Goal: Information Seeking & Learning: Learn about a topic

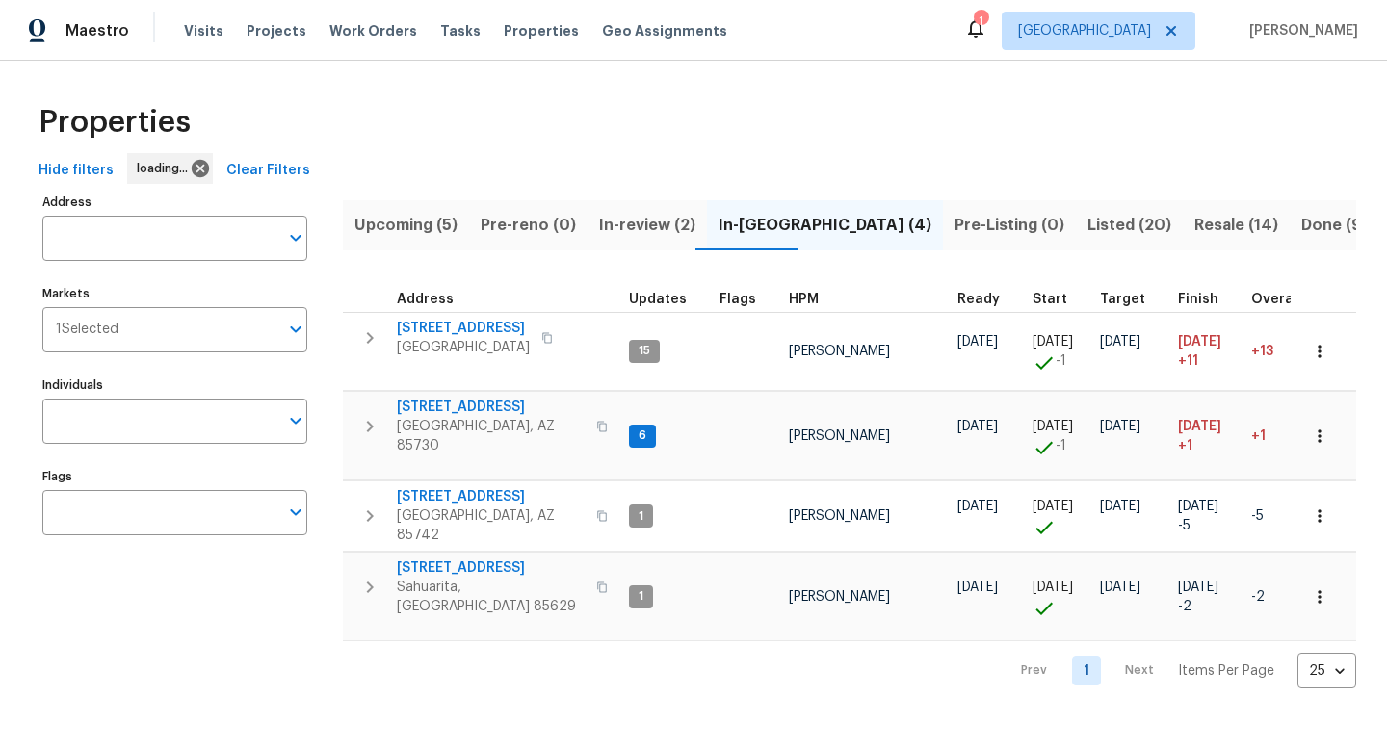
click at [456, 111] on div "Properties" at bounding box center [693, 122] width 1325 height 62
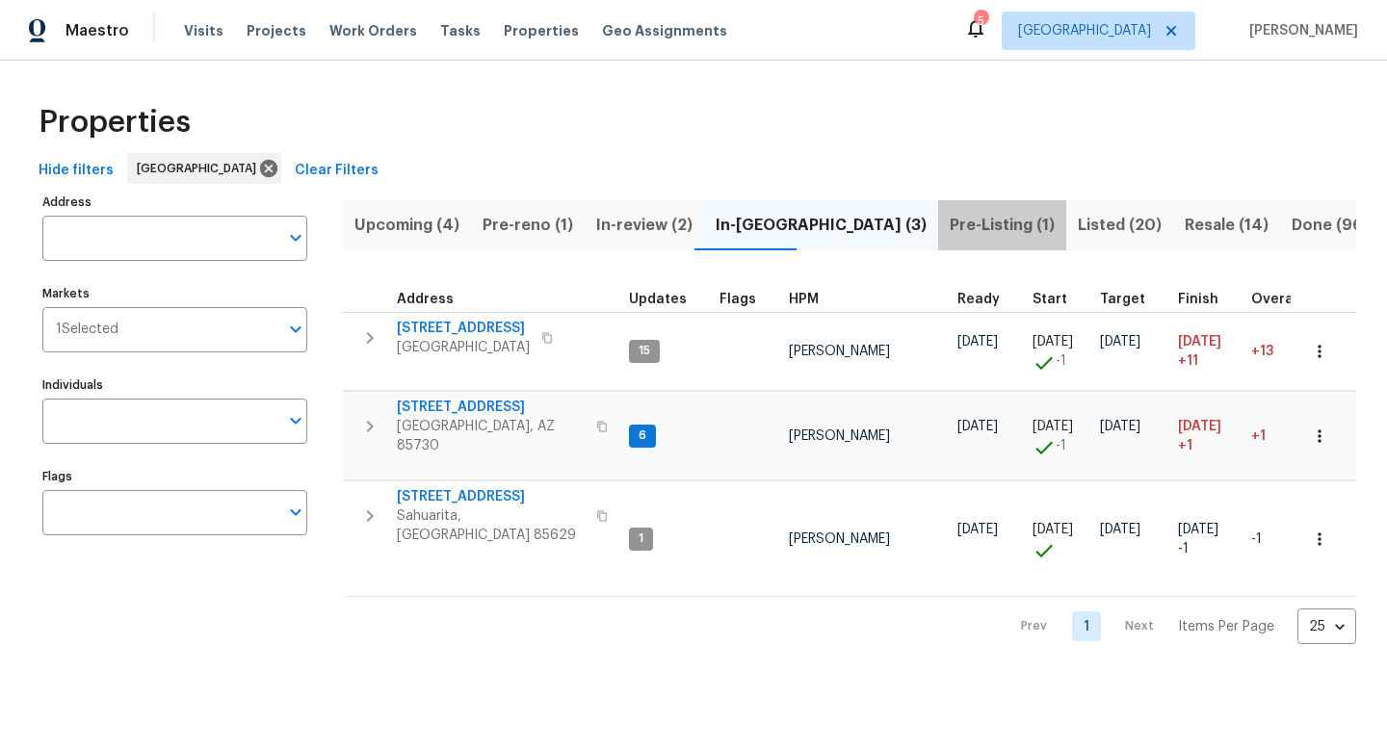
click at [949, 227] on span "Pre-Listing (1)" at bounding box center [1001, 225] width 105 height 27
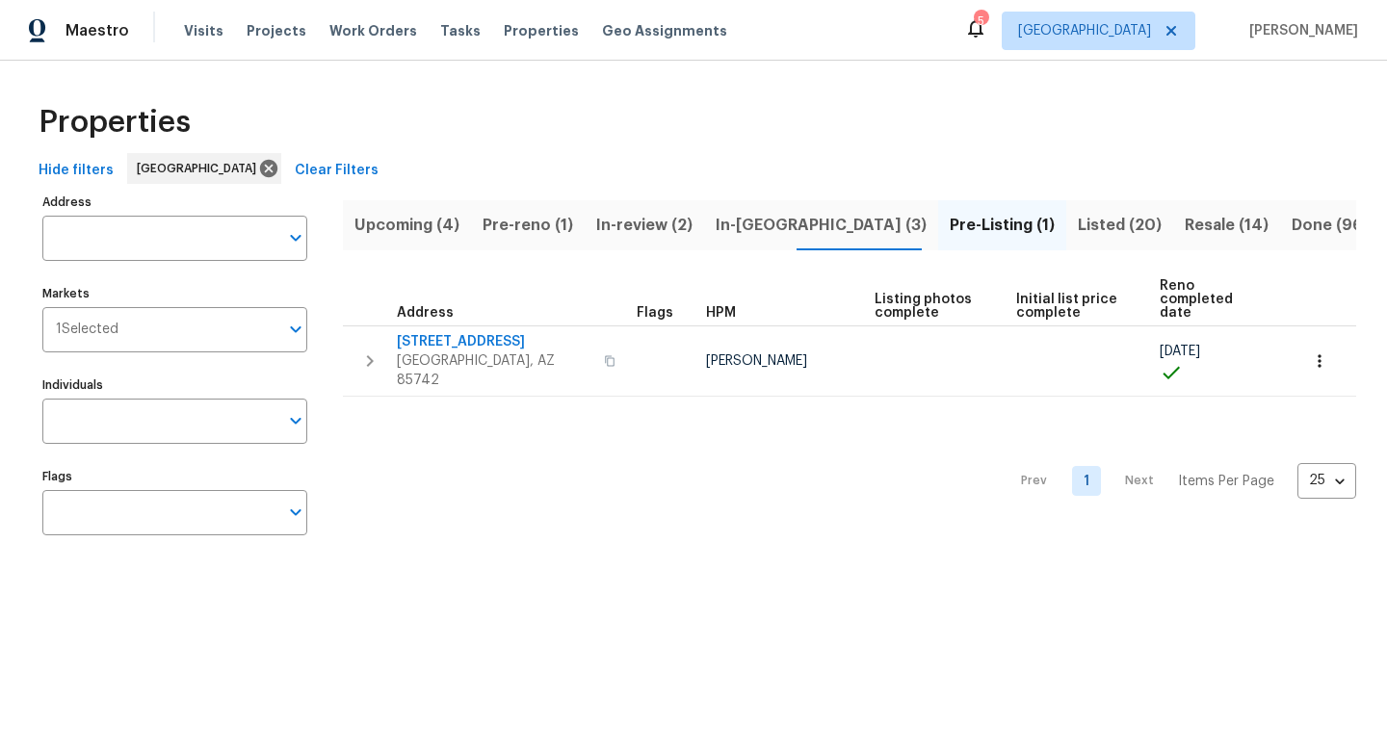
click at [70, 175] on span "Hide filters" at bounding box center [76, 171] width 75 height 24
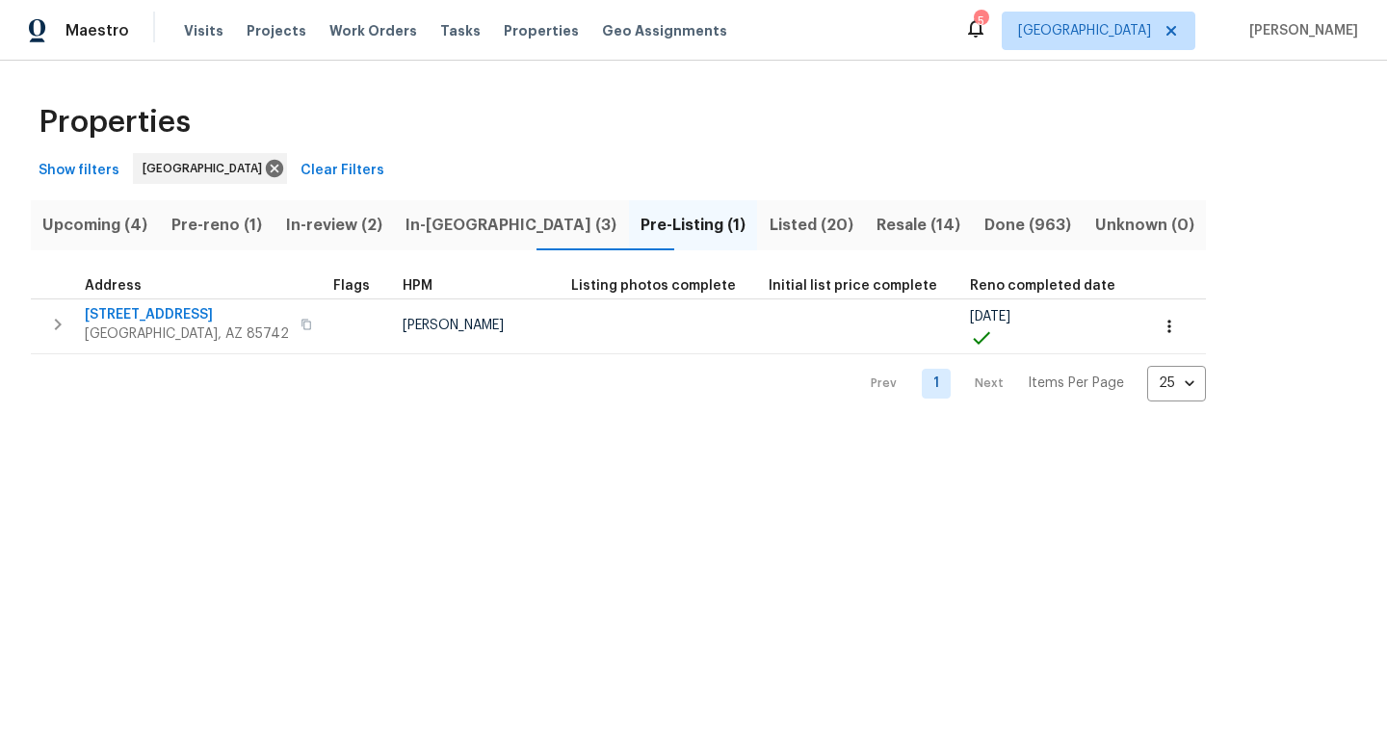
click at [483, 138] on div "Properties" at bounding box center [693, 122] width 1325 height 62
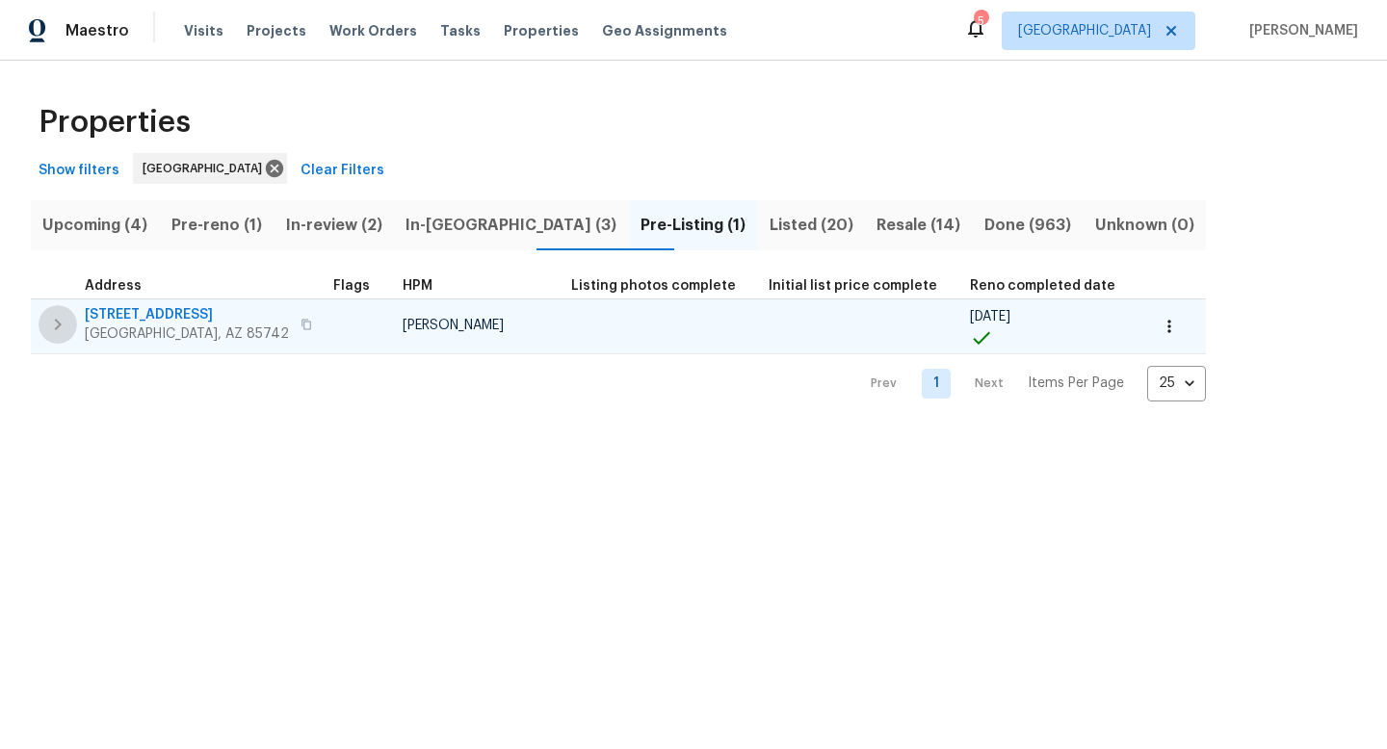
click at [55, 324] on icon "button" at bounding box center [57, 324] width 23 height 23
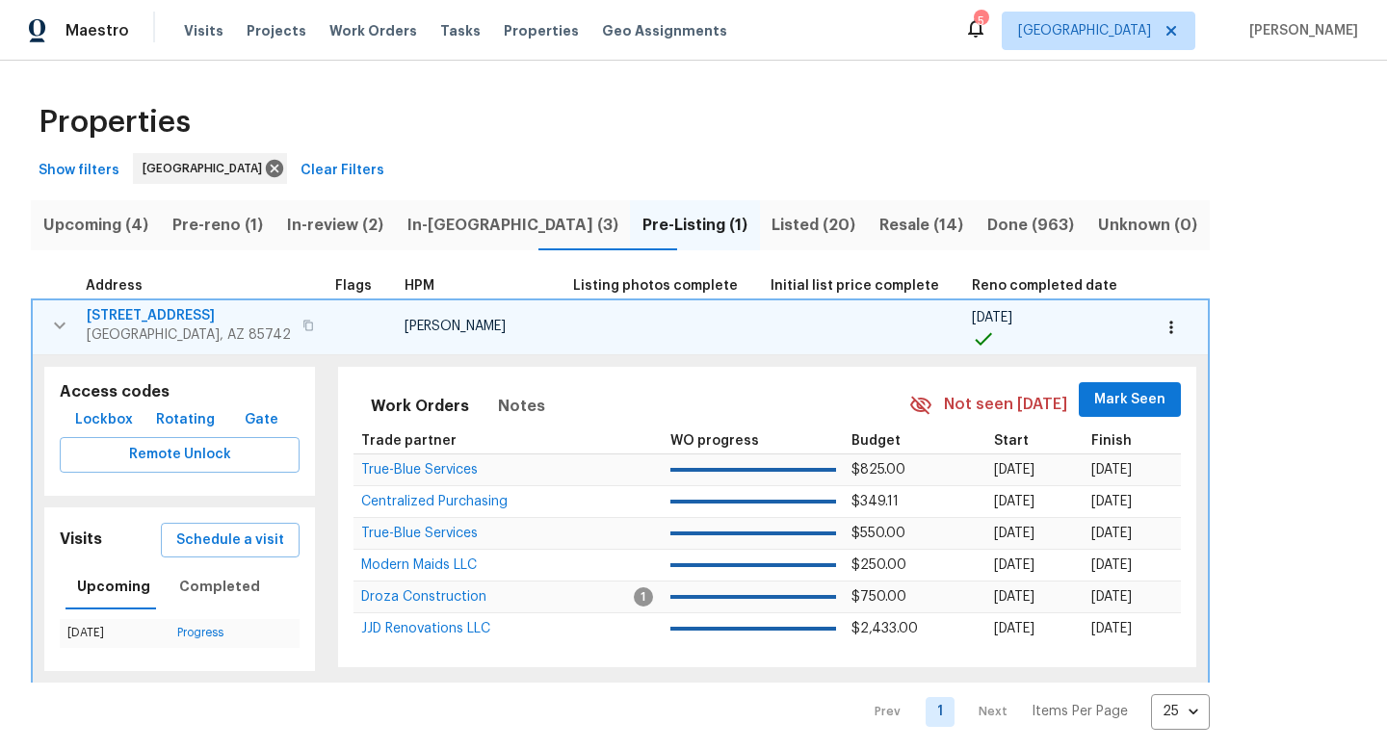
click at [185, 314] on span "9678 N Sherbrooke St" at bounding box center [189, 315] width 204 height 19
click at [771, 227] on span "Listed (20)" at bounding box center [813, 225] width 85 height 27
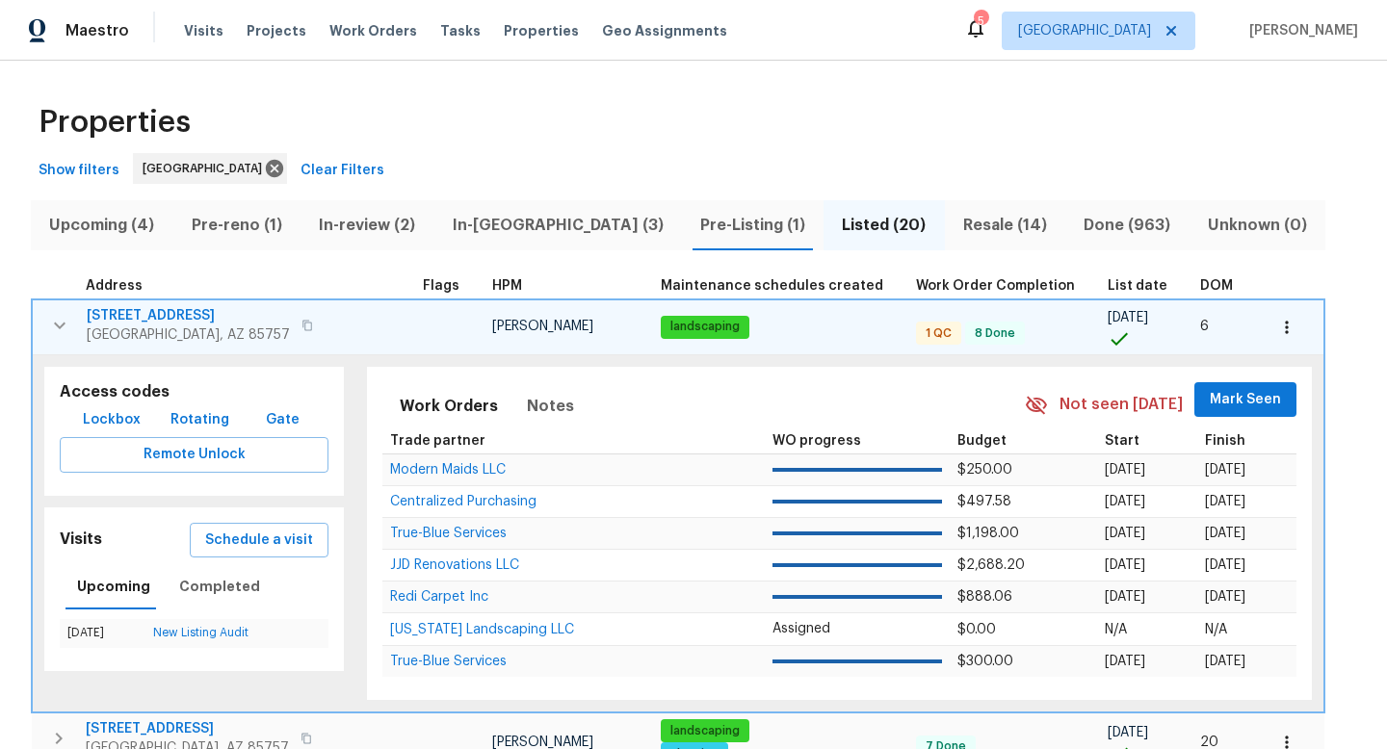
click at [125, 310] on span "7501 W Teton Rd" at bounding box center [188, 315] width 203 height 19
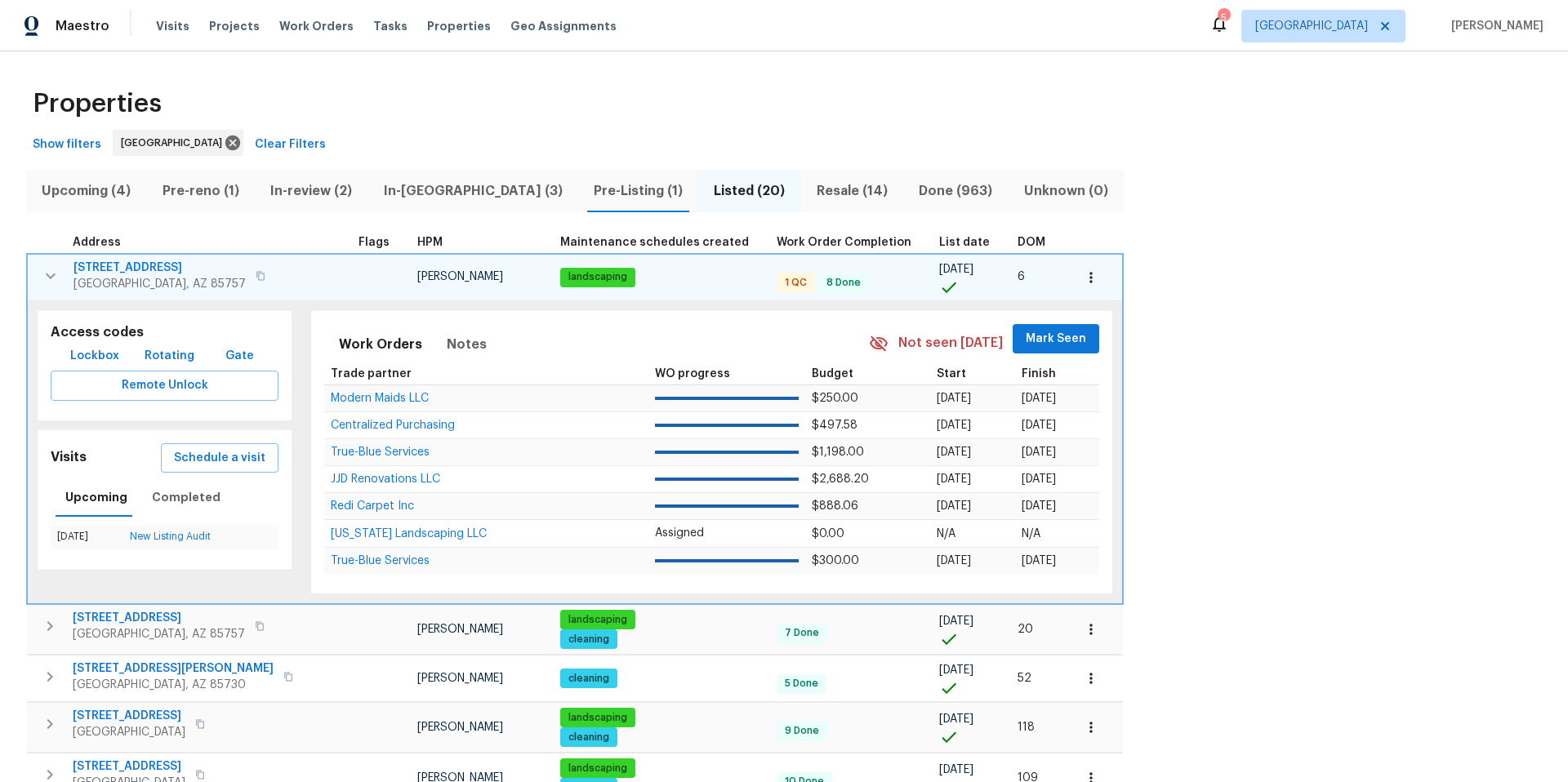
click at [1083, 273] on icon "button" at bounding box center [1091, 277] width 16 height 16
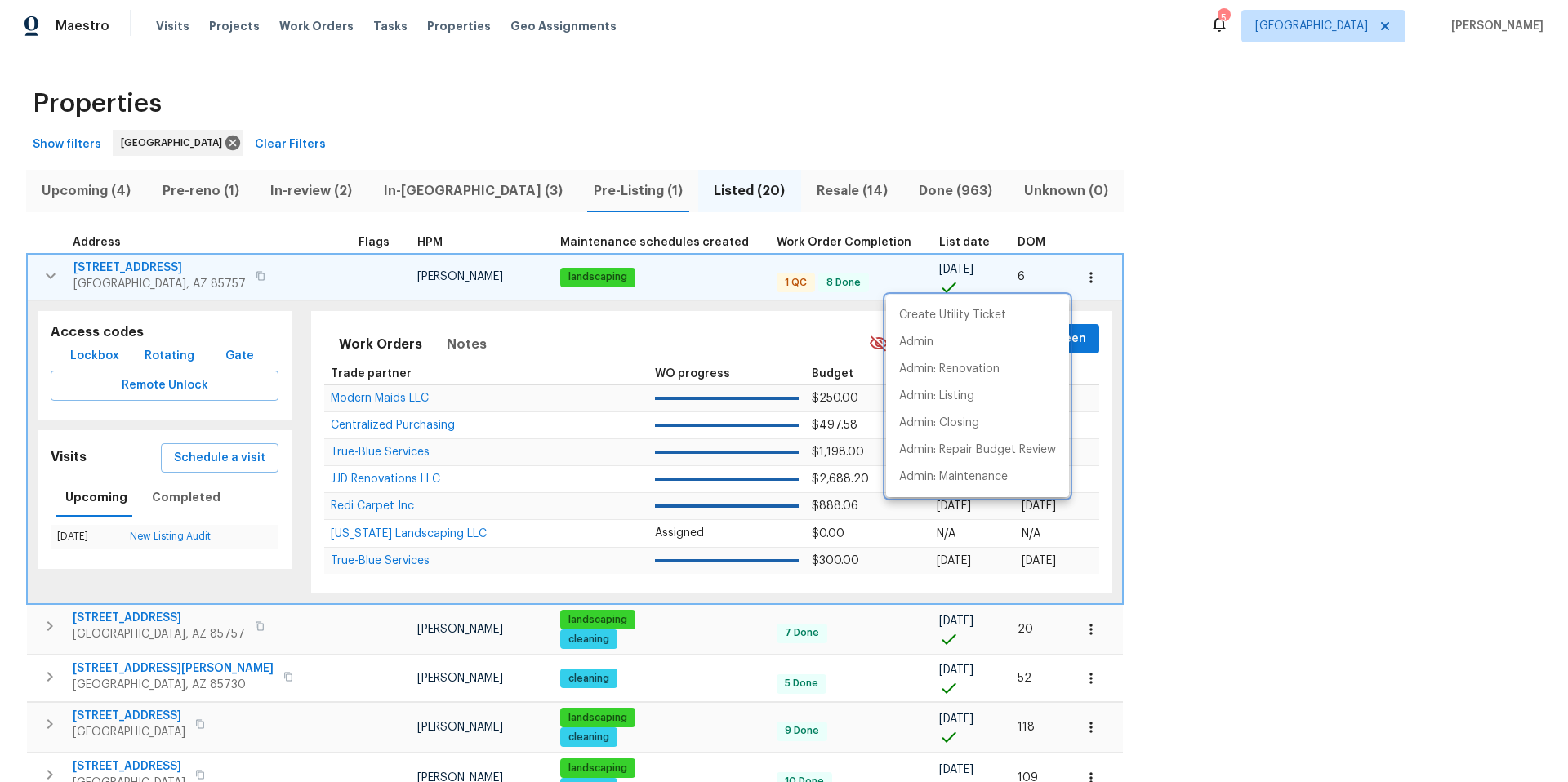
click at [1175, 304] on div at bounding box center [784, 391] width 1568 height 782
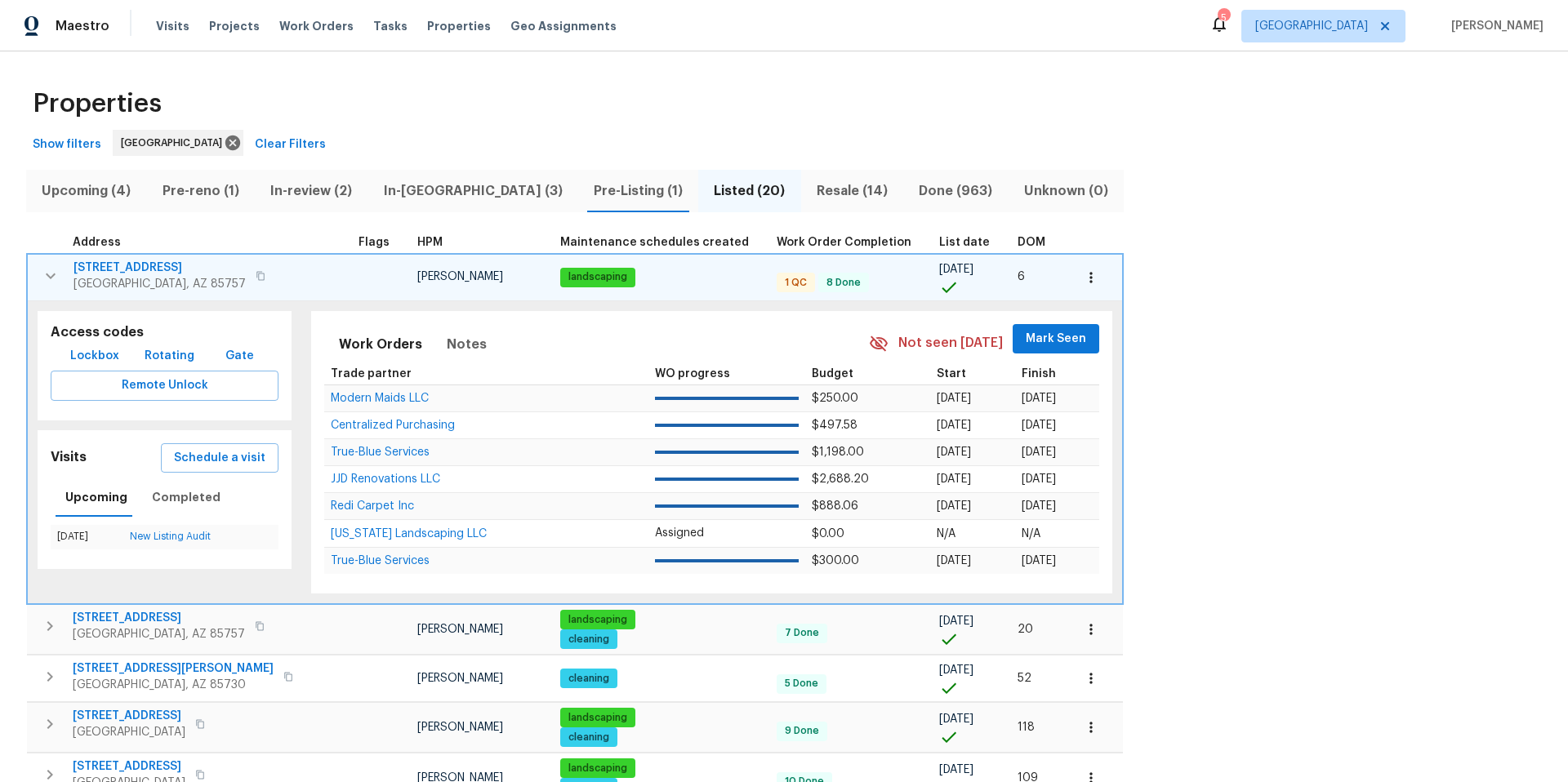
click at [1083, 275] on icon "button" at bounding box center [1091, 277] width 16 height 16
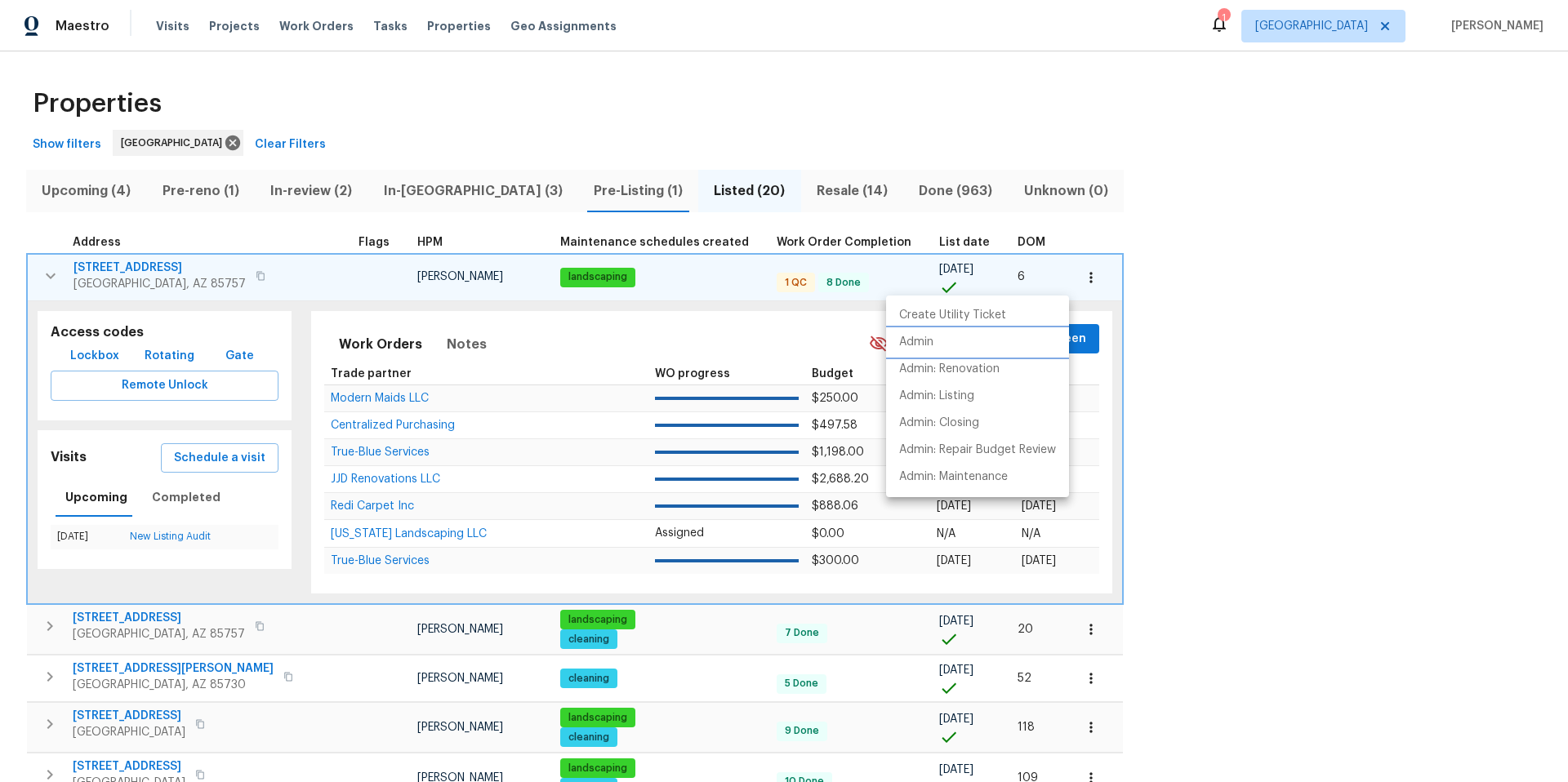
click at [939, 349] on li "Admin" at bounding box center [978, 343] width 183 height 27
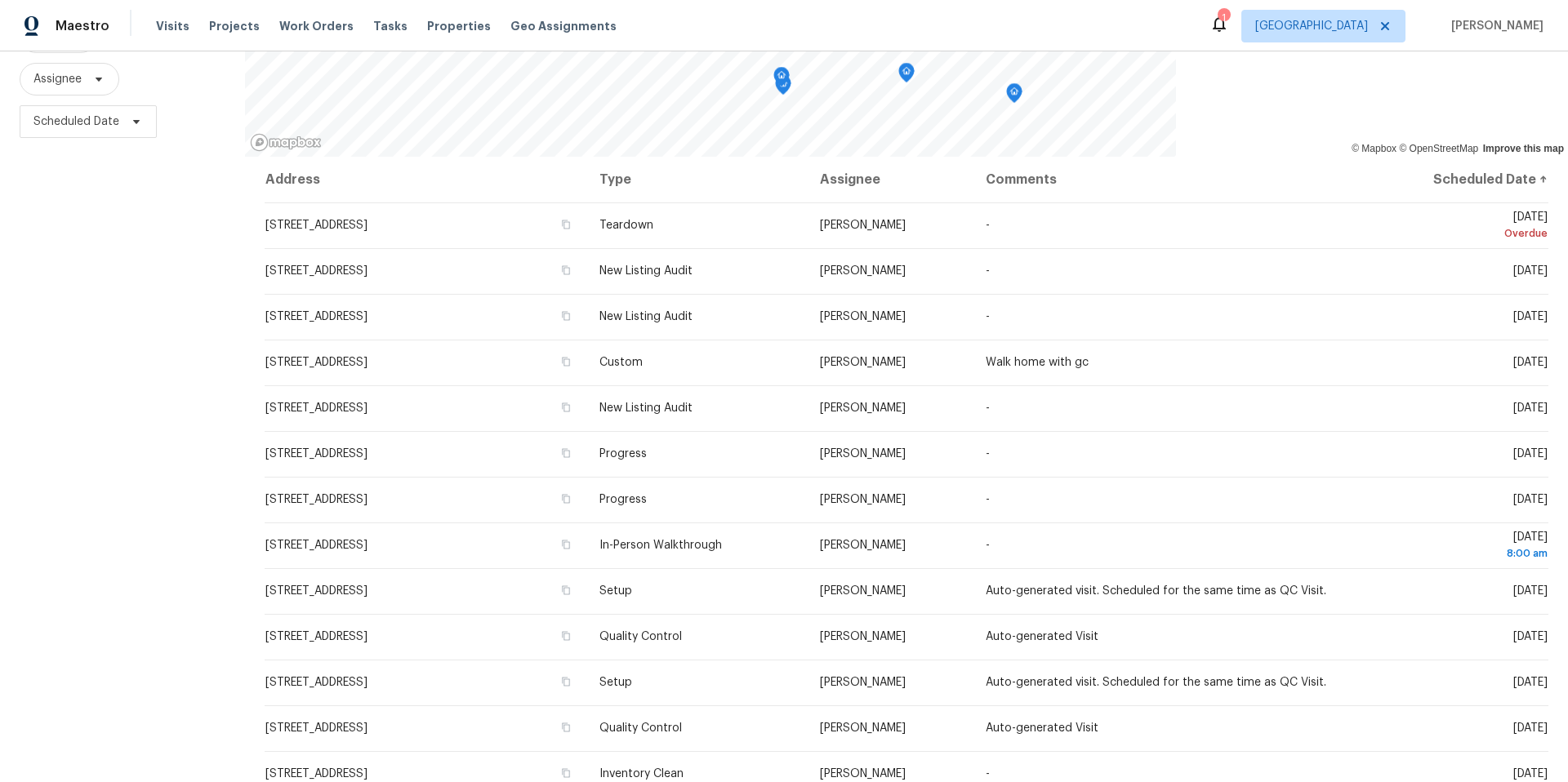
scroll to position [201, 0]
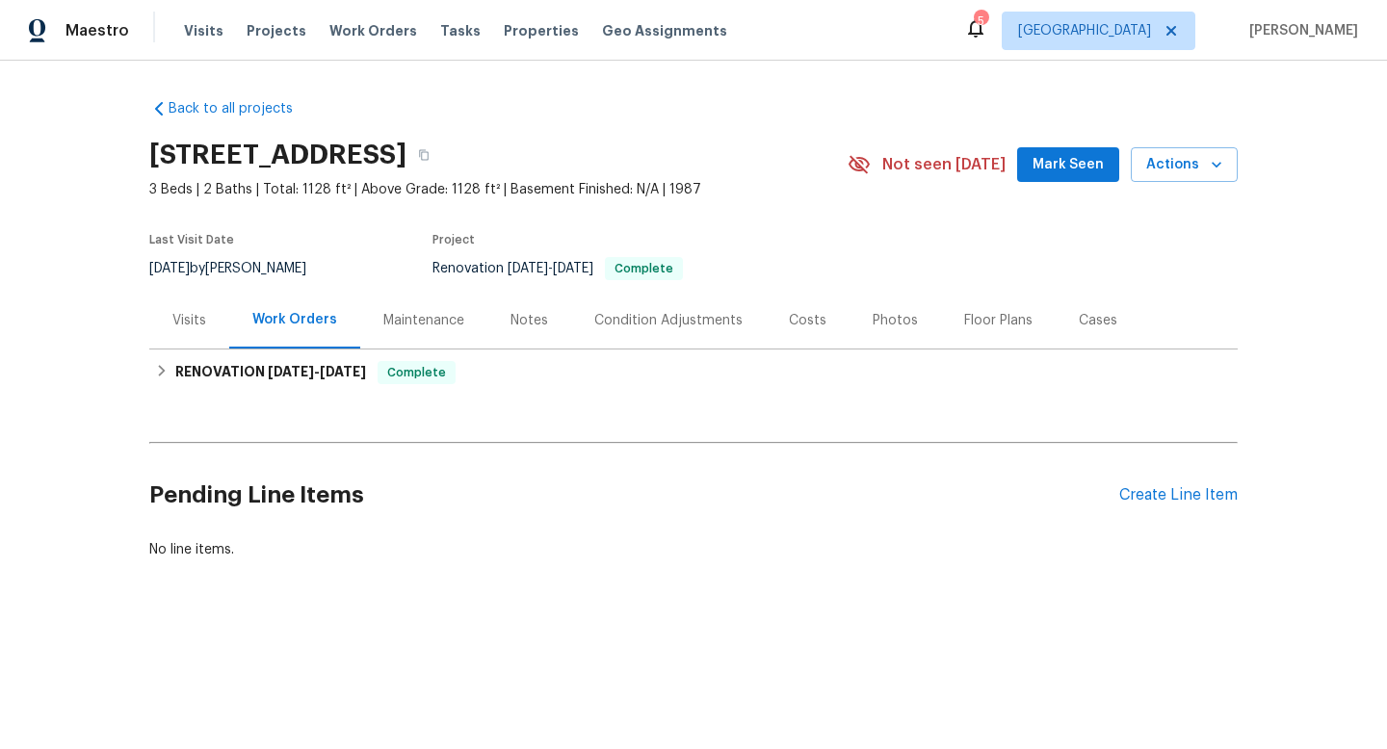
click at [530, 326] on div "Notes" at bounding box center [529, 320] width 38 height 19
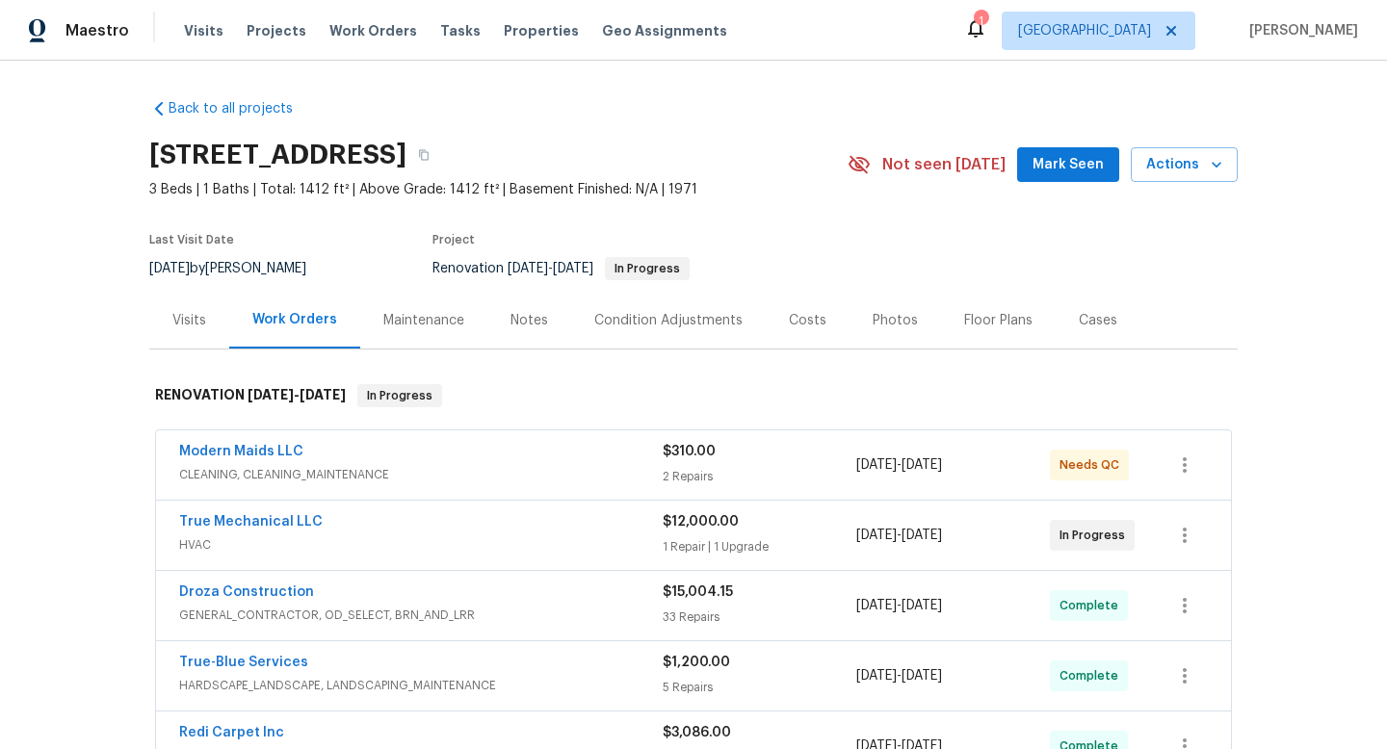
click at [460, 112] on div "Back to all projects [STREET_ADDRESS] 3 Beds | 1 Baths | Total: 1412 ft² | Abov…" at bounding box center [693, 666] width 1088 height 1164
click at [428, 322] on div "Maintenance" at bounding box center [423, 320] width 81 height 19
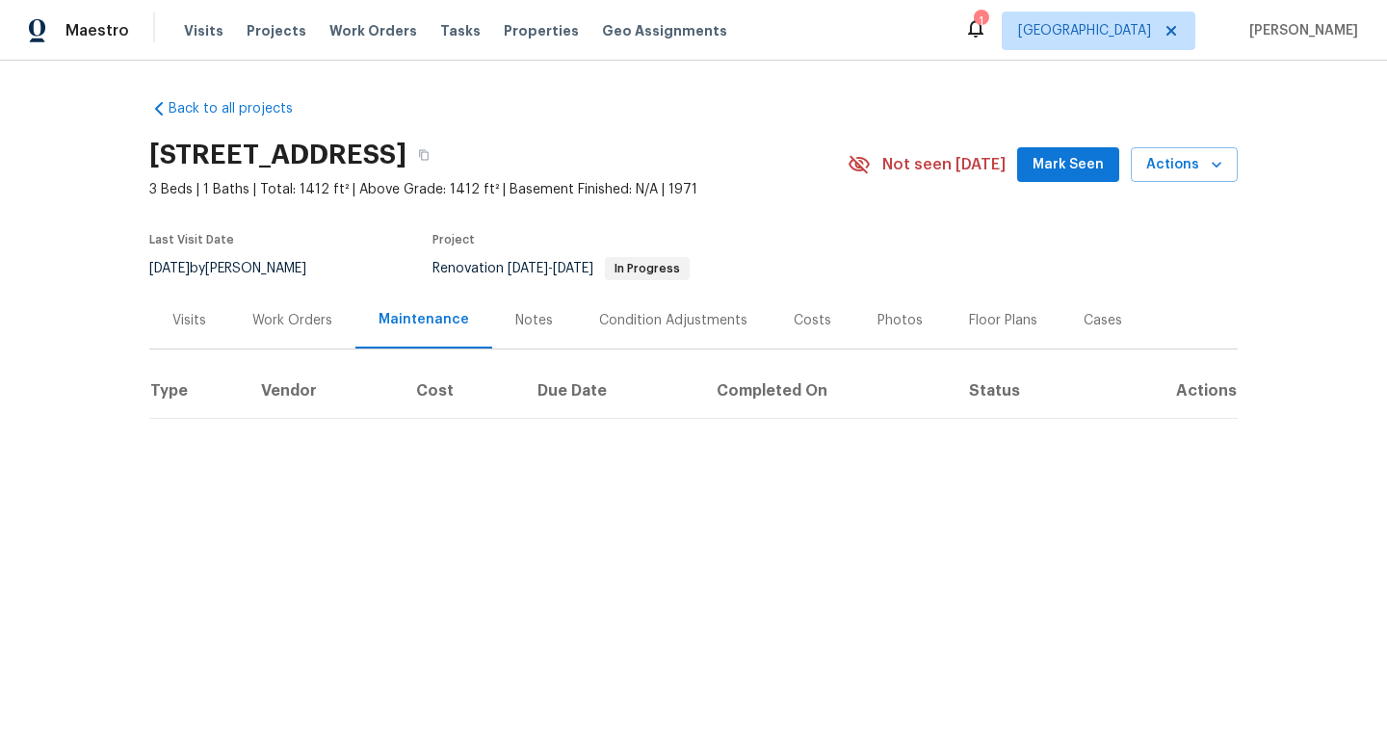
click at [536, 328] on div "Notes" at bounding box center [534, 320] width 38 height 19
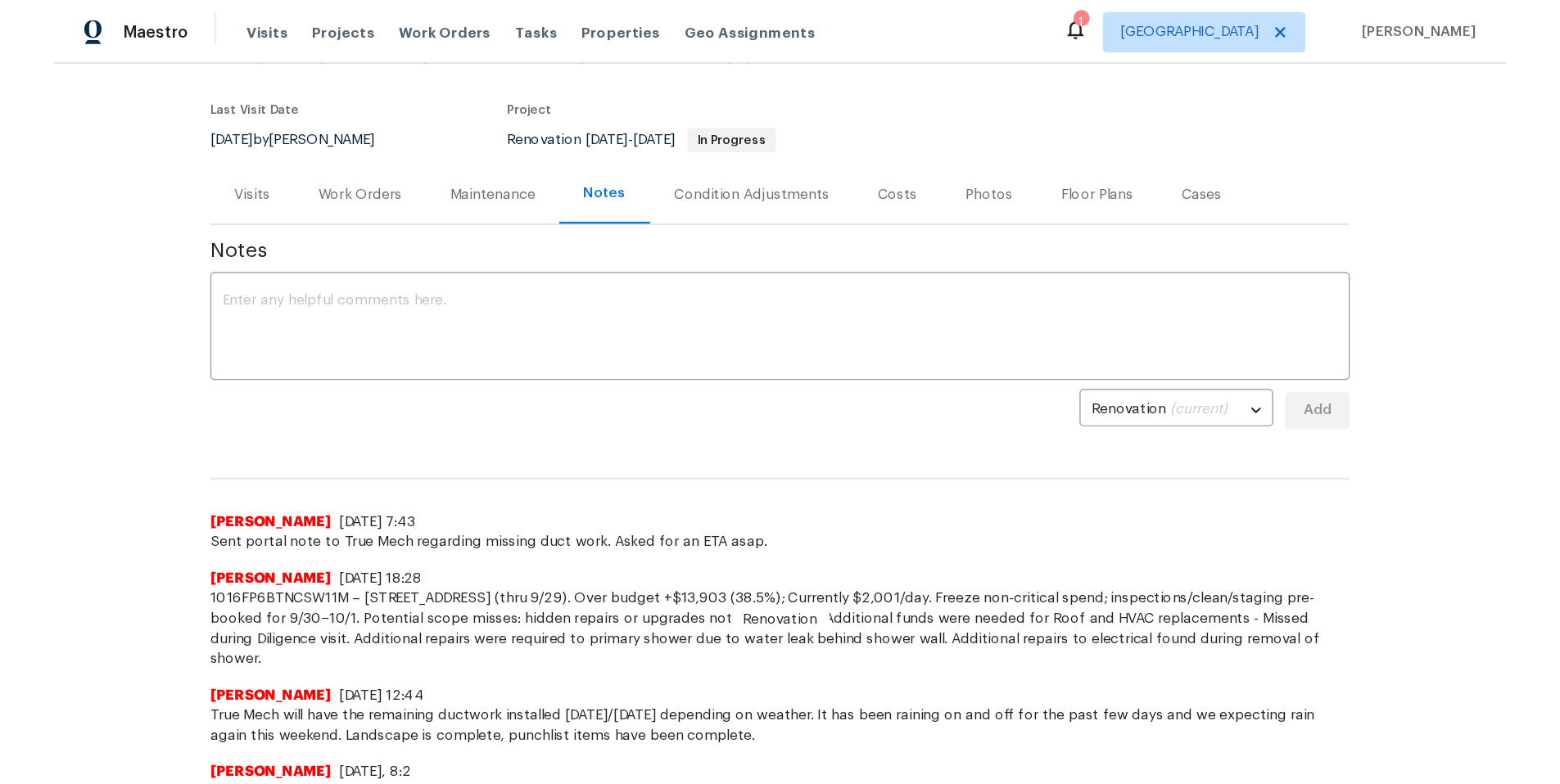
scroll to position [119, 0]
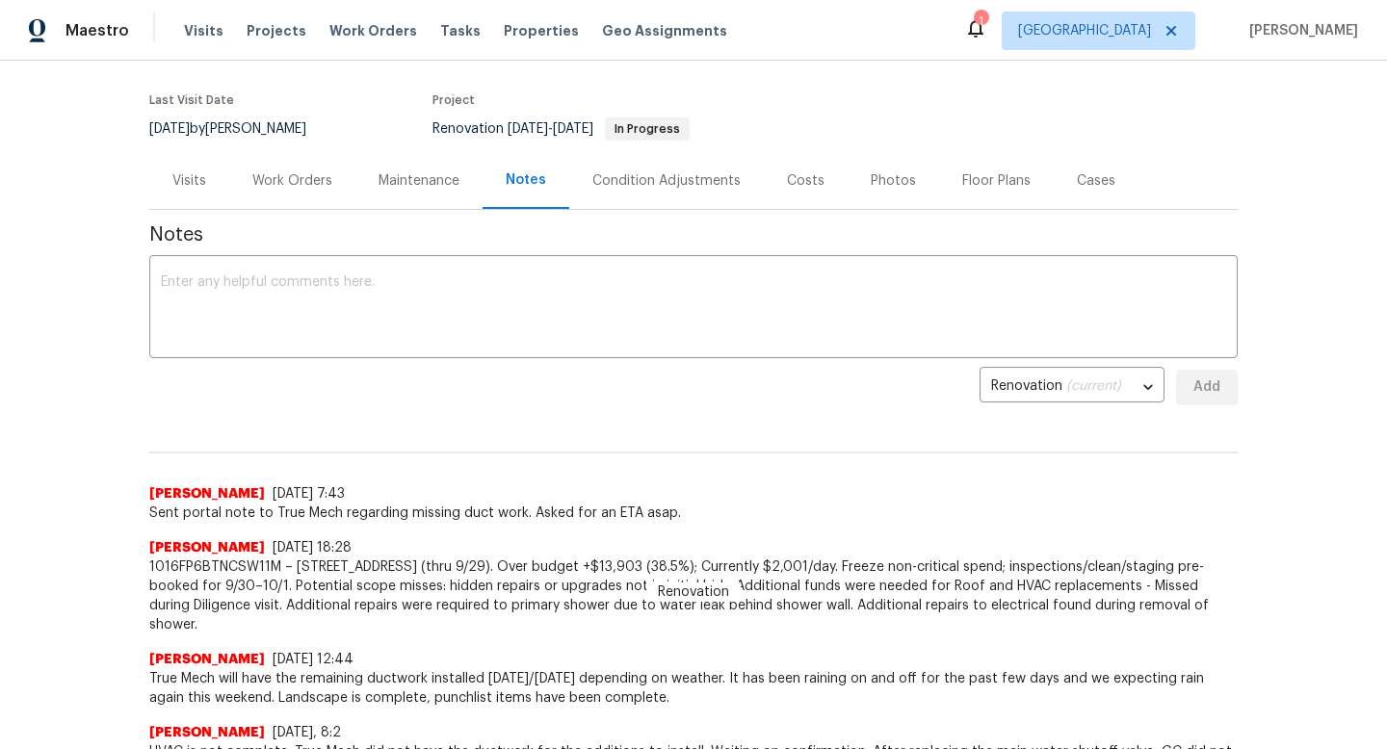
drag, startPoint x: 1211, startPoint y: 602, endPoint x: 280, endPoint y: 558, distance: 932.1
click at [280, 558] on span "1016FP6BTNCSW11M – 1917 W Saxony Rd: DIP 25 (thru 9/29). Over budget +$13,903 (…" at bounding box center [693, 596] width 1088 height 77
copy span "– 1917 W Saxony Rd: DIP 25 (thru 9/29). Over budget +$13,903 (38.5%); Currently…"
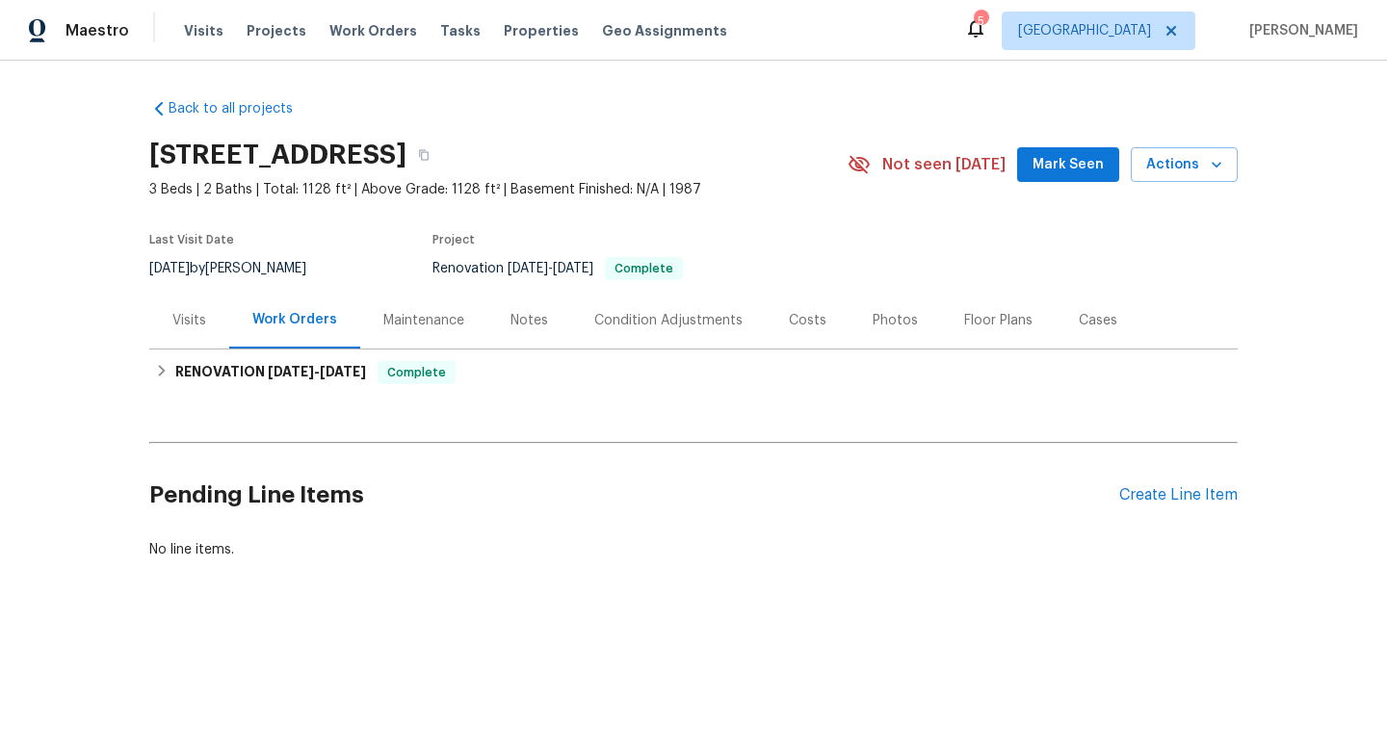
click at [540, 320] on div "Notes" at bounding box center [529, 320] width 38 height 19
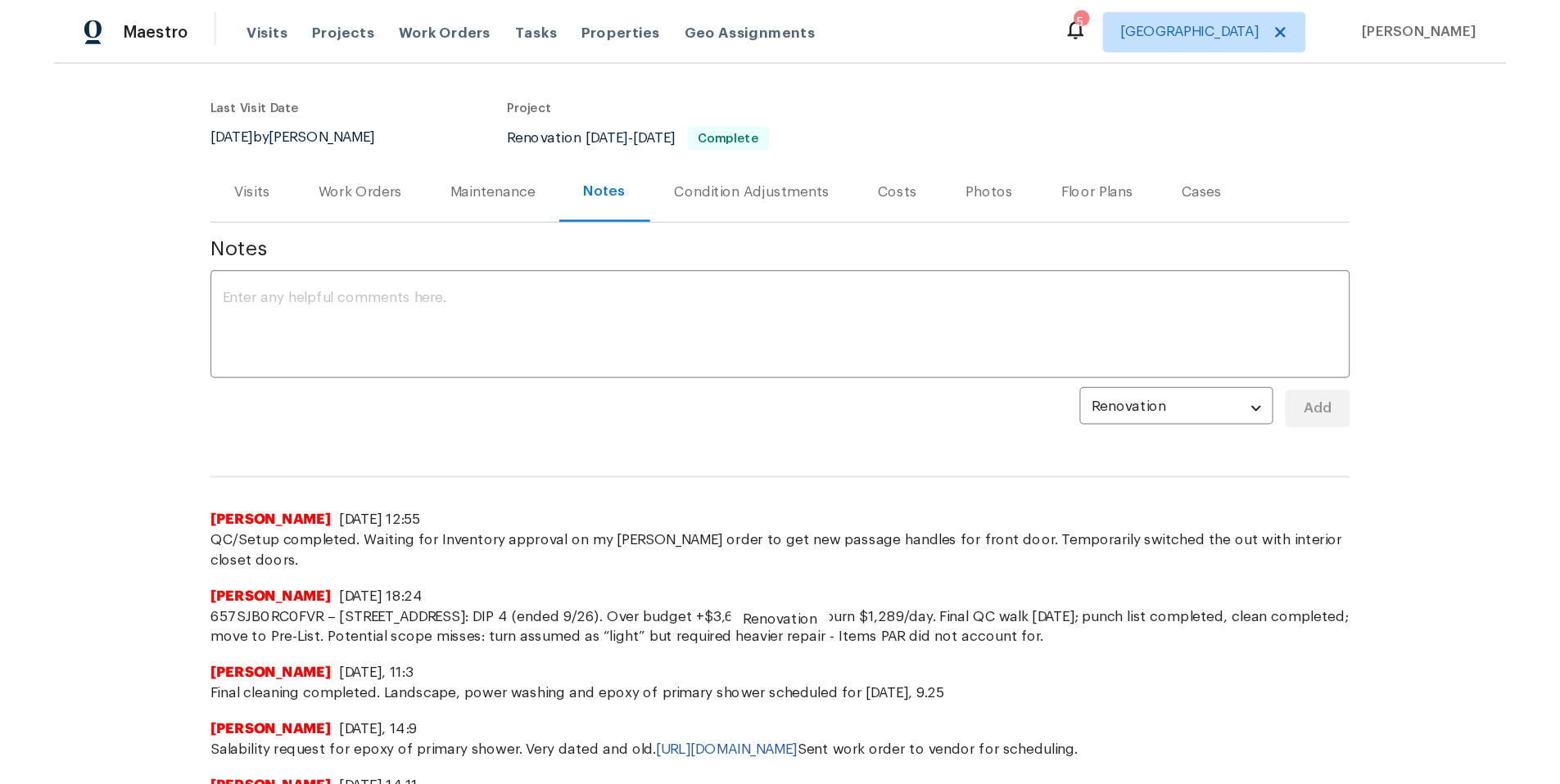
scroll to position [122, 0]
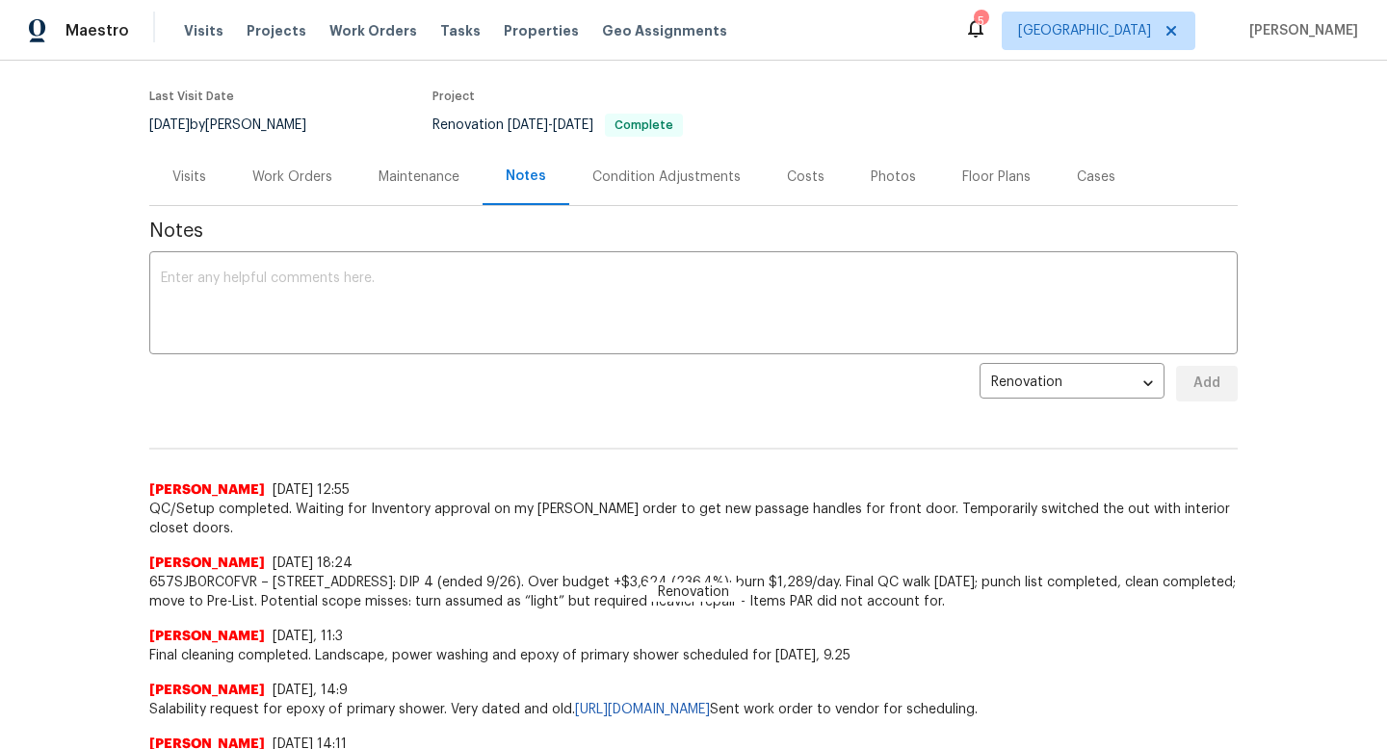
drag, startPoint x: 926, startPoint y: 582, endPoint x: 272, endPoint y: 559, distance: 655.1
click at [272, 573] on span "657SJB0RC0FVR – [STREET_ADDRESS]: DIP 4 (ended 9/26). Over budget +$3,624 (236.…" at bounding box center [693, 592] width 1088 height 39
copy span "[STREET_ADDRESS] (ended 9/26). Over budget +$3,624 (236.4%); burn $1,289/day. F…"
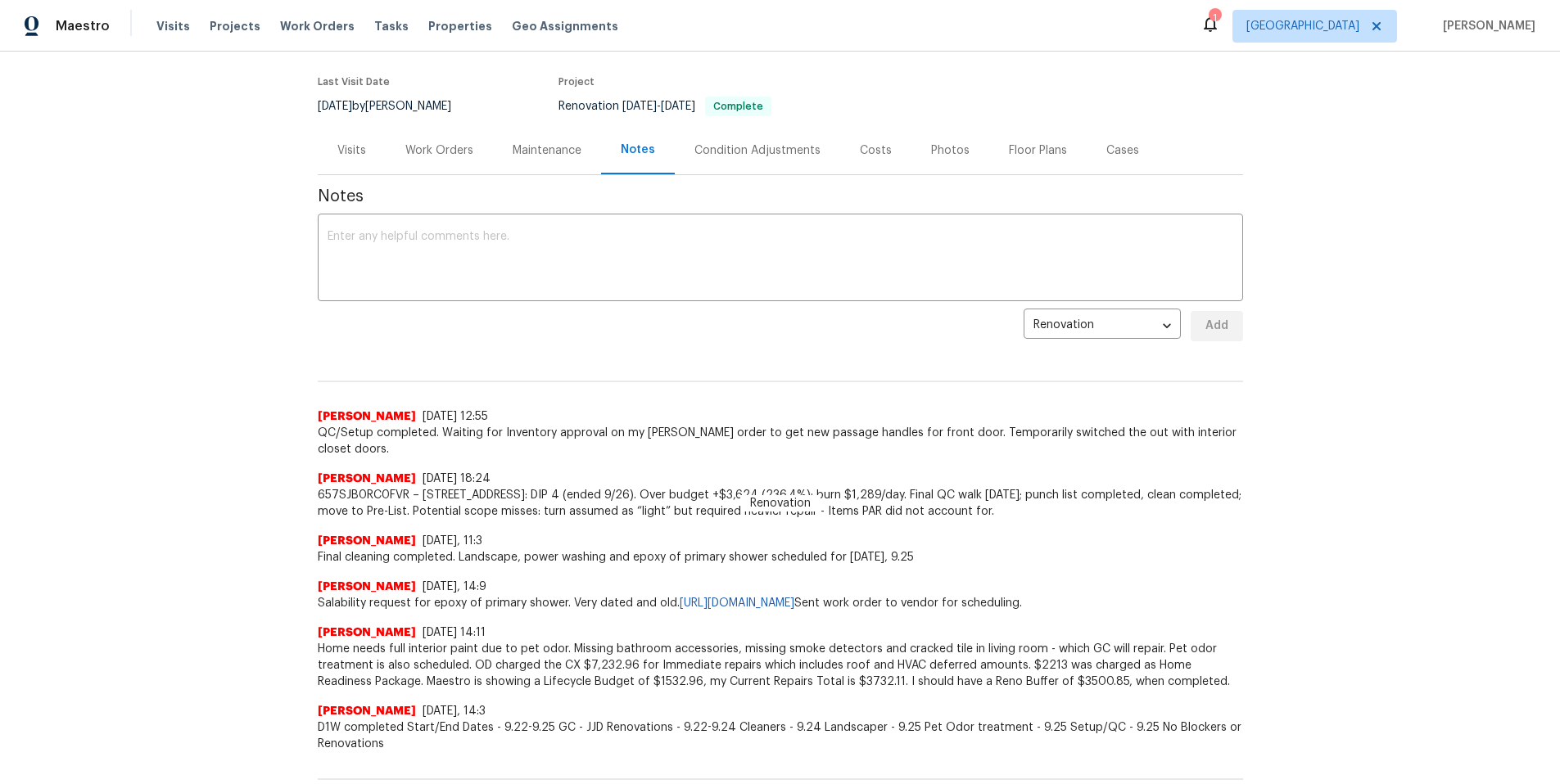
click at [607, 395] on div "Renovation John Perkins 9/29/25, 12:55 QC/Setup completed. Waiting for Inventor…" at bounding box center [781, 406] width 925 height 103
click at [728, 153] on div "Condition Adjustments" at bounding box center [758, 151] width 126 height 16
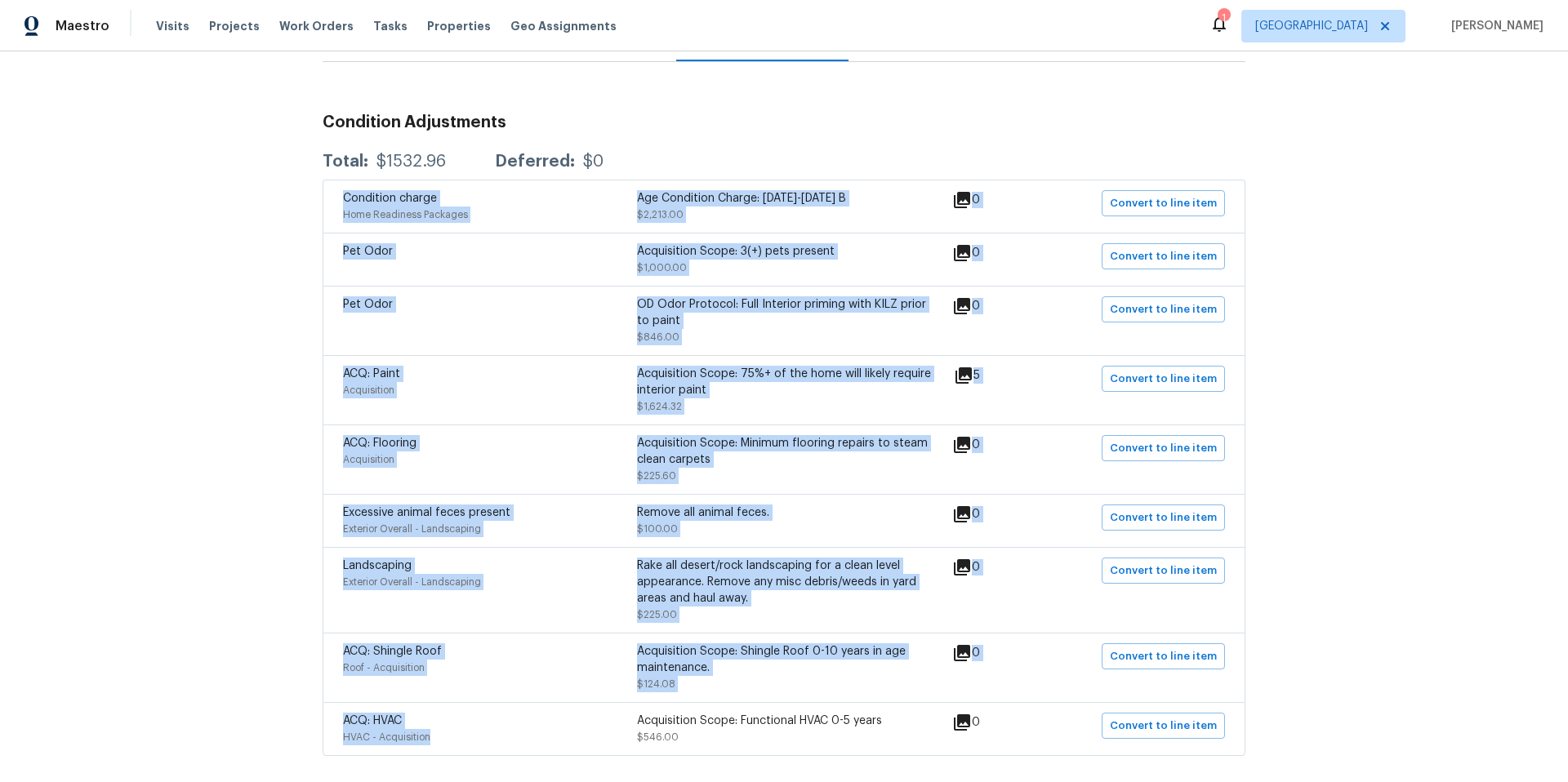
scroll to position [319, 0]
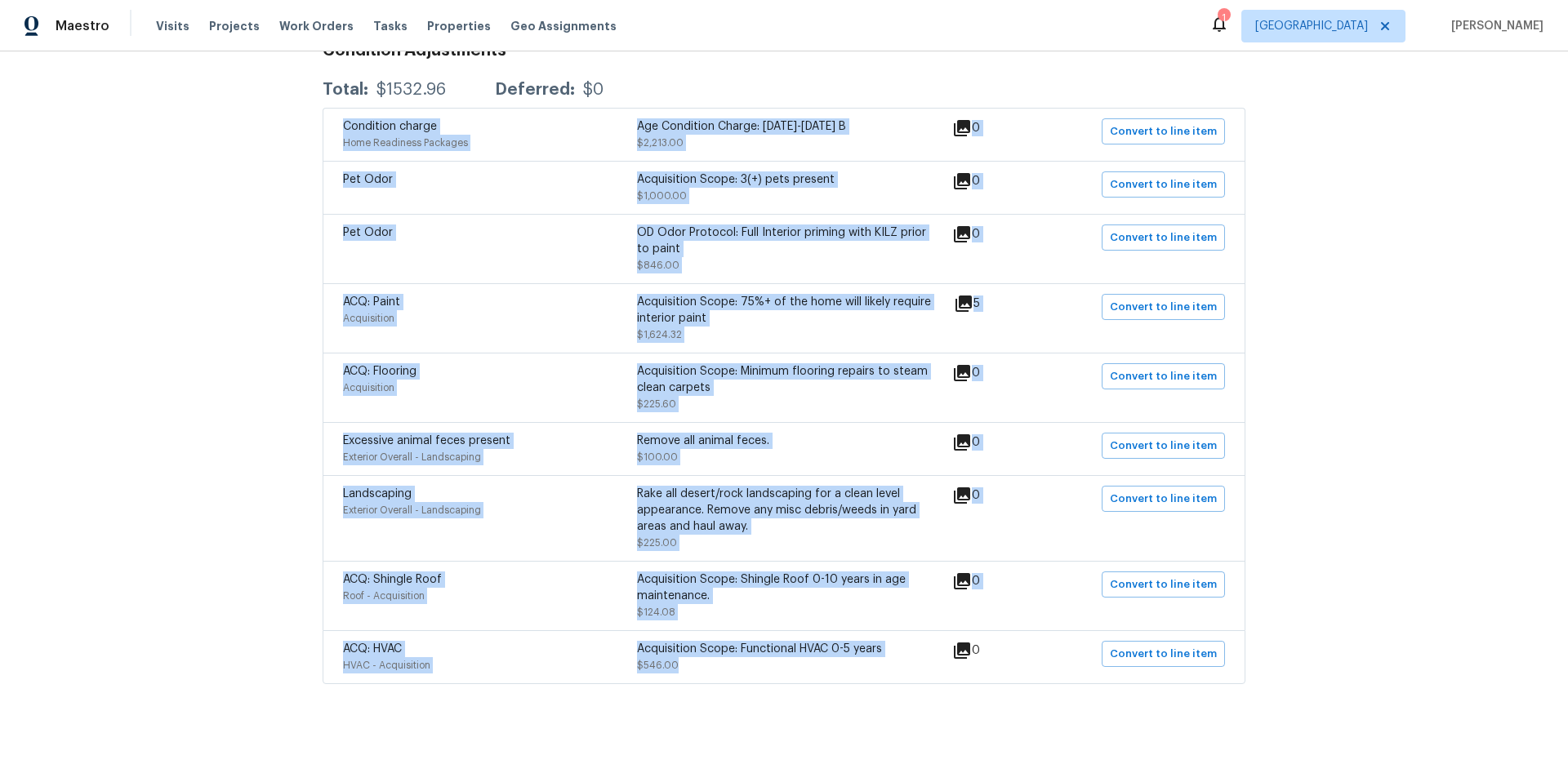
drag, startPoint x: 333, startPoint y: 200, endPoint x: 797, endPoint y: 648, distance: 645.0
click at [797, 634] on div "Condition charge Home Readiness Packages Age Condition Charge: 1979-1992 B $2,2…" at bounding box center [784, 396] width 923 height 577
copy div "Condition charge Home Readiness Packages Age Condition Charge: 1979-1992 B $2,2…"
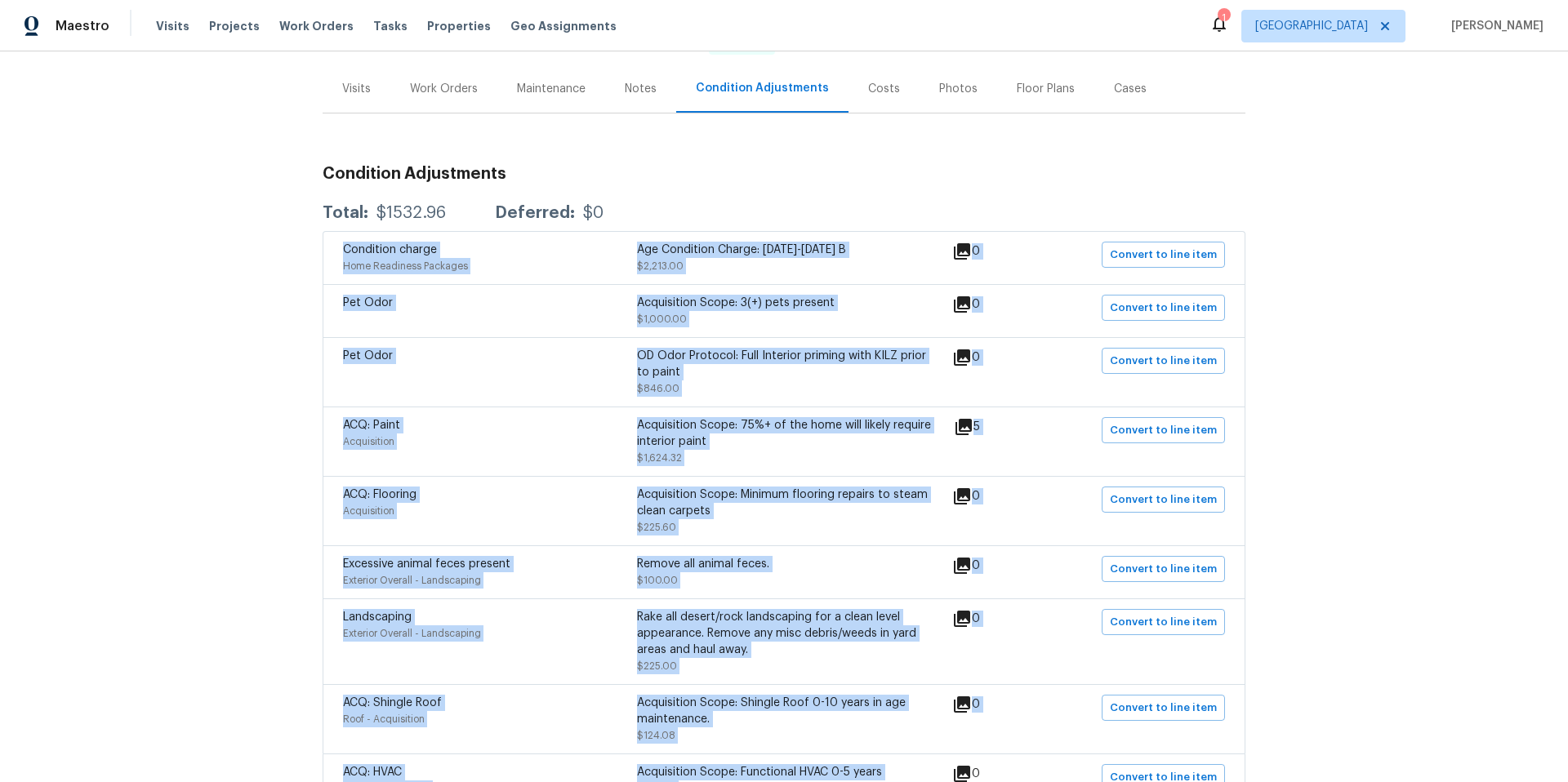
scroll to position [0, 0]
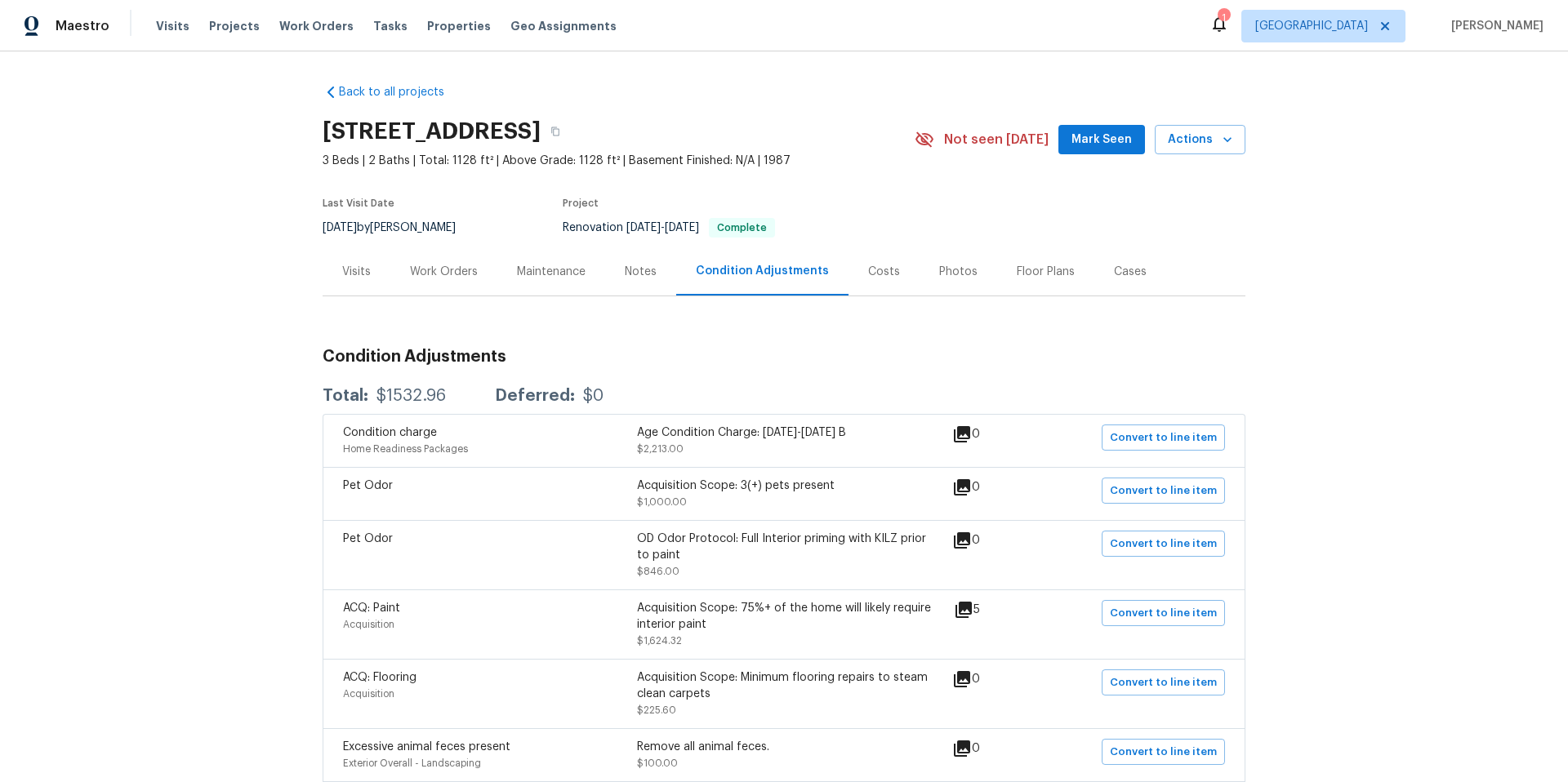
click at [870, 271] on div "Costs" at bounding box center [884, 271] width 32 height 16
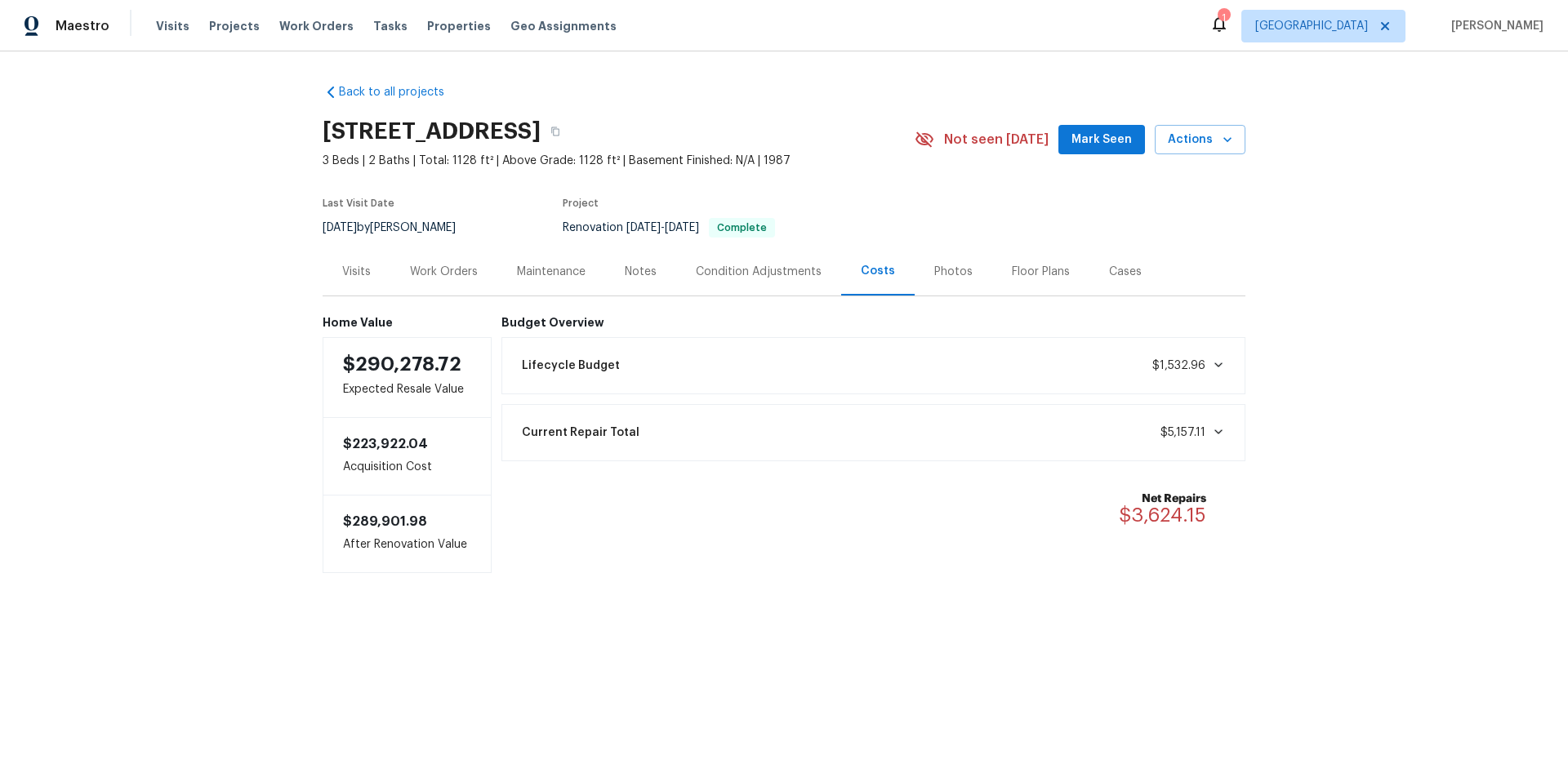
click at [451, 271] on div "Work Orders" at bounding box center [444, 271] width 68 height 16
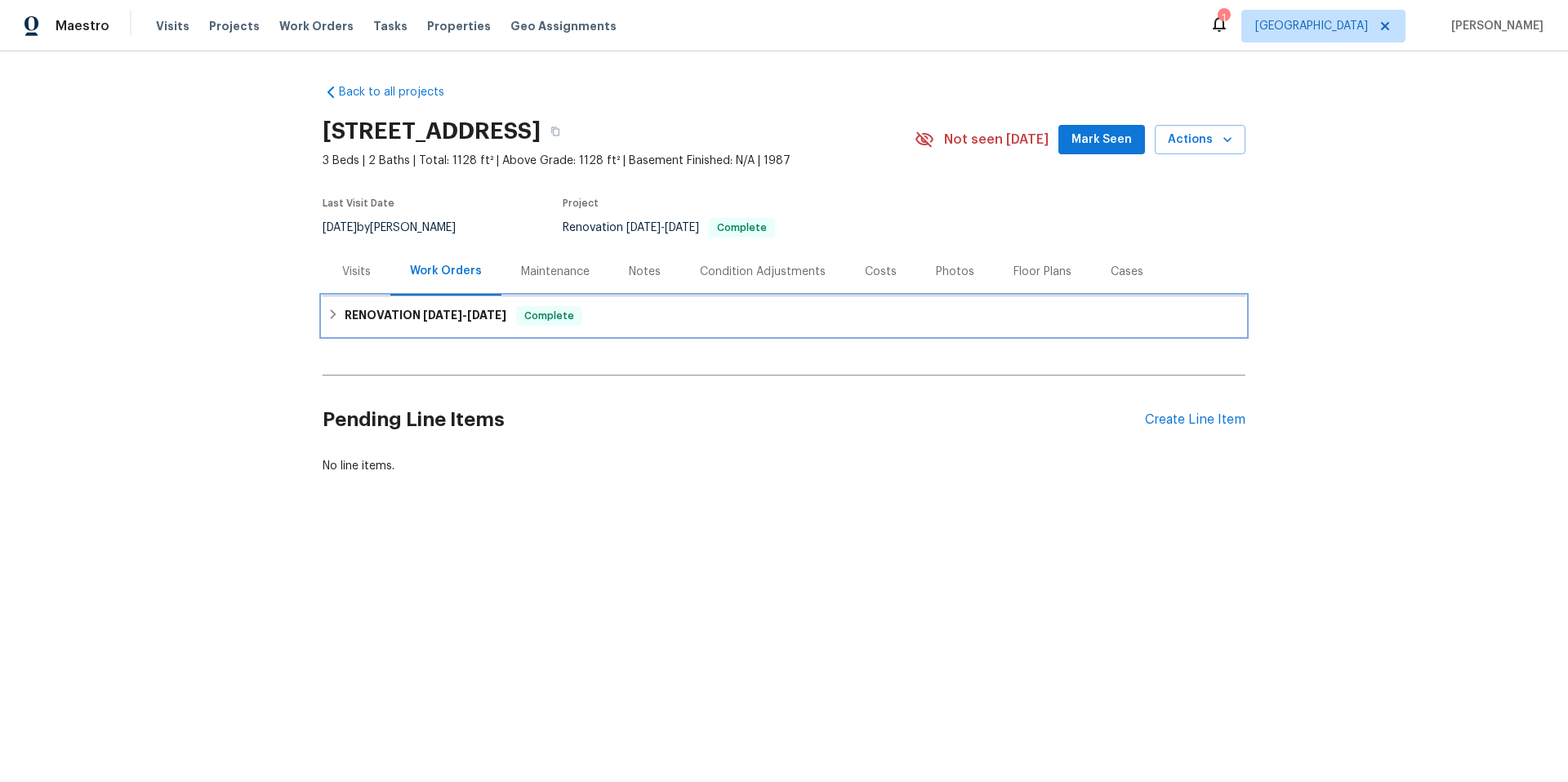
click at [327, 315] on icon at bounding box center [332, 314] width 11 height 11
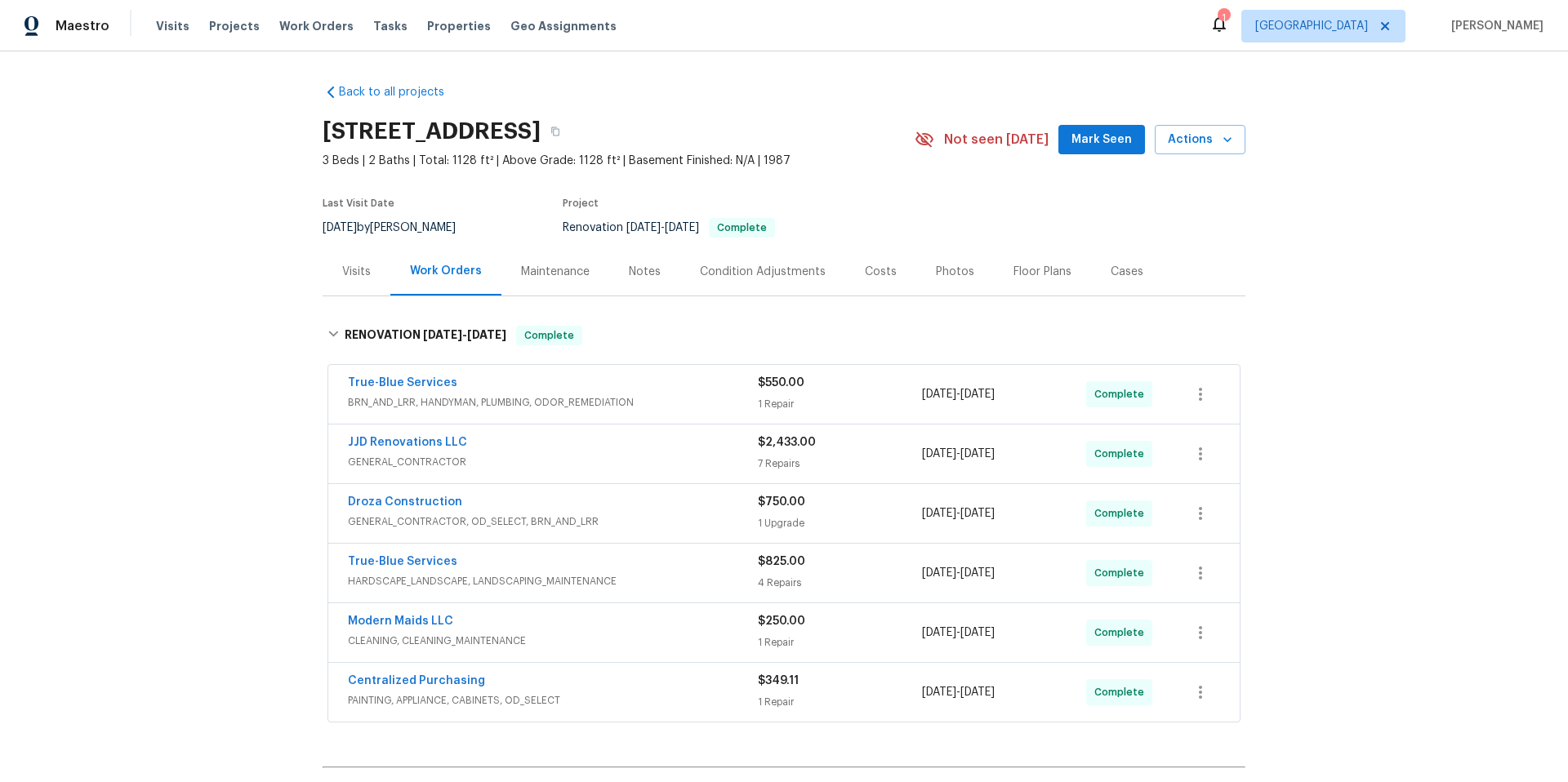
click at [516, 381] on div "True-Blue Services" at bounding box center [552, 384] width 410 height 20
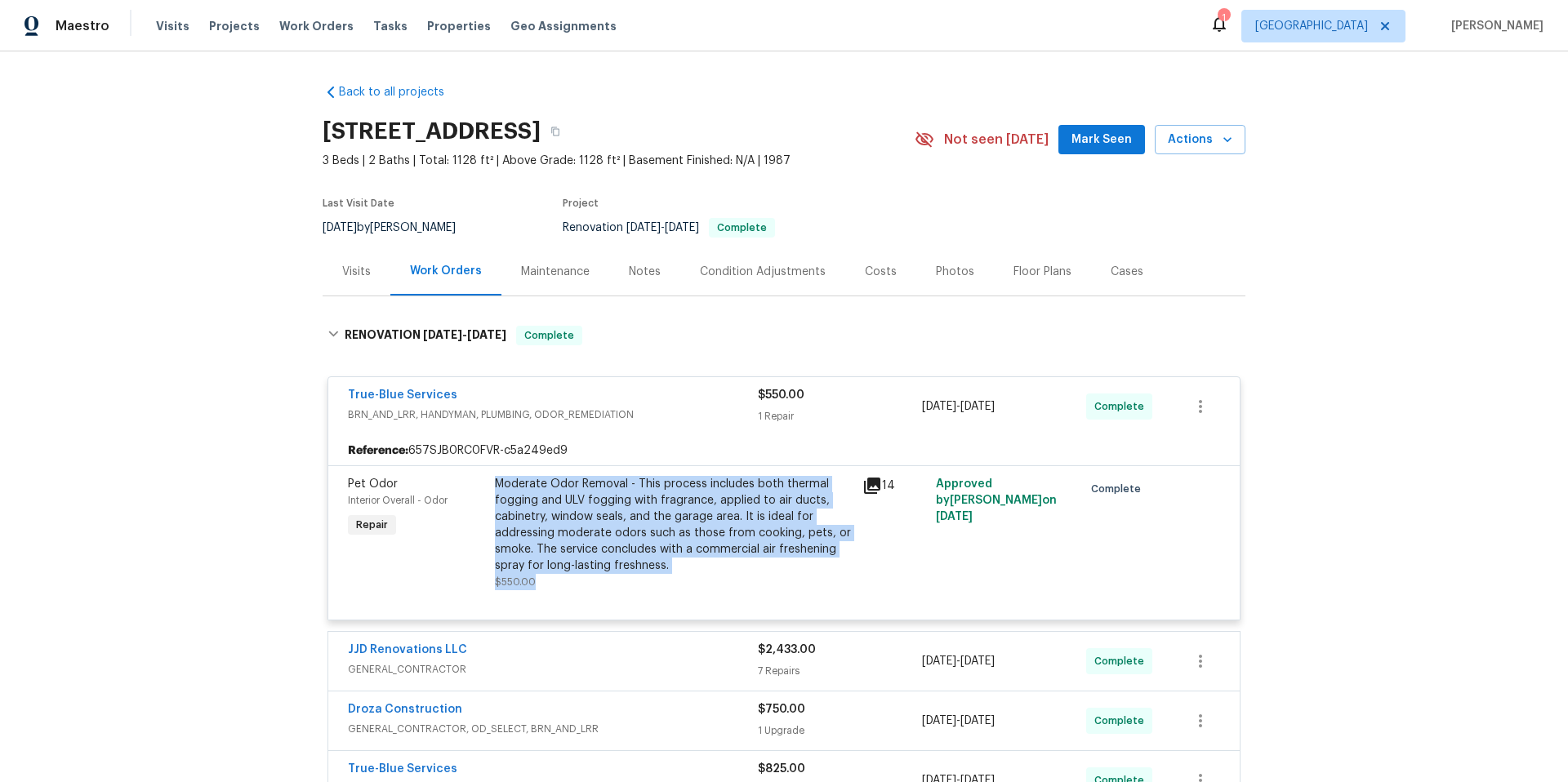
drag, startPoint x: 542, startPoint y: 584, endPoint x: 490, endPoint y: 484, distance: 112.7
click at [494, 484] on div "Moderate Odor Removal - This process includes both thermal fogging and ULV fogg…" at bounding box center [673, 533] width 358 height 115
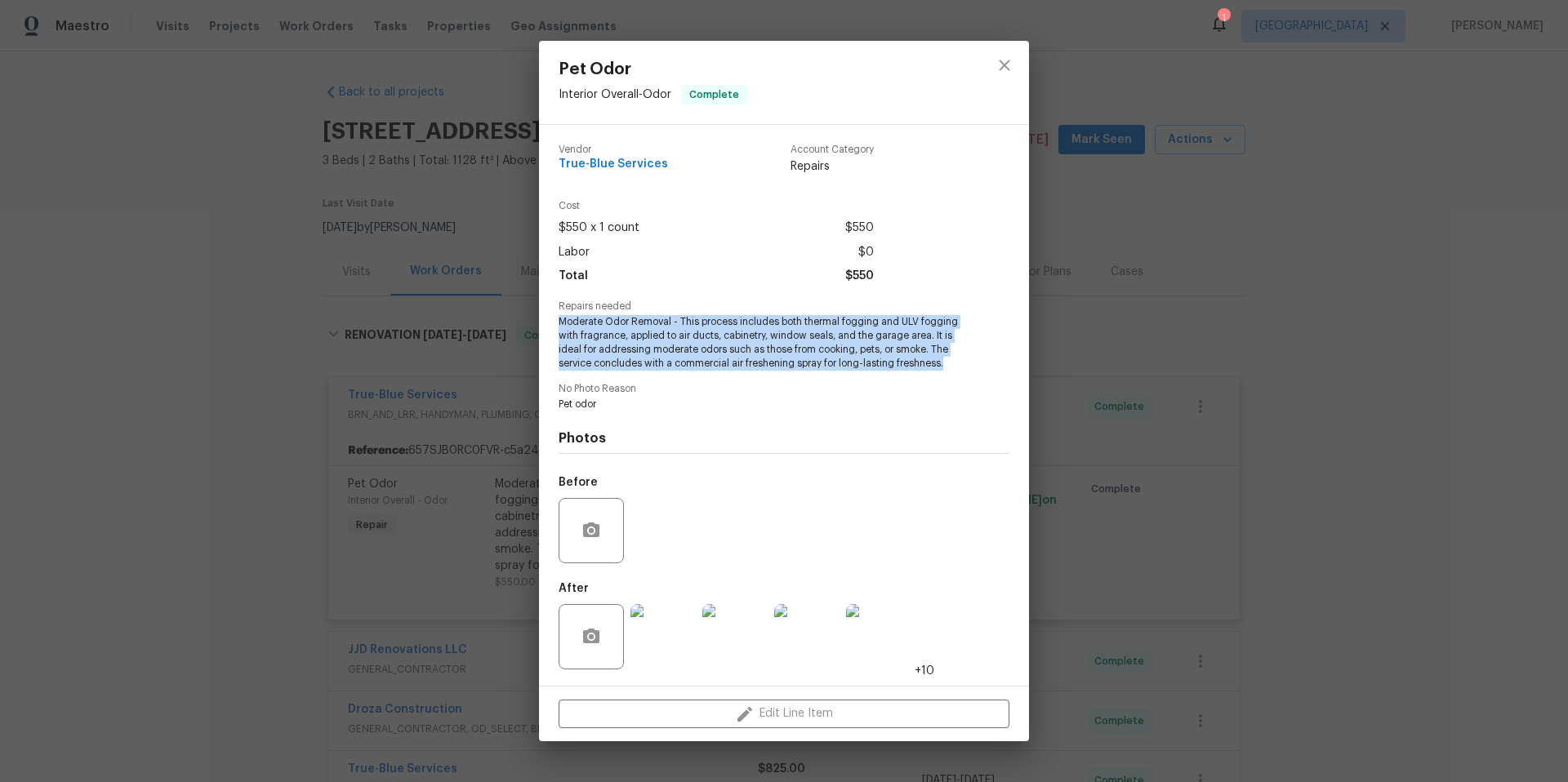
drag, startPoint x: 949, startPoint y: 365, endPoint x: 555, endPoint y: 323, distance: 396.2
click at [555, 323] on div "Vendor True-Blue Services Account Category Repairs Cost $550 x 1 count $550 Lab…" at bounding box center [784, 405] width 490 height 561
click at [1004, 66] on icon "close" at bounding box center [1004, 65] width 11 height 11
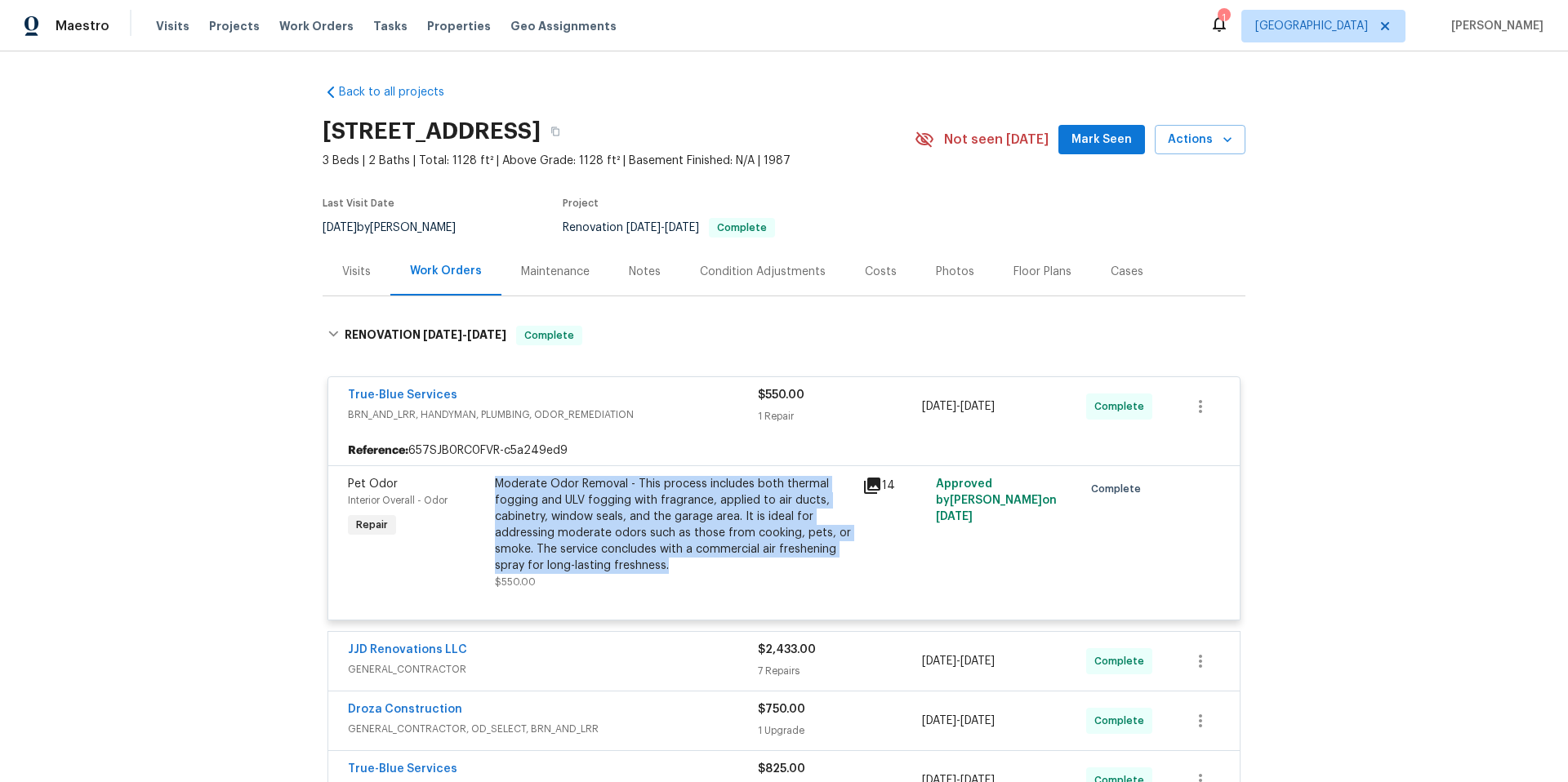
drag, startPoint x: 667, startPoint y: 567, endPoint x: 487, endPoint y: 483, distance: 198.6
click at [490, 483] on div "Moderate Odor Removal - This process includes both thermal fogging and ULV fogg…" at bounding box center [673, 533] width 367 height 124
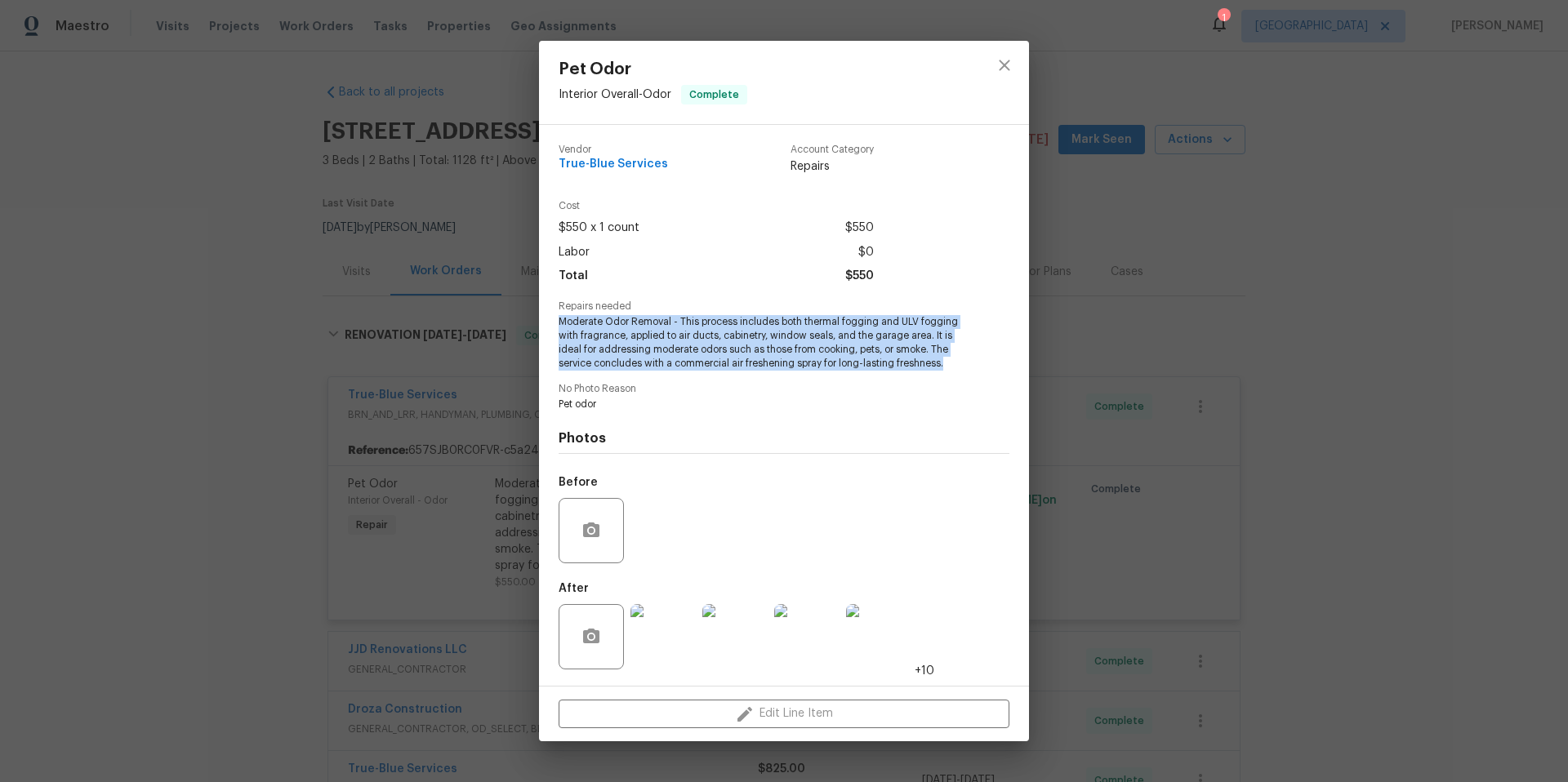
drag, startPoint x: 954, startPoint y: 366, endPoint x: 555, endPoint y: 325, distance: 401.1
click at [555, 325] on div "Vendor True-Blue Services Account Category Repairs Cost $550 x 1 count $550 Lab…" at bounding box center [784, 405] width 490 height 561
copy span "Moderate Odor Removal - This process includes both thermal fogging and ULV fogg…"
click at [1004, 66] on icon "close" at bounding box center [1004, 65] width 11 height 11
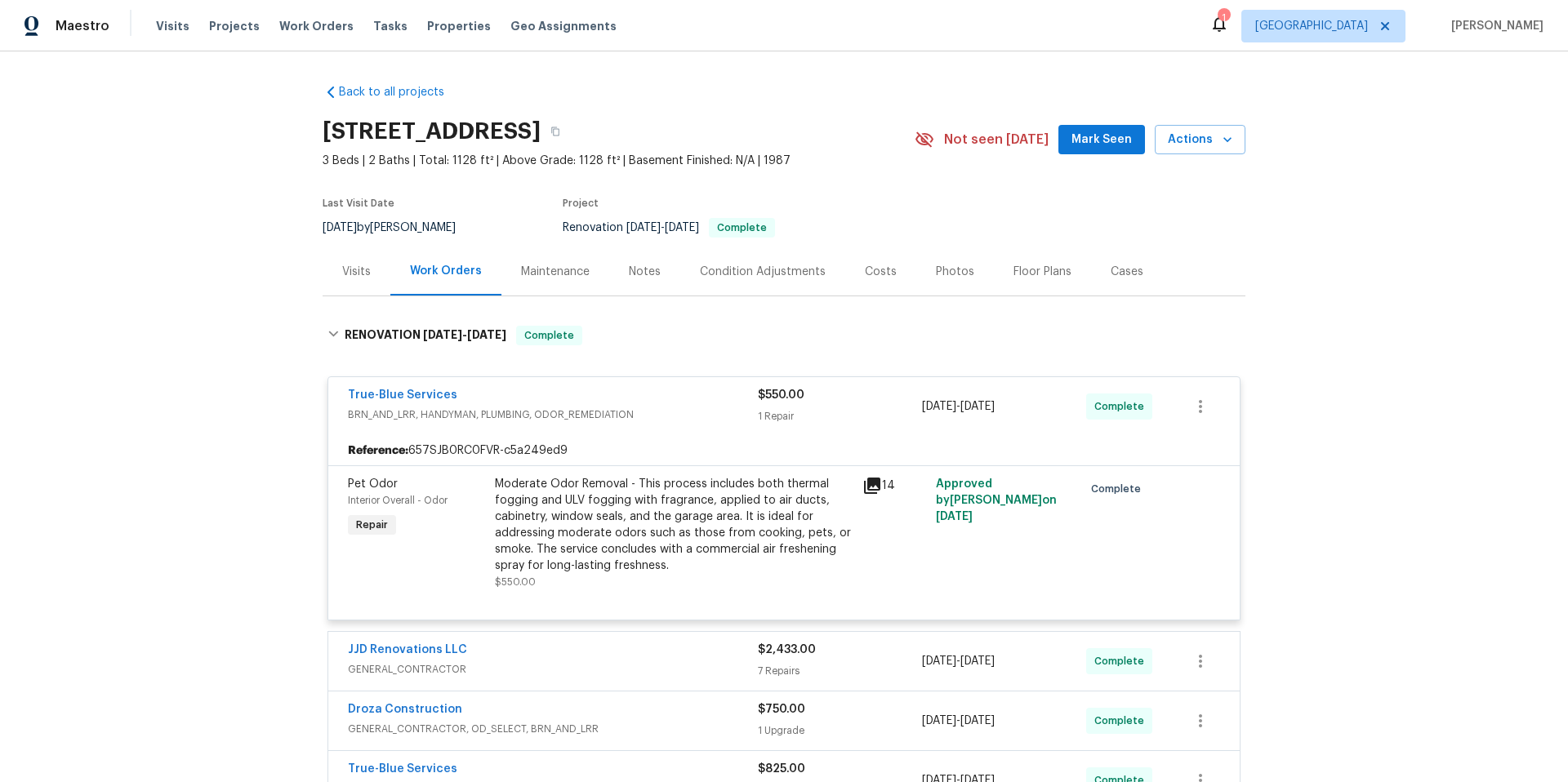
click at [640, 392] on div "True-Blue Services" at bounding box center [552, 396] width 410 height 20
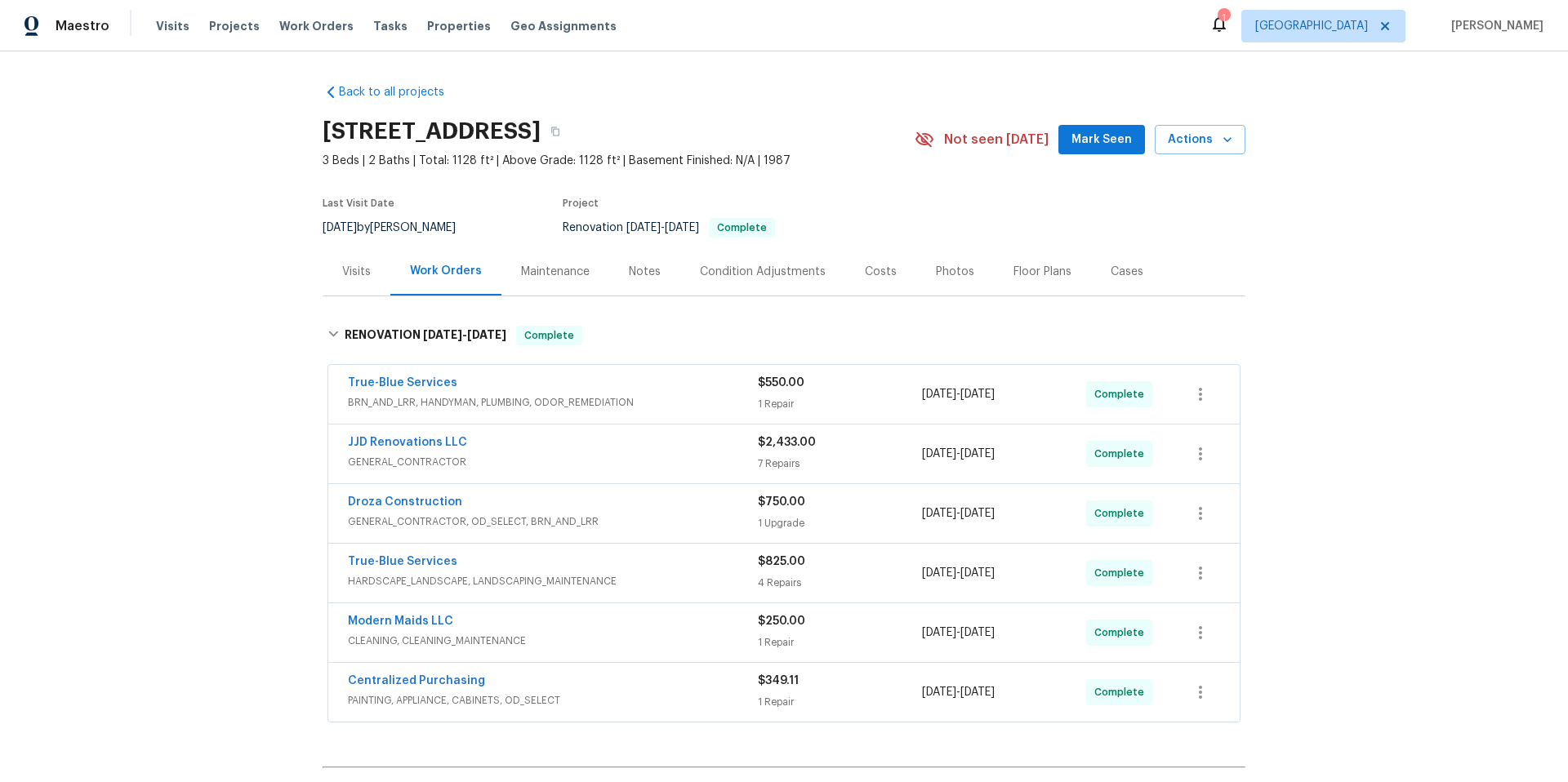
click at [538, 454] on span "GENERAL_CONTRACTOR" at bounding box center [552, 461] width 410 height 16
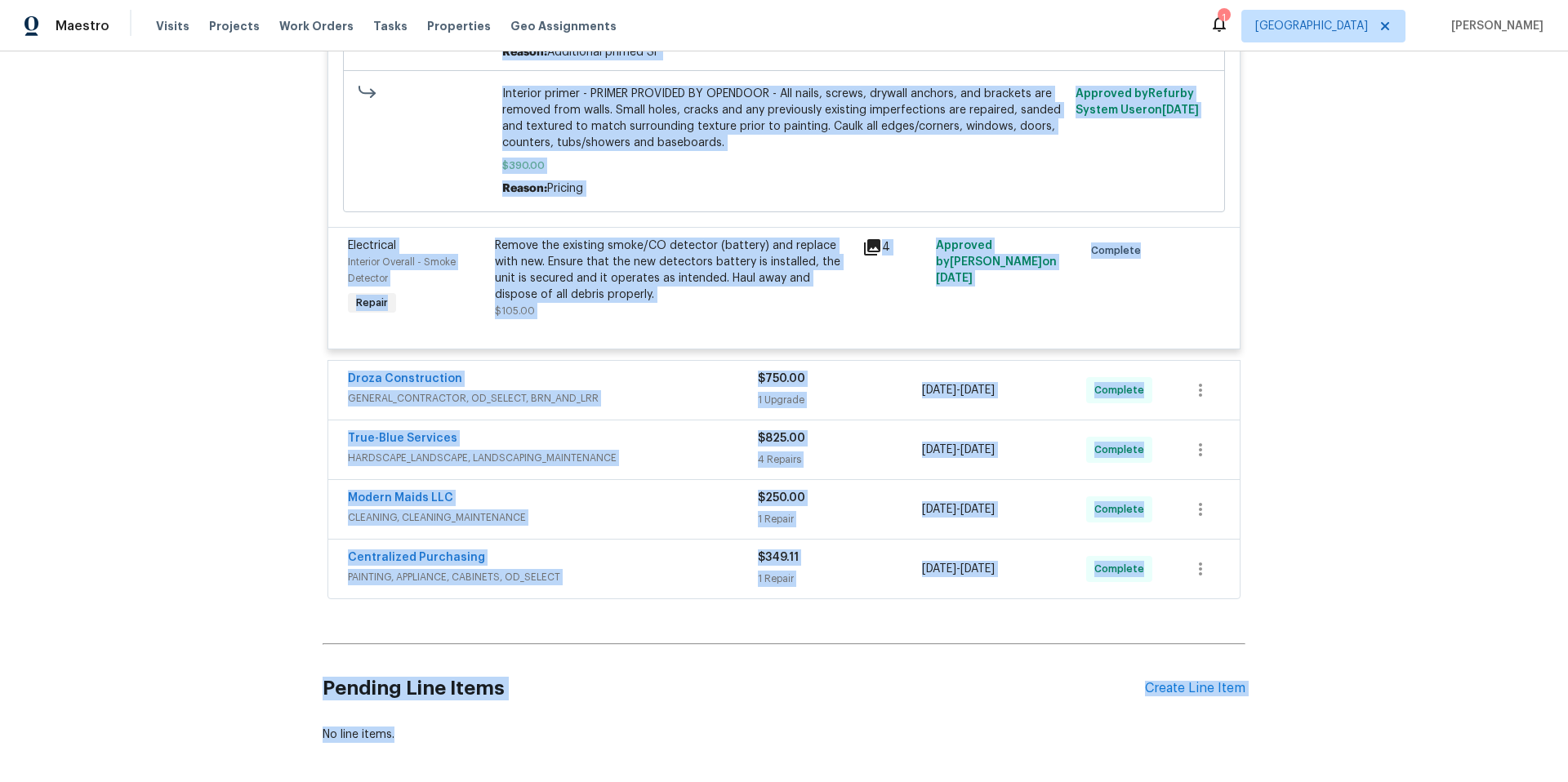
scroll to position [1632, 0]
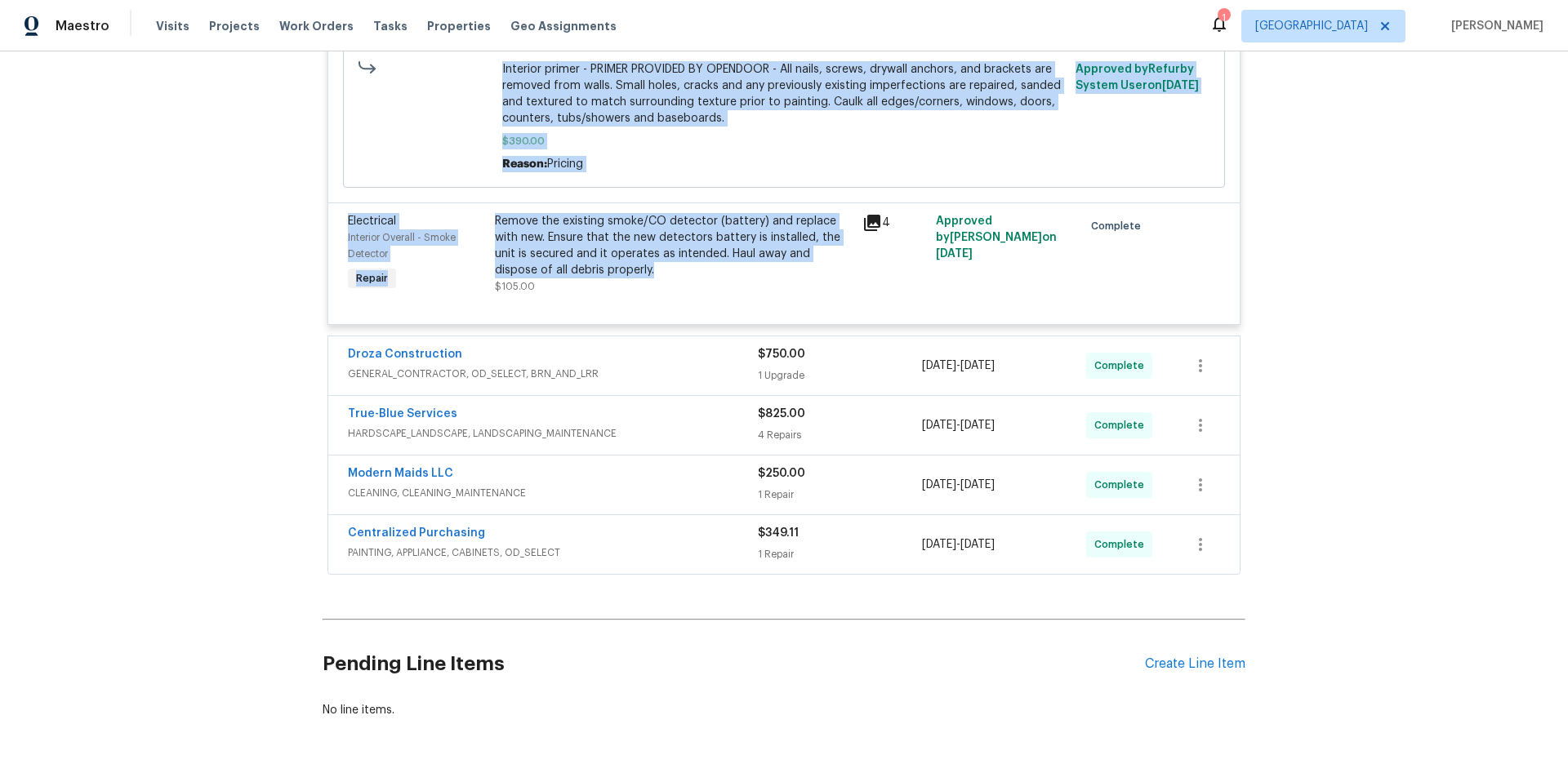
drag, startPoint x: 343, startPoint y: 164, endPoint x: 607, endPoint y: 280, distance: 288.4
copy div "Bathroom Accesories Bathroom - Interior Trim Repair Install a new TP holder, sh…"
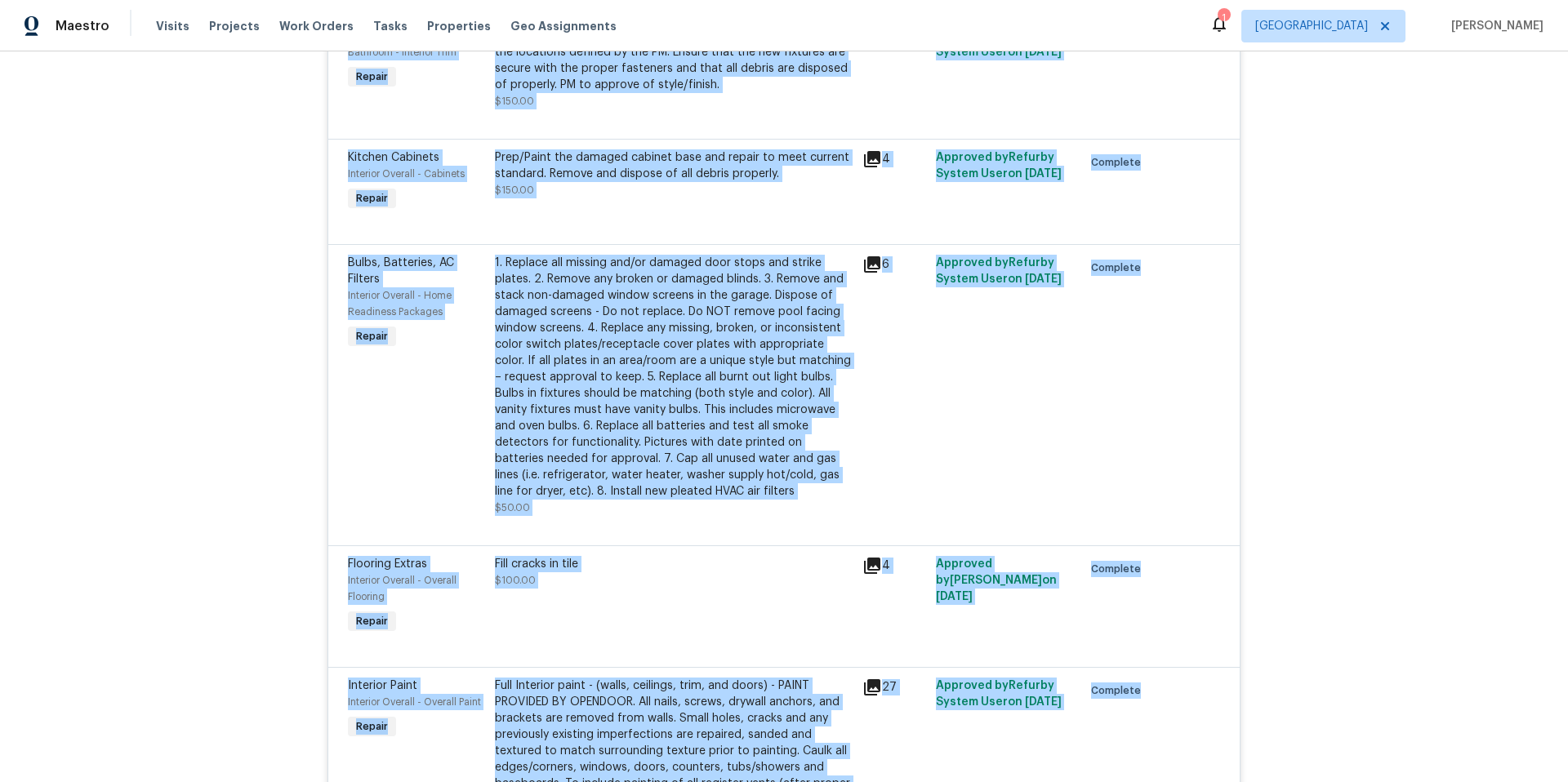
scroll to position [158, 0]
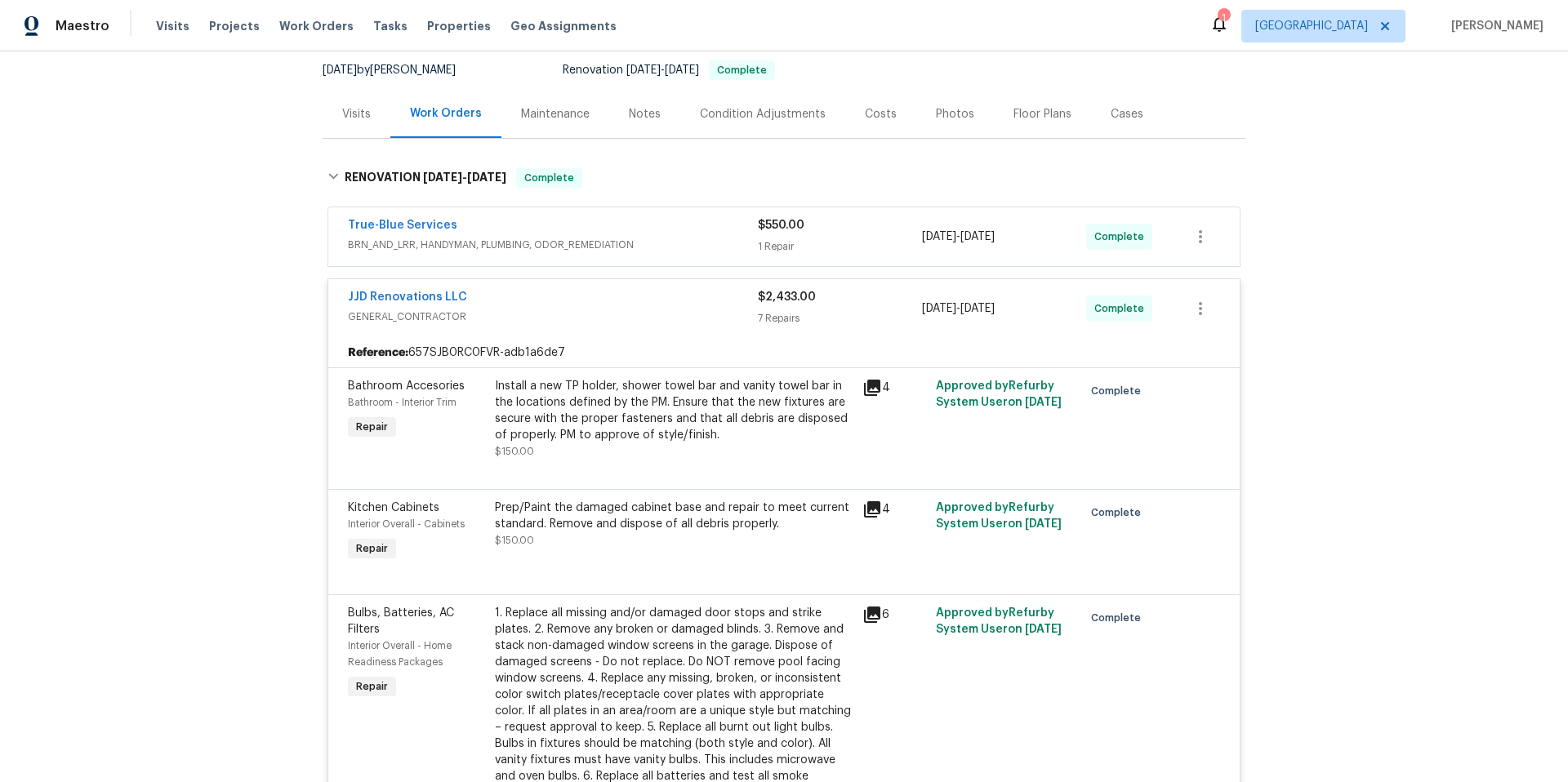
click at [510, 296] on div "JJD Renovations LLC" at bounding box center [552, 299] width 410 height 20
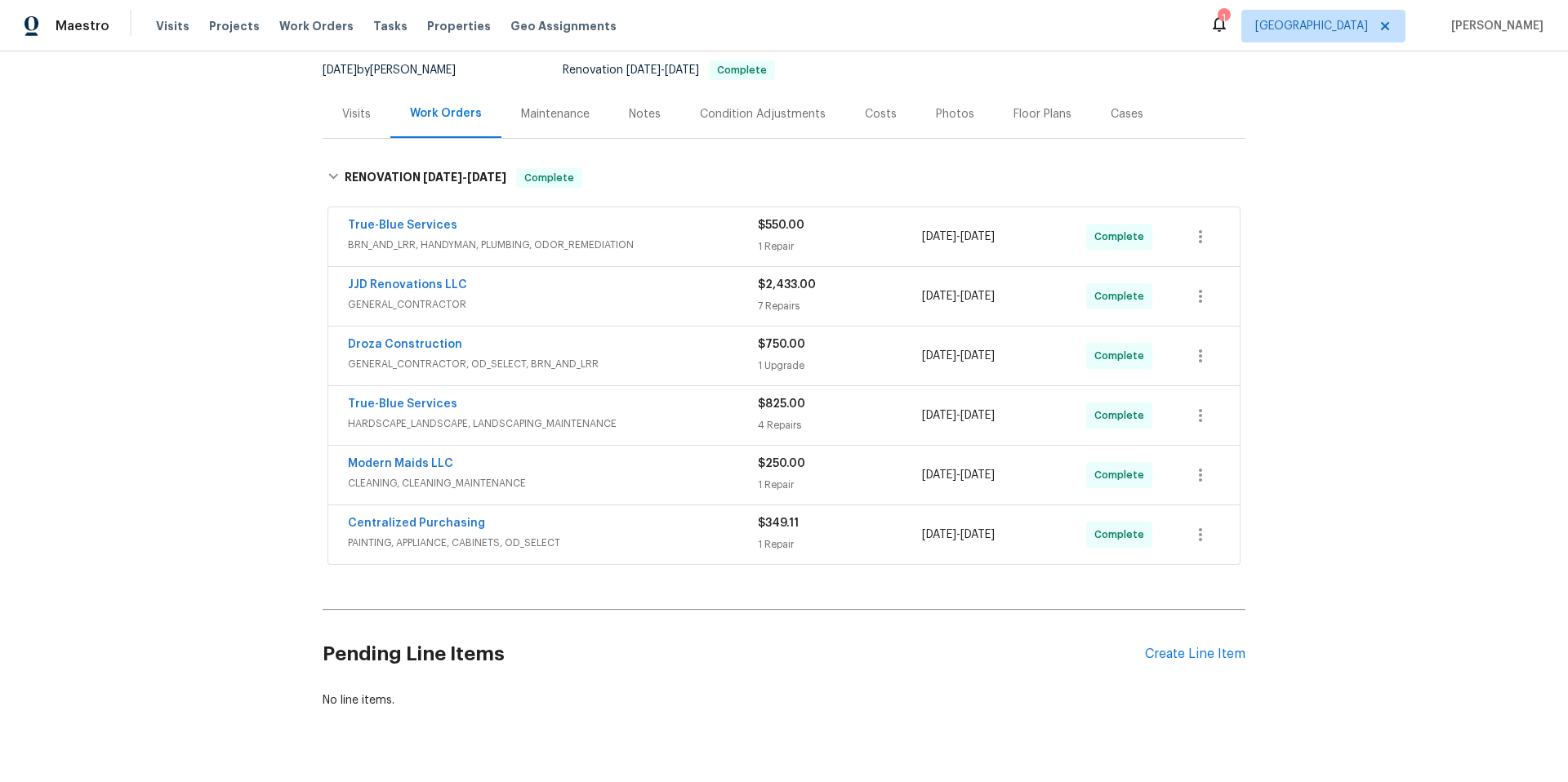
click at [539, 332] on div "Droza Construction GENERAL_CONTRACTOR, OD_SELECT, BRN_AND_LRR $750.00 1 Upgrade…" at bounding box center [784, 355] width 912 height 59
click at [558, 352] on div "Droza Construction" at bounding box center [552, 346] width 410 height 20
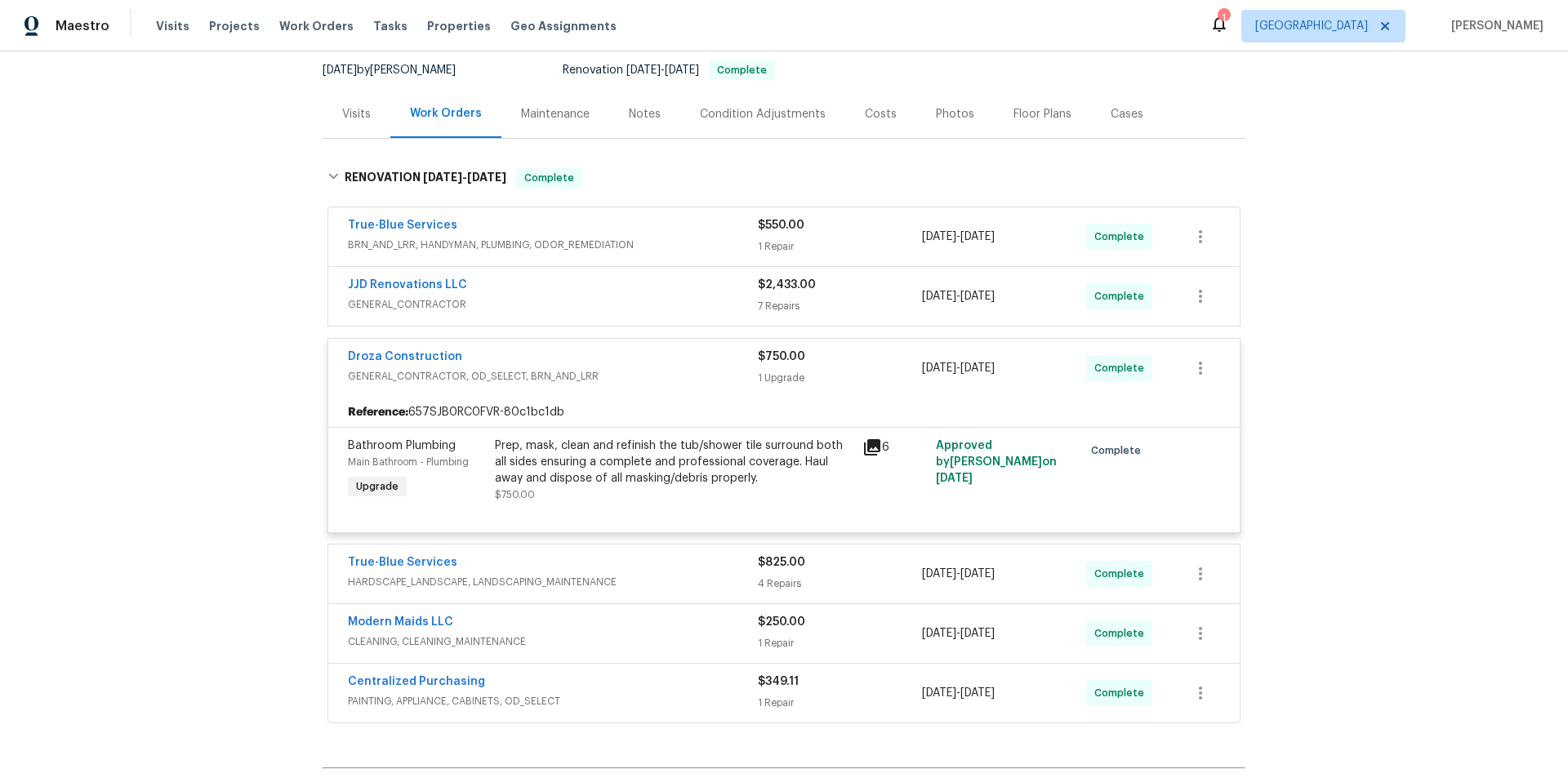
scroll to position [310, 0]
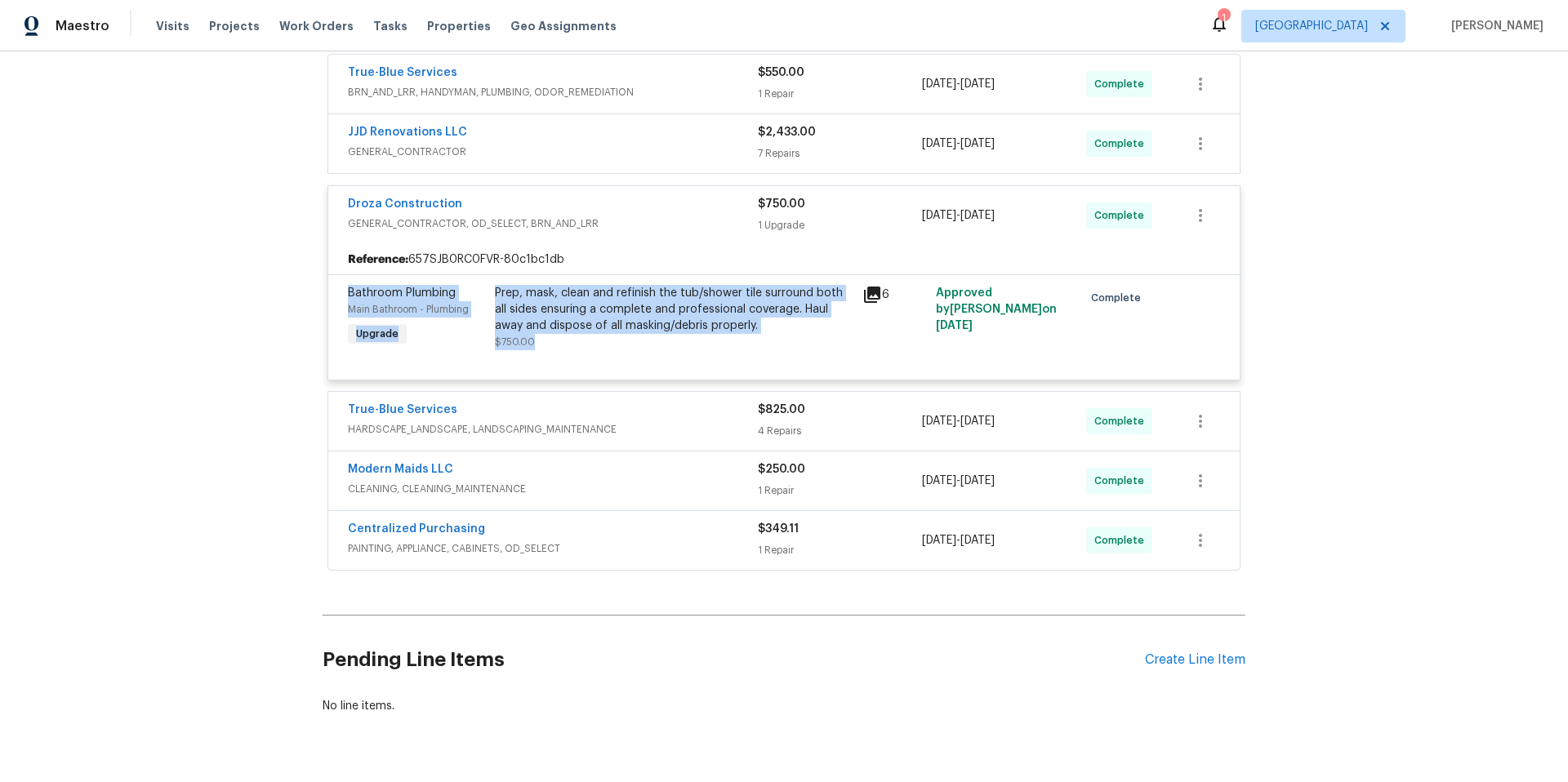
drag, startPoint x: 533, startPoint y: 346, endPoint x: 340, endPoint y: 287, distance: 201.8
click at [343, 287] on div "Bathroom Plumbing Main Bathroom - Plumbing Upgrade Prep, mask, clean and refini…" at bounding box center [784, 317] width 882 height 75
copy div "Bathroom Plumbing Main Bathroom - Plumbing Upgrade Prep, mask, clean and refini…"
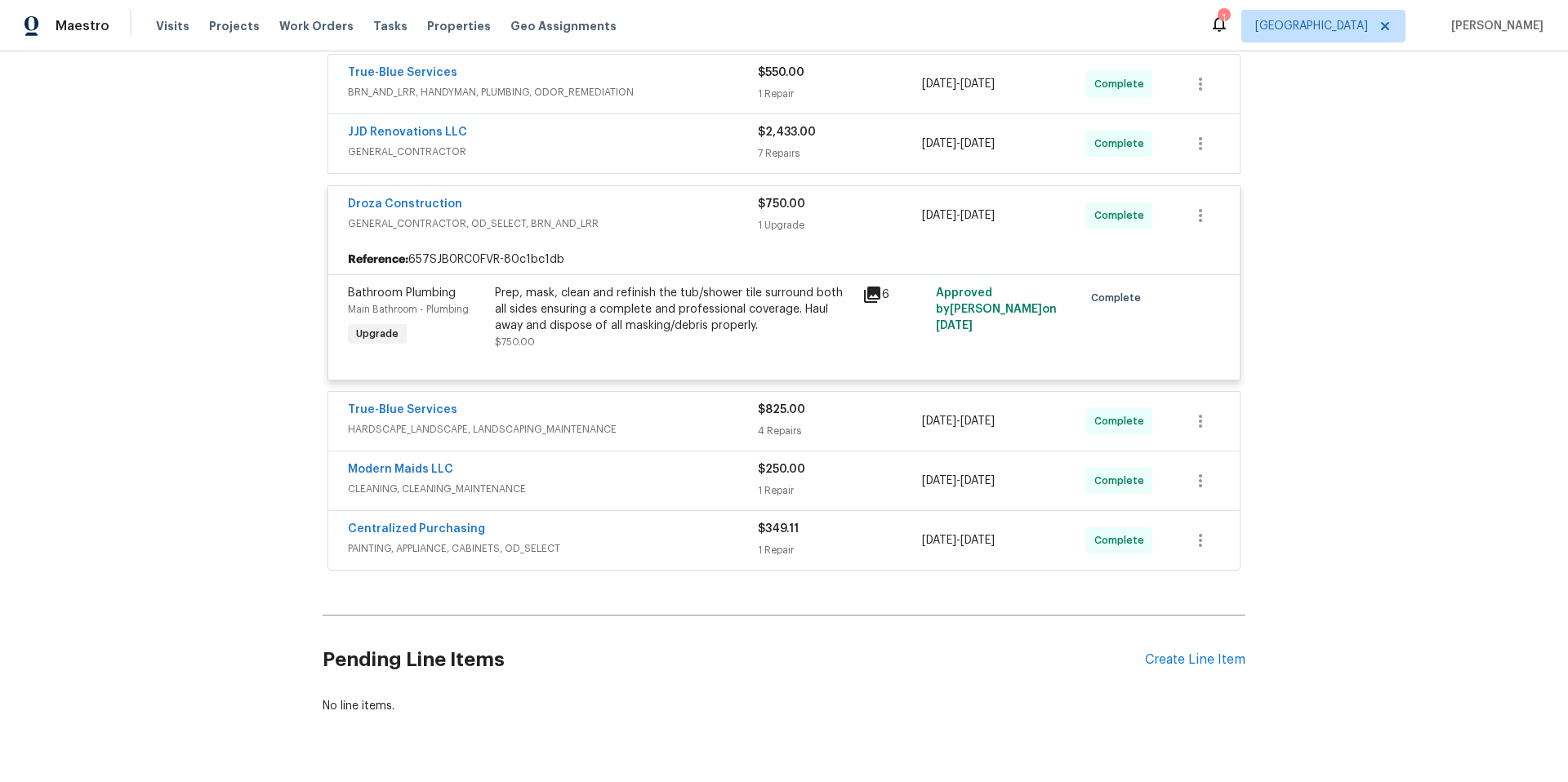
click at [638, 209] on div "Droza Construction" at bounding box center [552, 205] width 410 height 20
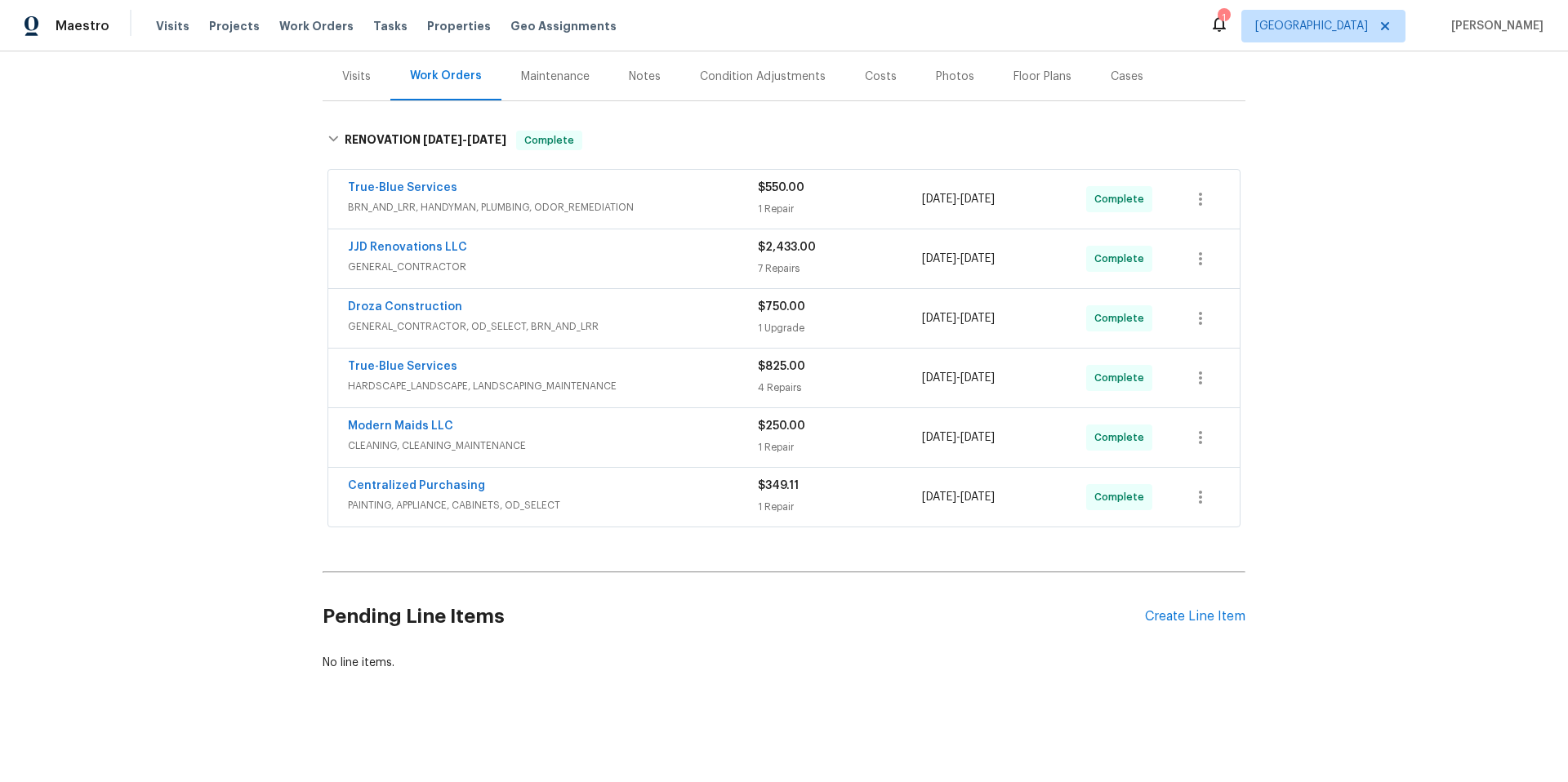
scroll to position [208, 0]
click at [541, 359] on div "True-Blue Services" at bounding box center [552, 368] width 410 height 20
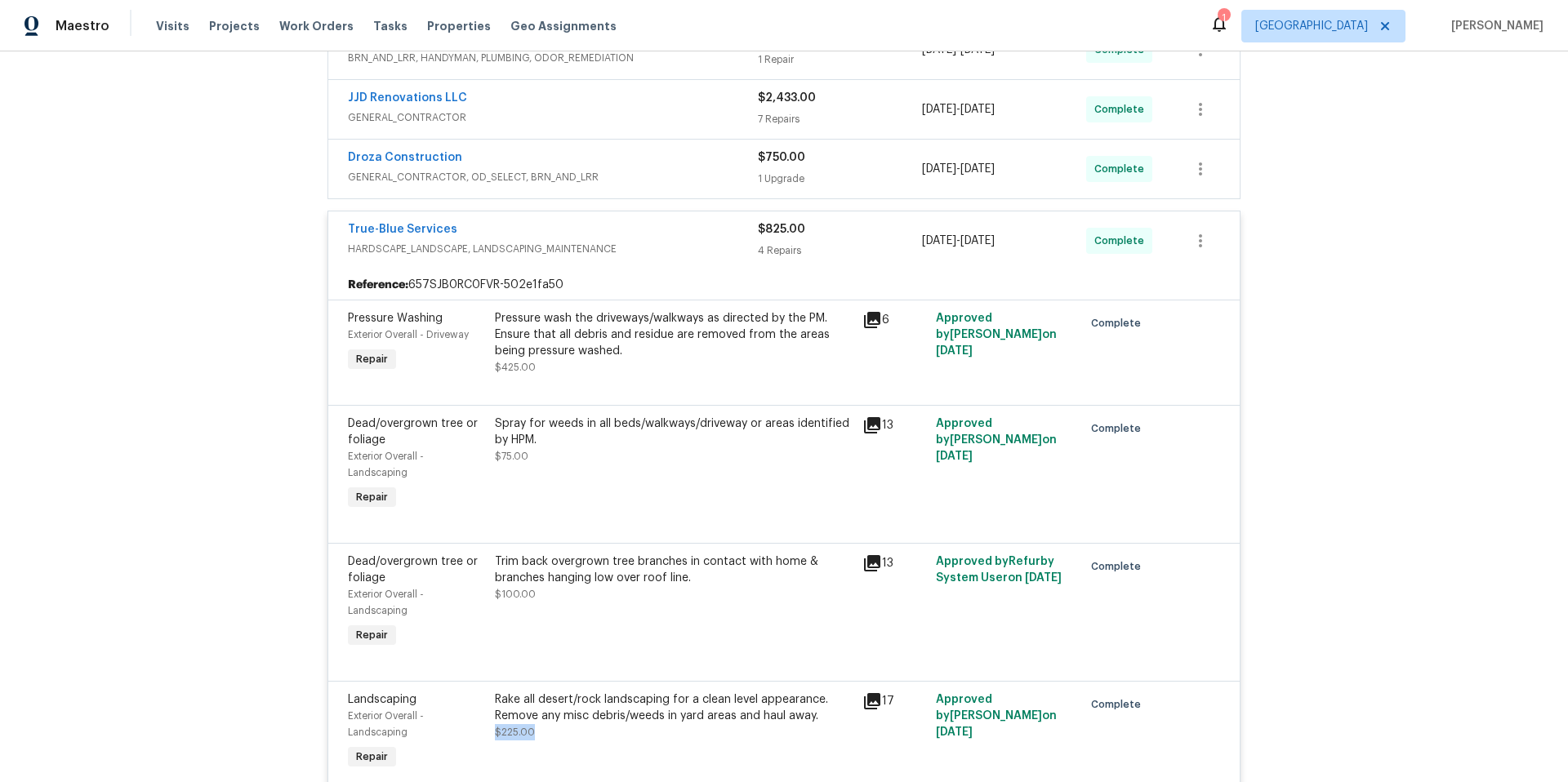
scroll to position [363, 0]
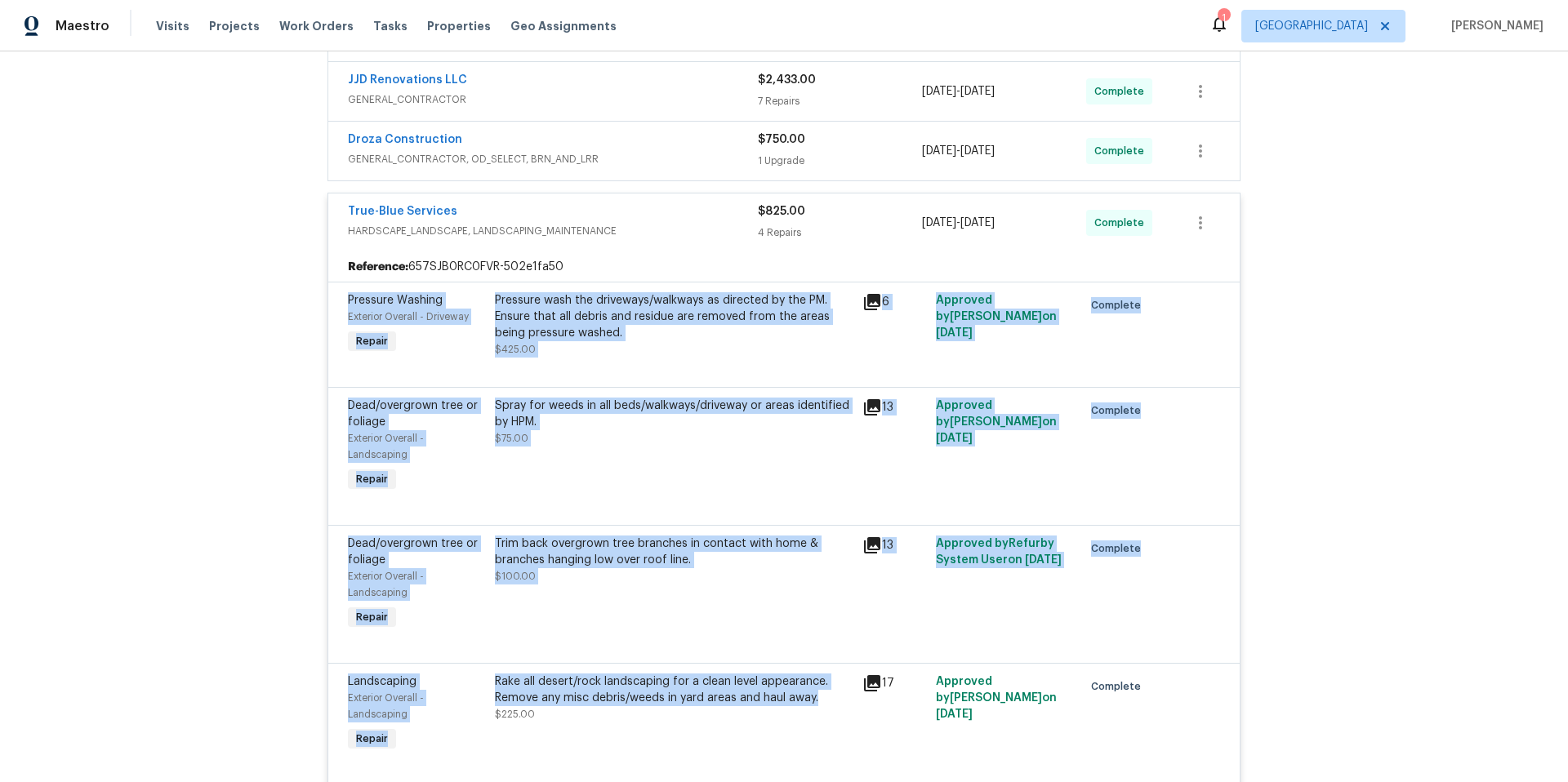
drag, startPoint x: 816, startPoint y: 298, endPoint x: 339, endPoint y: 299, distance: 477.0
click at [339, 299] on div "Pressure Washing Exterior Overall - Driveway Repair Pressure wash the driveways…" at bounding box center [784, 533] width 912 height 503
copy div "Pressure Washing Exterior Overall - Driveway Repair Pressure wash the driveways…"
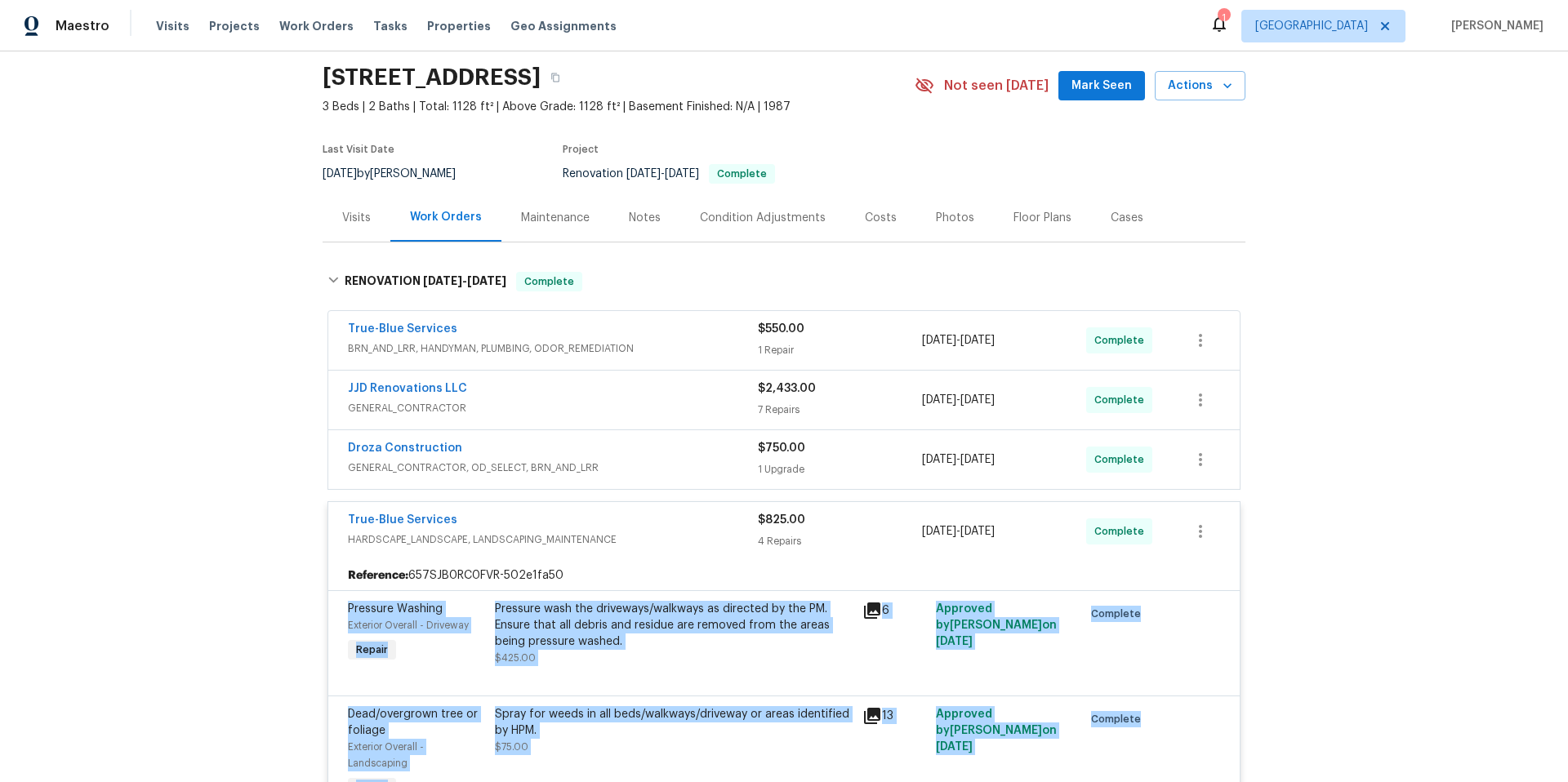
scroll to position [89, 0]
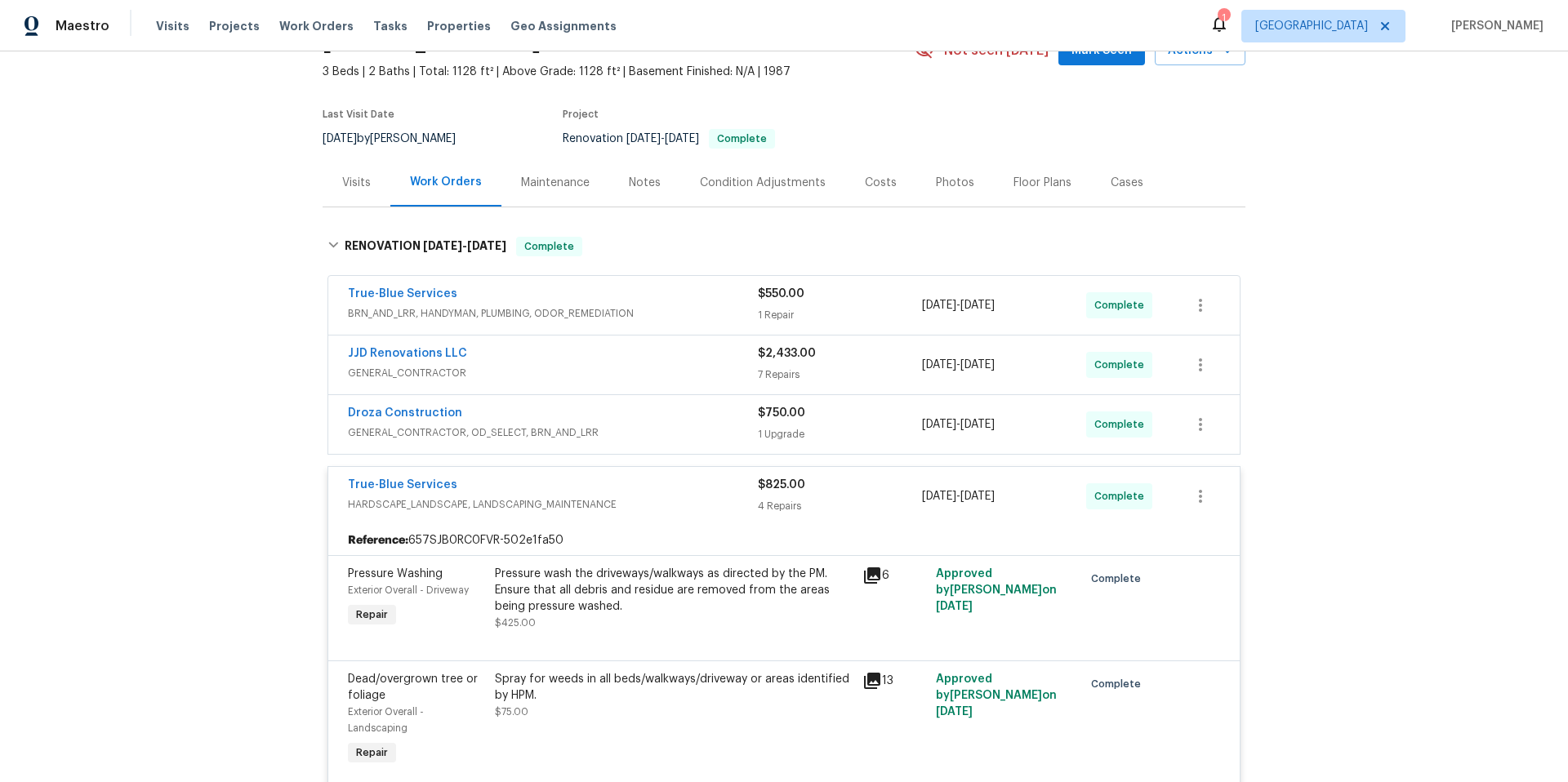
click at [657, 494] on div "True-Blue Services" at bounding box center [552, 486] width 410 height 20
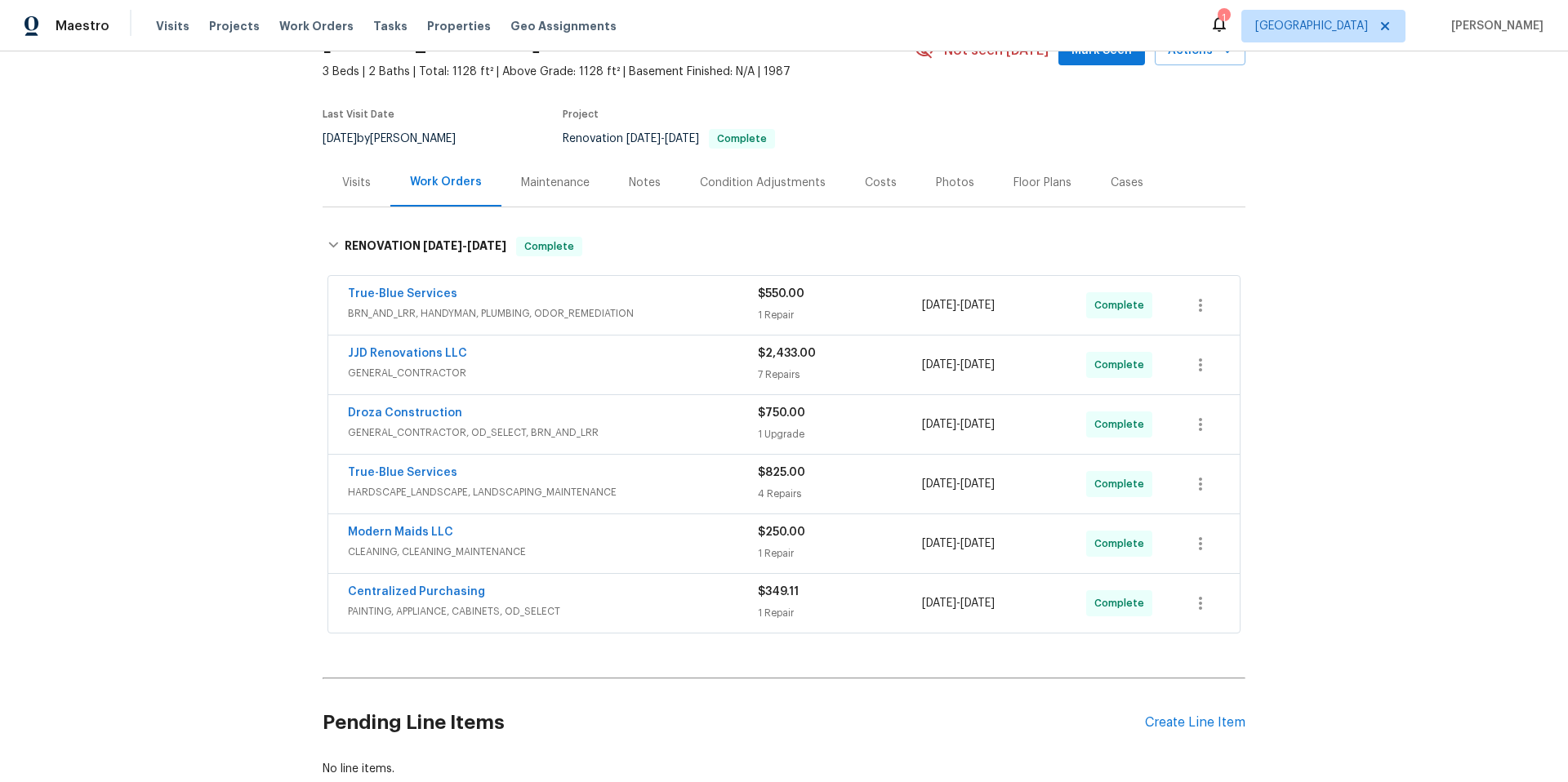
scroll to position [92, 0]
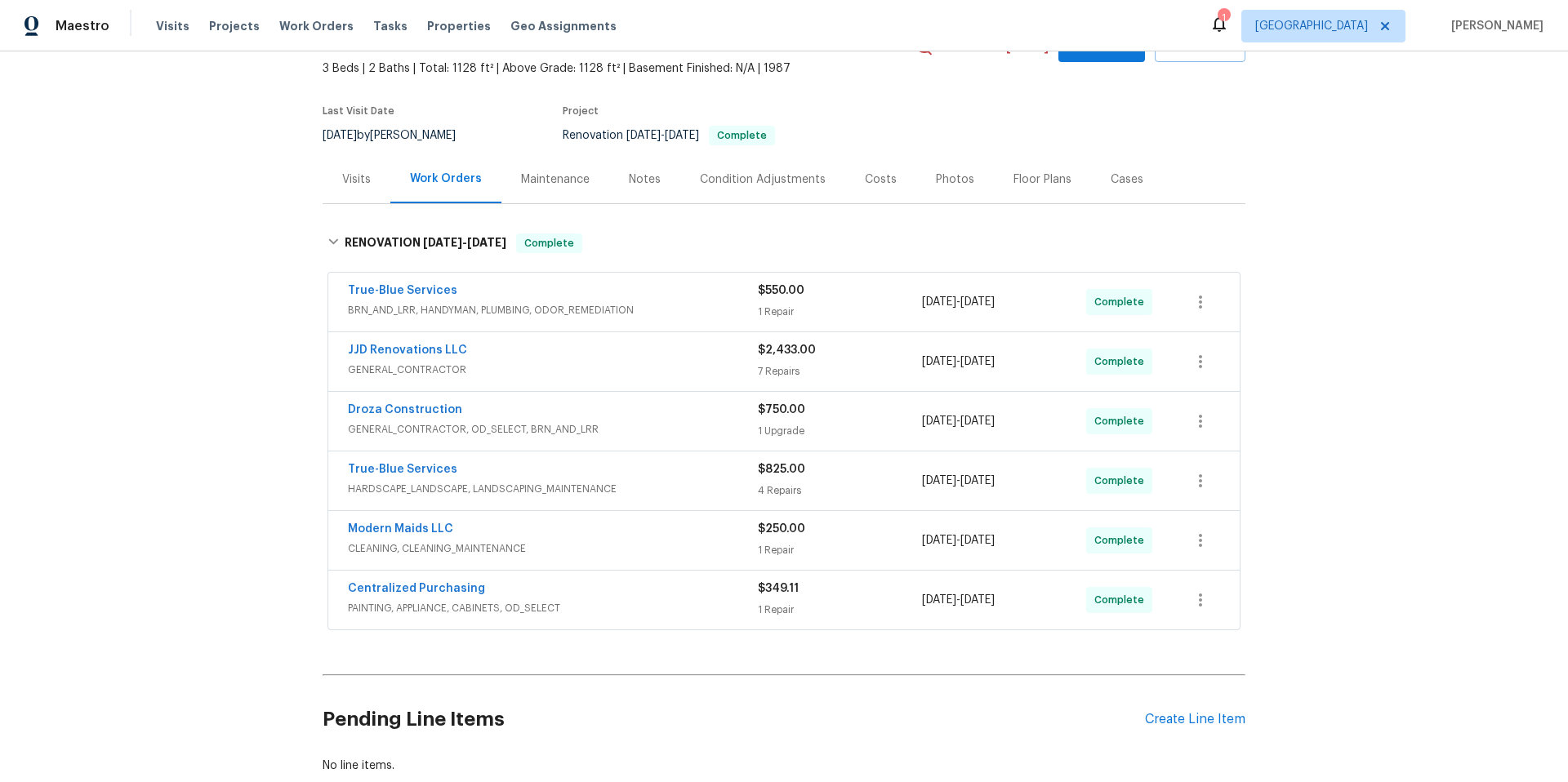
click at [589, 533] on div "Modern Maids LLC" at bounding box center [552, 530] width 410 height 20
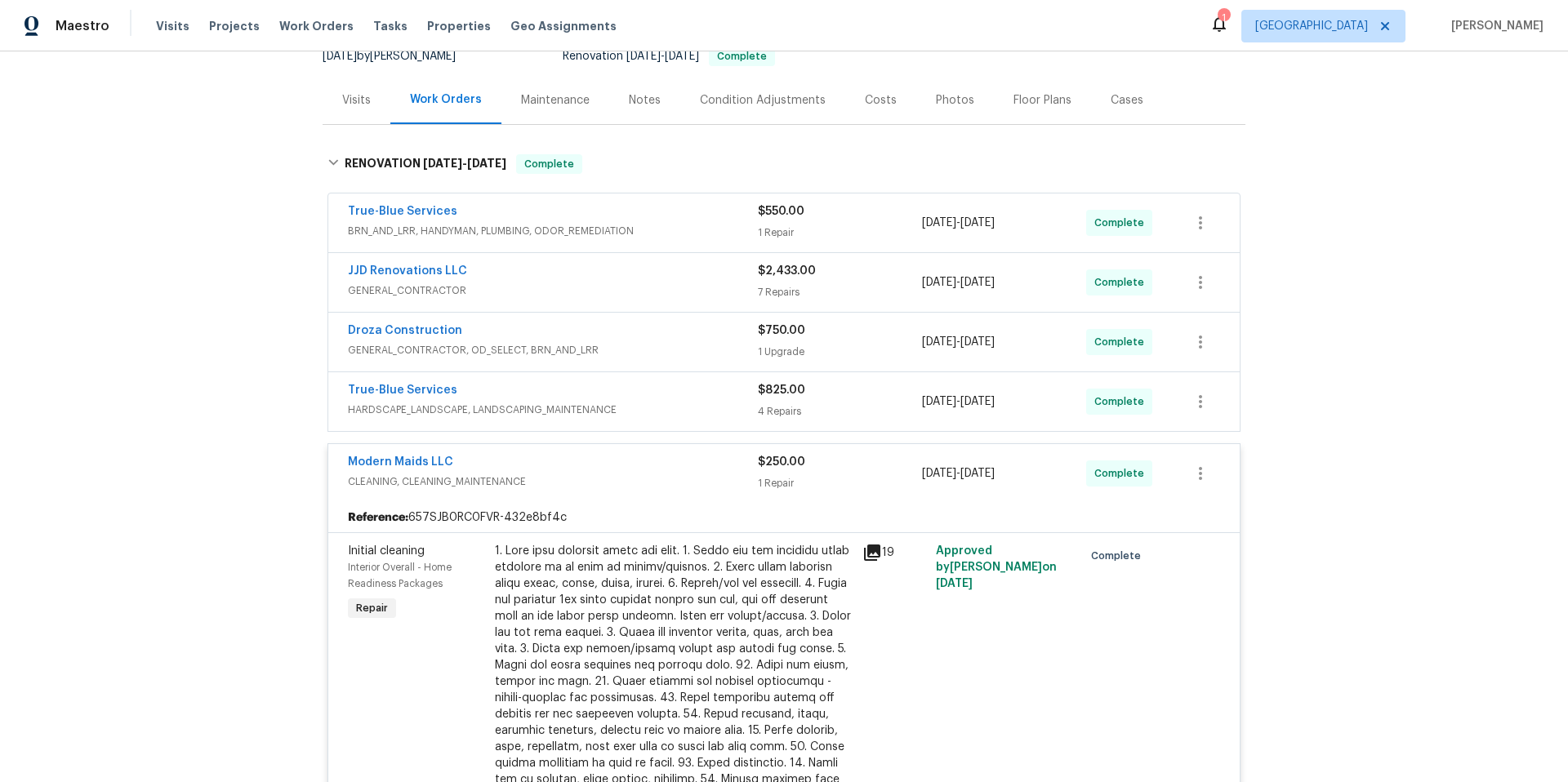
scroll to position [405, 0]
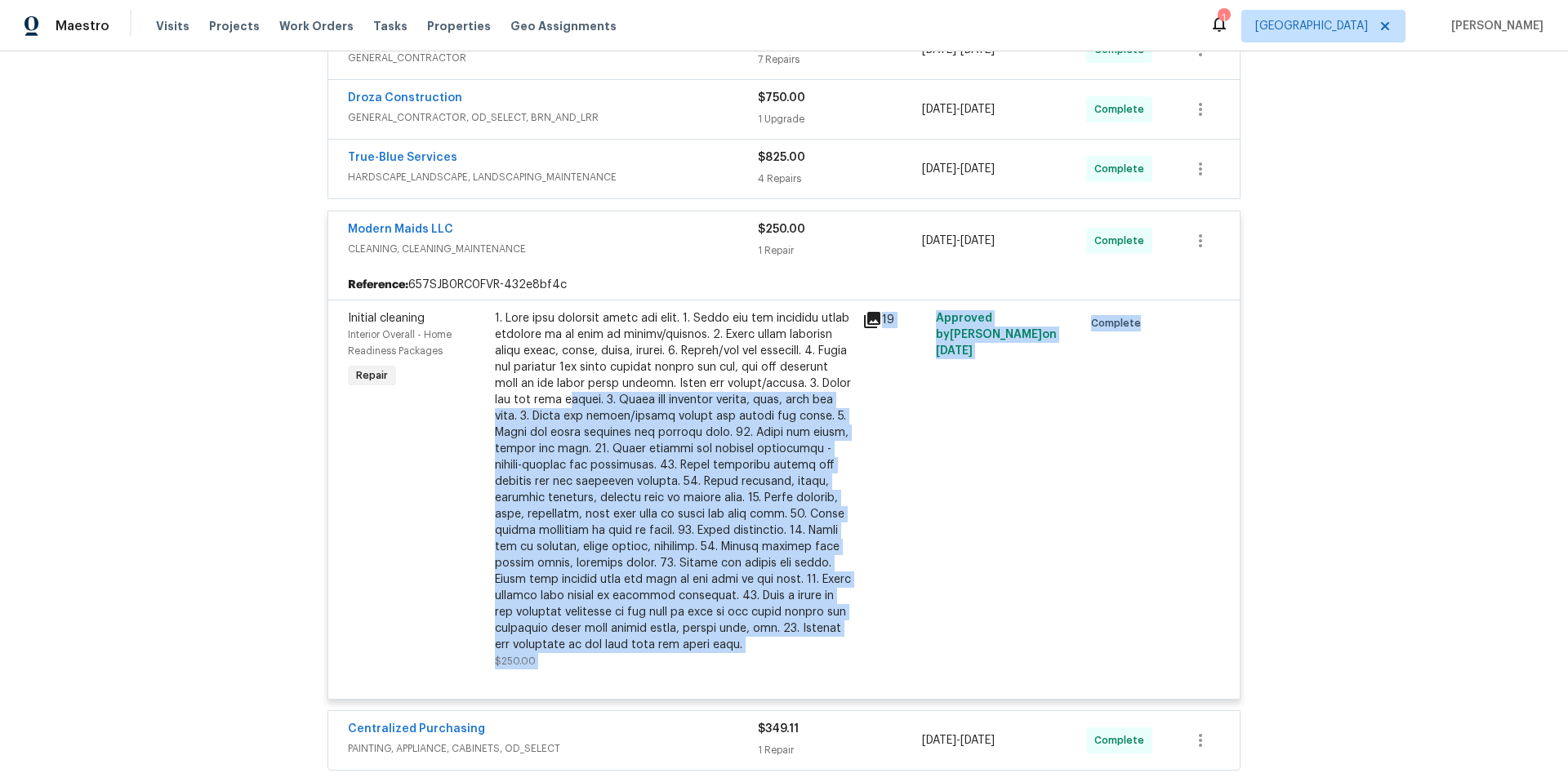
drag, startPoint x: 533, startPoint y: 670, endPoint x: 528, endPoint y: 399, distance: 271.0
click at [522, 399] on div "Initial cleaning Interior Overall - Home Readiness Packages Repair $250.00 19 A…" at bounding box center [784, 499] width 912 height 399
click at [557, 634] on div at bounding box center [784, 679] width 872 height 20
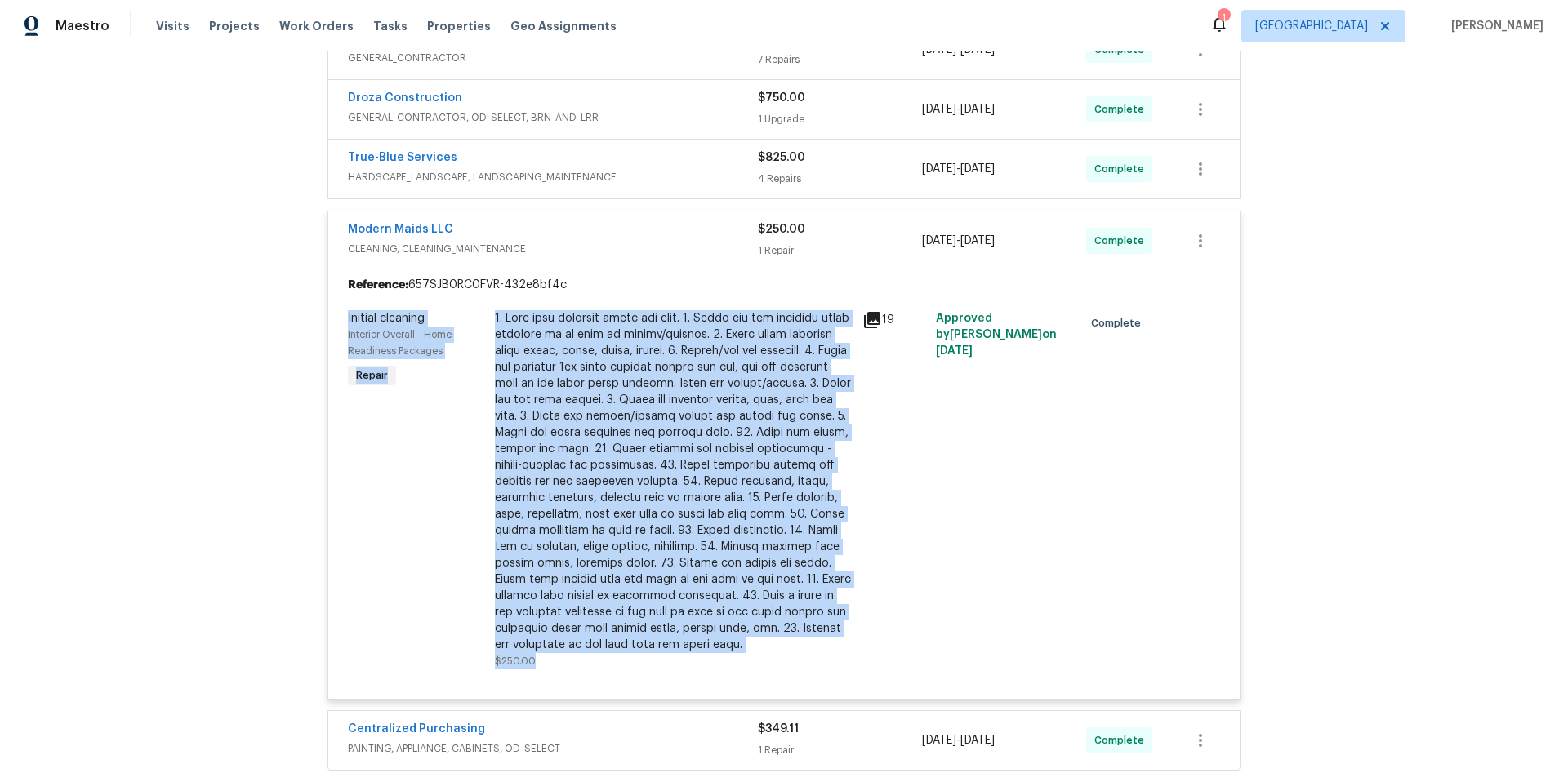
drag, startPoint x: 537, startPoint y: 667, endPoint x: 333, endPoint y: 321, distance: 401.7
click at [333, 321] on div "Initial cleaning Interior Overall - Home Readiness Packages Repair $250.00 19 A…" at bounding box center [784, 499] width 912 height 399
copy div "Initial cleaning Interior Overall - Home Readiness Packages Repair 1. Wipe down…"
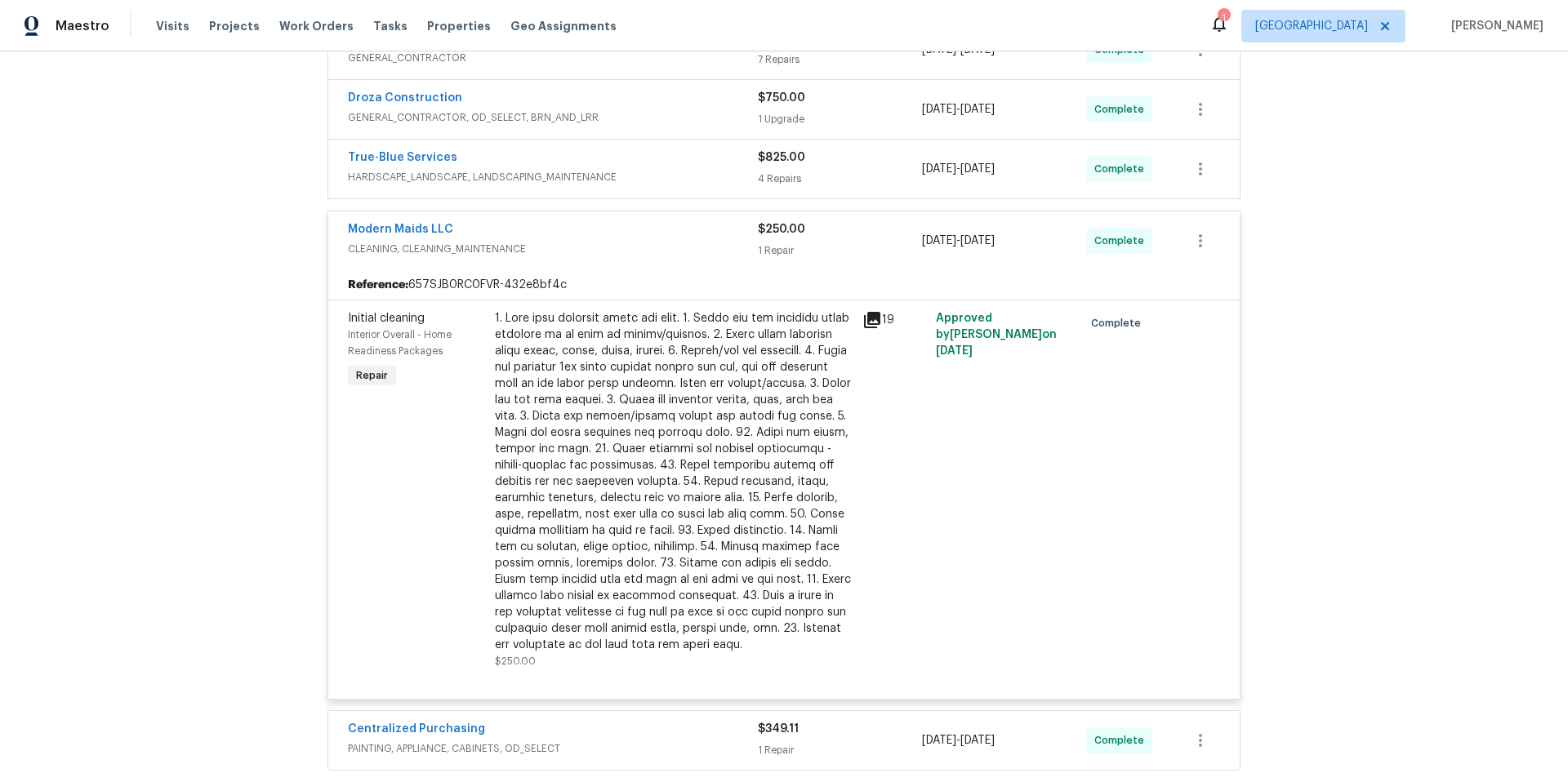
click at [578, 234] on div "Modern Maids LLC" at bounding box center [552, 231] width 410 height 20
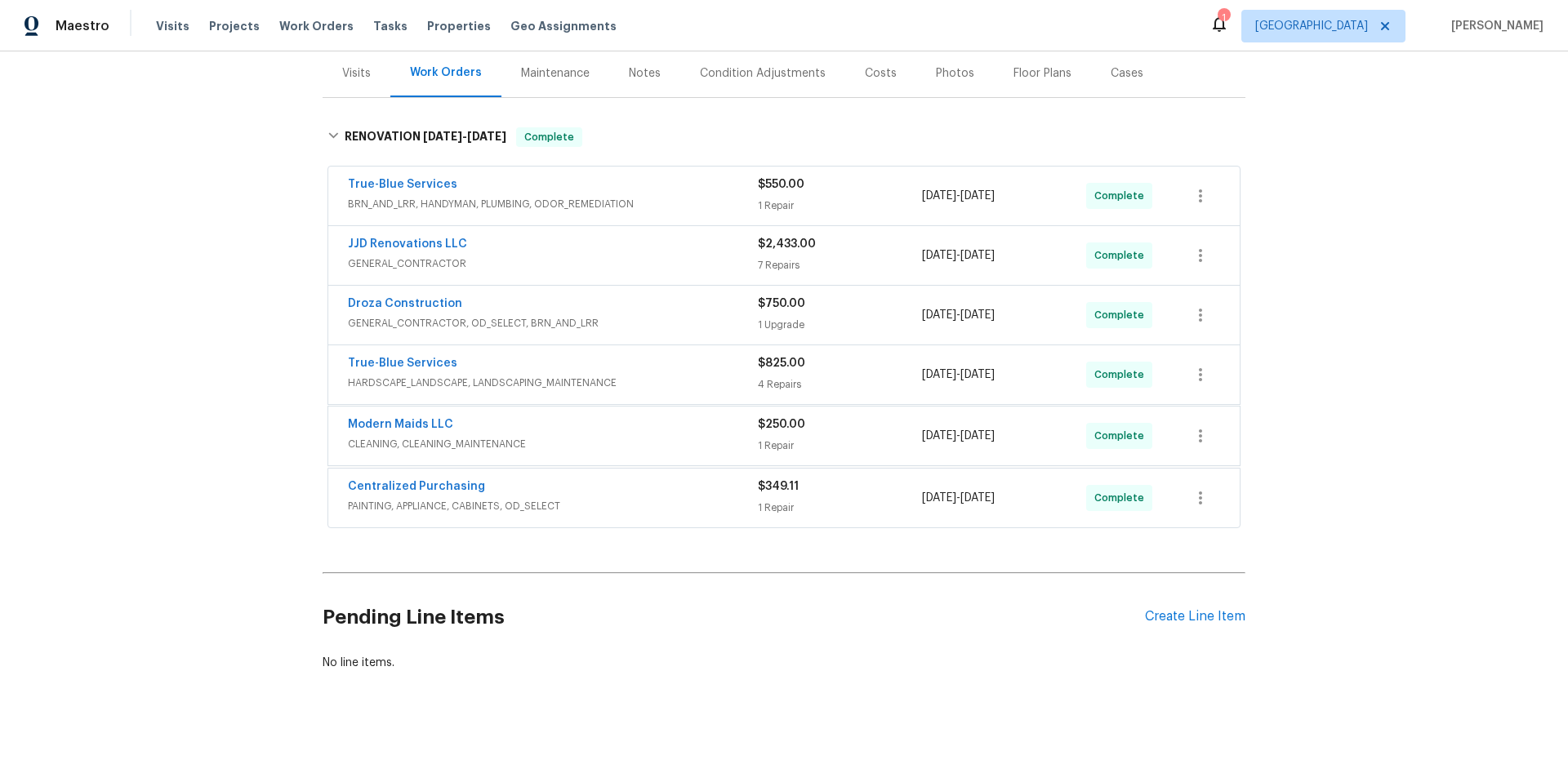
scroll to position [208, 0]
click at [594, 478] on div "Centralized Purchasing" at bounding box center [552, 487] width 410 height 20
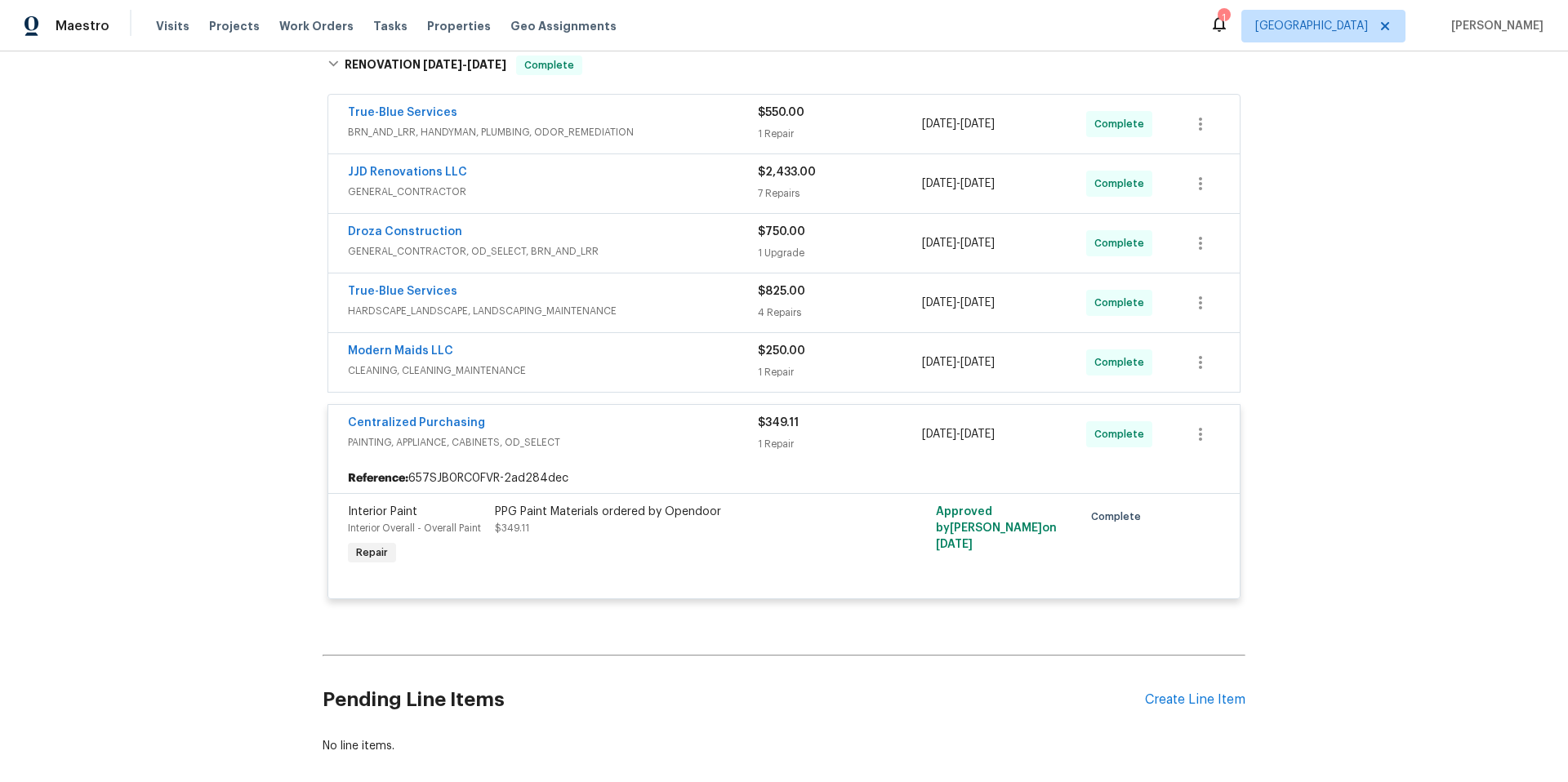
scroll to position [366, 0]
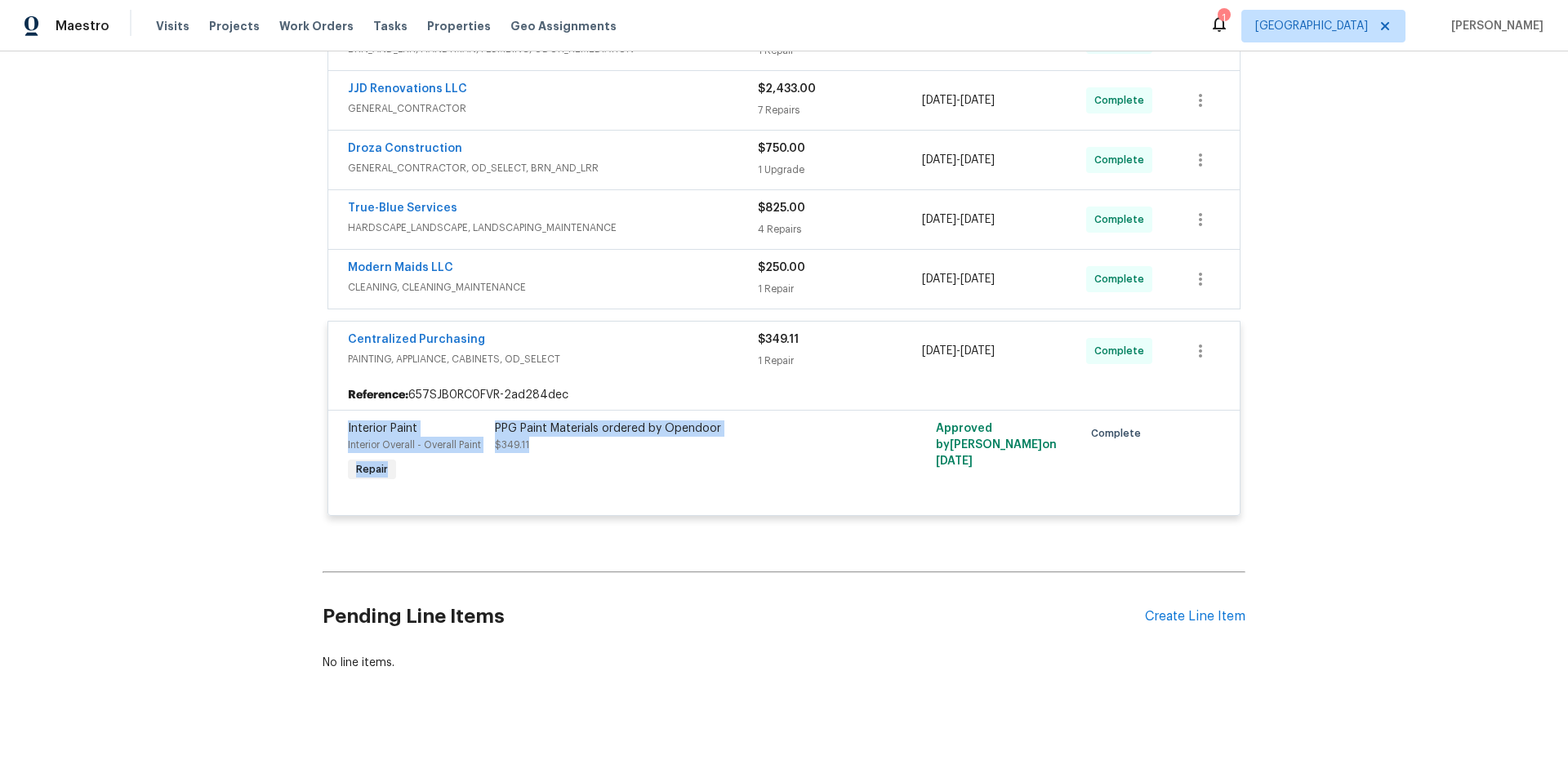
drag, startPoint x: 541, startPoint y: 439, endPoint x: 310, endPoint y: 401, distance: 234.1
click at [310, 401] on div "Back to all projects 9678 N Sherbrooke St, Tucson, AZ 85742 3 Beds | 2 Baths | …" at bounding box center [784, 417] width 1568 height 731
copy div "Interior Paint Interior Overall - Overall Paint Repair PPG Paint Materials orde…"
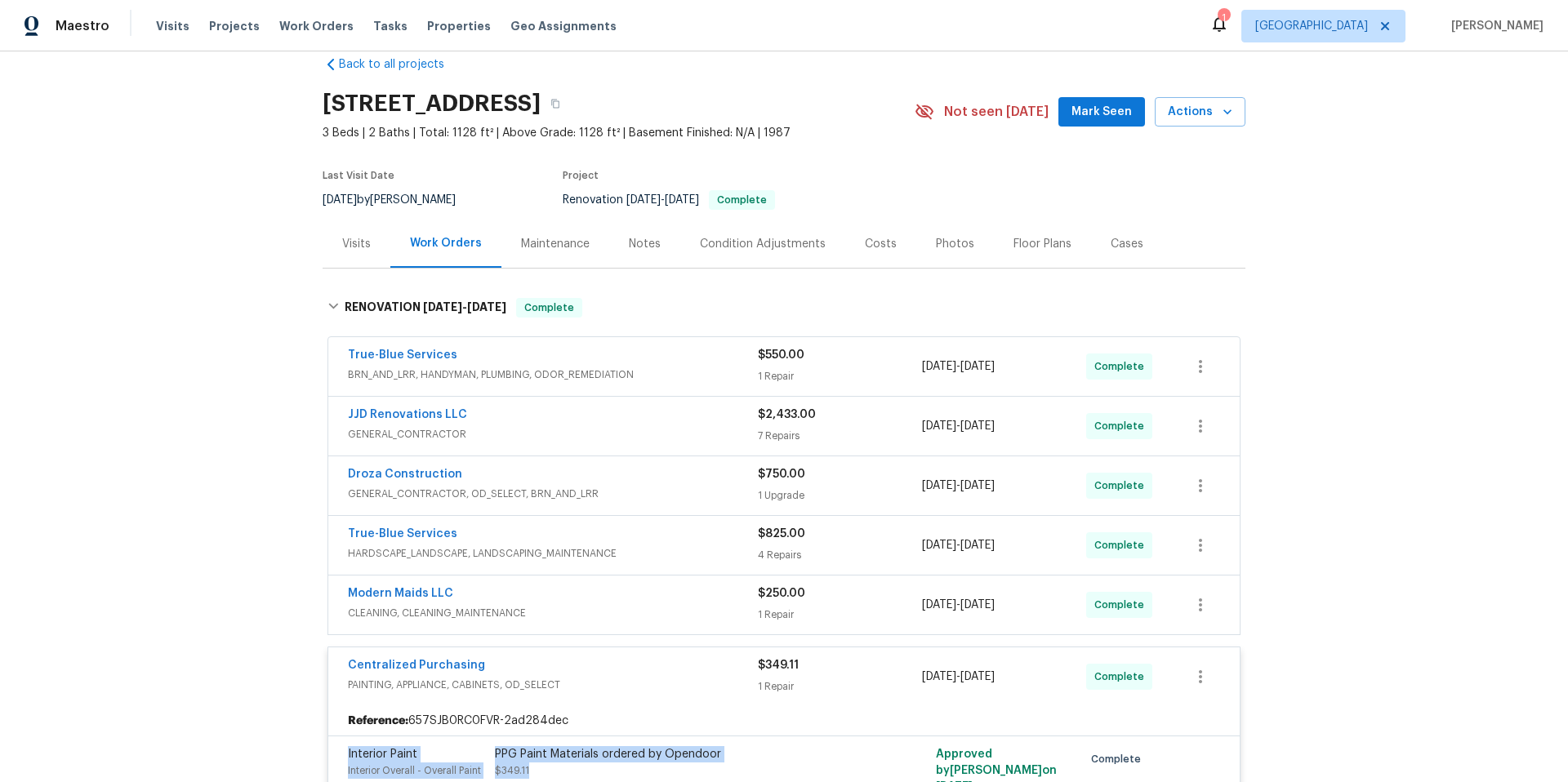
scroll to position [0, 0]
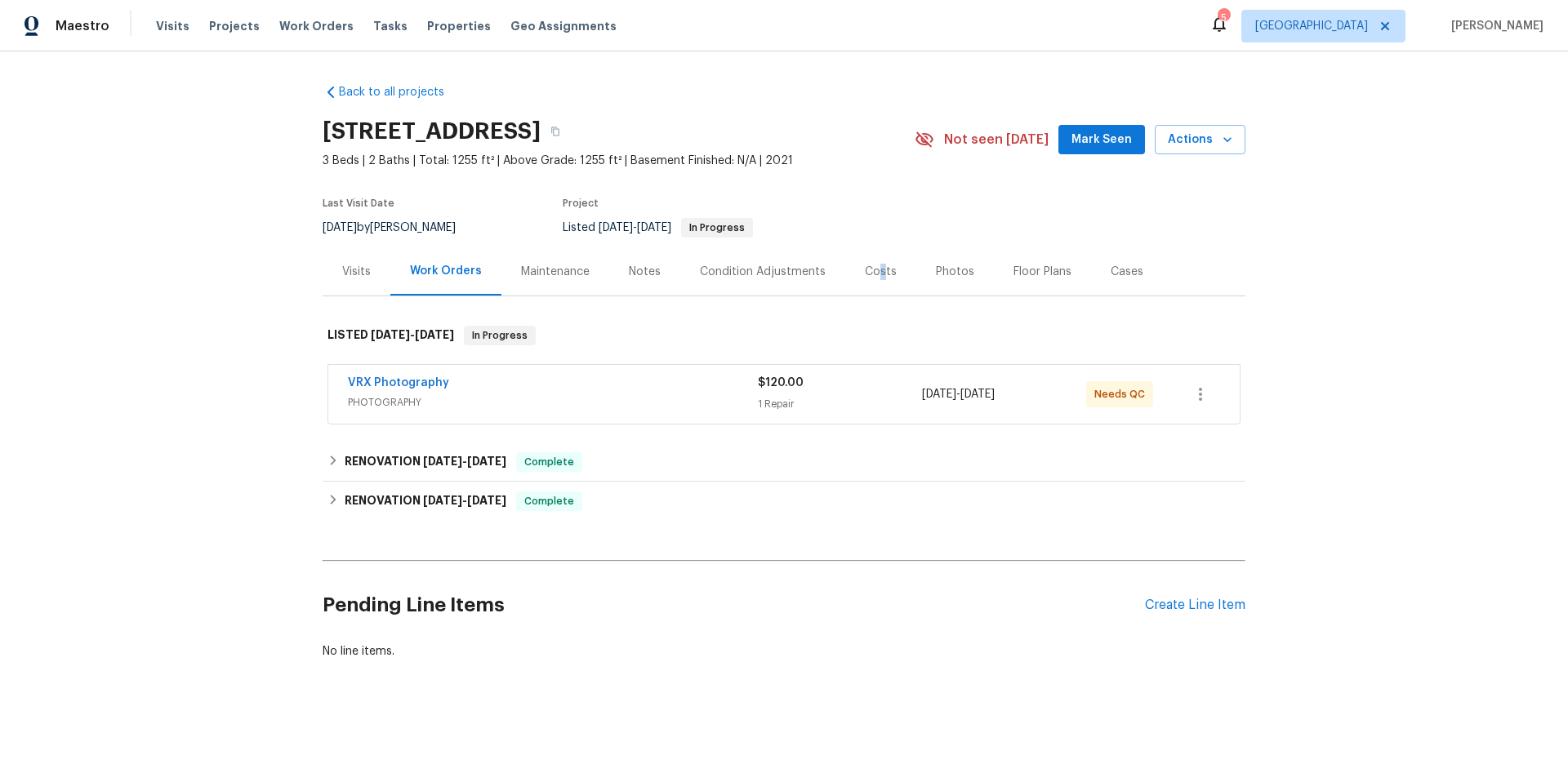
click at [869, 270] on div "Costs" at bounding box center [881, 271] width 32 height 16
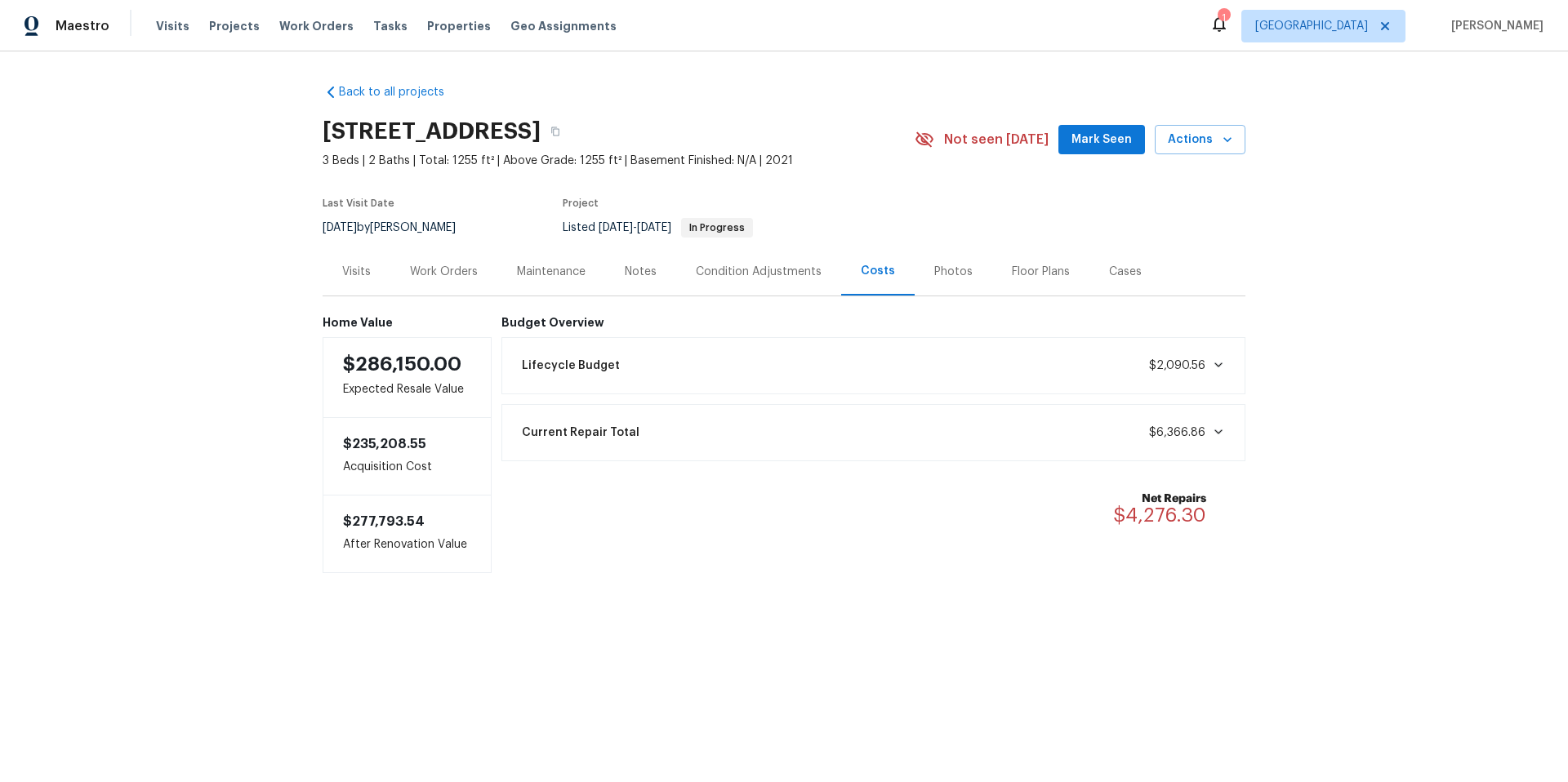
click at [1175, 432] on icon at bounding box center [1219, 432] width 8 height 5
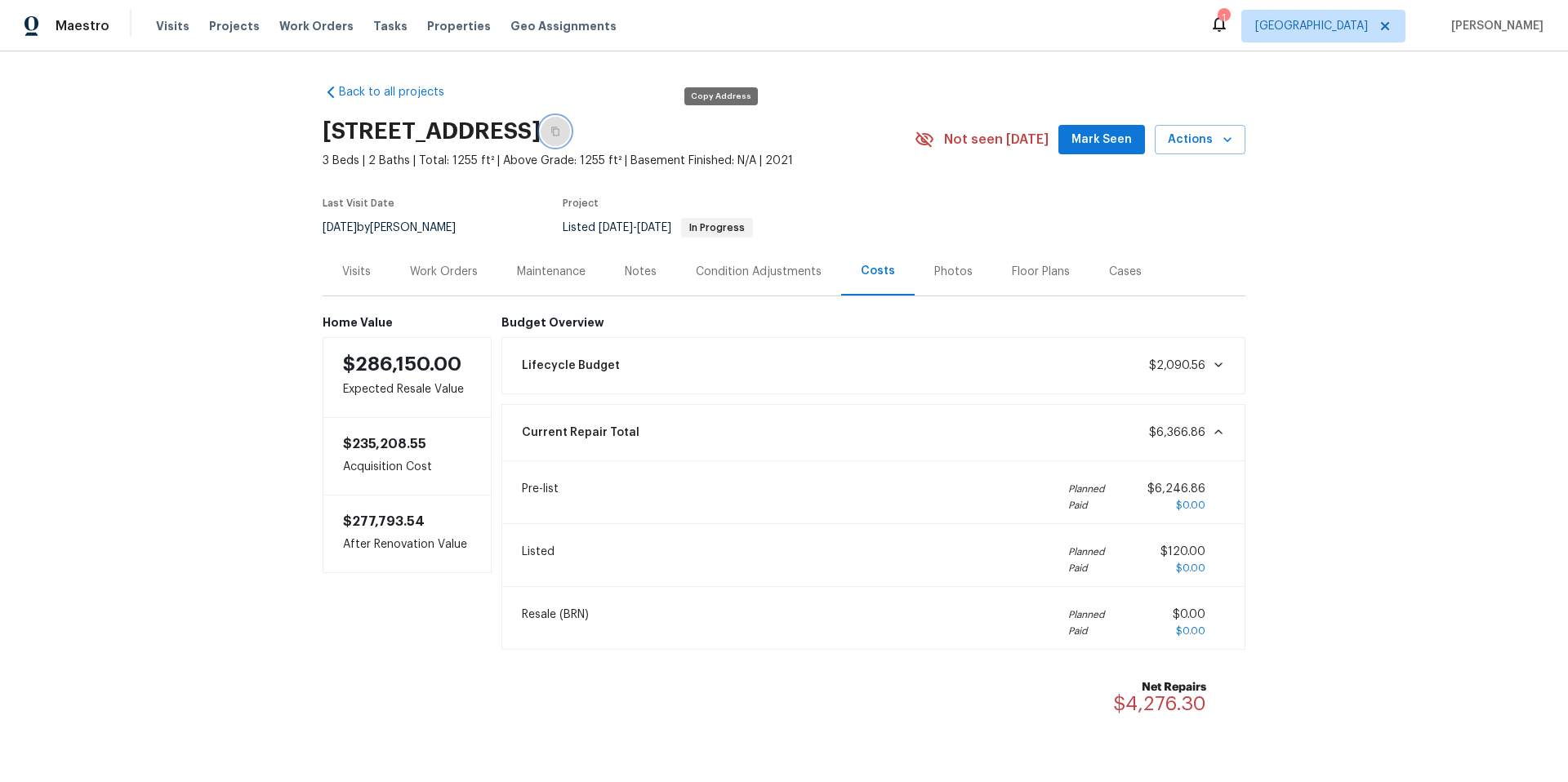
click at [561, 132] on icon "button" at bounding box center [555, 131] width 10 height 10
click at [447, 269] on div "Work Orders" at bounding box center [444, 271] width 68 height 16
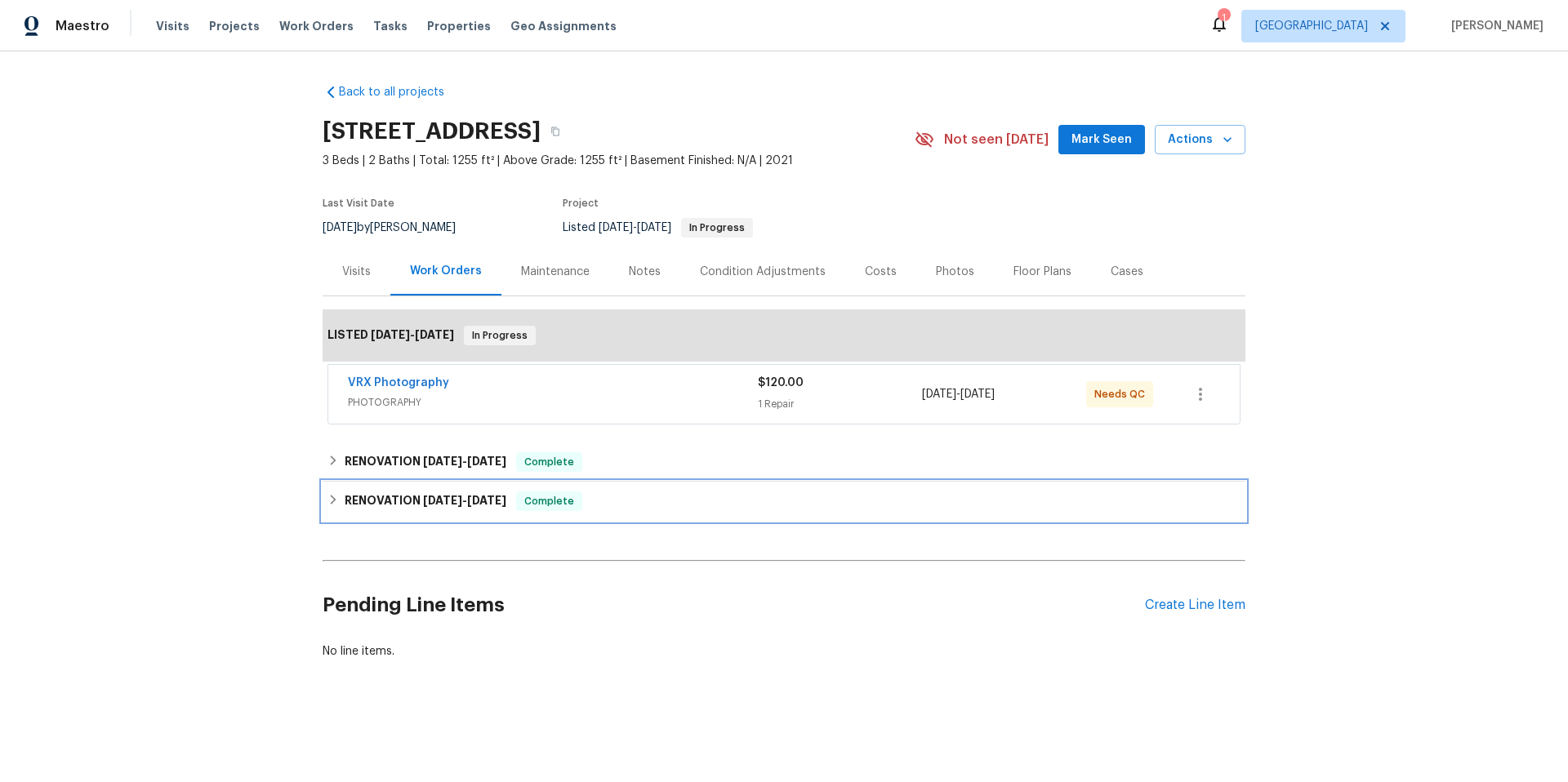
click at [328, 501] on icon at bounding box center [332, 500] width 11 height 11
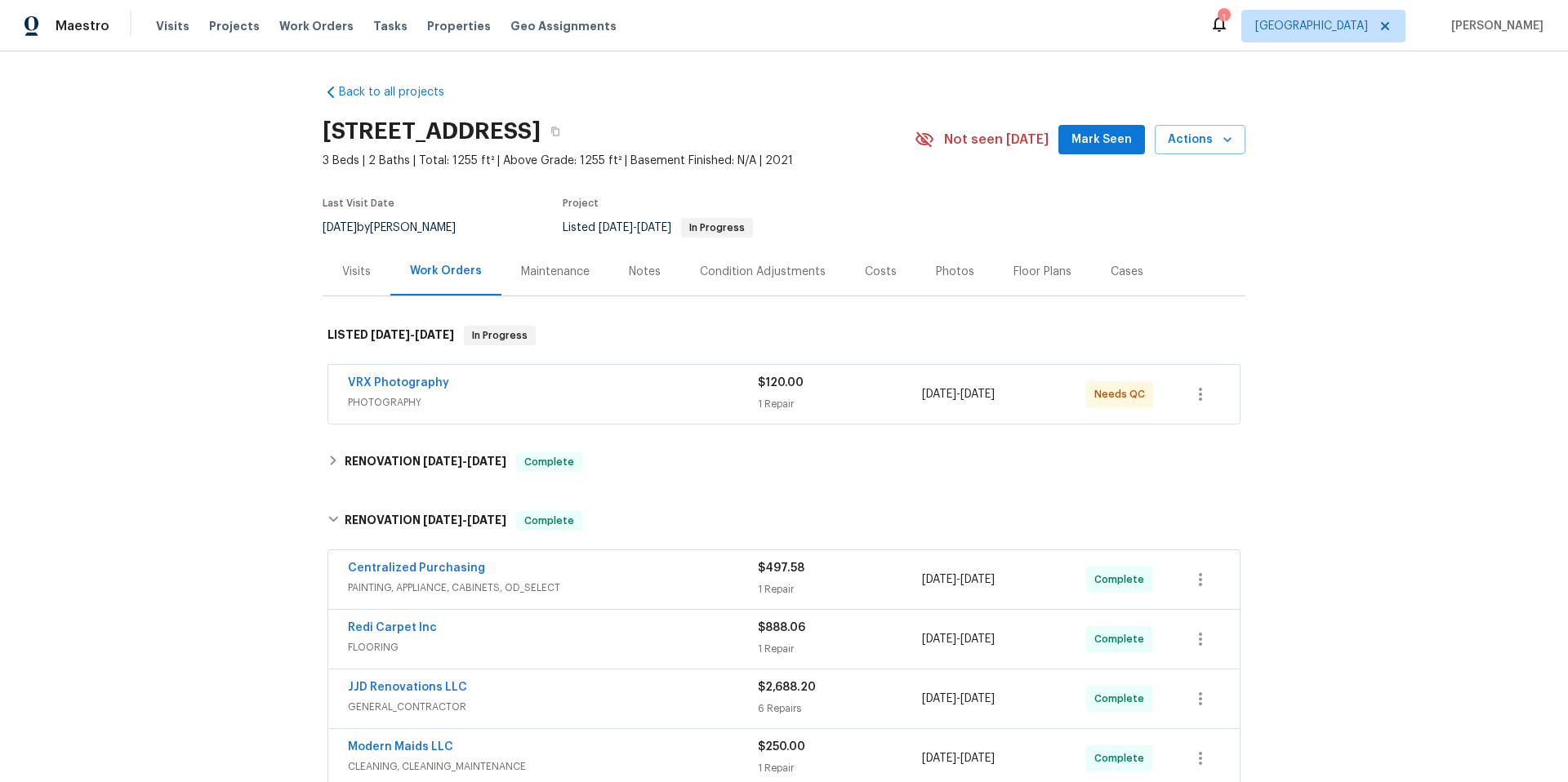
click at [872, 271] on div "Costs" at bounding box center [881, 271] width 32 height 16
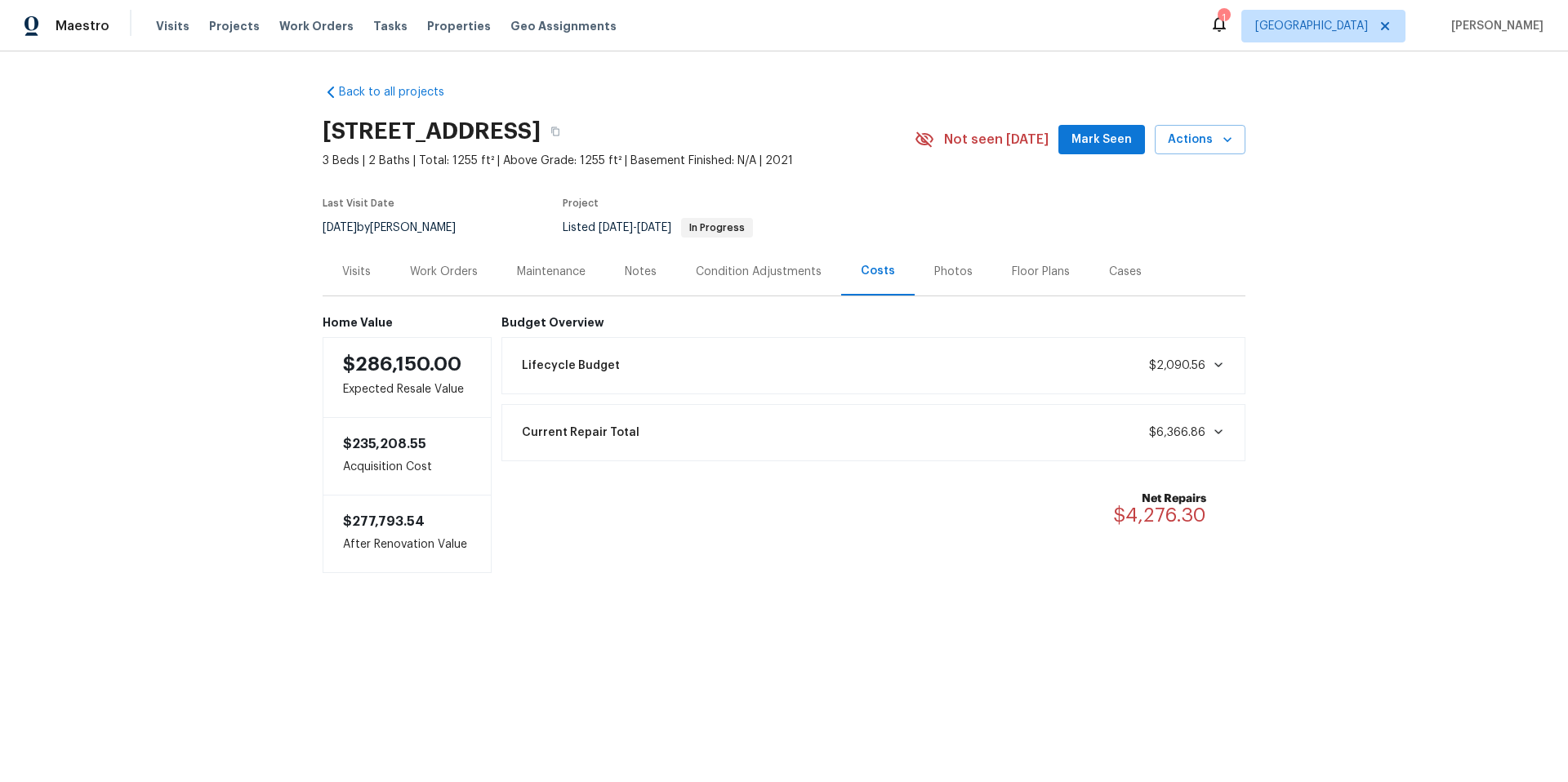
click at [627, 268] on div "Notes" at bounding box center [641, 271] width 32 height 16
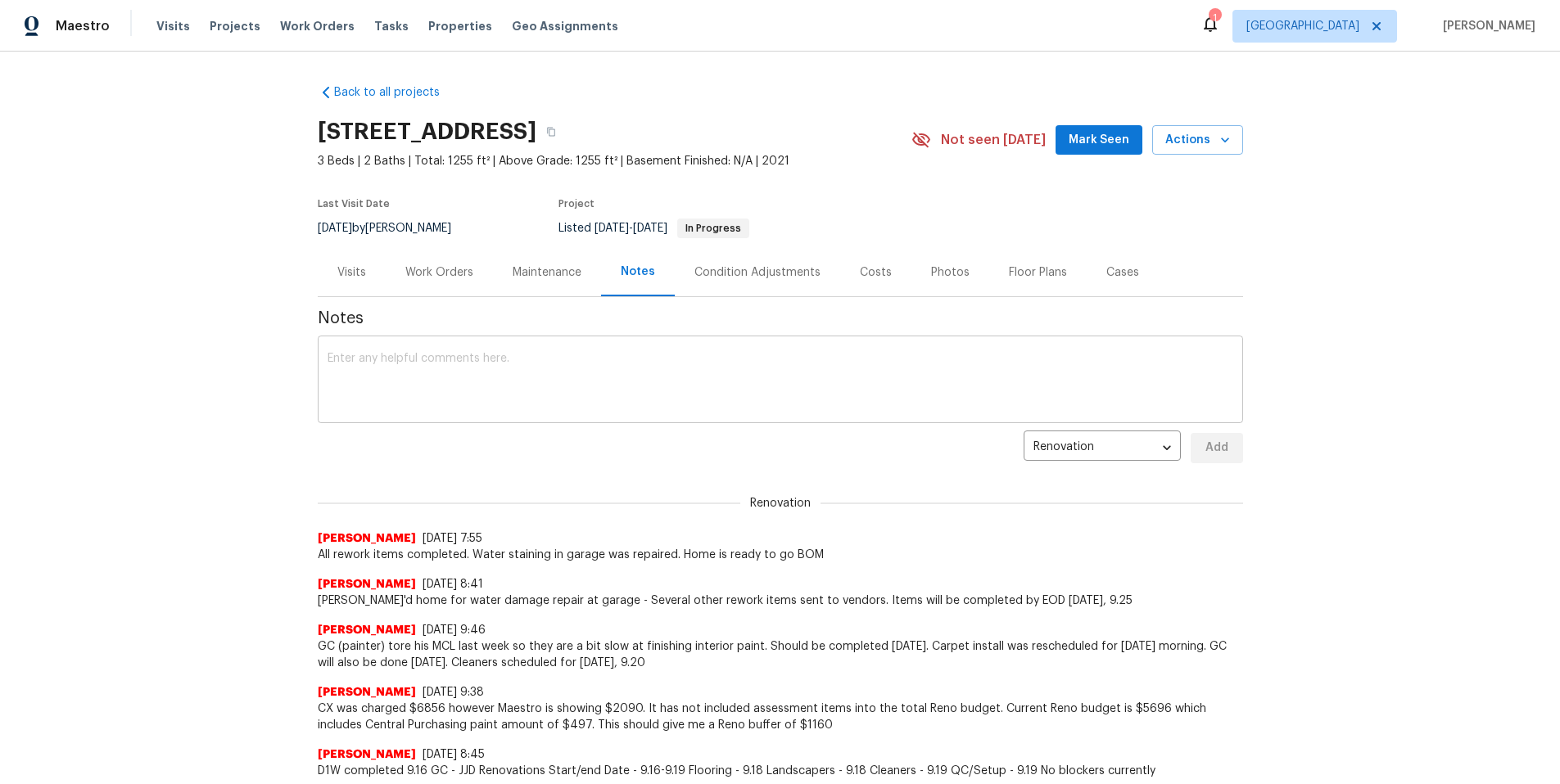
click at [528, 370] on textarea at bounding box center [780, 381] width 906 height 57
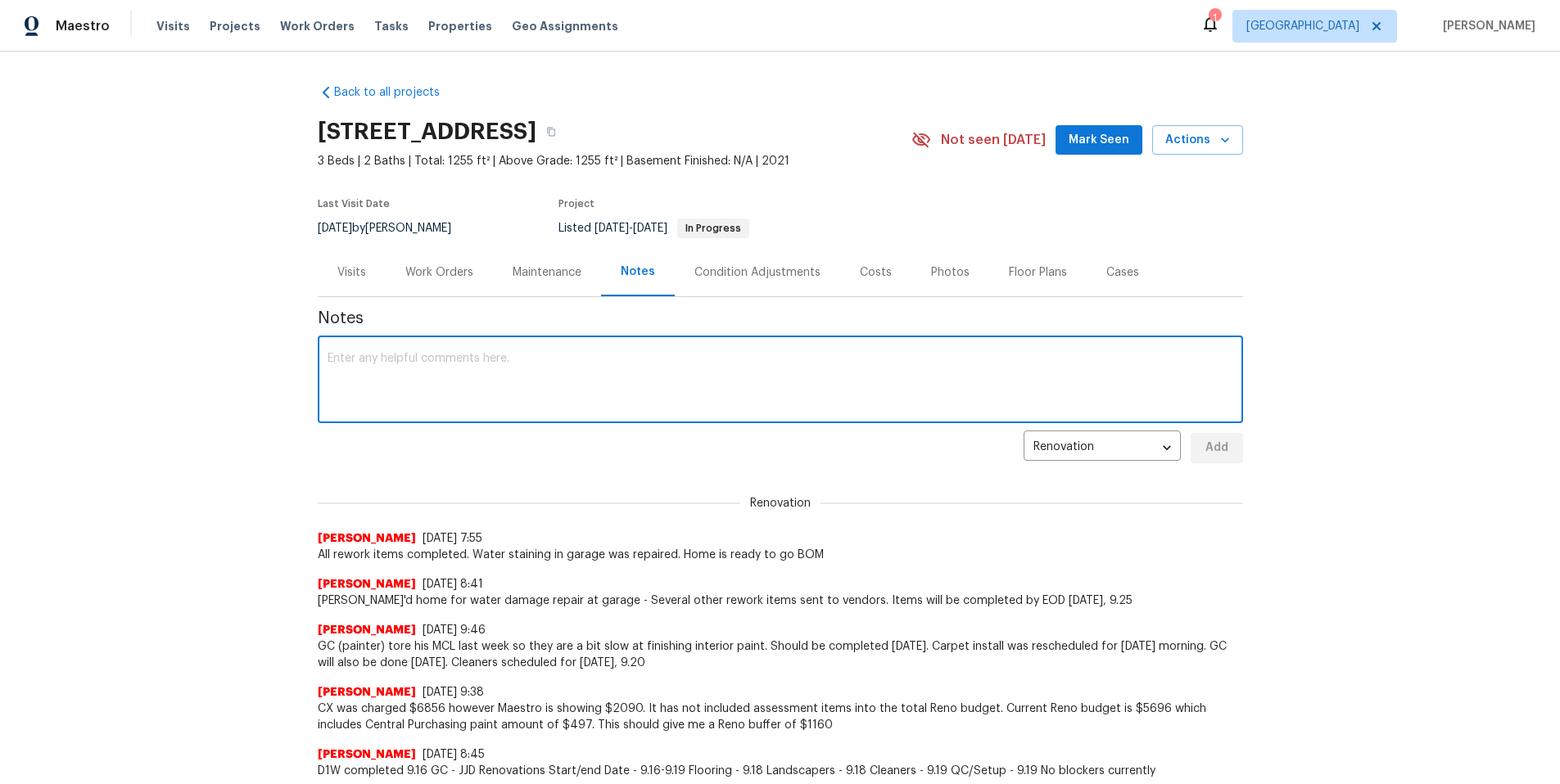
paste textarea "7501 W Teton Rd — Pre-List; DIP 4 (9/16–9/20); $/Day $1,592; Budget variance +$…"
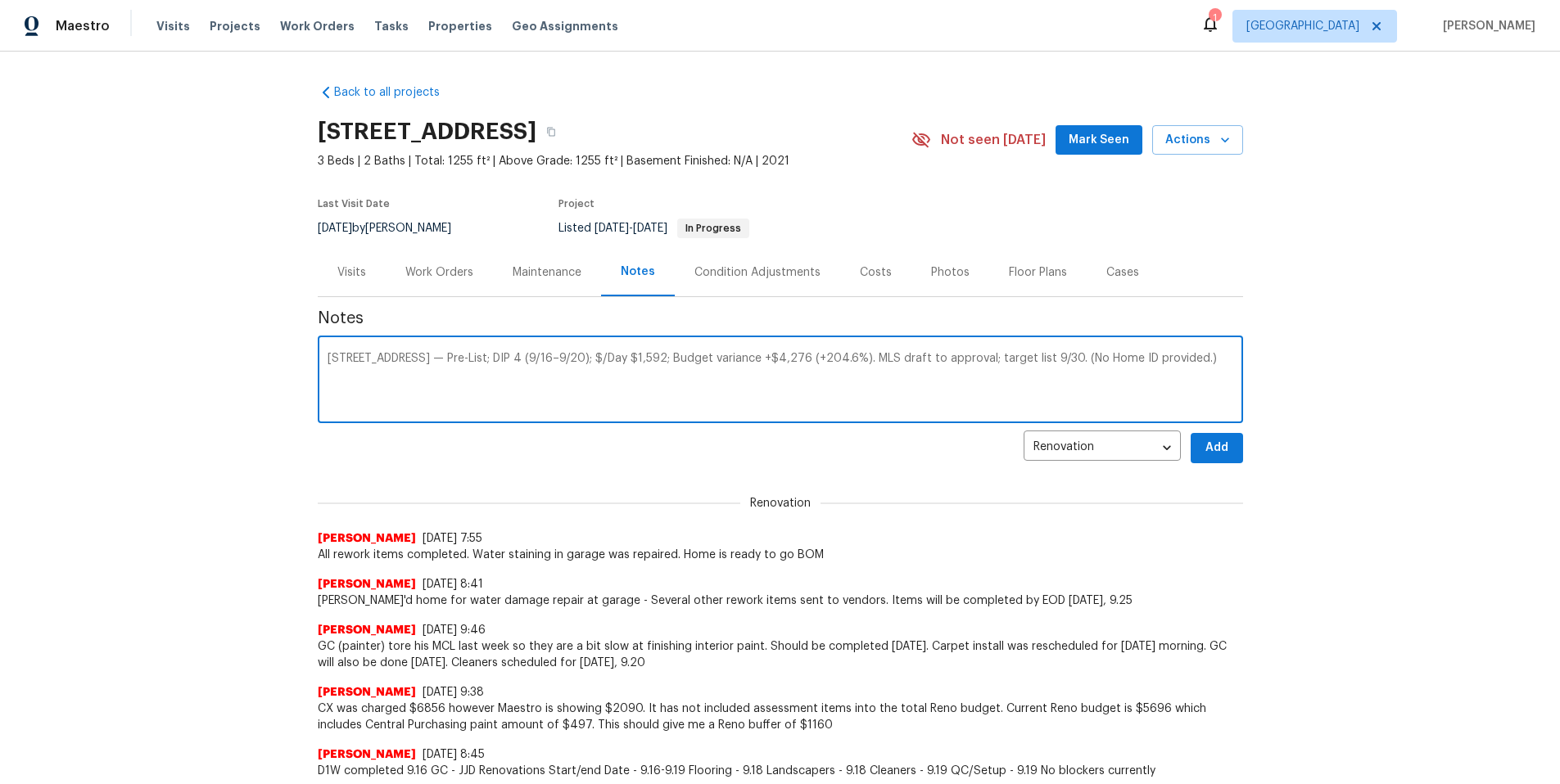
click at [465, 360] on textarea "7501 W Teton Rd — Pre-List; DIP 4 (9/16–9/20); $/Day $1,592; Budget variance +$…" at bounding box center [780, 381] width 906 height 57
drag, startPoint x: 823, startPoint y: 360, endPoint x: 1141, endPoint y: 370, distance: 318.2
click at [1141, 370] on textarea "7501 W Teton Rd - Listed DIP 4 (9/16–9/20); $/Day $1,592; Budget variance +$4,2…" at bounding box center [780, 381] width 906 height 57
type textarea "[STREET_ADDRESS] 4 (9/16–9/20); $/Day $1,592; Budget variance +$4,276 (+204.6%)"
click at [1179, 449] on button "Add" at bounding box center [1217, 448] width 53 height 31
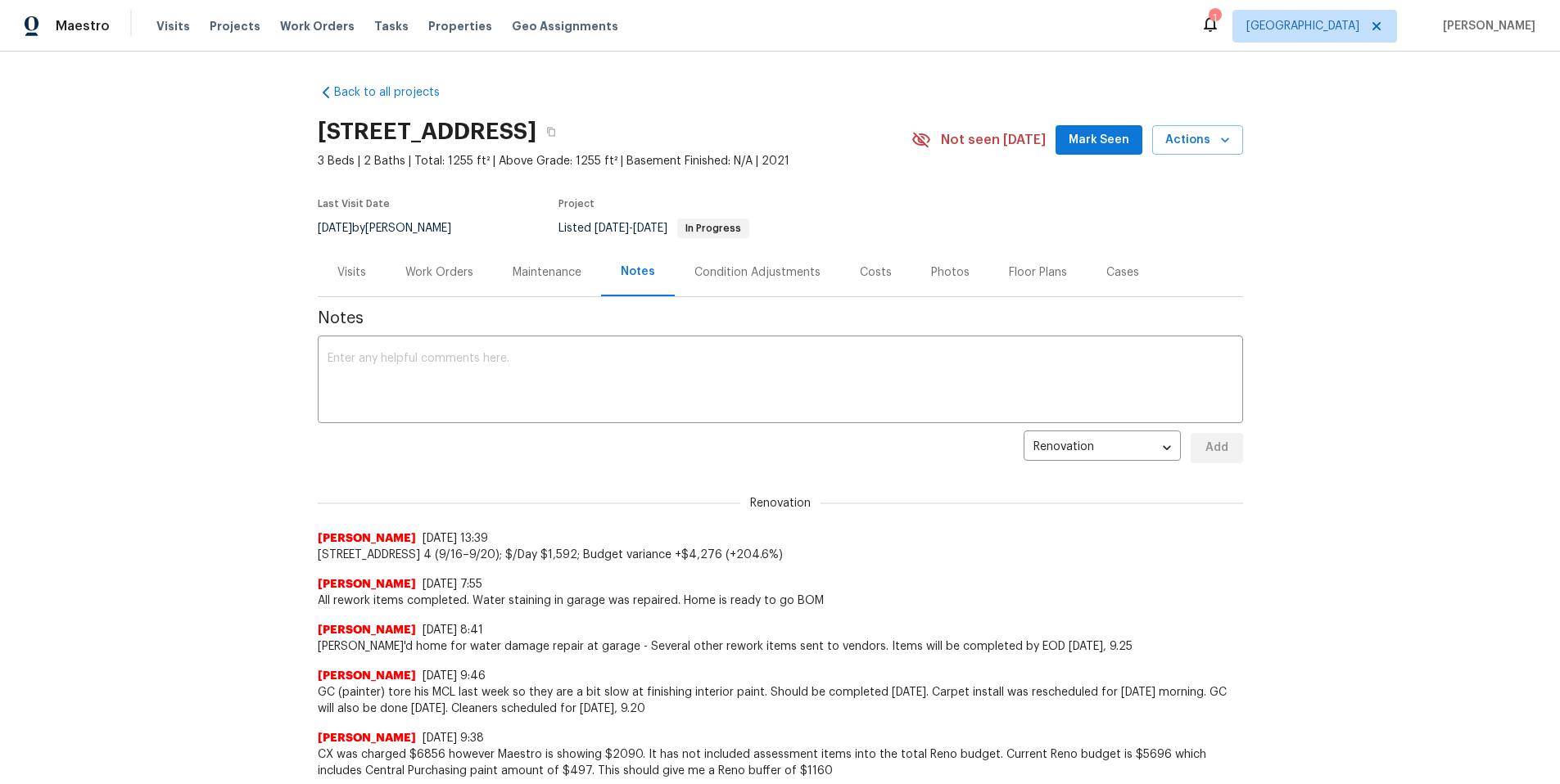
click at [812, 561] on span "[STREET_ADDRESS] 4 (9/16–9/20); $/Day $1,592; Budget variance +$4,276 (+204.6%)" at bounding box center [781, 554] width 925 height 16
drag, startPoint x: 811, startPoint y: 557, endPoint x: 311, endPoint y: 553, distance: 500.0
click at [318, 553] on span "[STREET_ADDRESS] 4 (9/16–9/20); $/Day $1,592; Budget variance +$4,276 (+204.6%)" at bounding box center [781, 554] width 925 height 16
copy span "[STREET_ADDRESS] 4 (9/16–9/20); $/Day $1,592; Budget variance +$4,276 (+204.6%)"
click at [728, 263] on div "Condition Adjustments" at bounding box center [757, 272] width 165 height 48
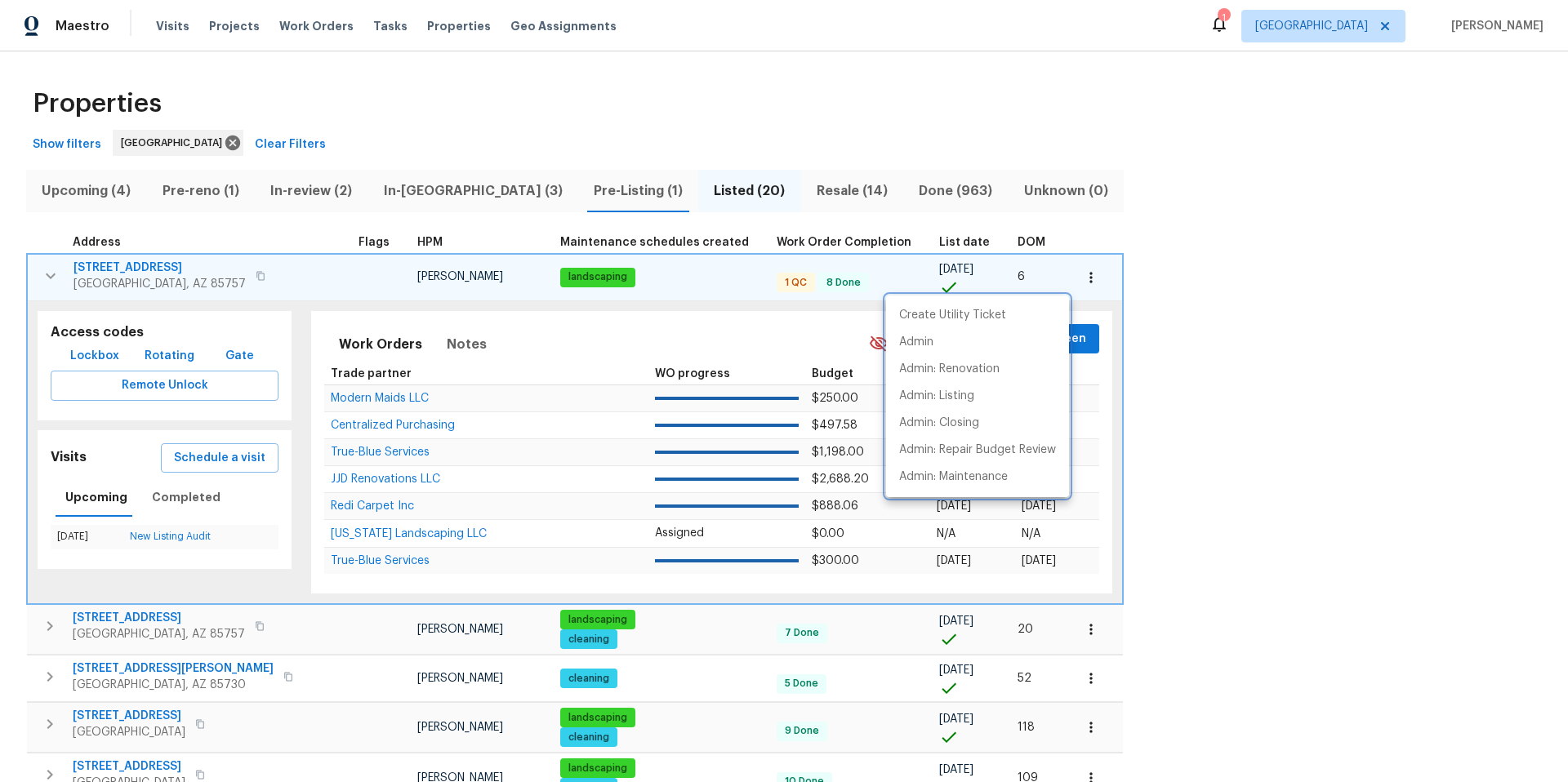
click at [1331, 220] on div at bounding box center [784, 391] width 1568 height 782
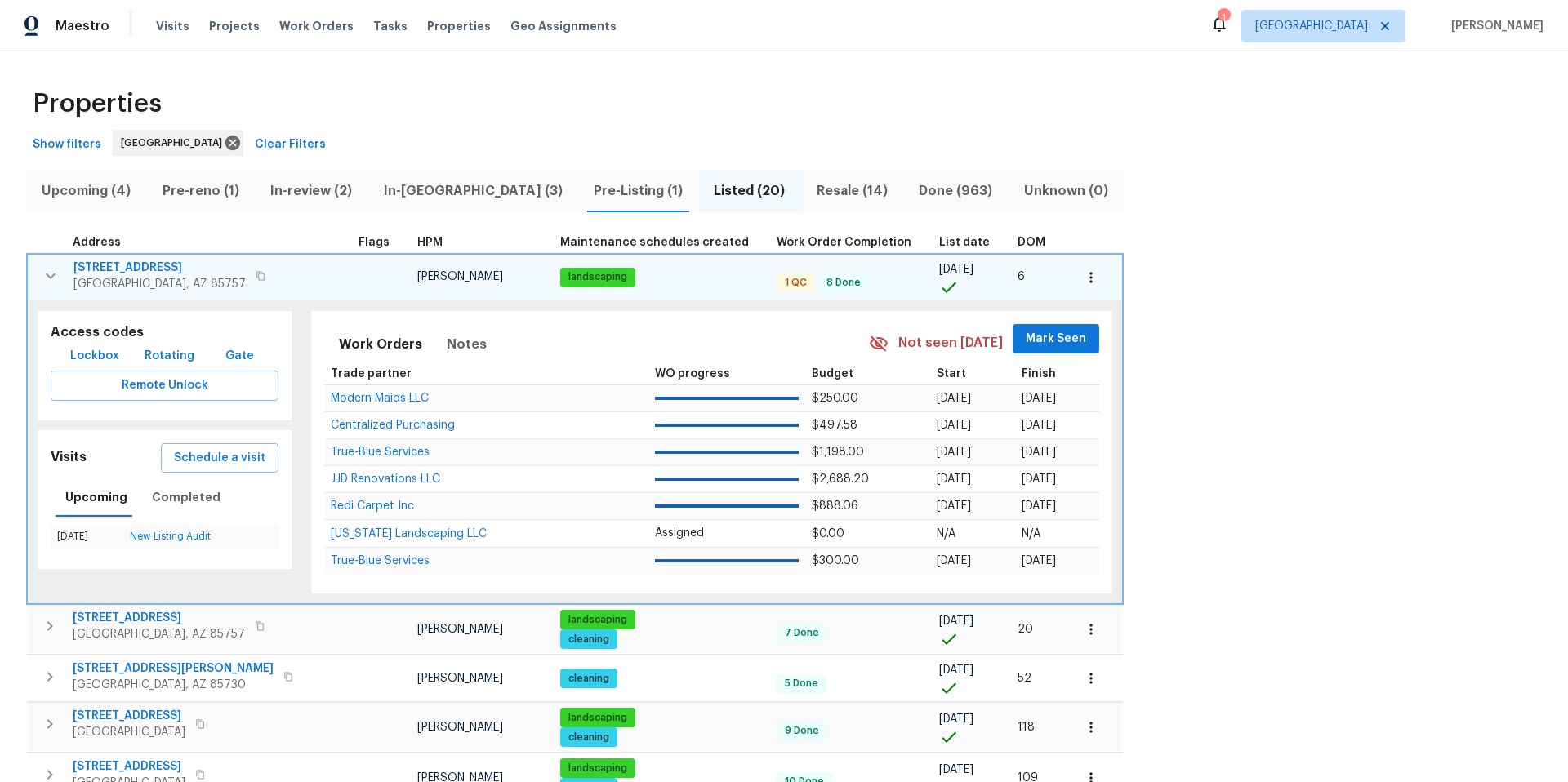
click at [53, 279] on icon "button" at bounding box center [50, 276] width 20 height 20
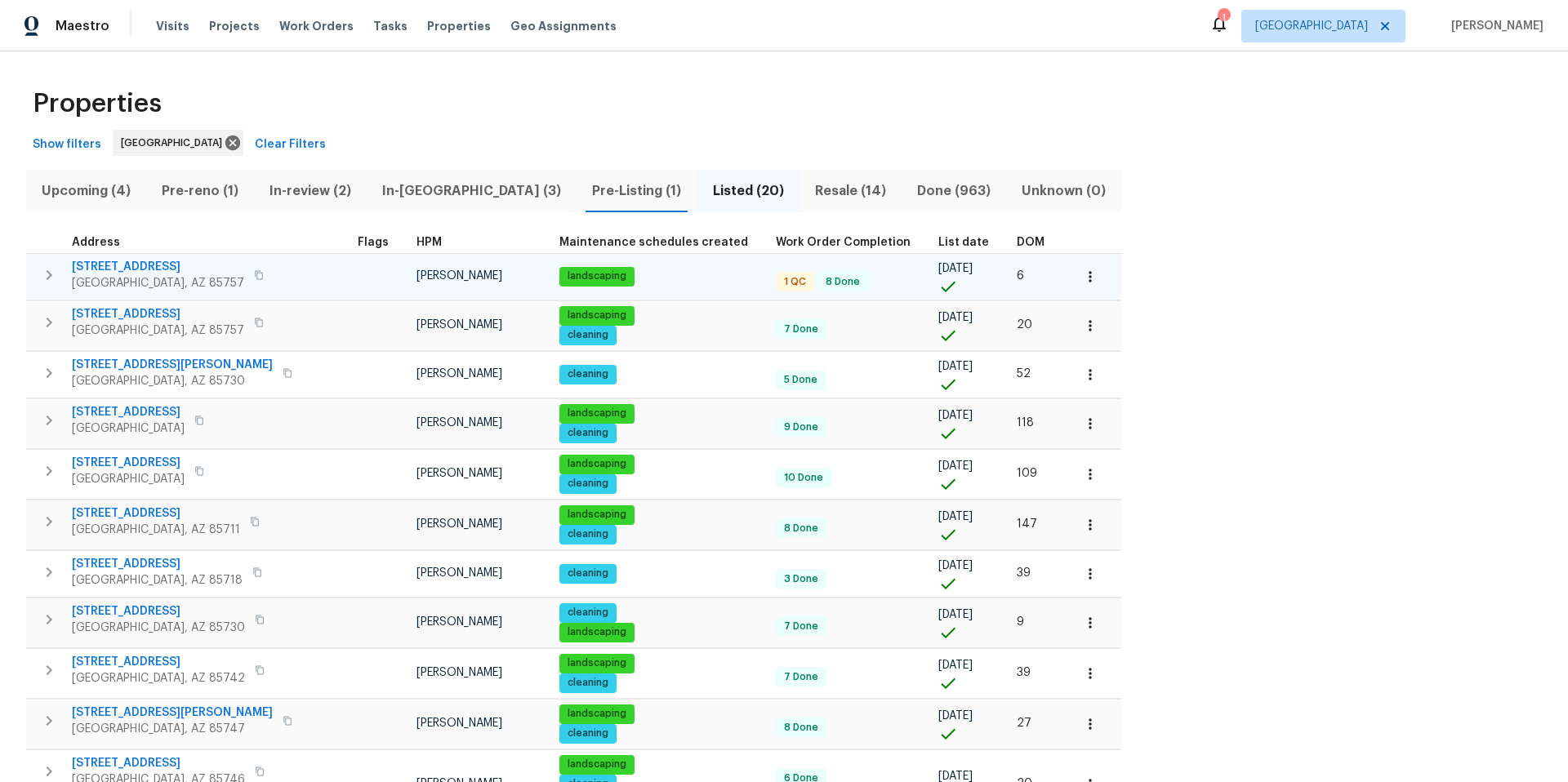
click at [132, 265] on span "[STREET_ADDRESS]" at bounding box center [158, 266] width 172 height 16
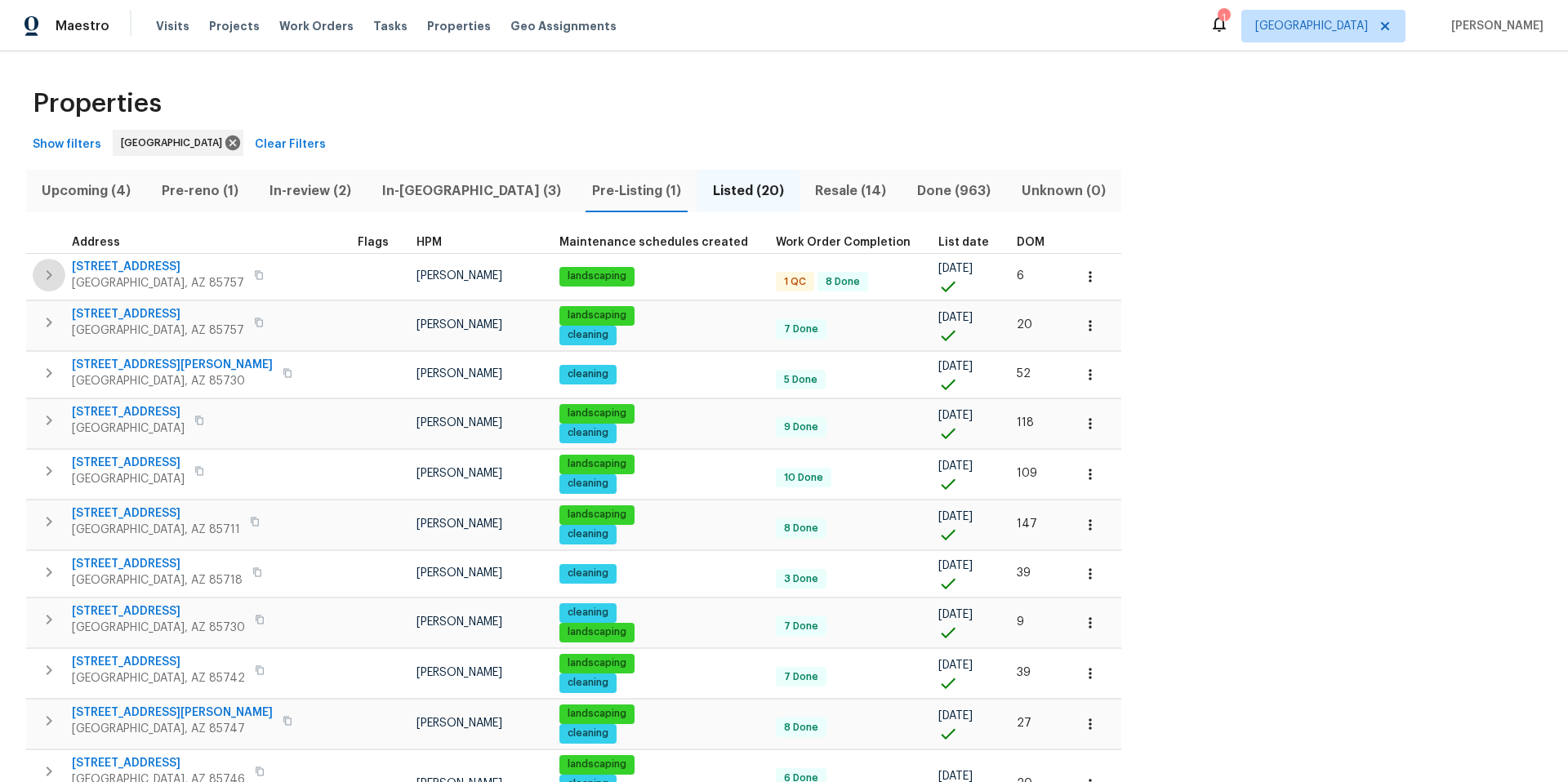
click at [54, 277] on icon "button" at bounding box center [48, 275] width 20 height 20
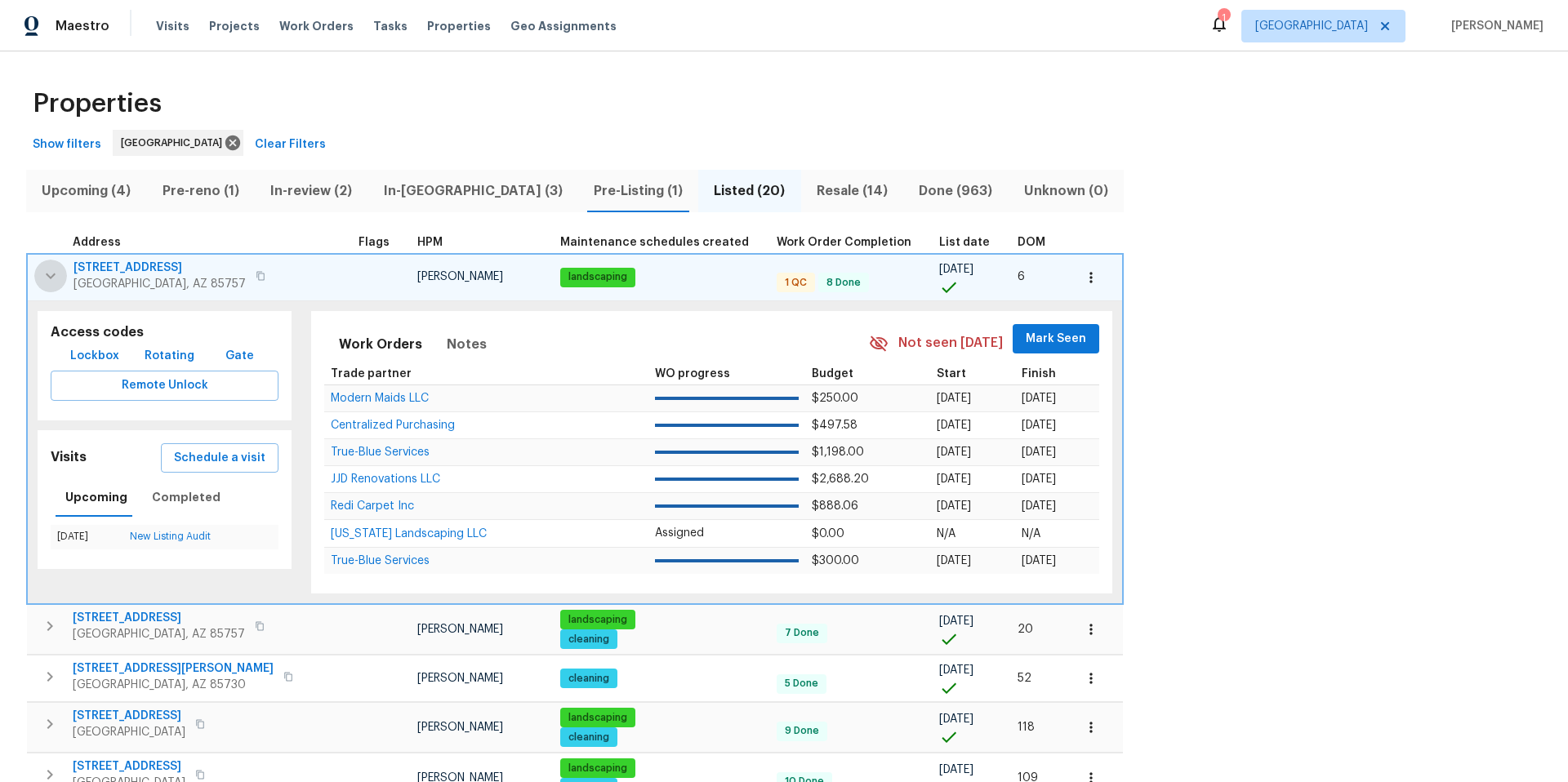
click at [57, 281] on icon "button" at bounding box center [50, 276] width 20 height 20
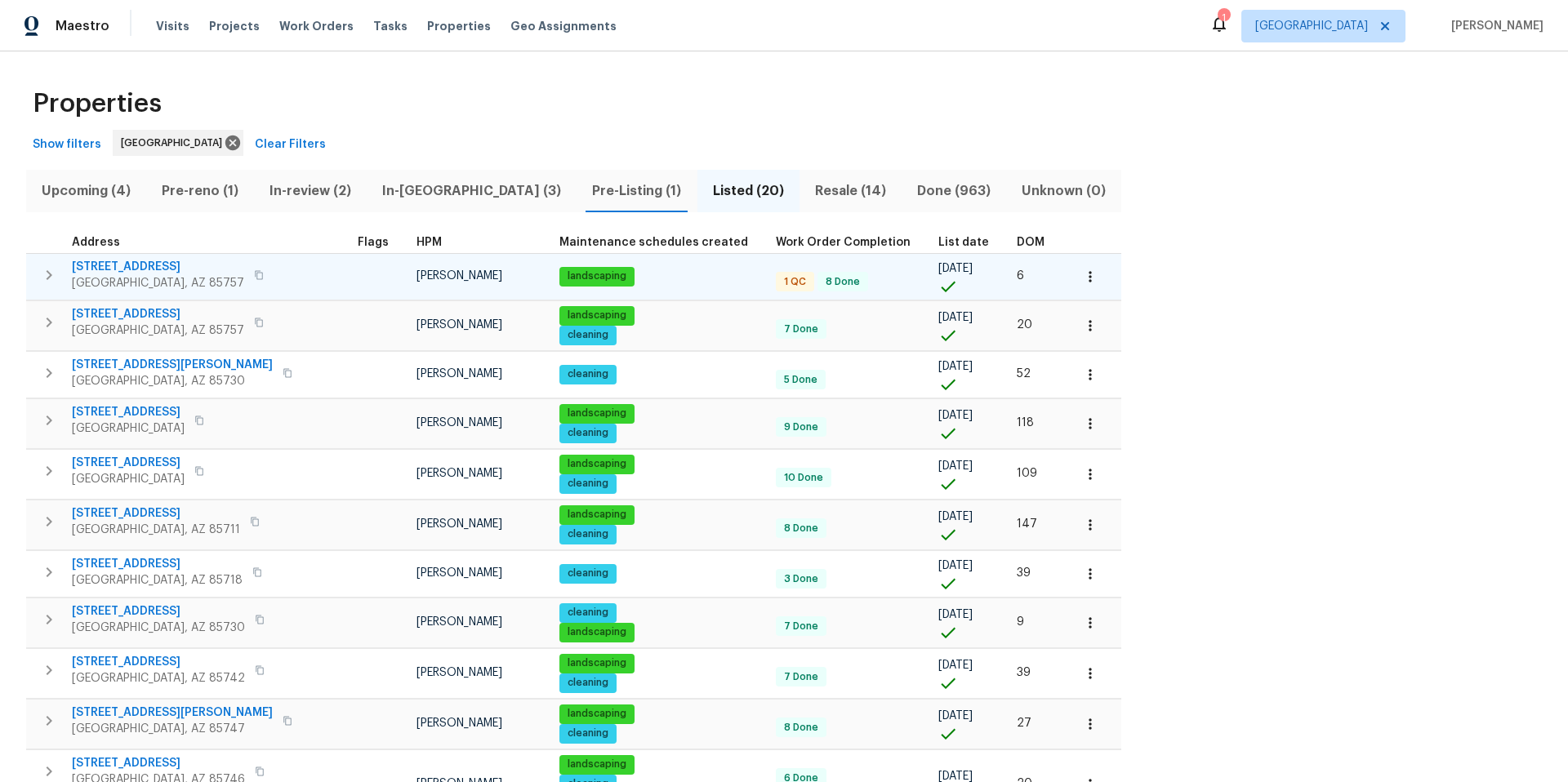
click at [96, 261] on span "7501 W Teton Rd" at bounding box center [158, 266] width 172 height 16
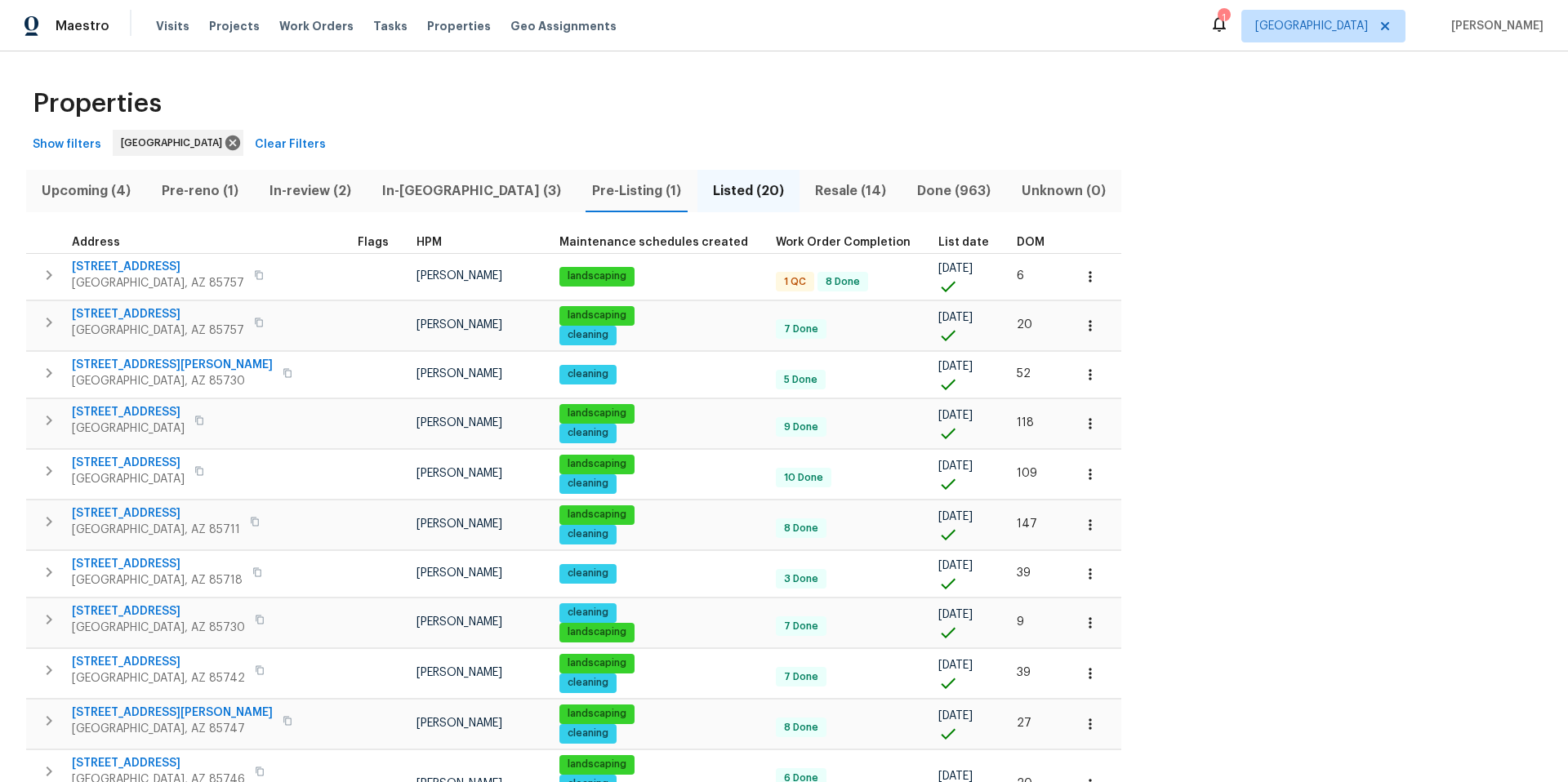
click at [586, 191] on span "Pre-Listing (1)" at bounding box center [636, 191] width 100 height 23
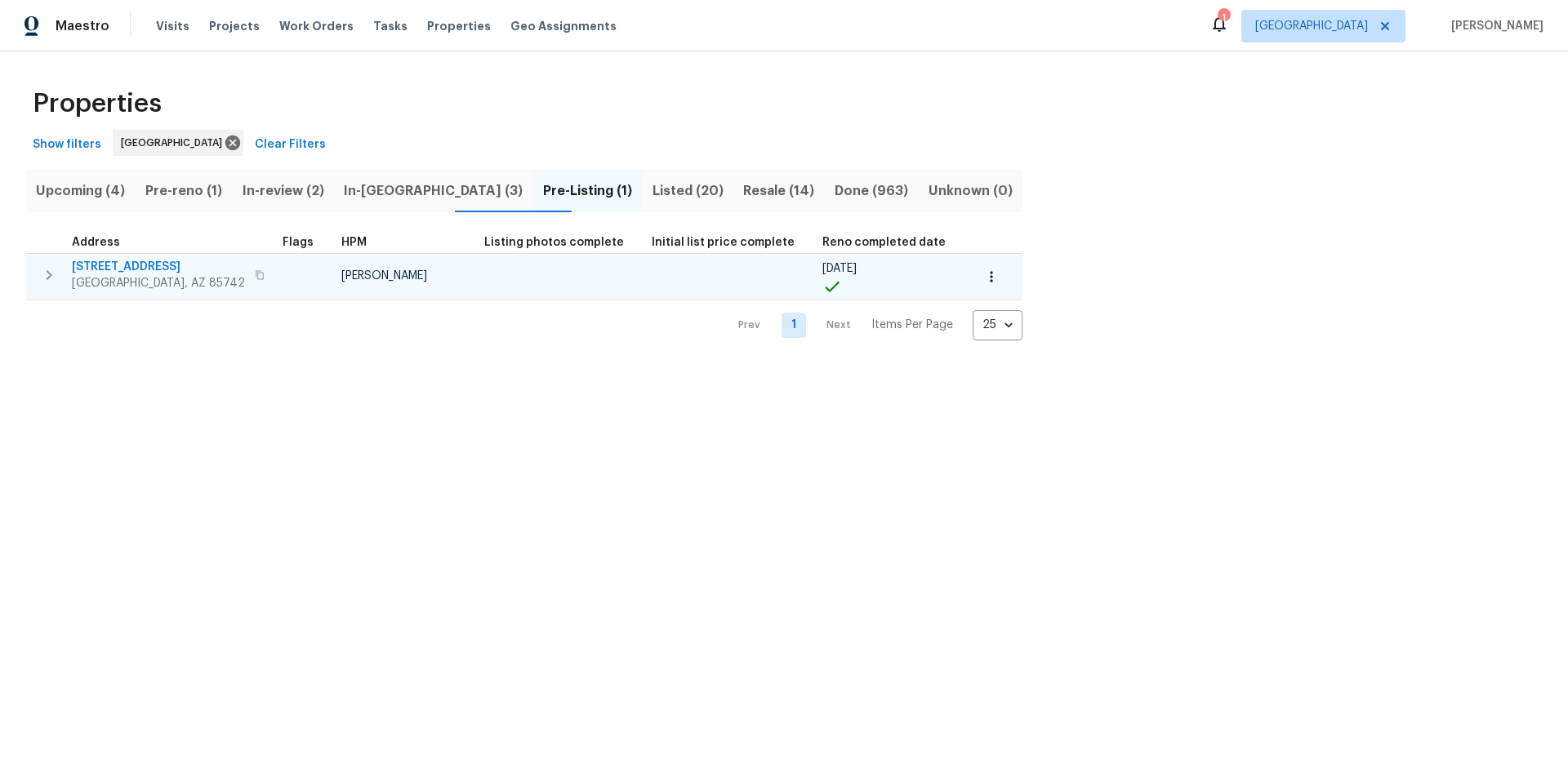
click at [51, 278] on icon "button" at bounding box center [48, 275] width 20 height 20
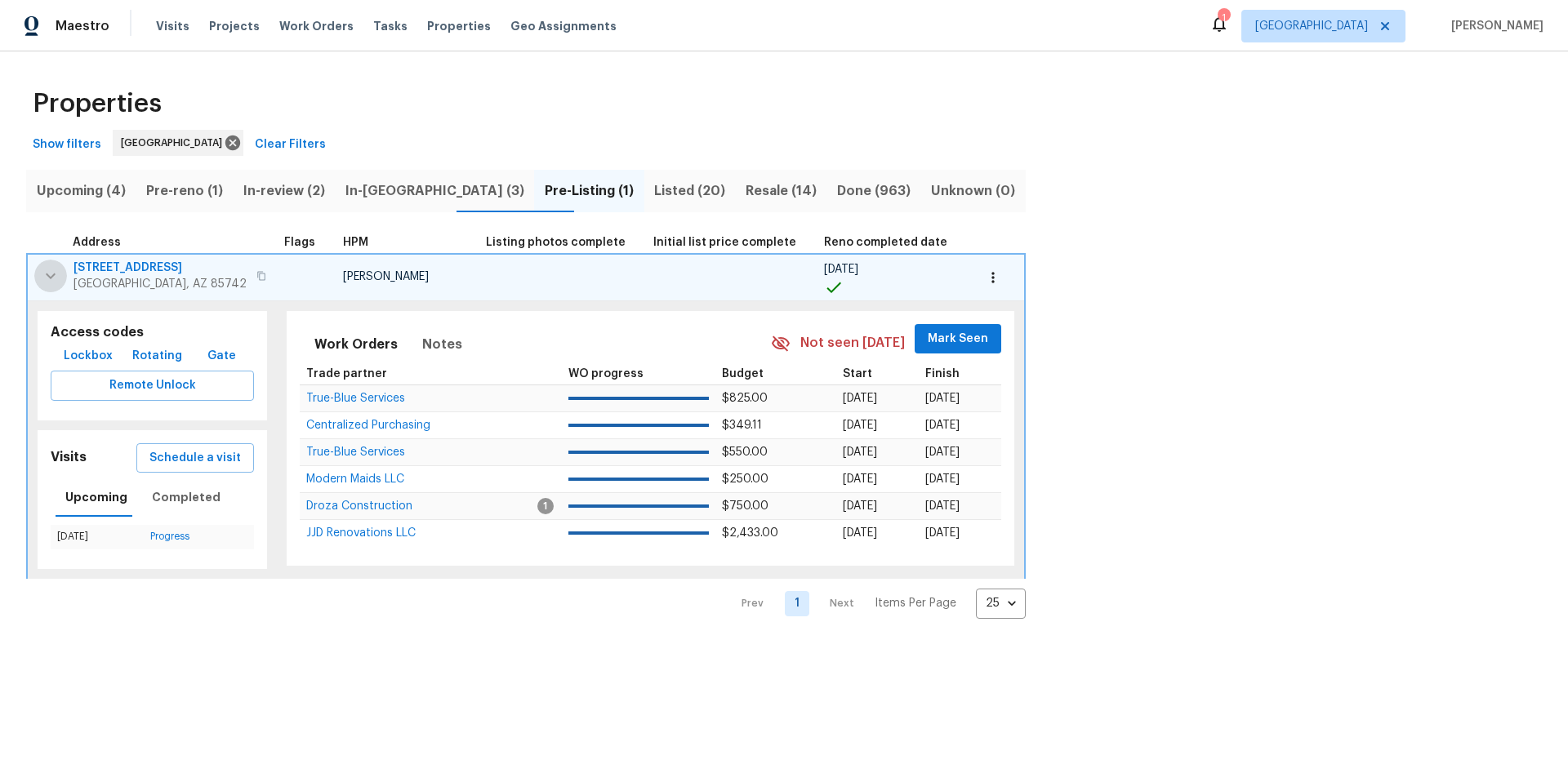
click at [54, 274] on icon "button" at bounding box center [51, 276] width 10 height 6
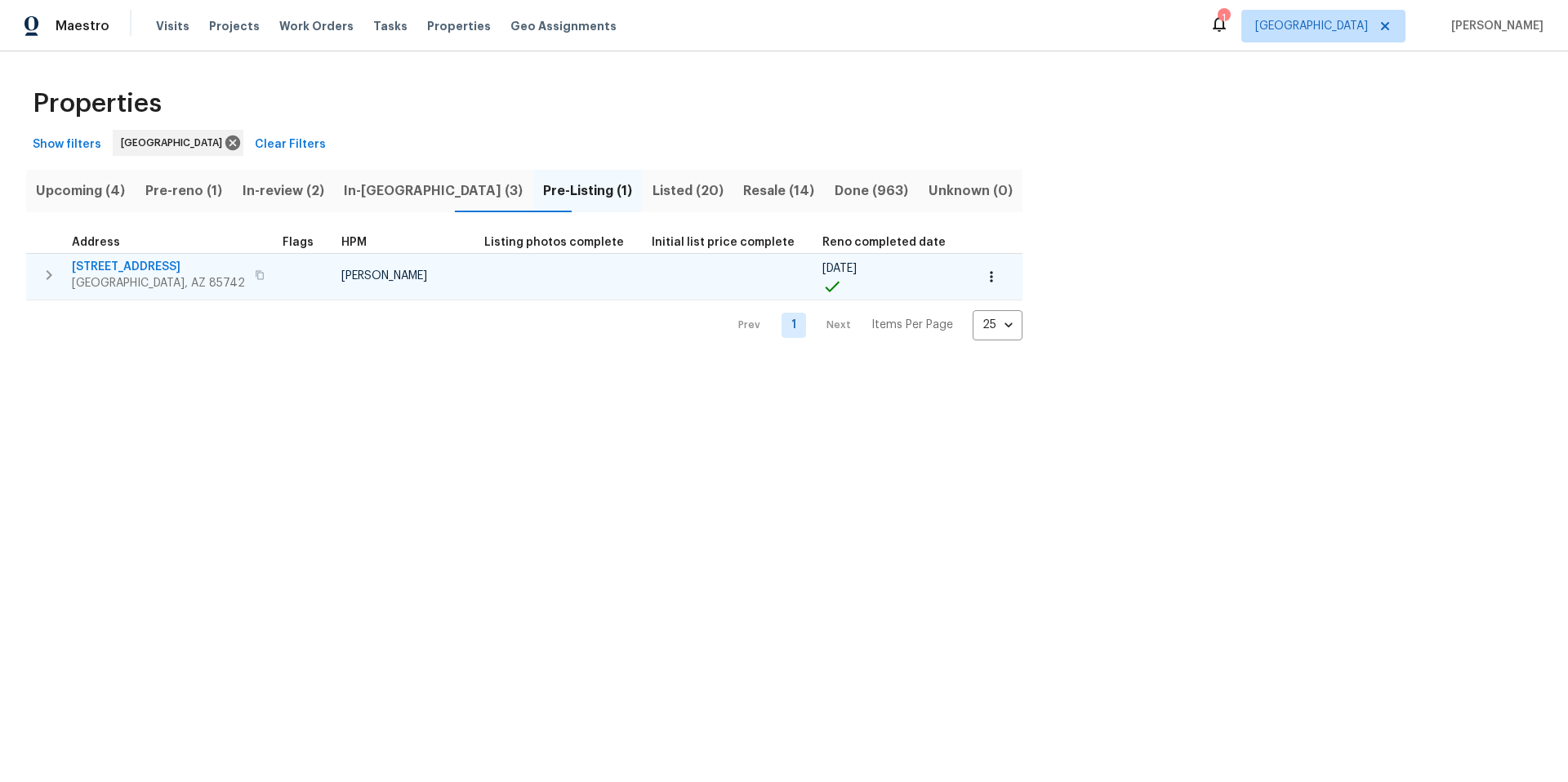
click at [198, 199] on span "Pre-reno (1)" at bounding box center [183, 191] width 77 height 23
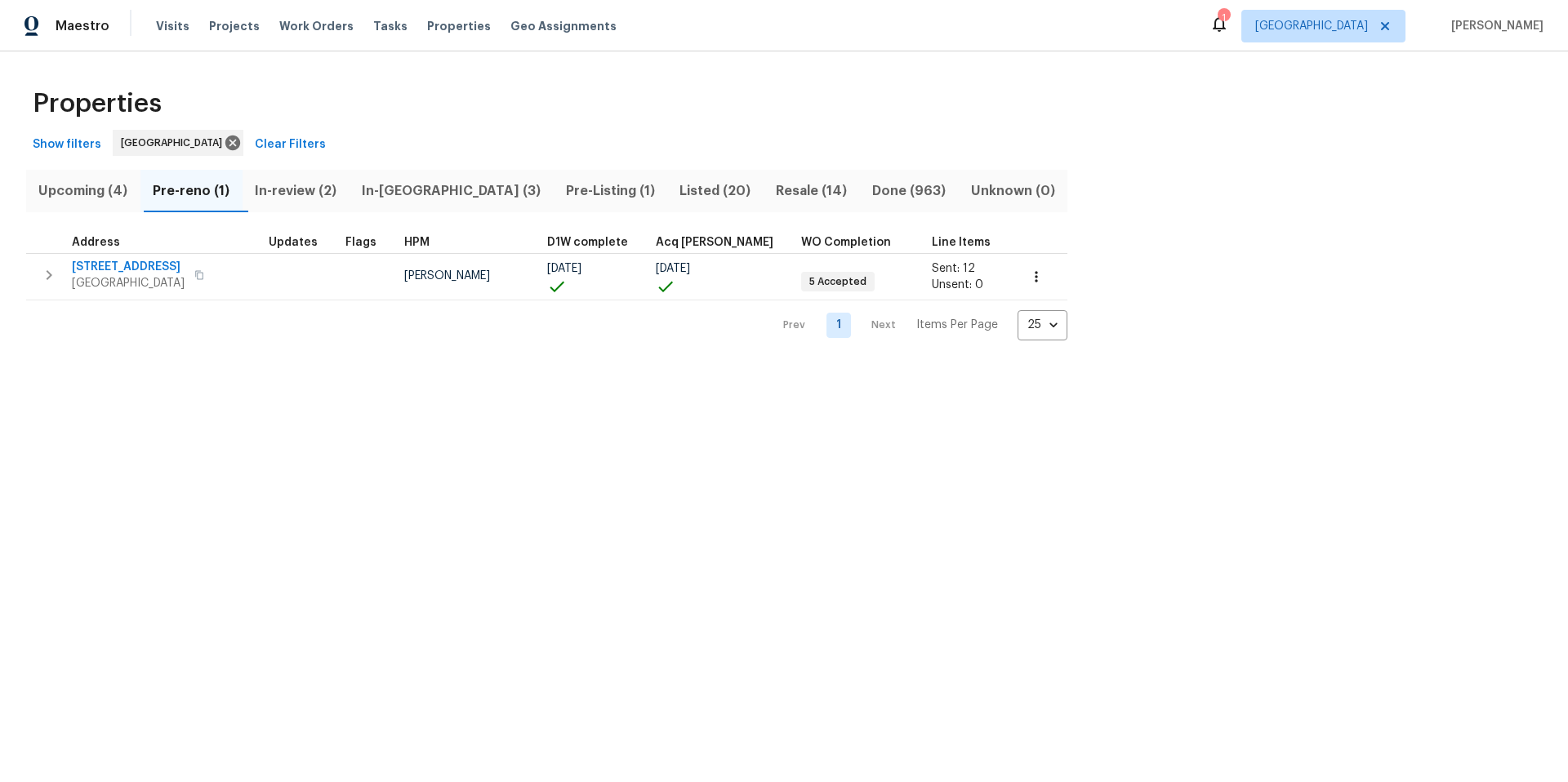
click at [419, 187] on span "In-reno (3)" at bounding box center [451, 191] width 185 height 23
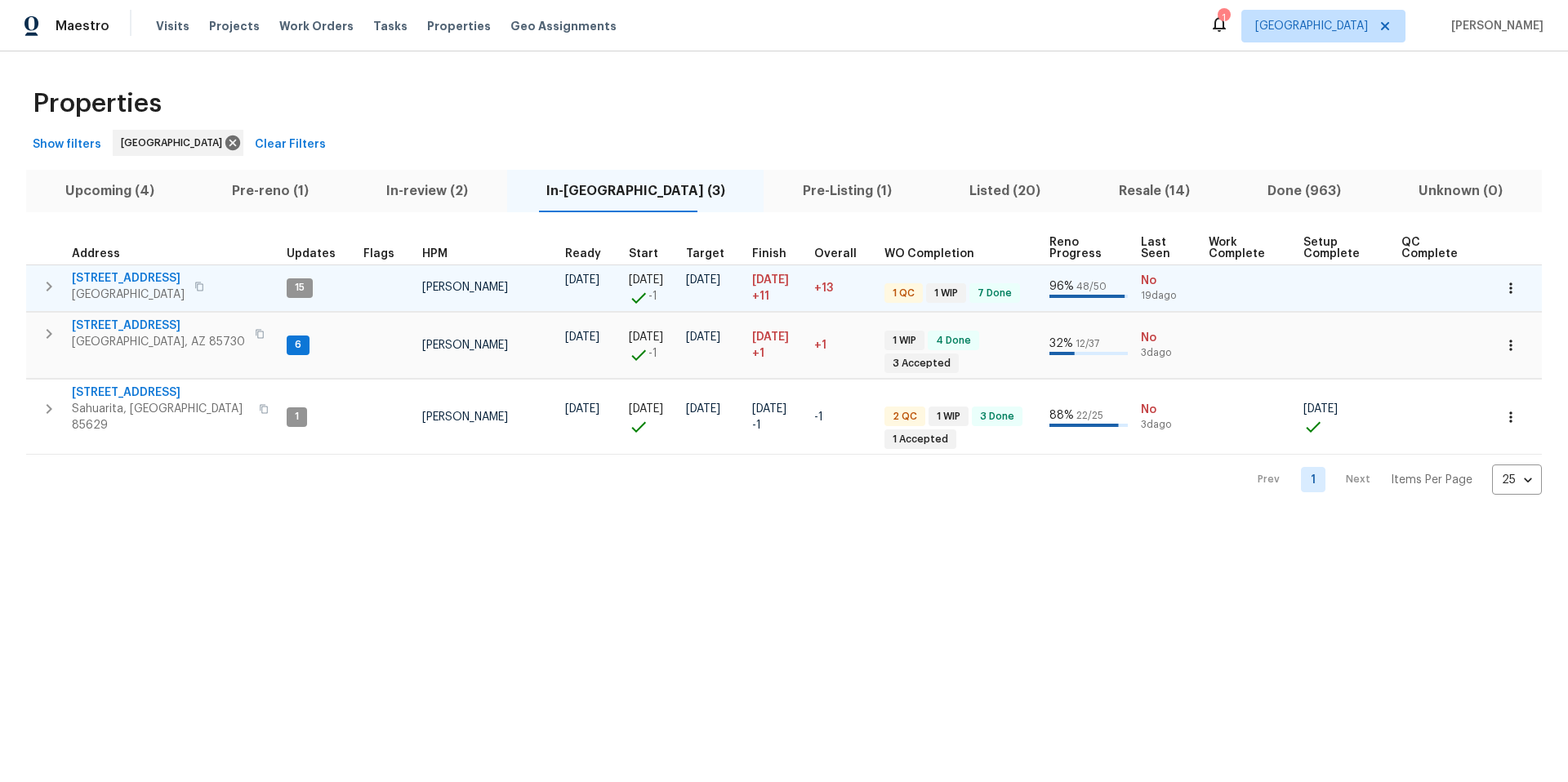
click at [91, 277] on span "[STREET_ADDRESS]" at bounding box center [128, 278] width 113 height 16
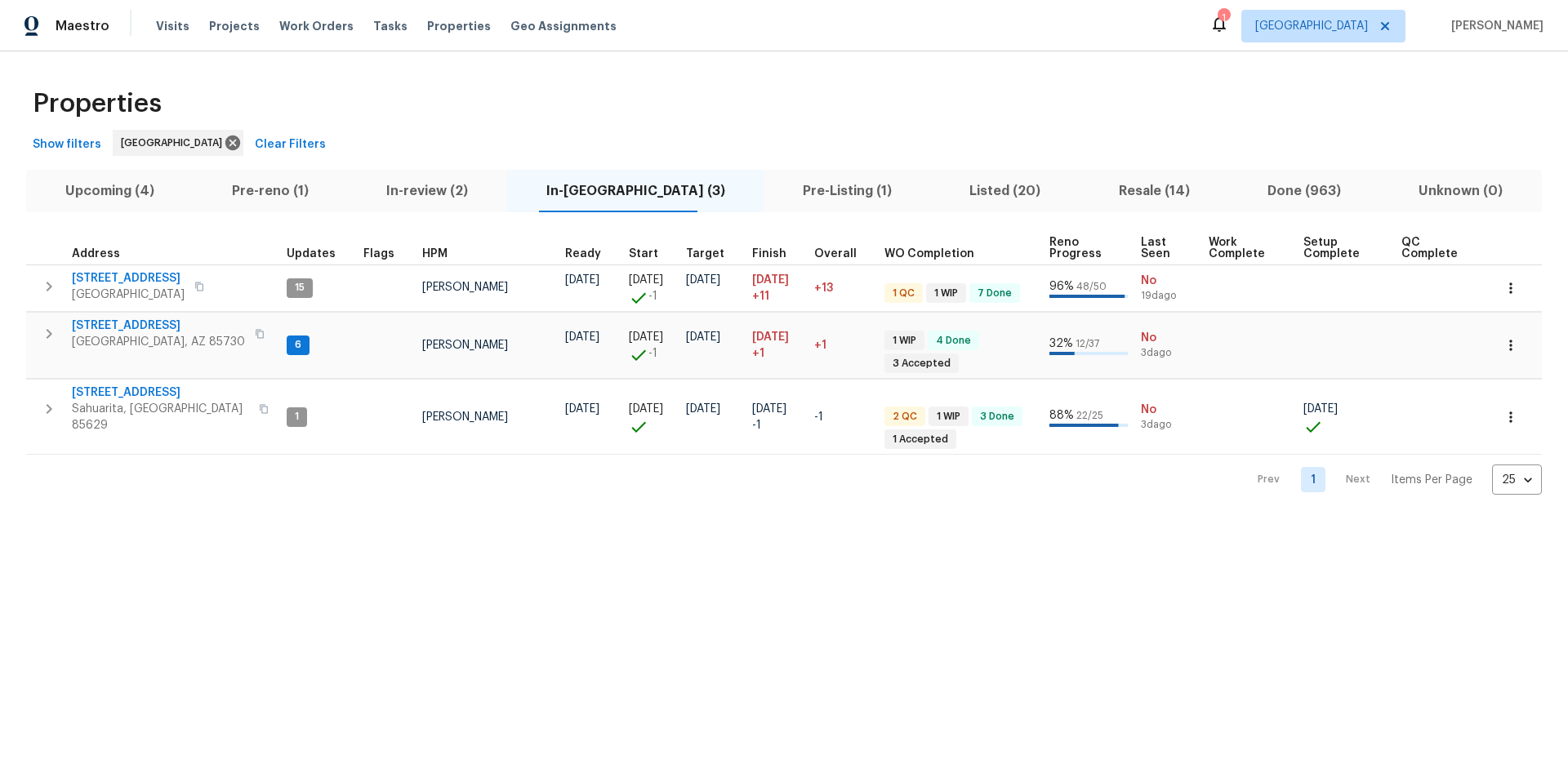
click at [790, 187] on span "Pre-Listing (1)" at bounding box center [846, 191] width 147 height 23
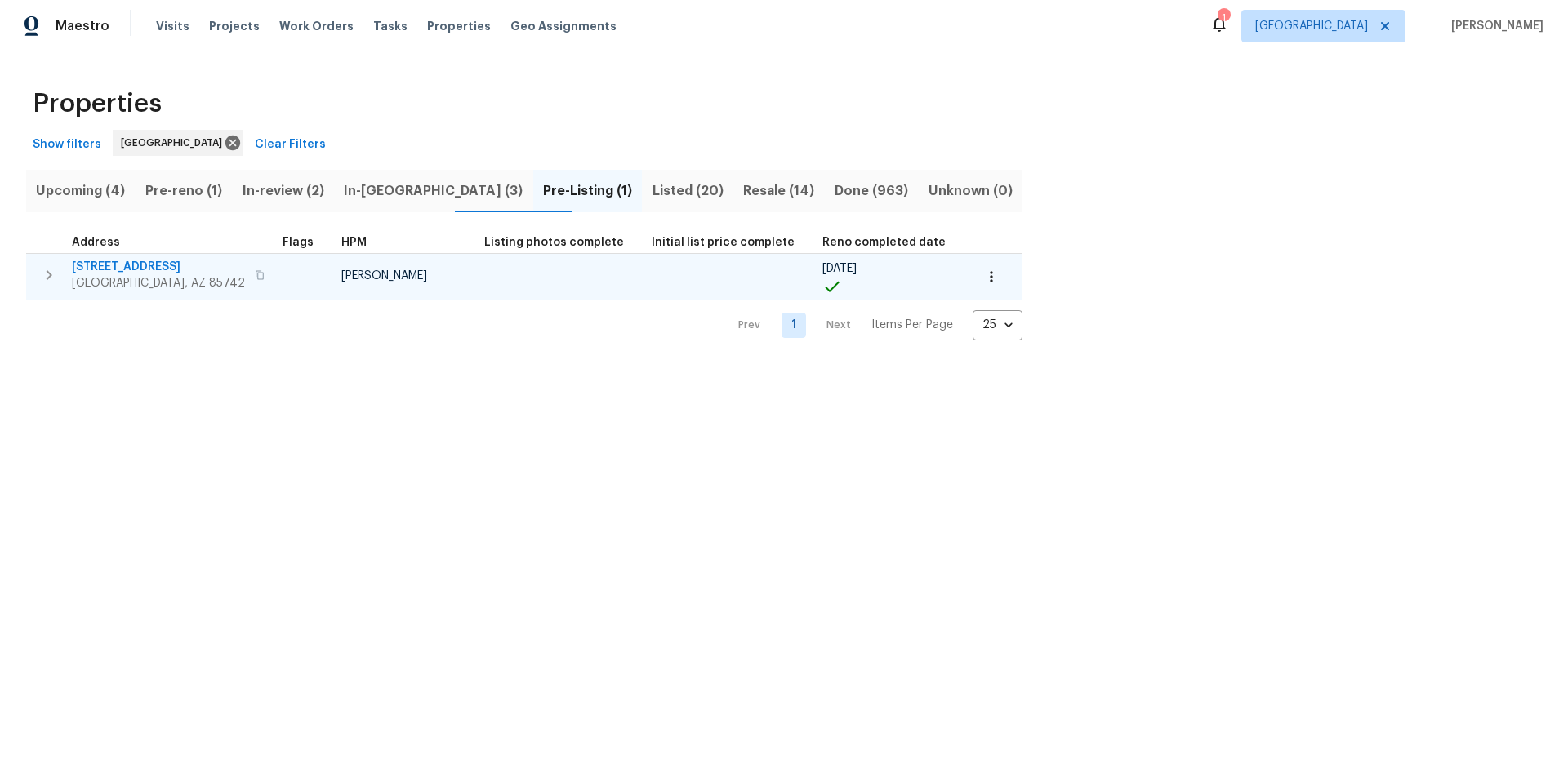
click at [254, 275] on icon "button" at bounding box center [259, 276] width 10 height 10
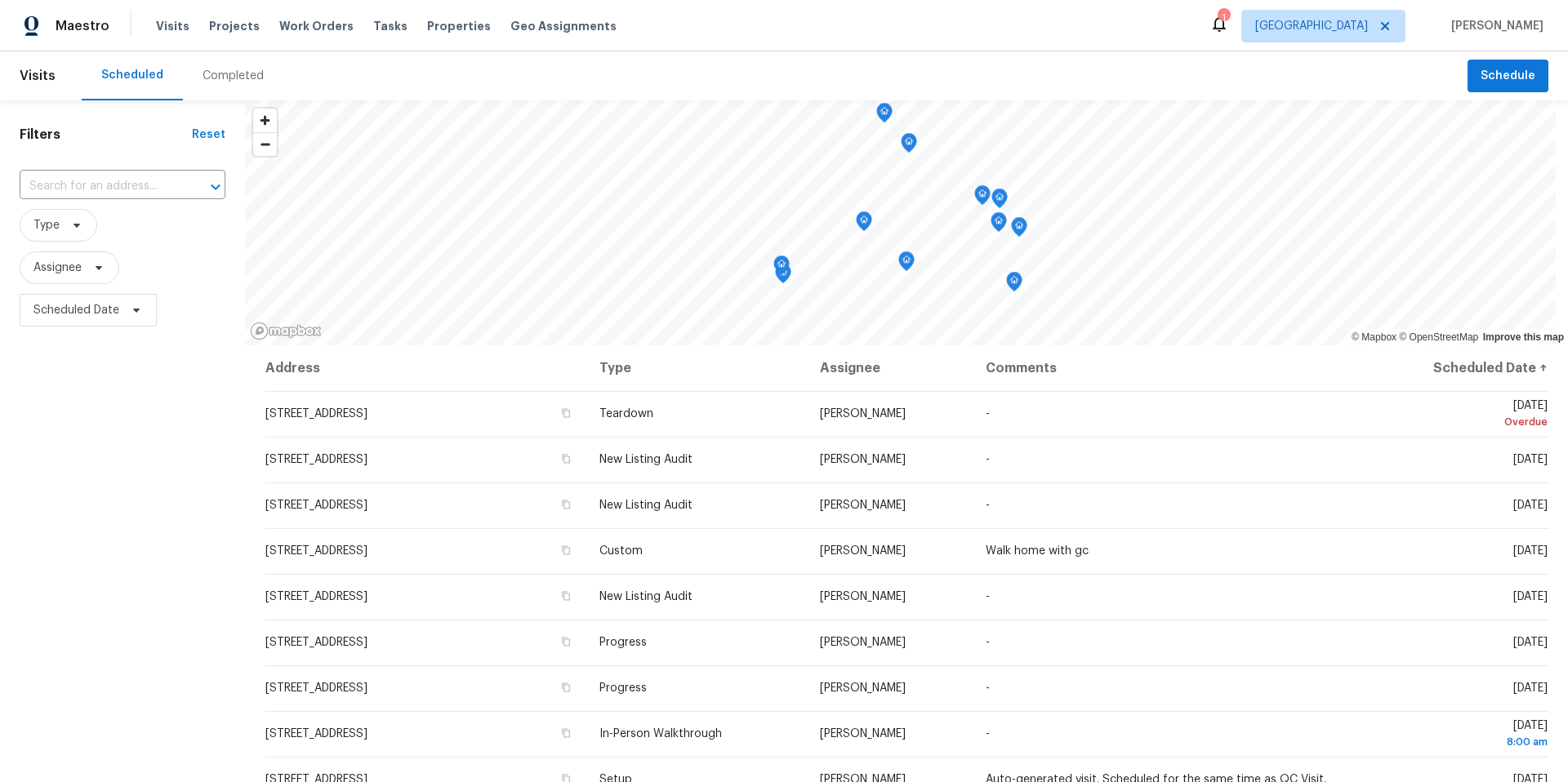
click at [236, 78] on div "Completed" at bounding box center [233, 75] width 61 height 16
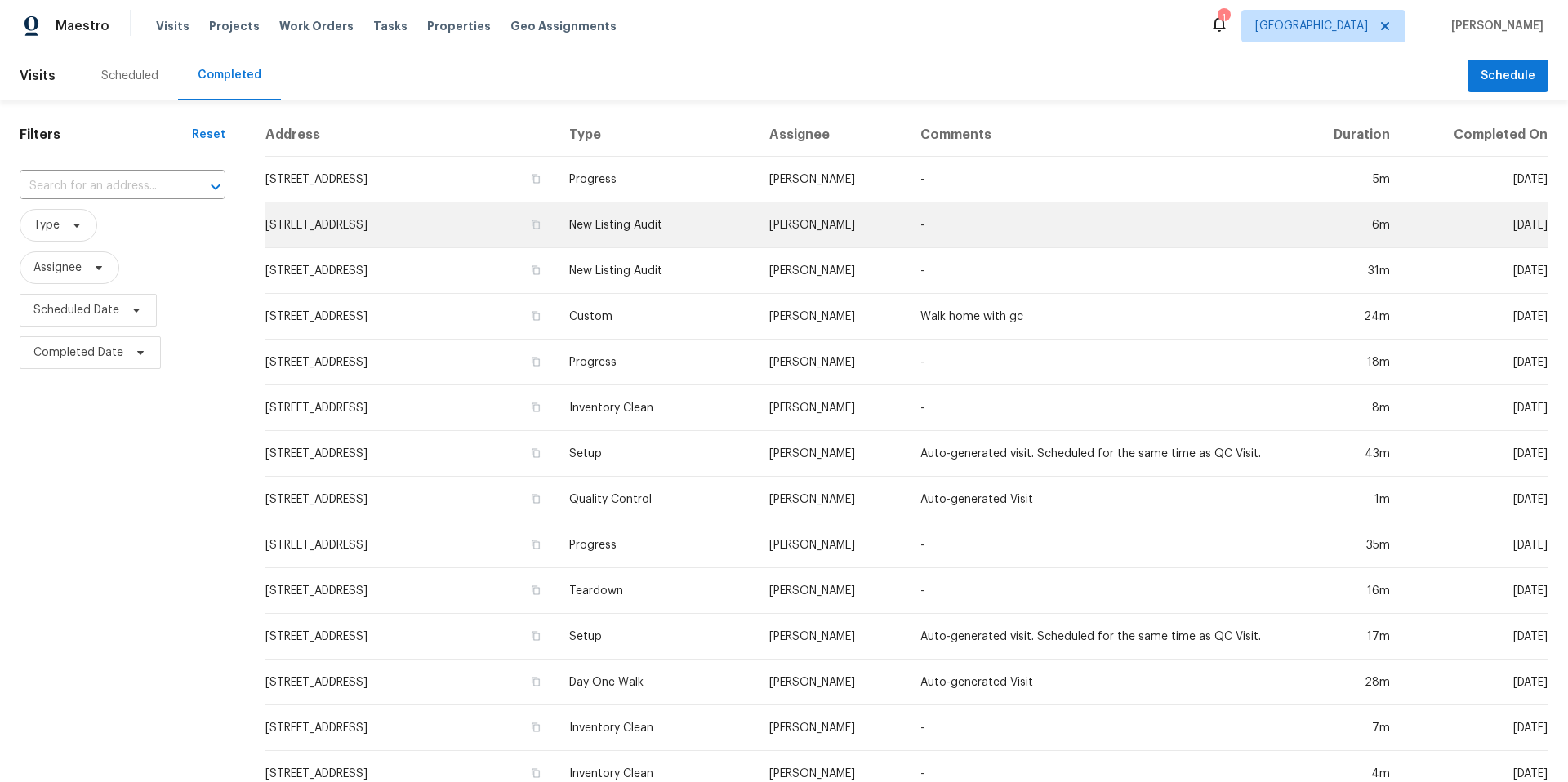
click at [985, 221] on td "-" at bounding box center [1100, 226] width 385 height 46
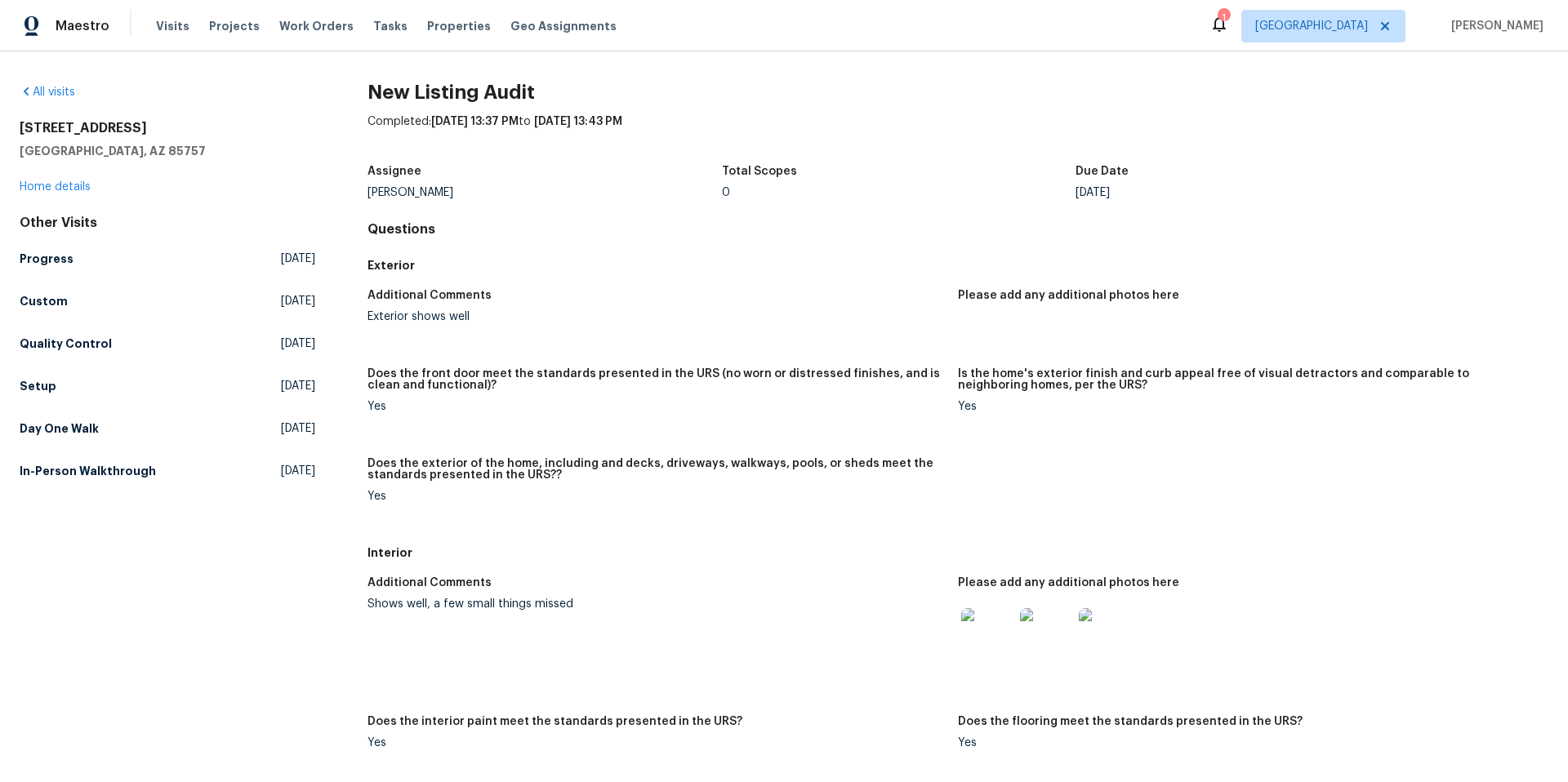
click at [990, 633] on img at bounding box center [987, 634] width 53 height 53
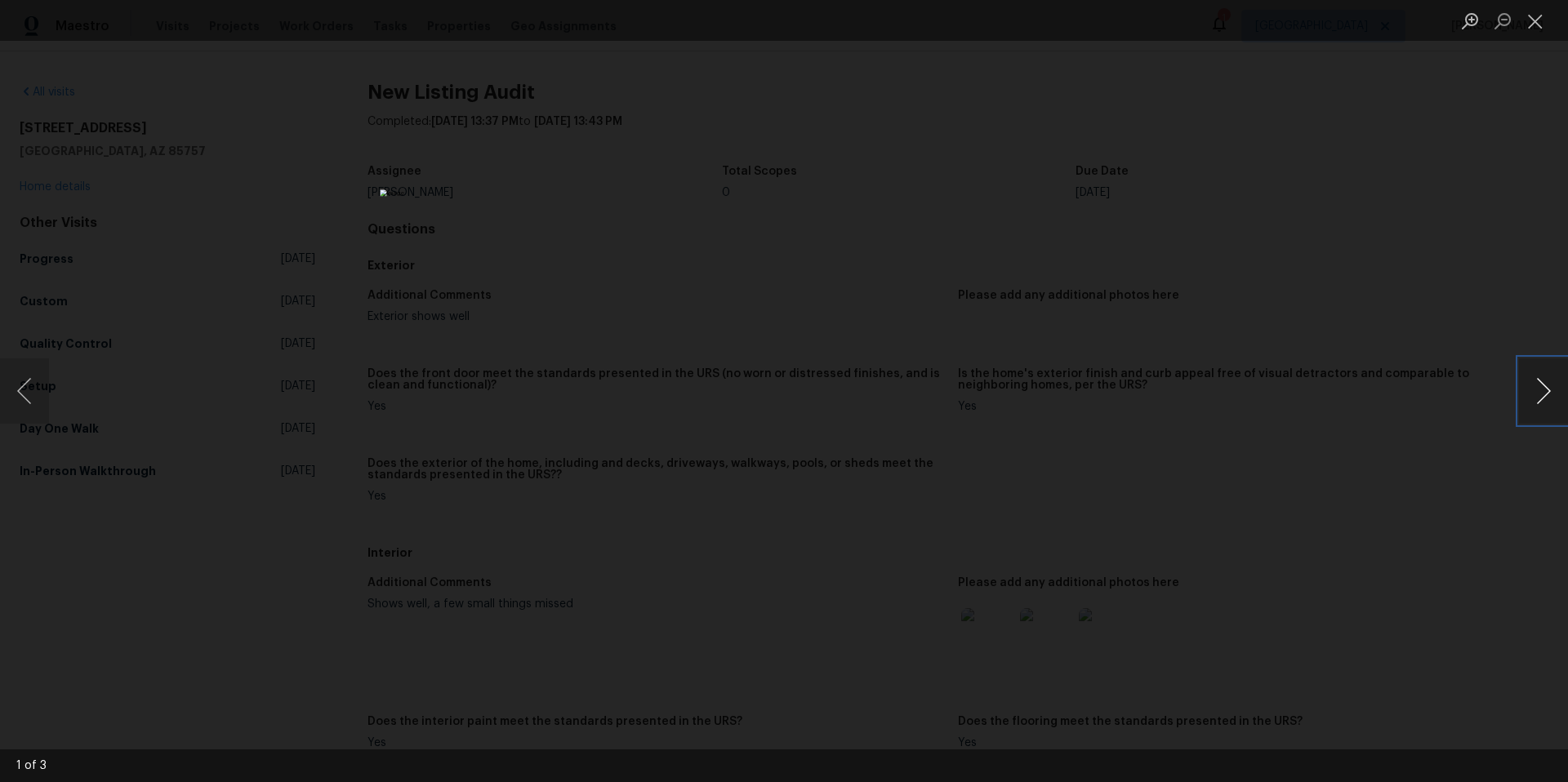
click at [1548, 399] on button "Next image" at bounding box center [1543, 391] width 49 height 65
click at [1553, 399] on button "Next image" at bounding box center [1543, 391] width 49 height 65
click at [1392, 472] on div "Lightbox" at bounding box center [784, 391] width 1568 height 782
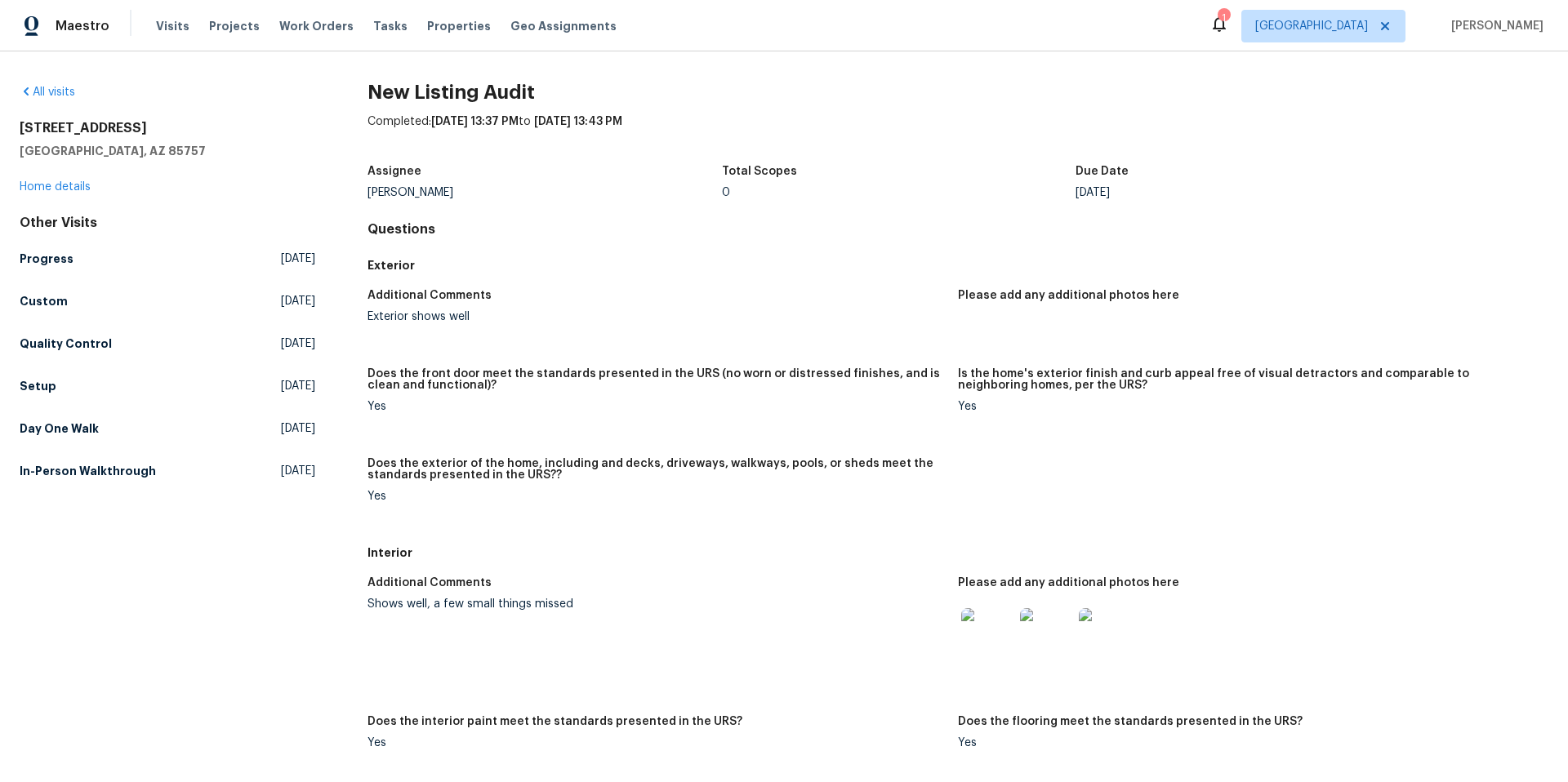
click at [1064, 624] on div at bounding box center [1046, 634] width 59 height 72
click at [1035, 640] on img at bounding box center [1046, 634] width 53 height 53
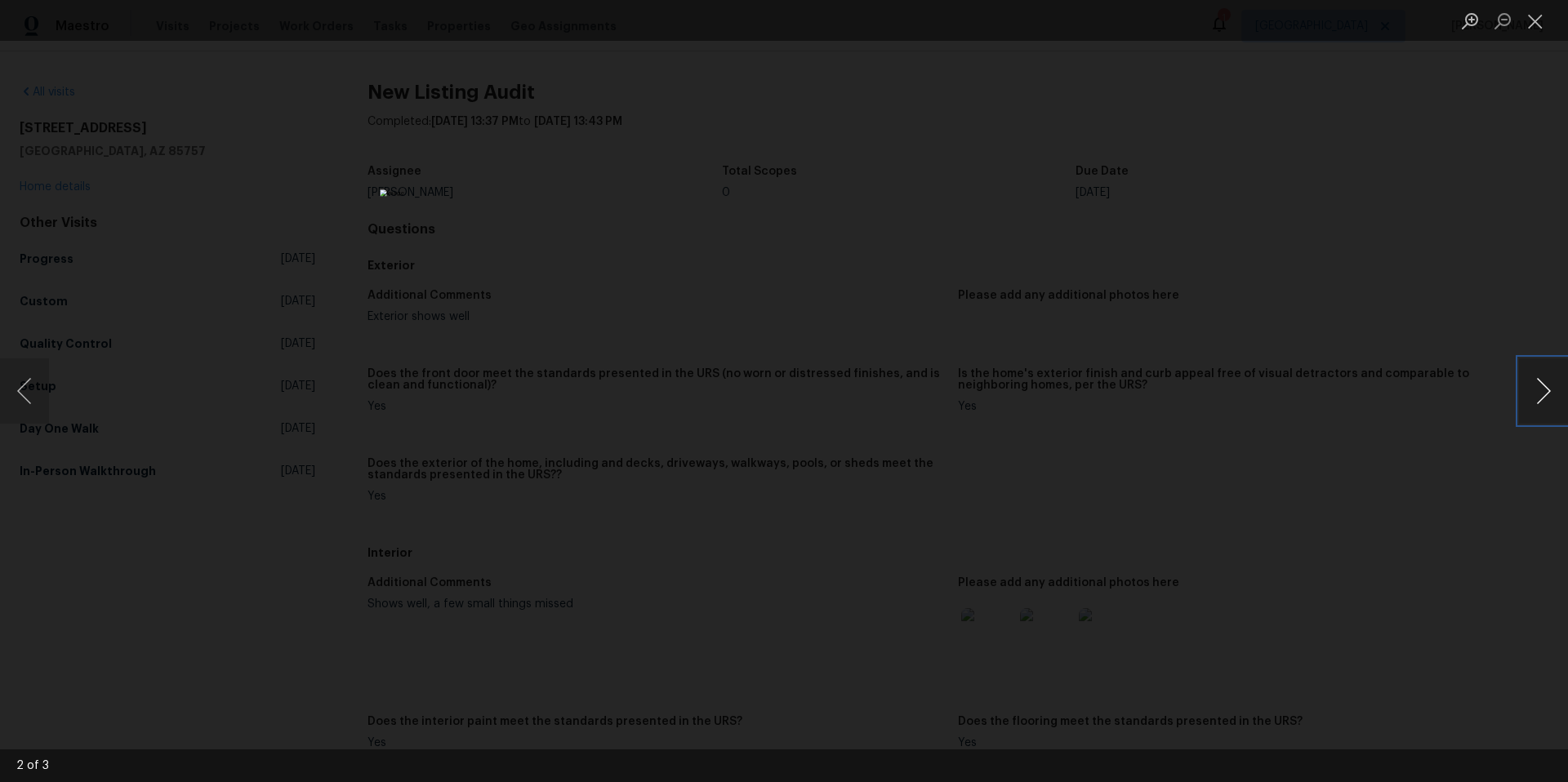
click at [1555, 390] on button "Next image" at bounding box center [1543, 391] width 49 height 65
click at [1542, 21] on button "Close lightbox" at bounding box center [1535, 21] width 33 height 29
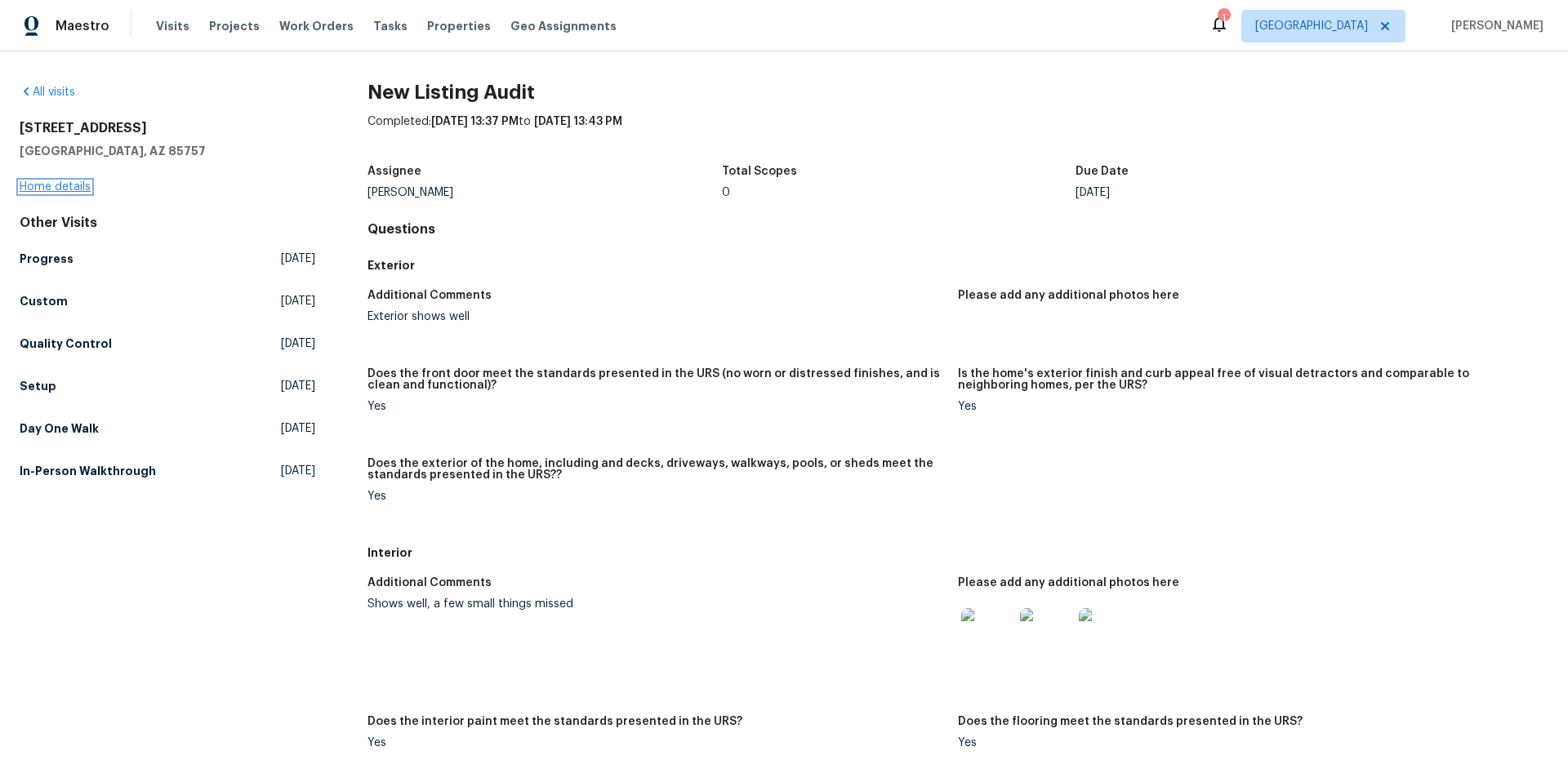
click at [52, 189] on link "Home details" at bounding box center [55, 187] width 71 height 11
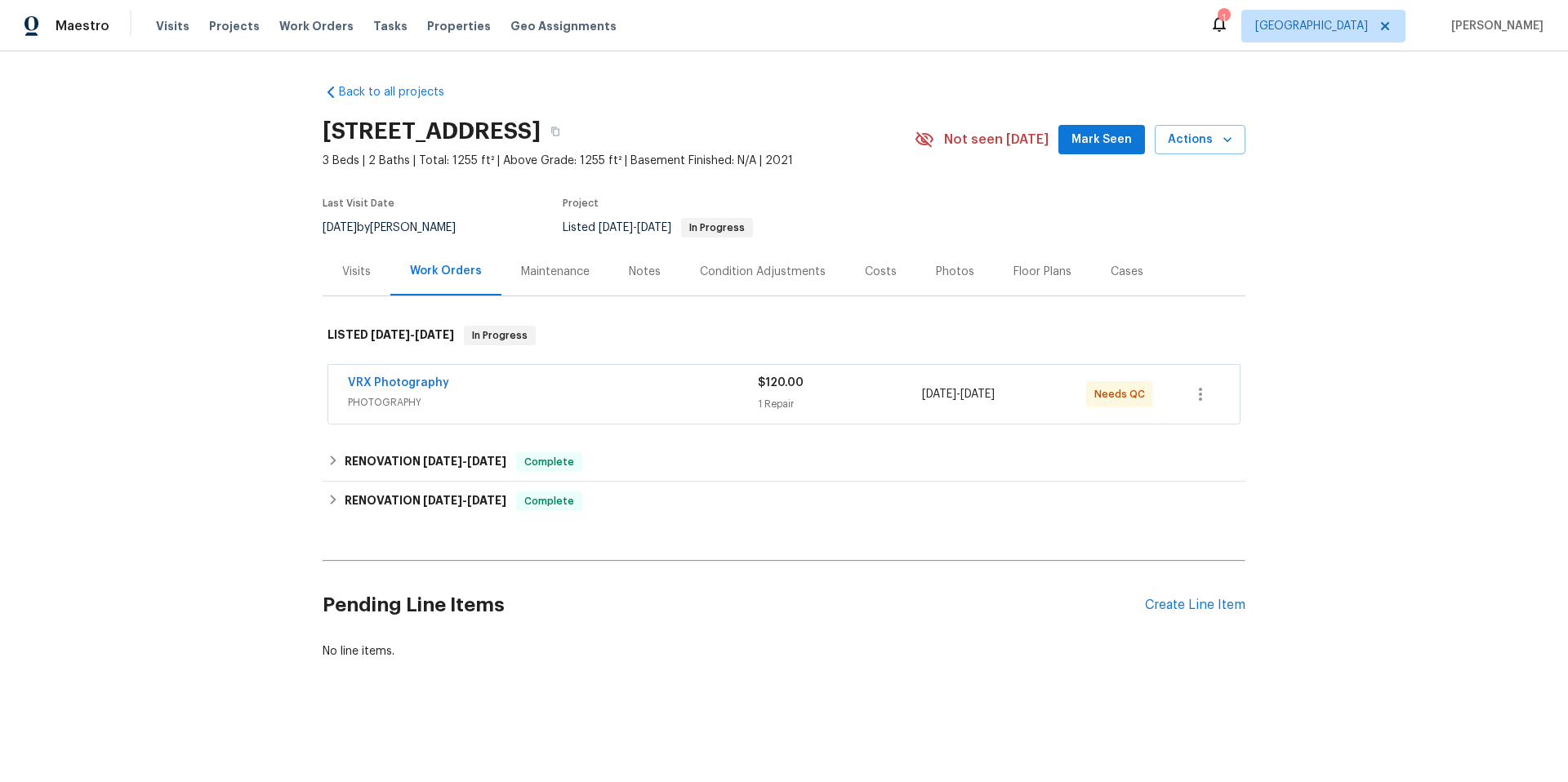
click at [648, 272] on div "Notes" at bounding box center [644, 271] width 32 height 16
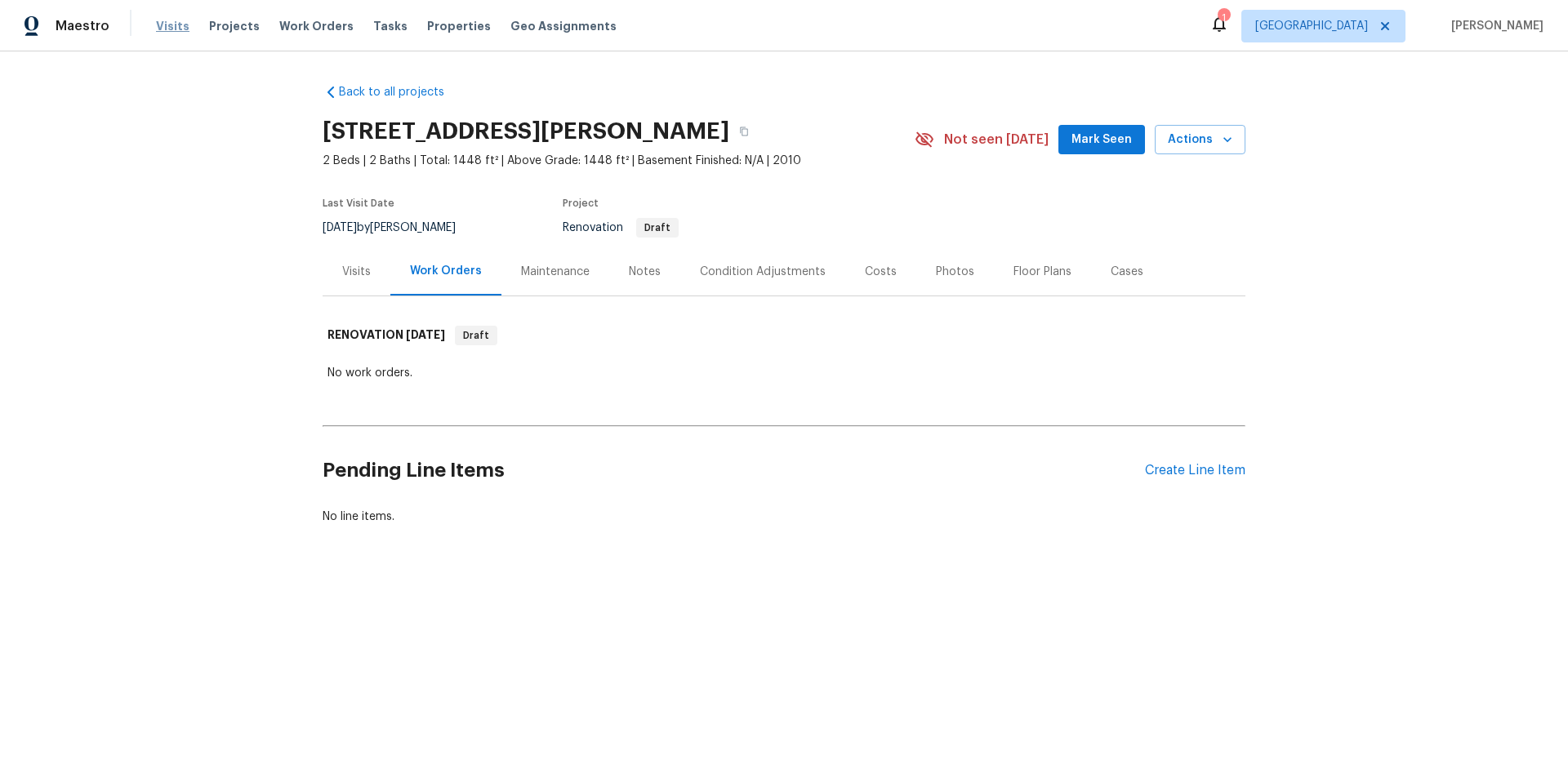
click at [160, 26] on span "Visits" at bounding box center [172, 25] width 33 height 16
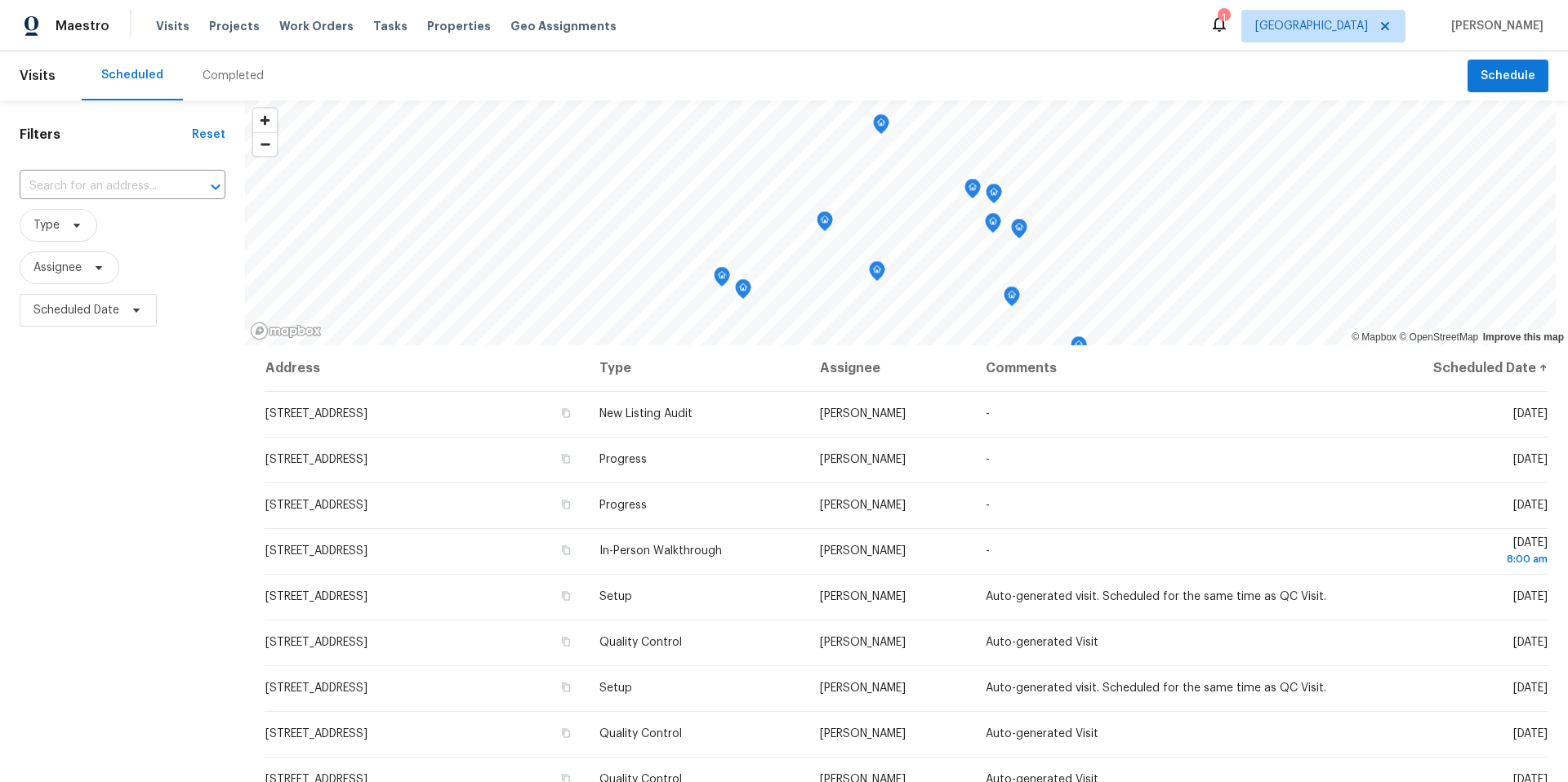
click at [229, 81] on div "Completed" at bounding box center [233, 75] width 61 height 16
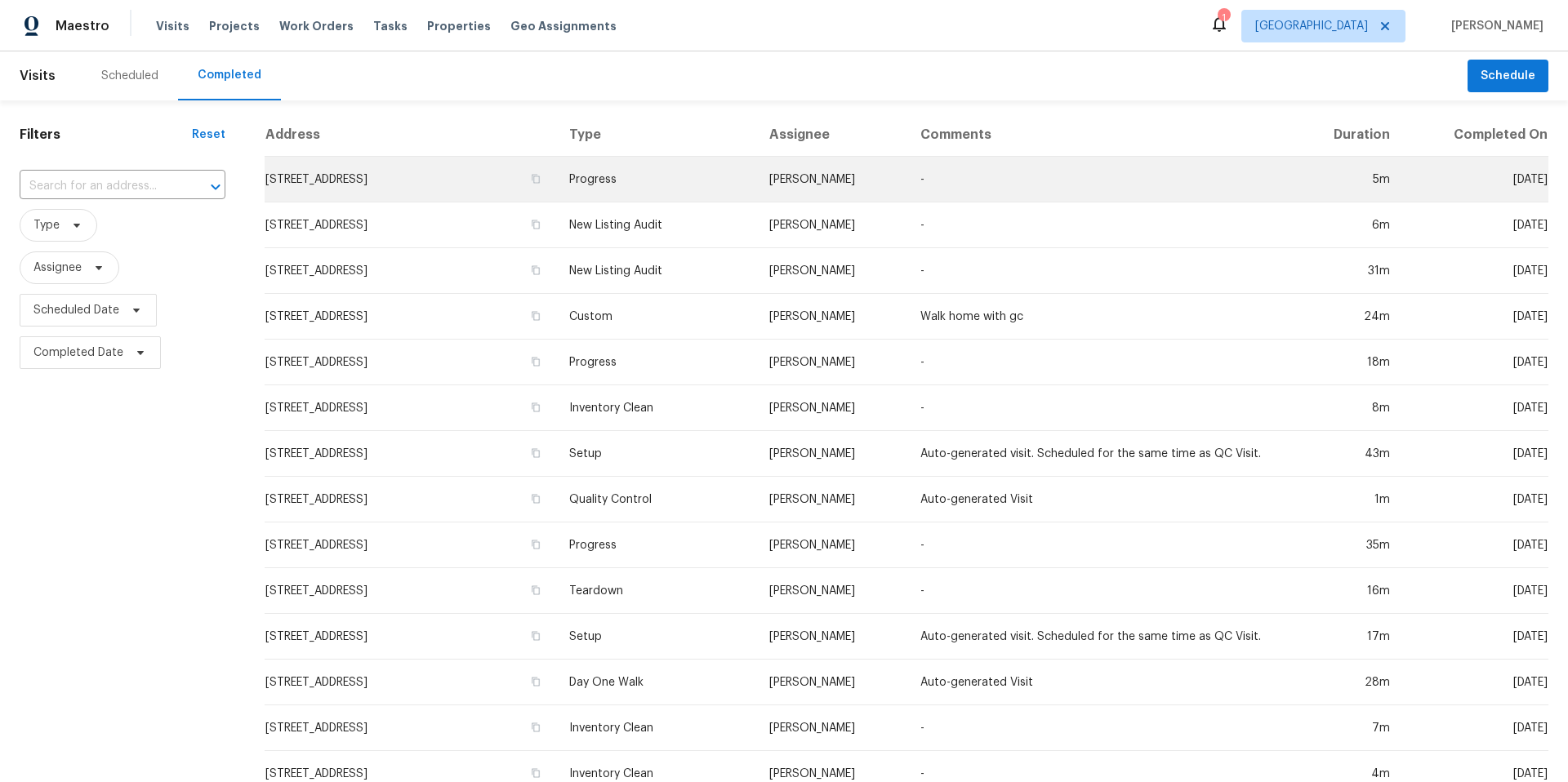
click at [1088, 176] on td "-" at bounding box center [1100, 180] width 385 height 46
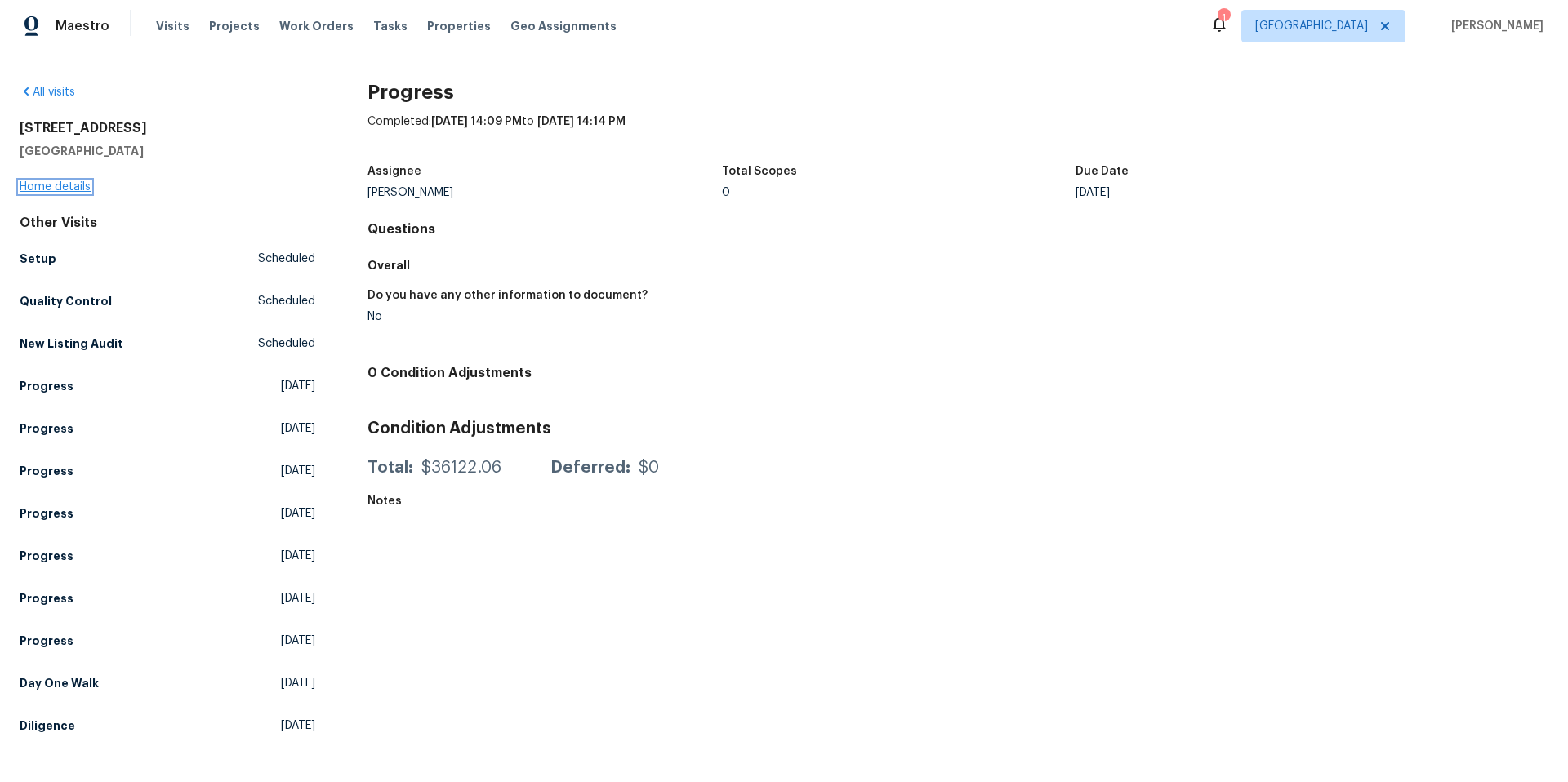
click at [41, 187] on link "Home details" at bounding box center [55, 187] width 71 height 11
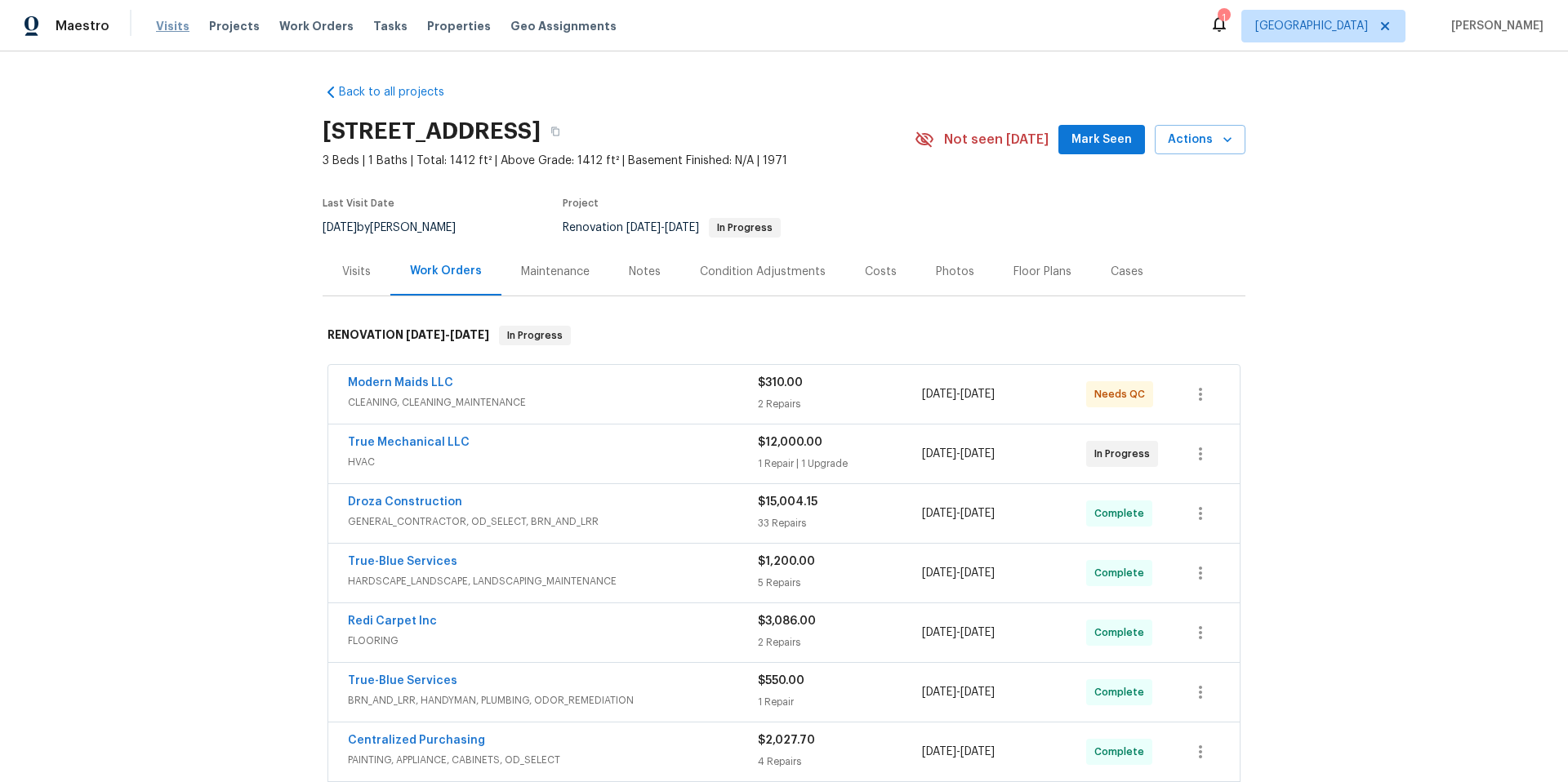
click at [176, 18] on span "Visits" at bounding box center [172, 25] width 33 height 16
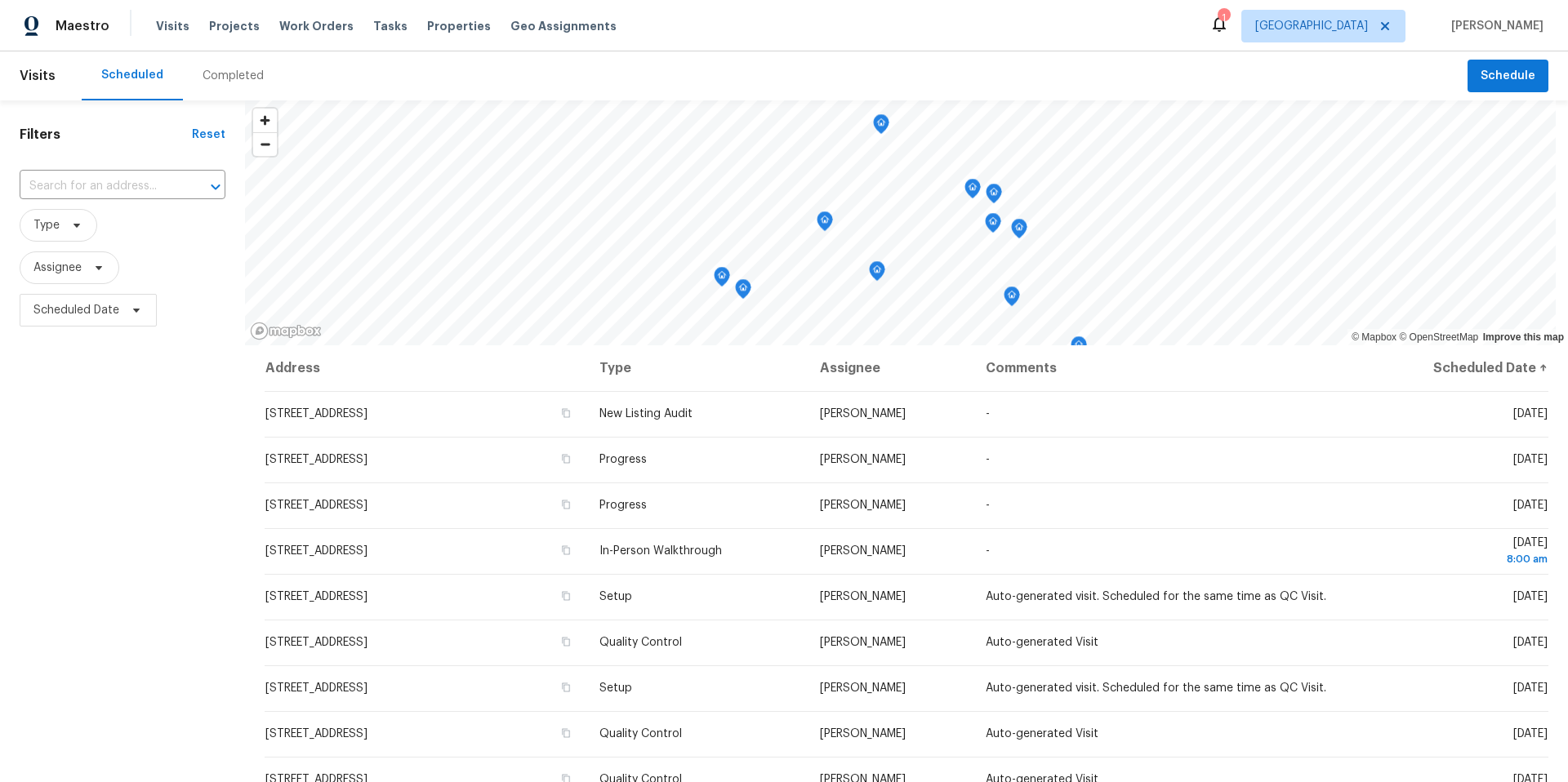
click at [232, 73] on div "Completed" at bounding box center [233, 75] width 61 height 16
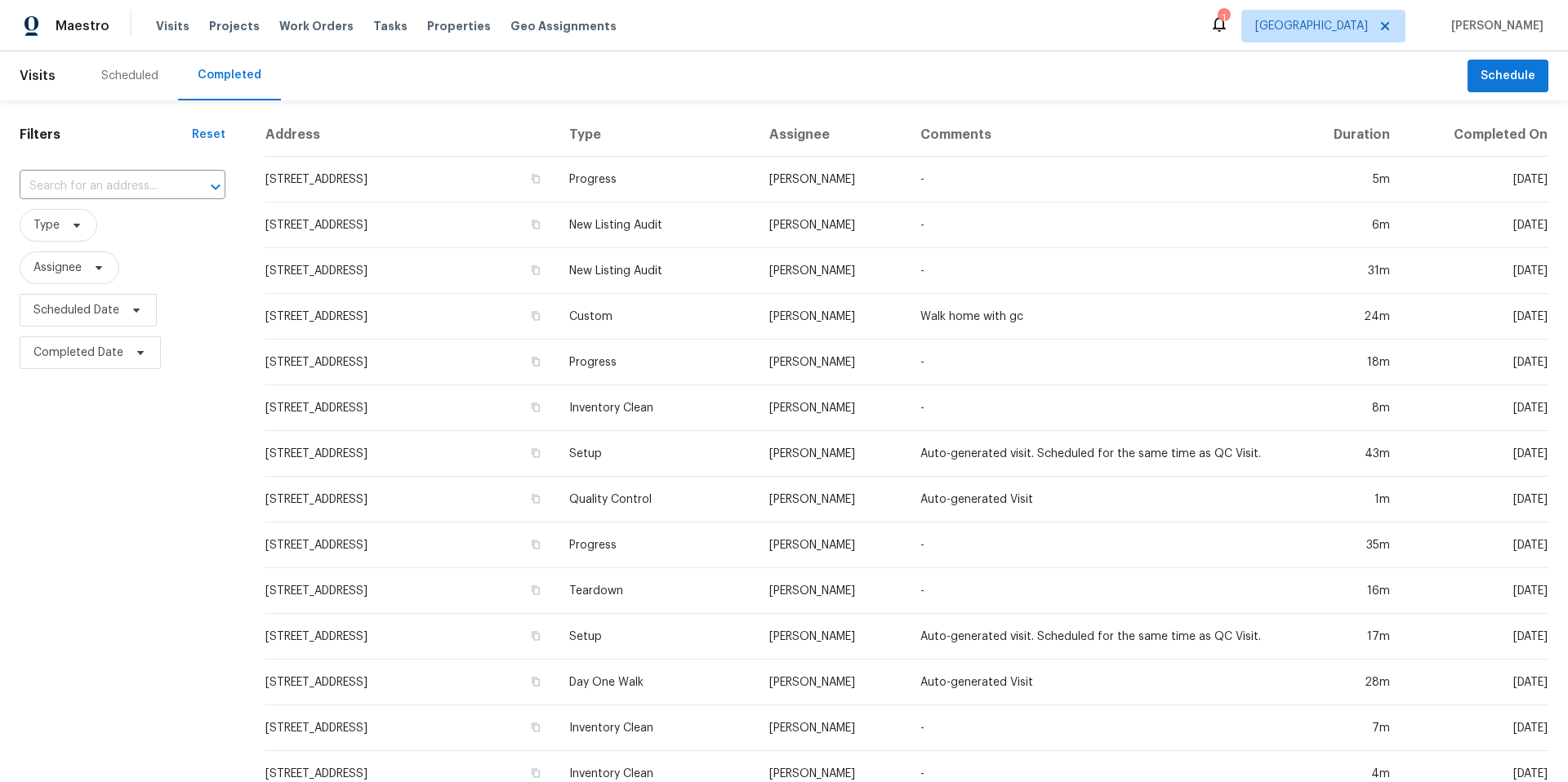
click at [112, 70] on div "Scheduled" at bounding box center [129, 75] width 57 height 16
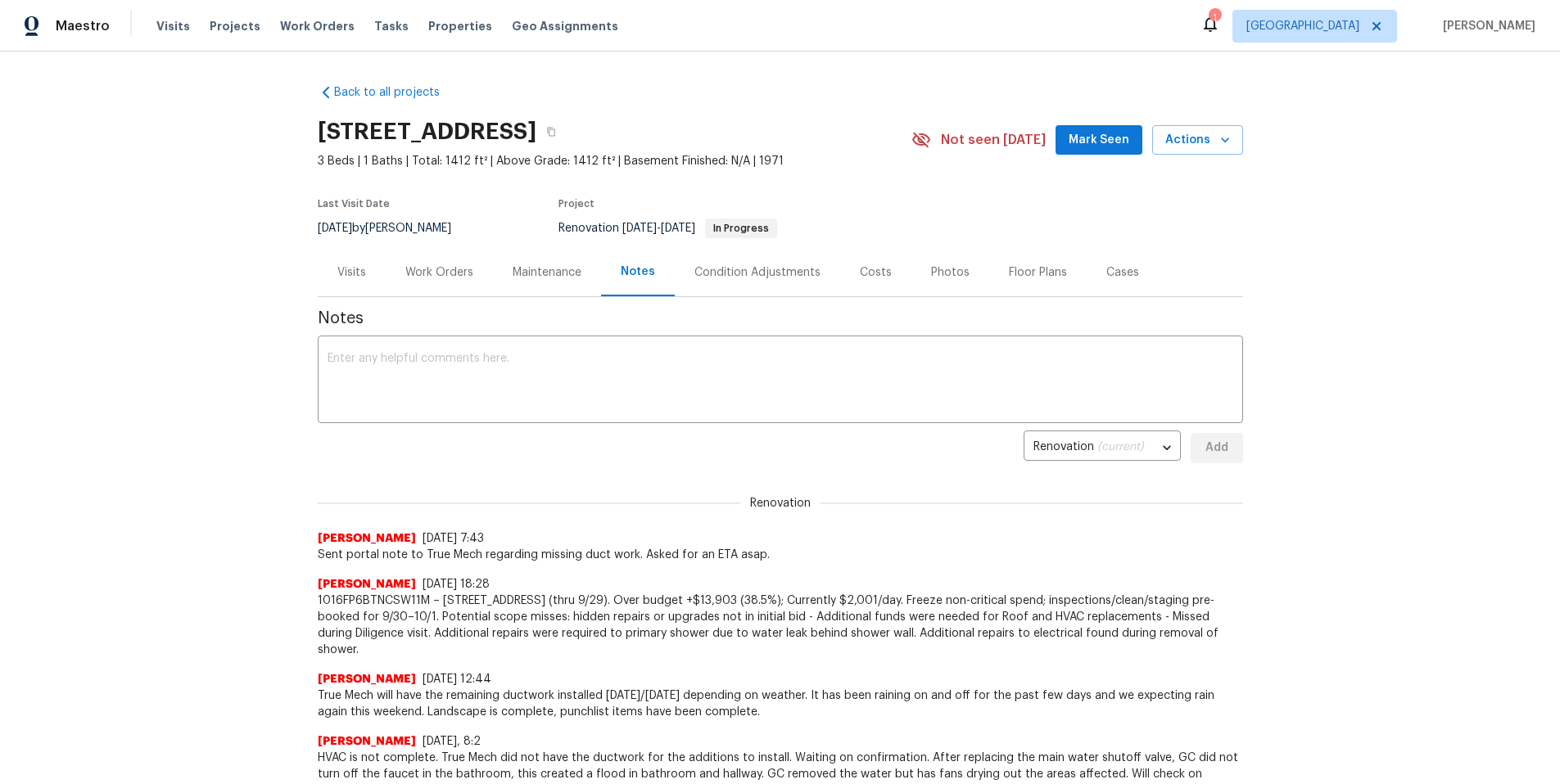
scroll to position [119, 0]
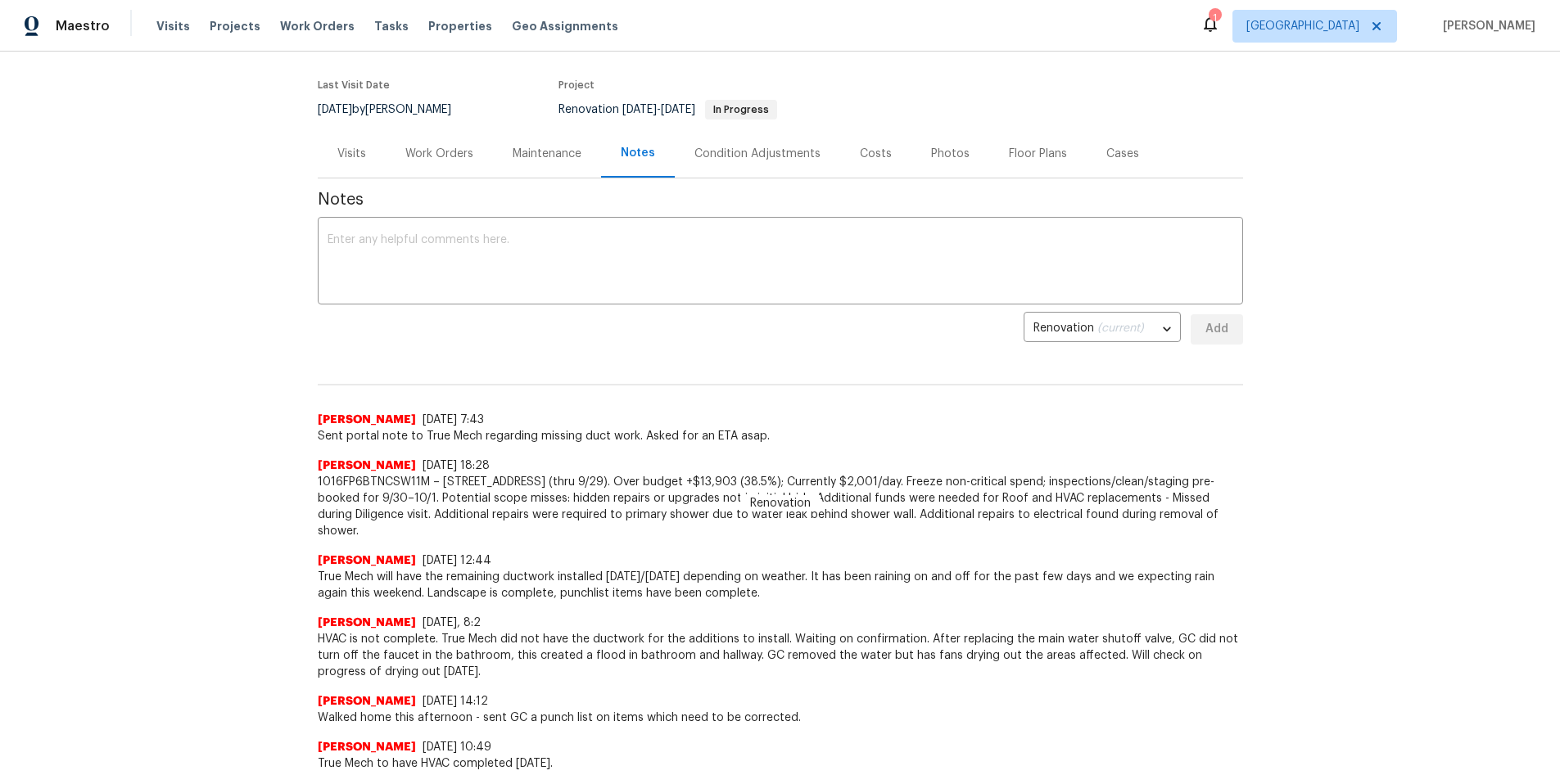
click at [1373, 429] on div "Back to all projects 1917 W Saxony Rd, Tucson, AZ 85713 3 Beds | 1 Baths | Tota…" at bounding box center [780, 418] width 1560 height 733
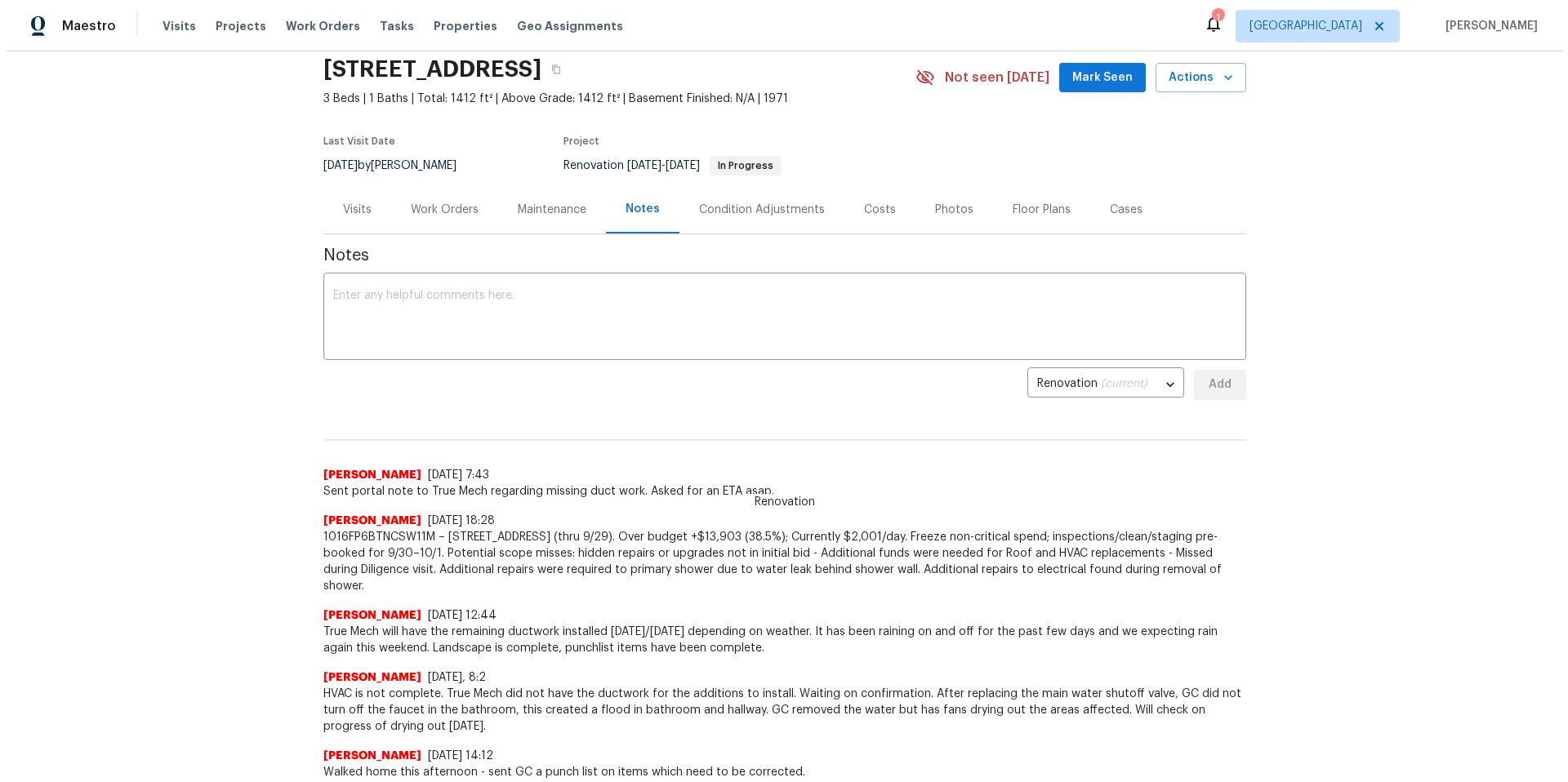
scroll to position [0, 0]
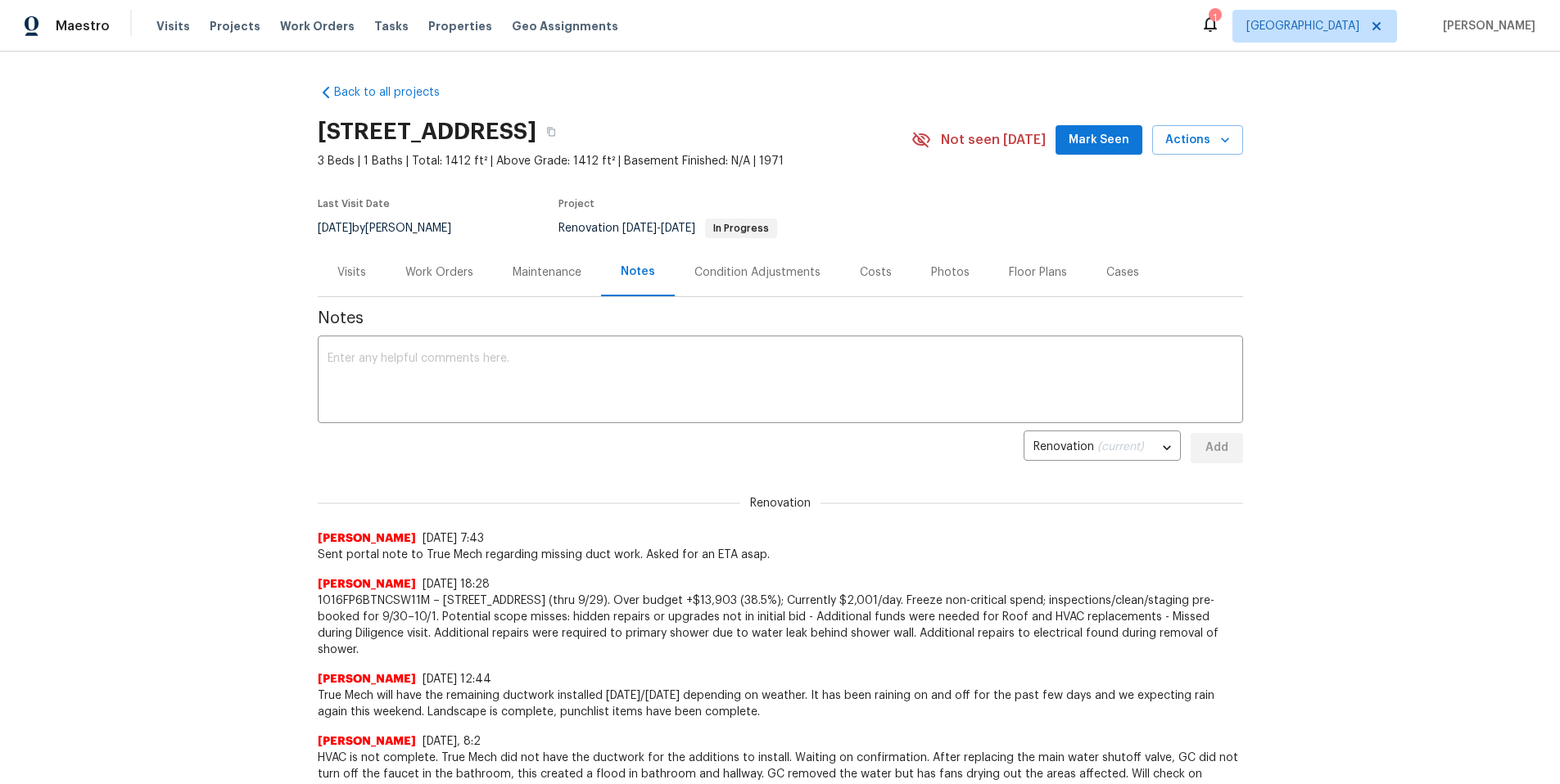
click at [447, 275] on div "Work Orders" at bounding box center [440, 272] width 68 height 16
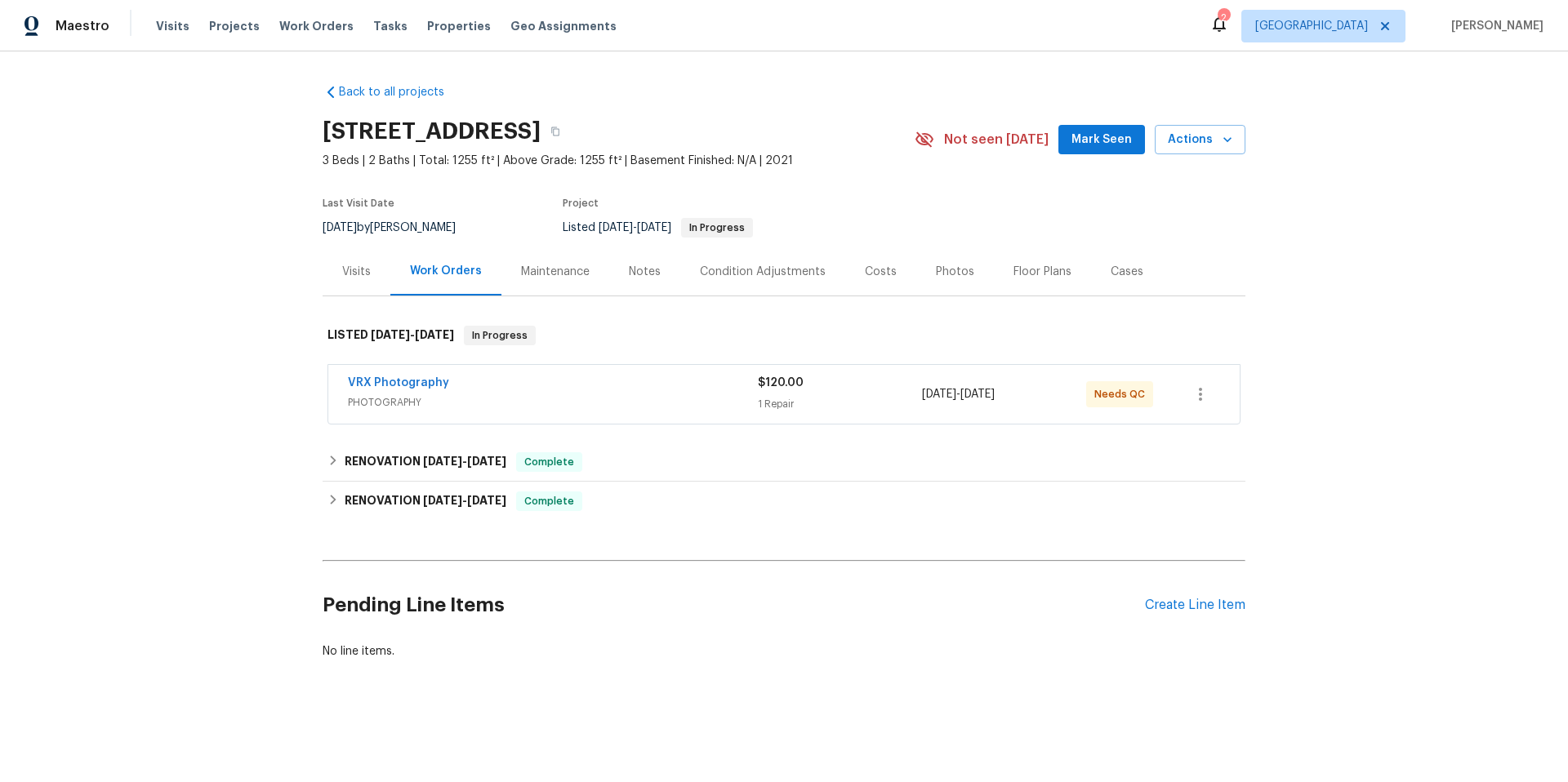
click at [641, 274] on div "Notes" at bounding box center [644, 271] width 32 height 16
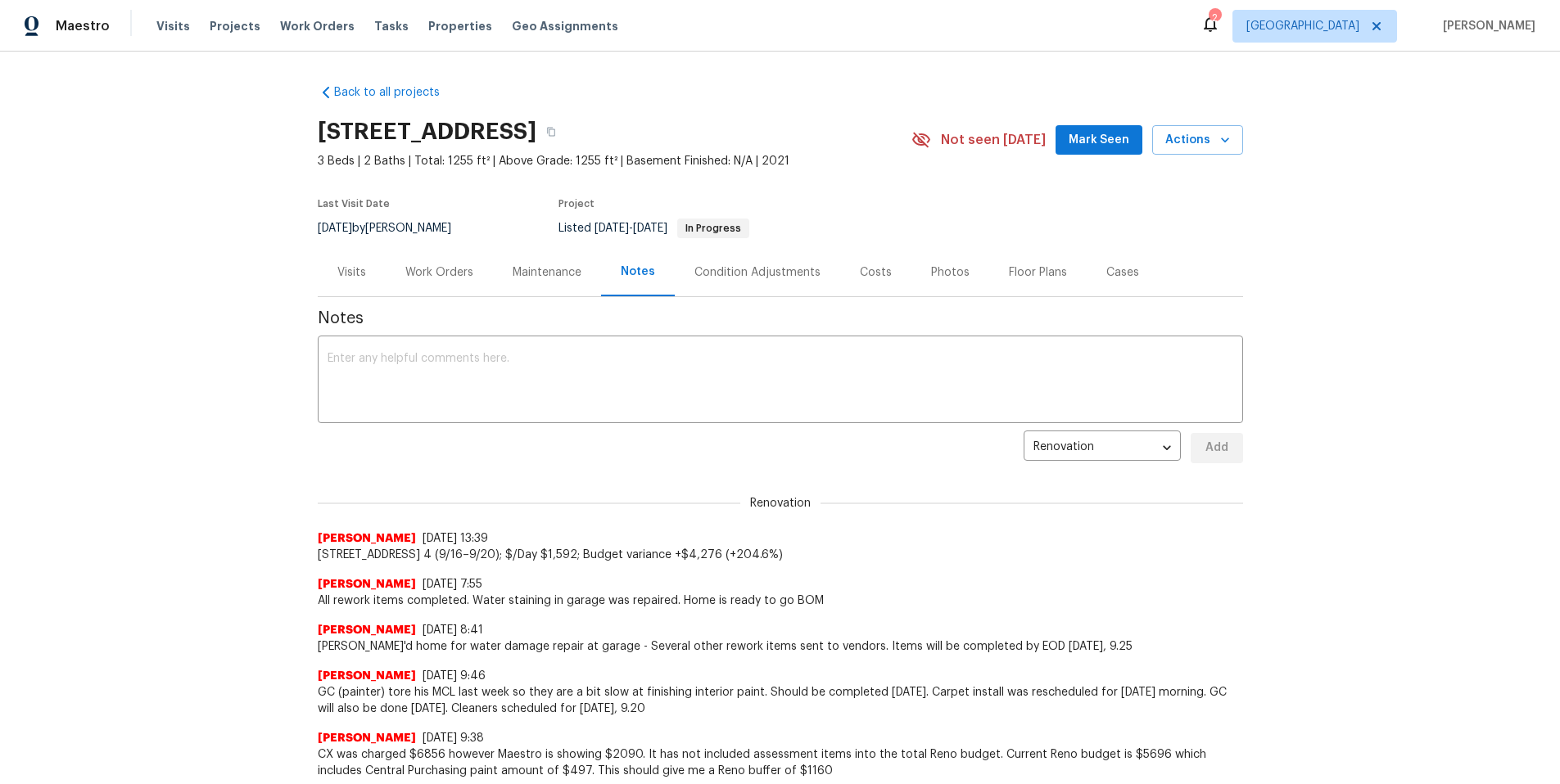
click at [447, 270] on div "Work Orders" at bounding box center [440, 272] width 68 height 16
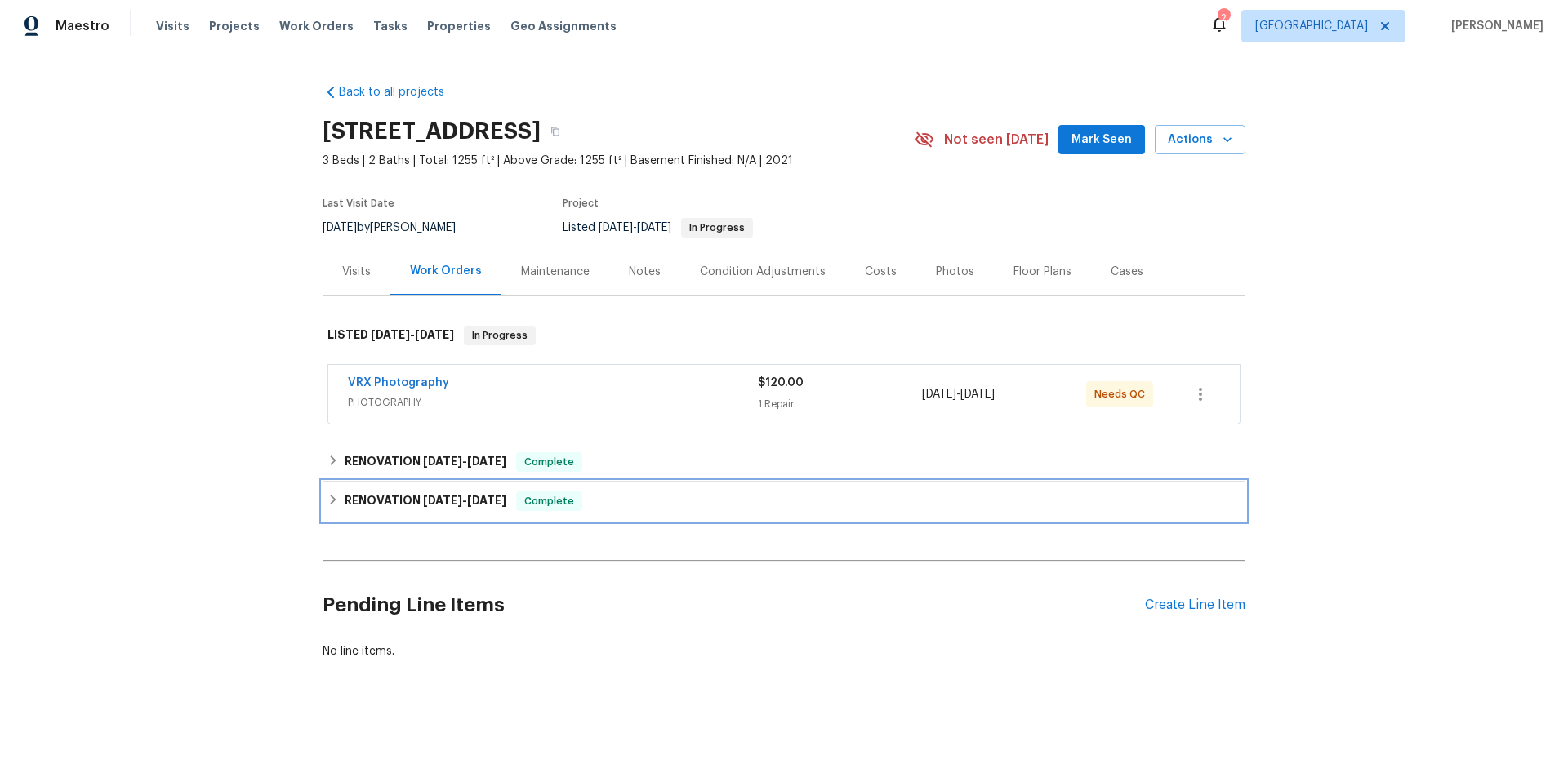
click at [330, 500] on icon at bounding box center [332, 500] width 11 height 11
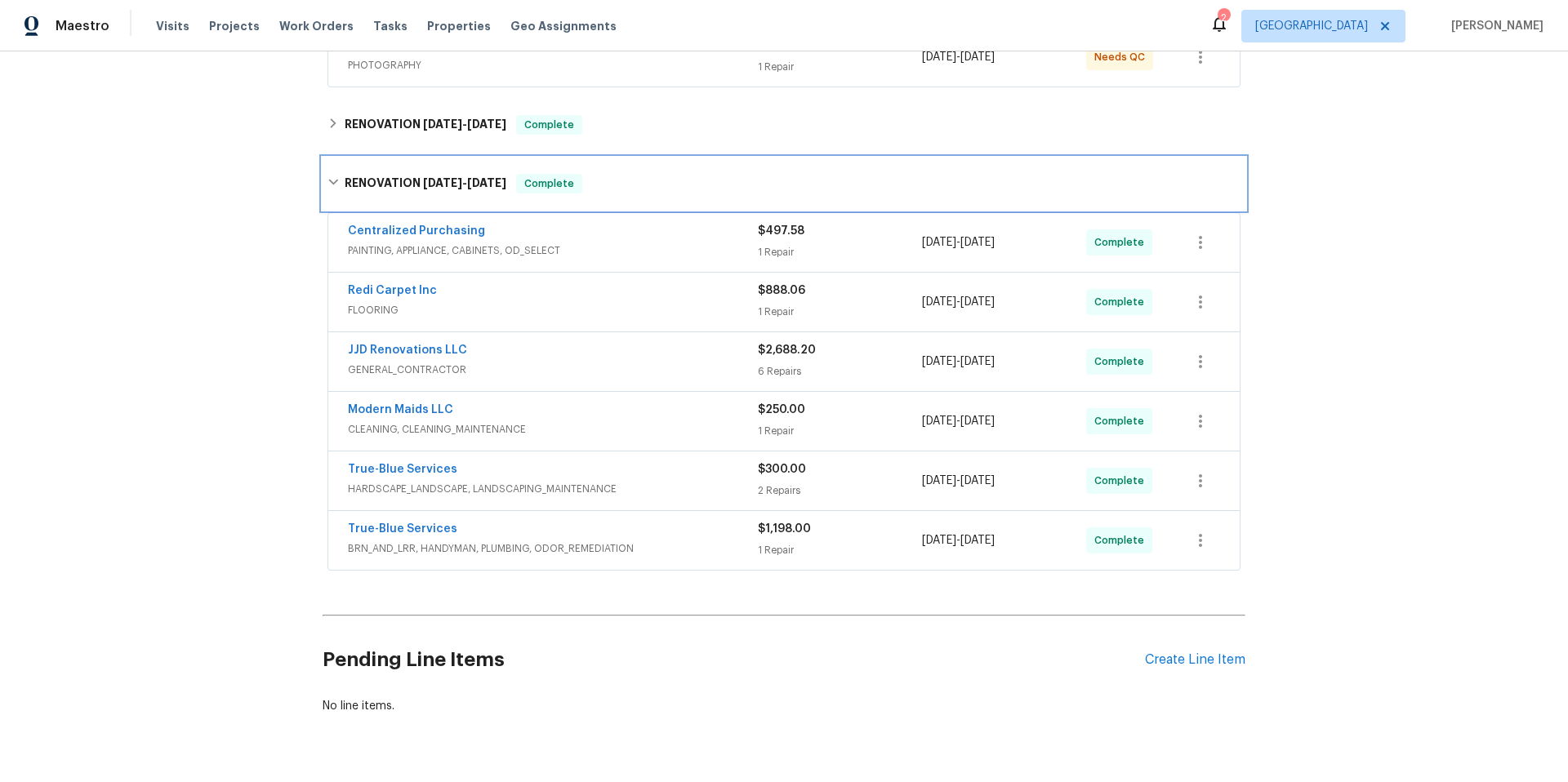
scroll to position [393, 0]
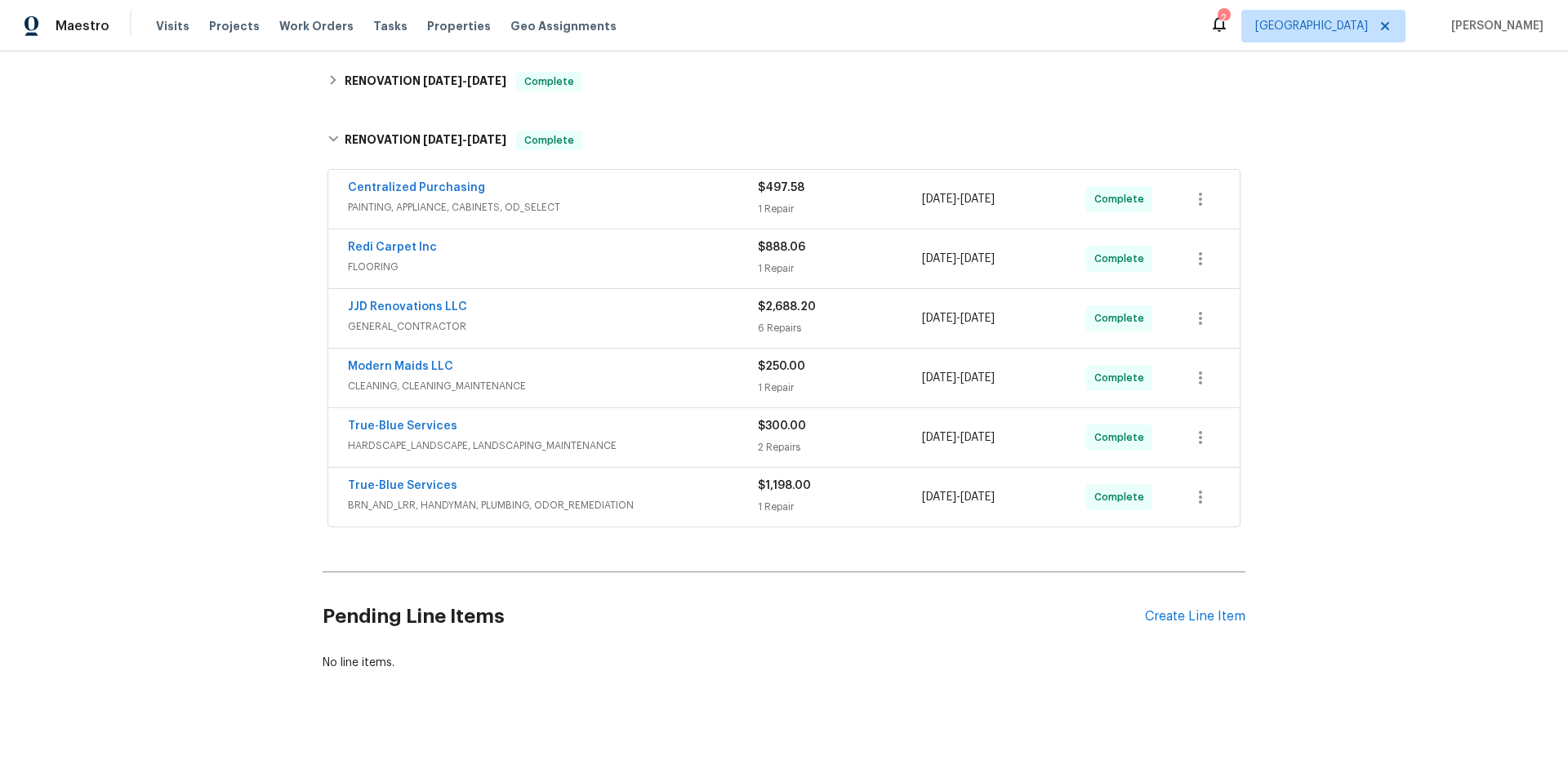
click at [510, 359] on div "Modern Maids LLC" at bounding box center [552, 368] width 410 height 20
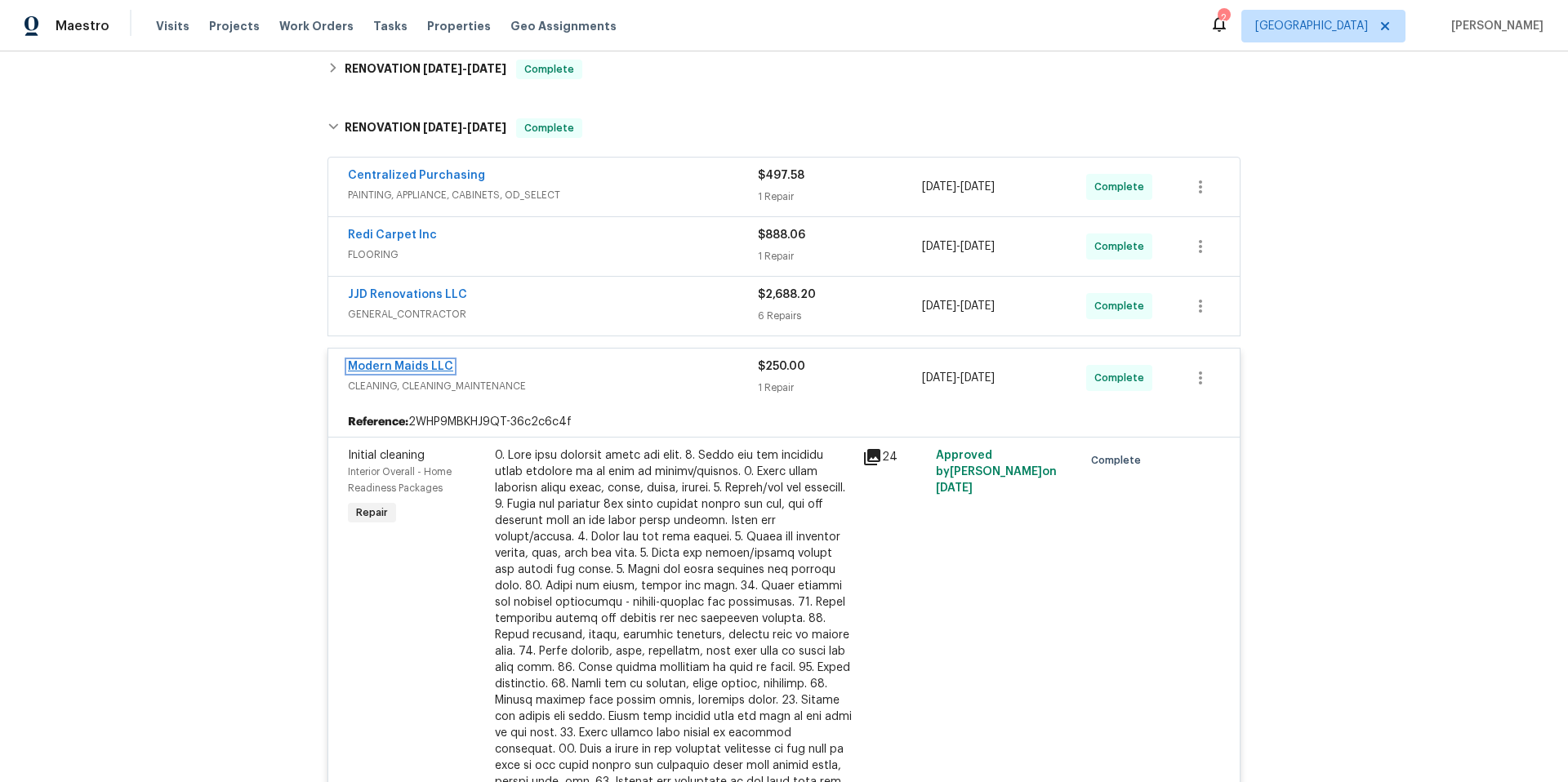
click at [427, 369] on link "Modern Maids LLC" at bounding box center [400, 366] width 105 height 11
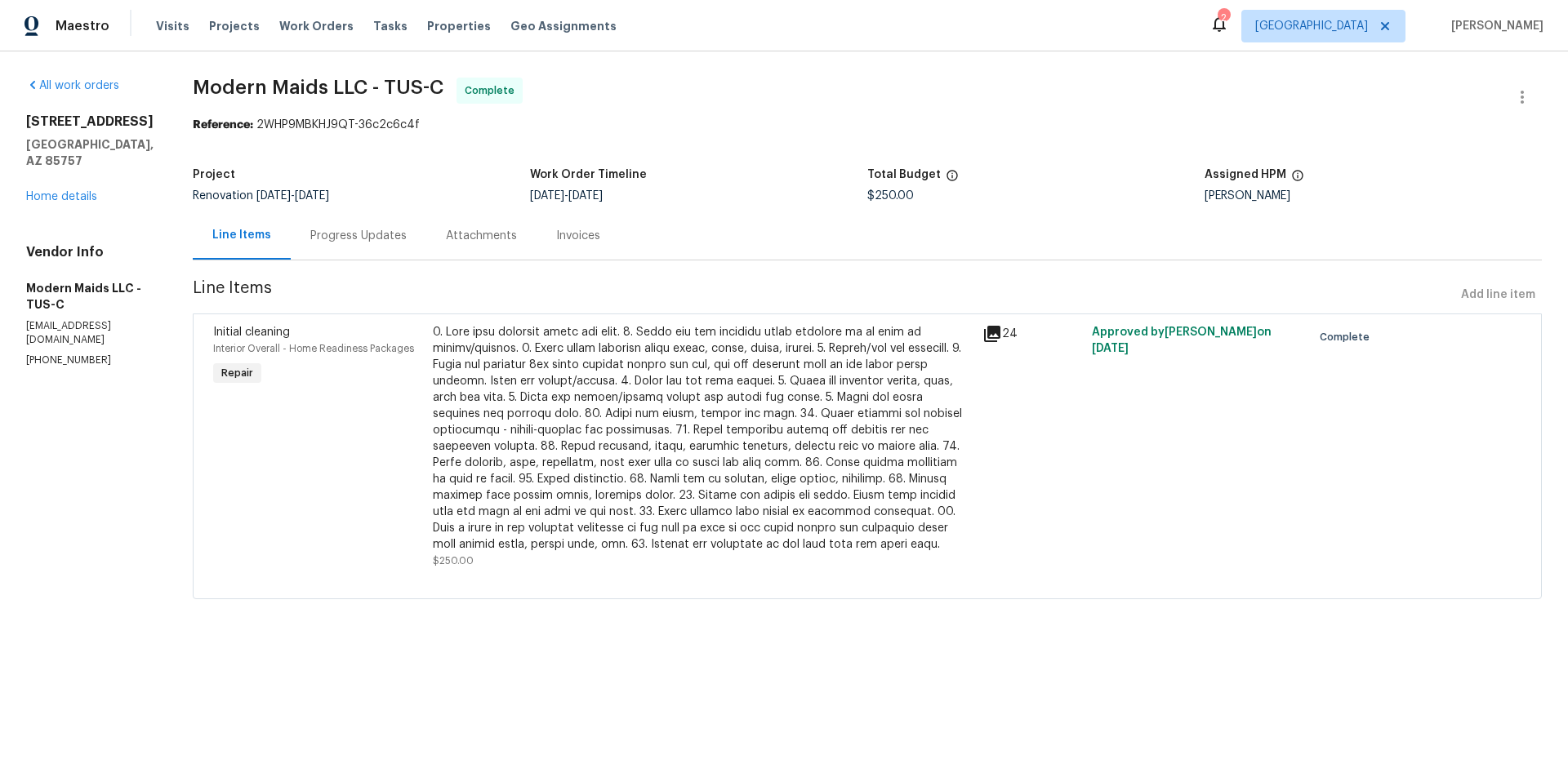
click at [402, 237] on div "Progress Updates" at bounding box center [359, 236] width 97 height 16
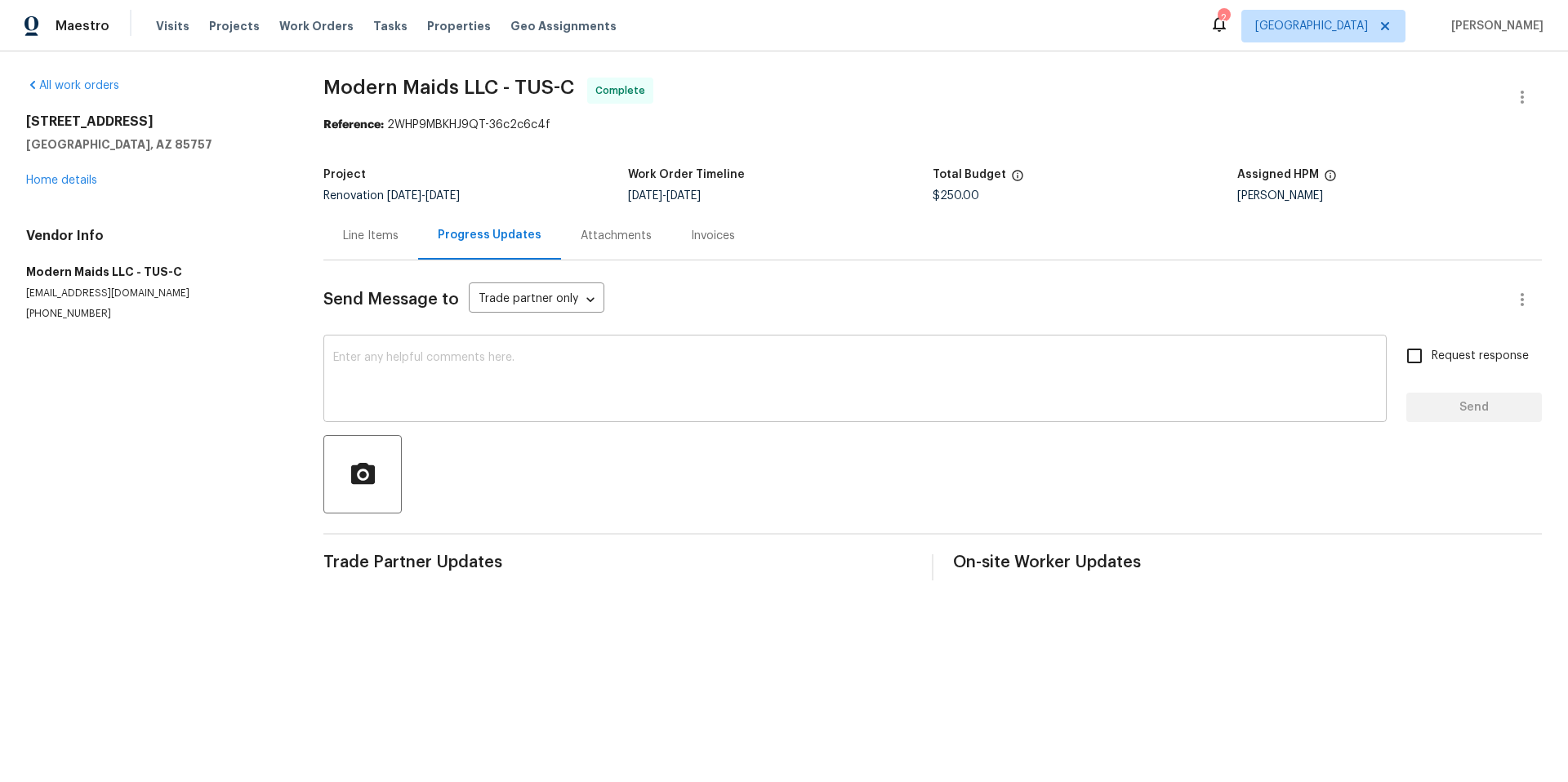
click at [750, 360] on textarea at bounding box center [855, 380] width 1044 height 57
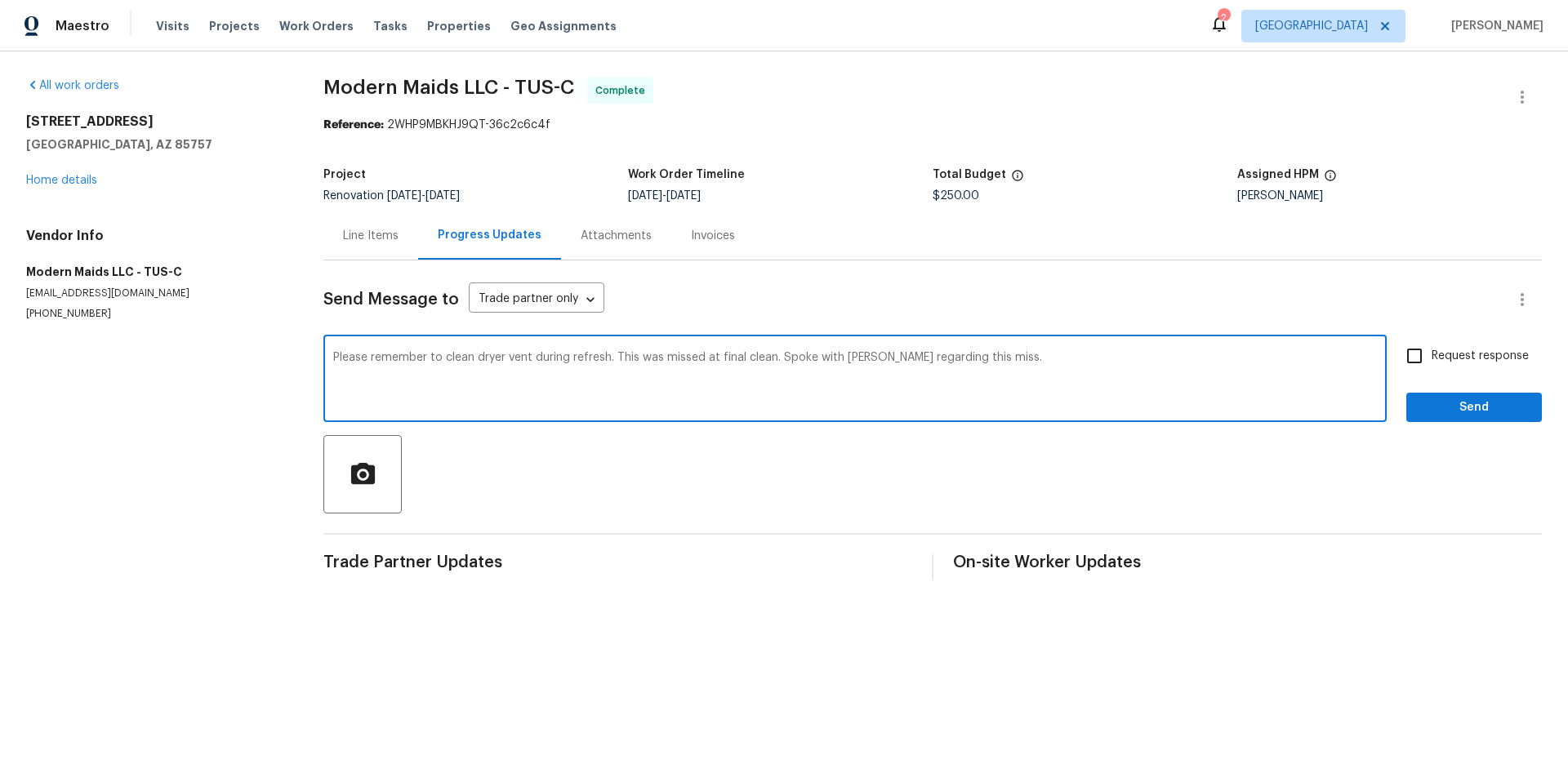
type textarea "Please remember to clean dryer vent during refresh. This was missed at final cl…"
click at [1413, 356] on input "Request response" at bounding box center [1414, 356] width 34 height 34
checkbox input "true"
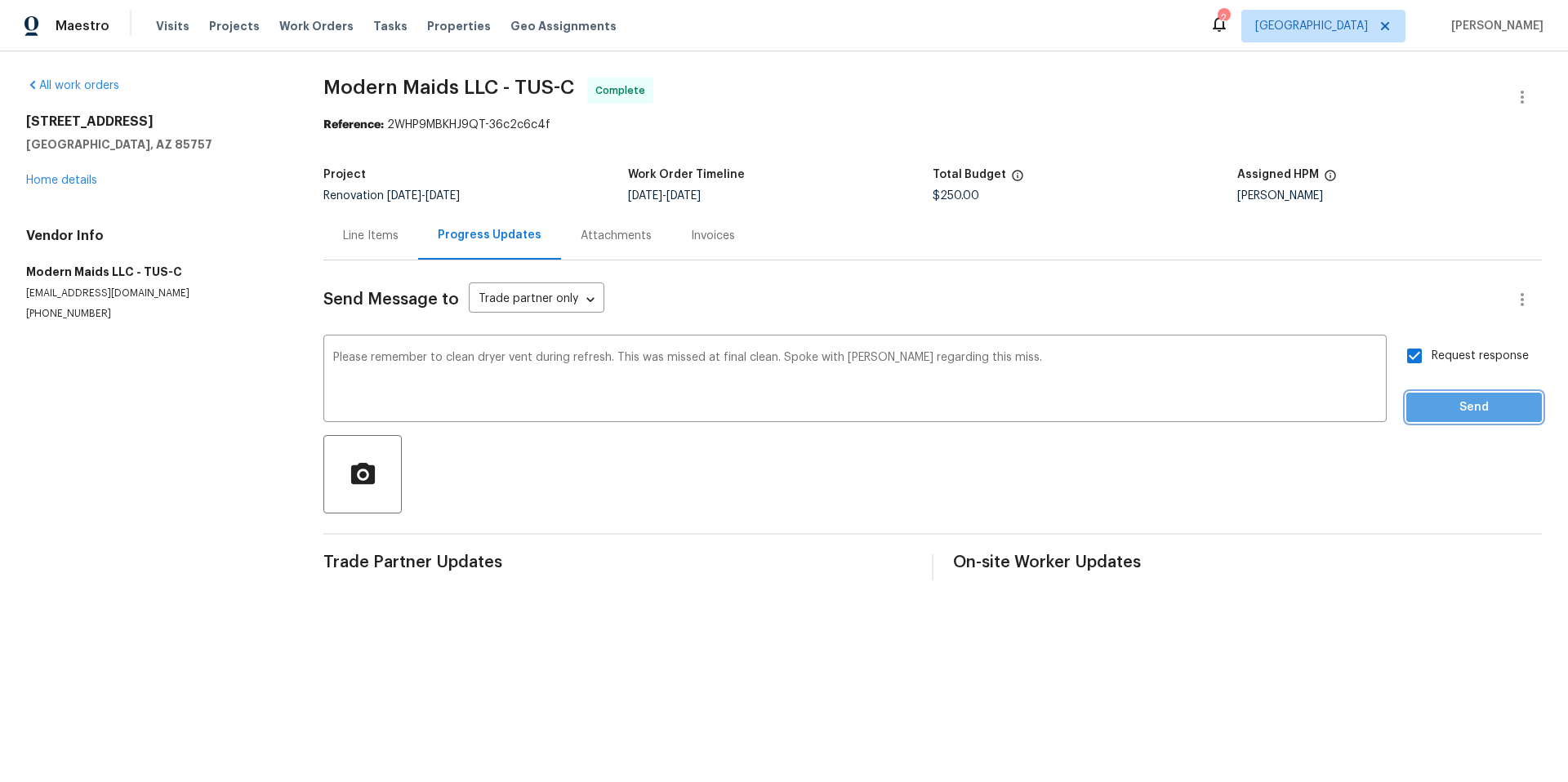
click at [1472, 413] on span "Send" at bounding box center [1473, 408] width 109 height 20
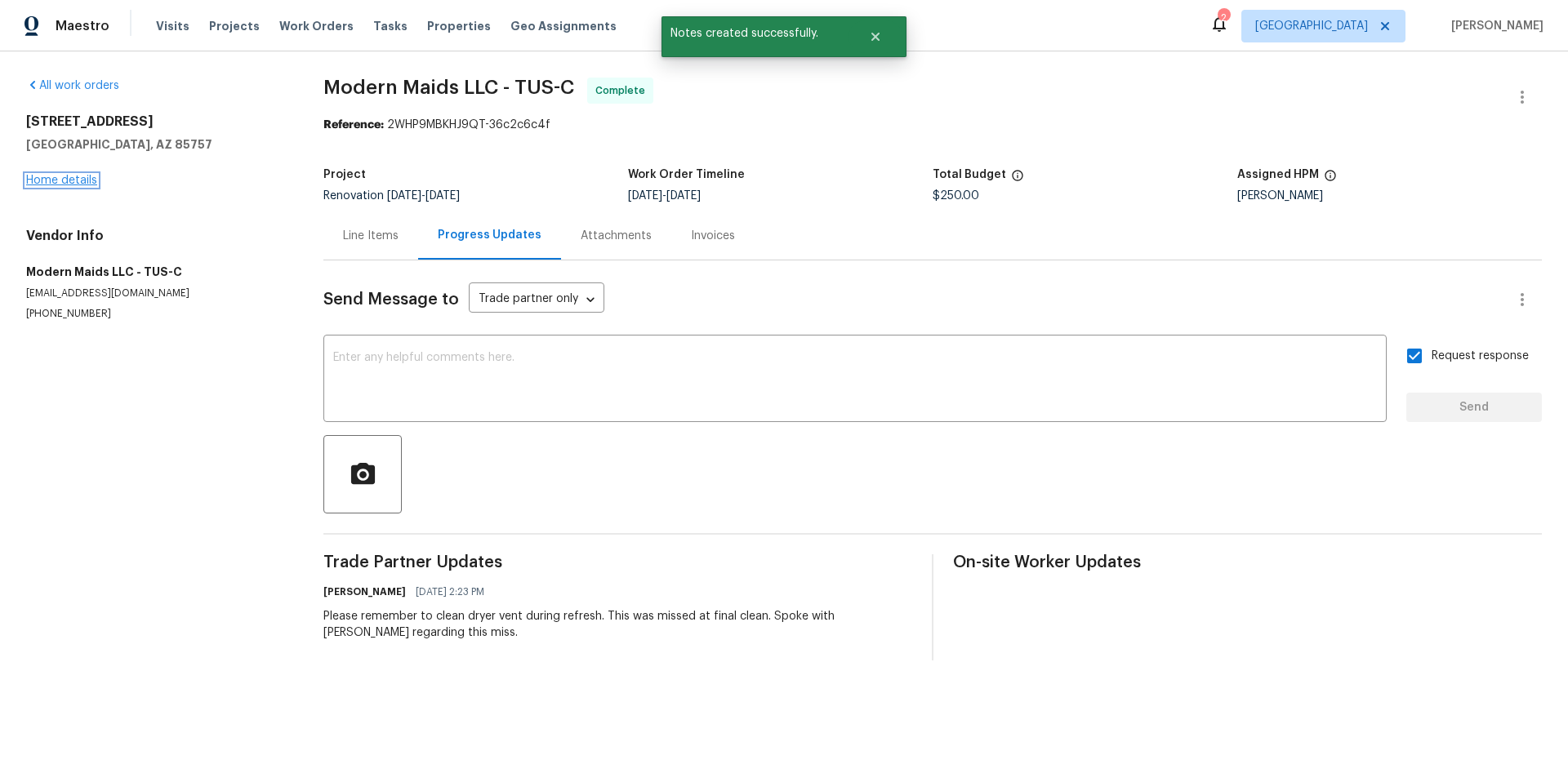
click at [79, 182] on link "Home details" at bounding box center [62, 180] width 71 height 11
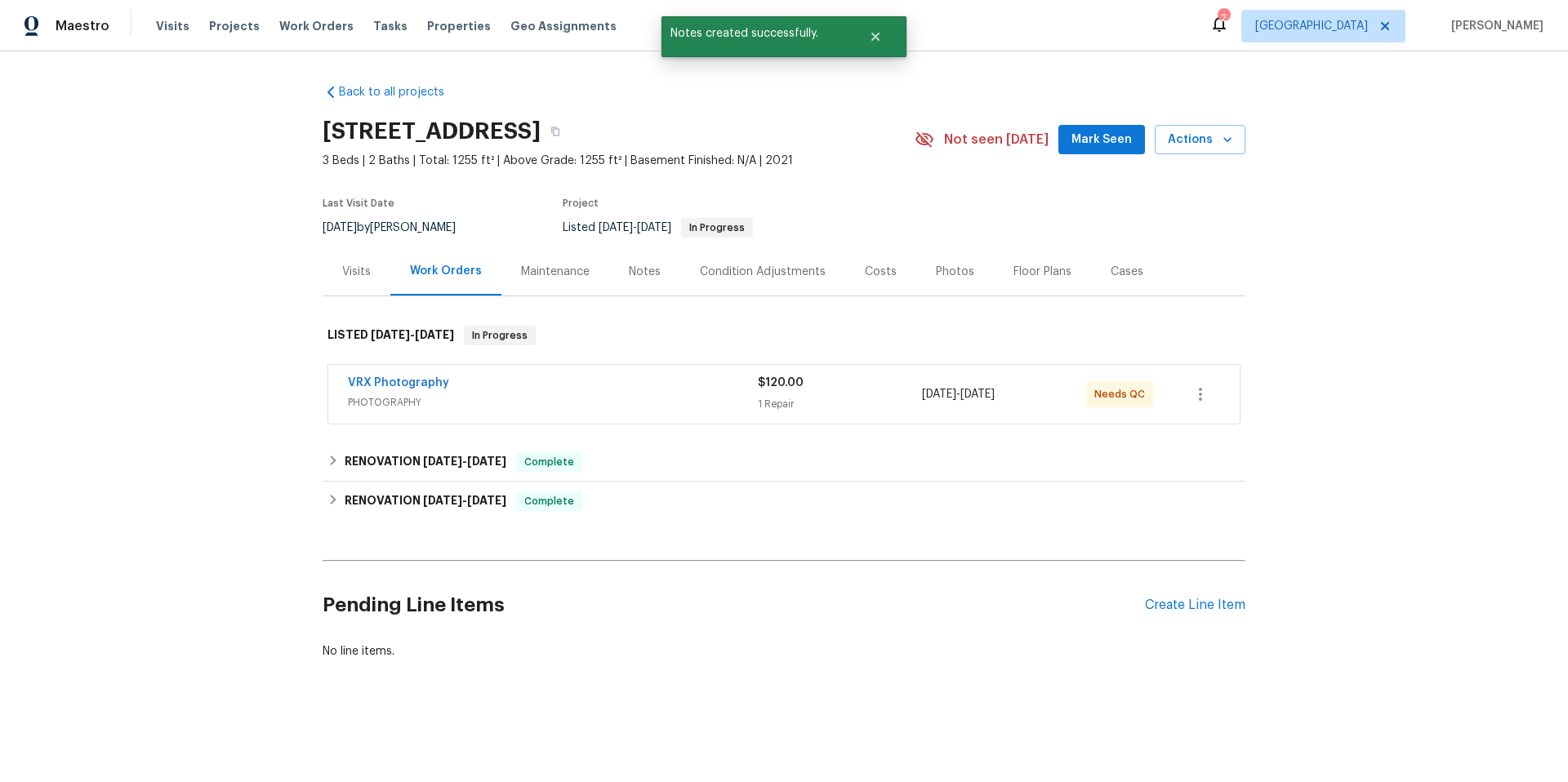
click at [352, 274] on div "Visits" at bounding box center [356, 271] width 29 height 16
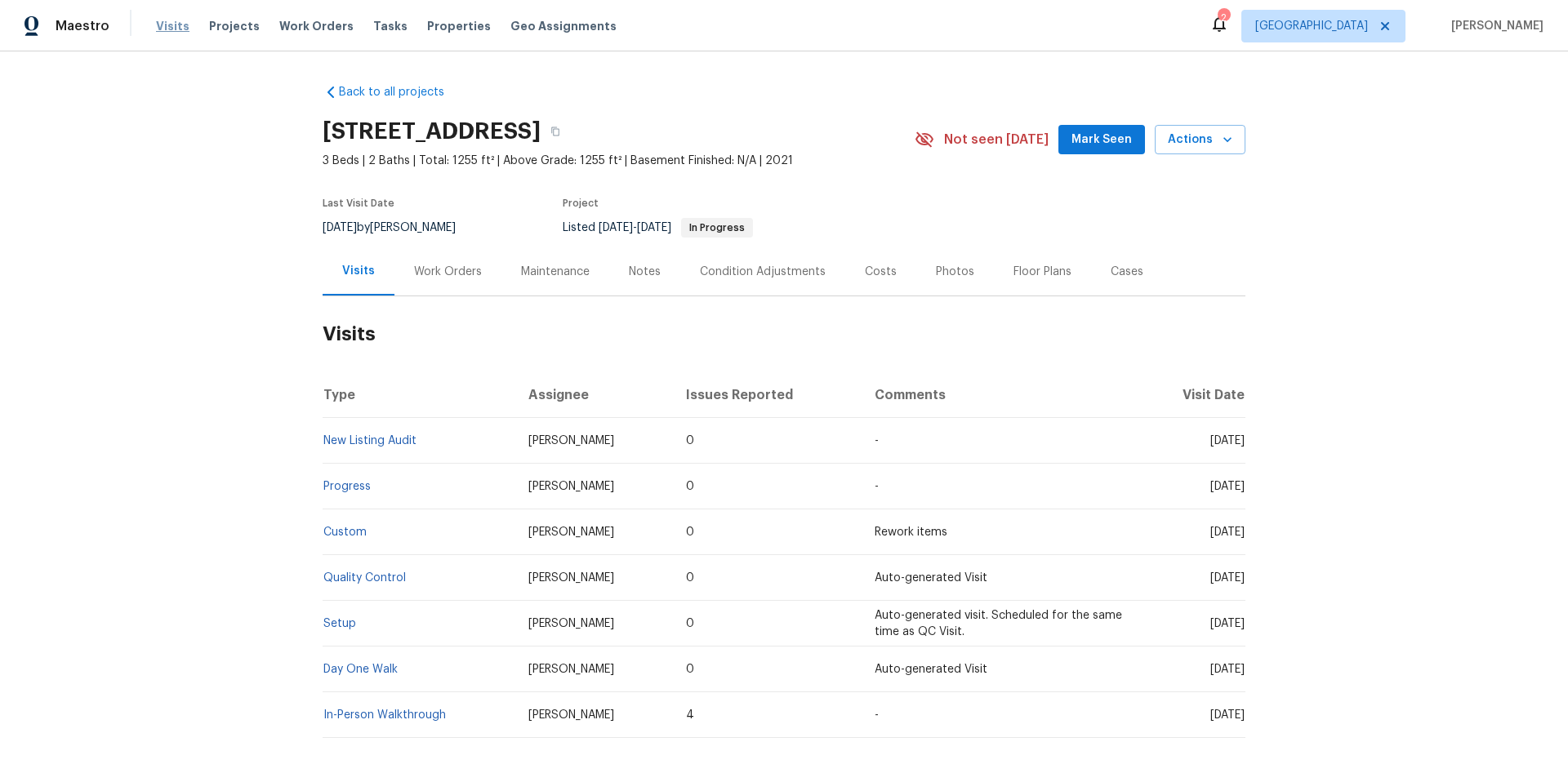
click at [160, 29] on span "Visits" at bounding box center [172, 25] width 33 height 16
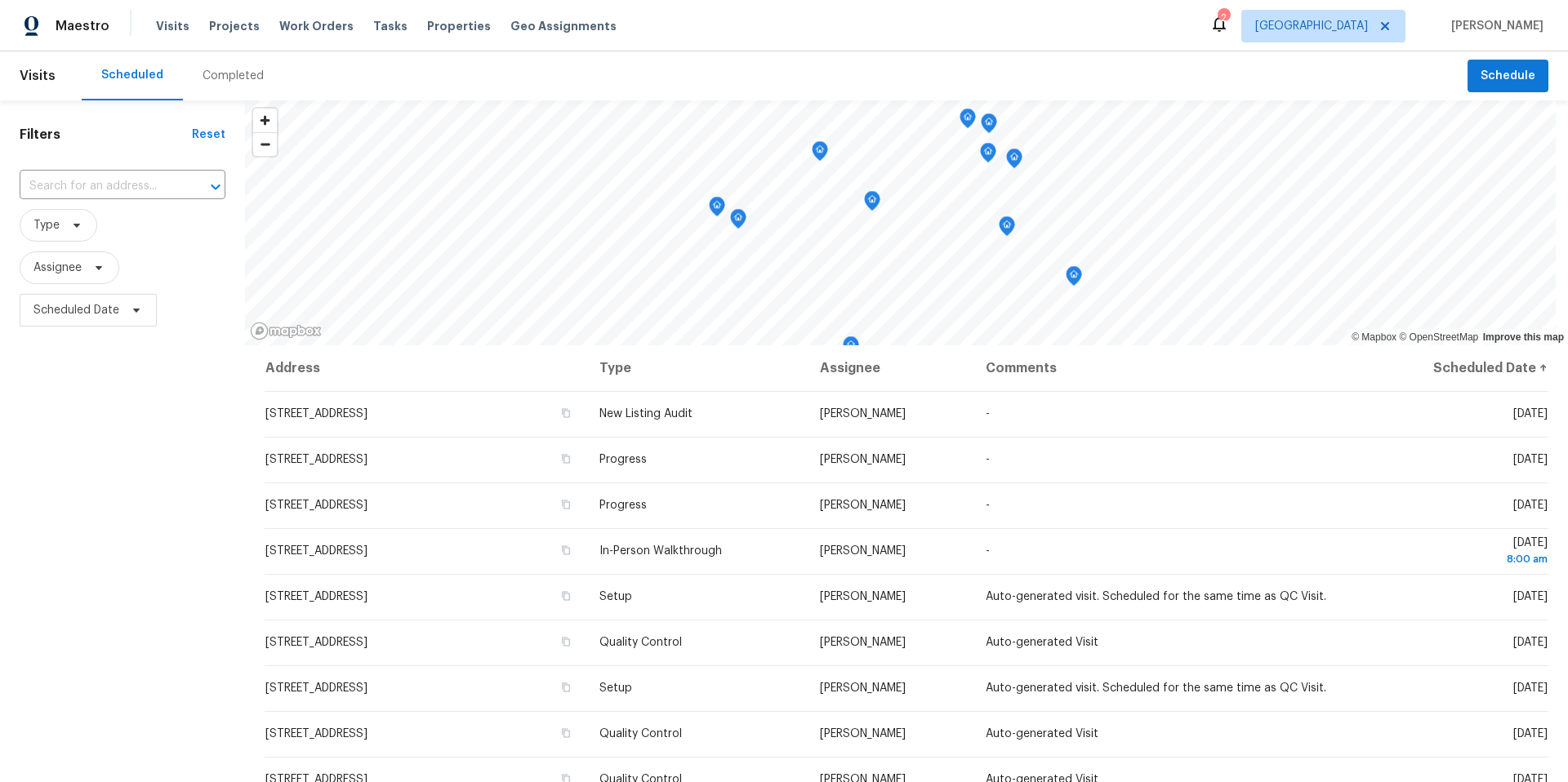
click at [243, 77] on div "Completed" at bounding box center [233, 75] width 61 height 16
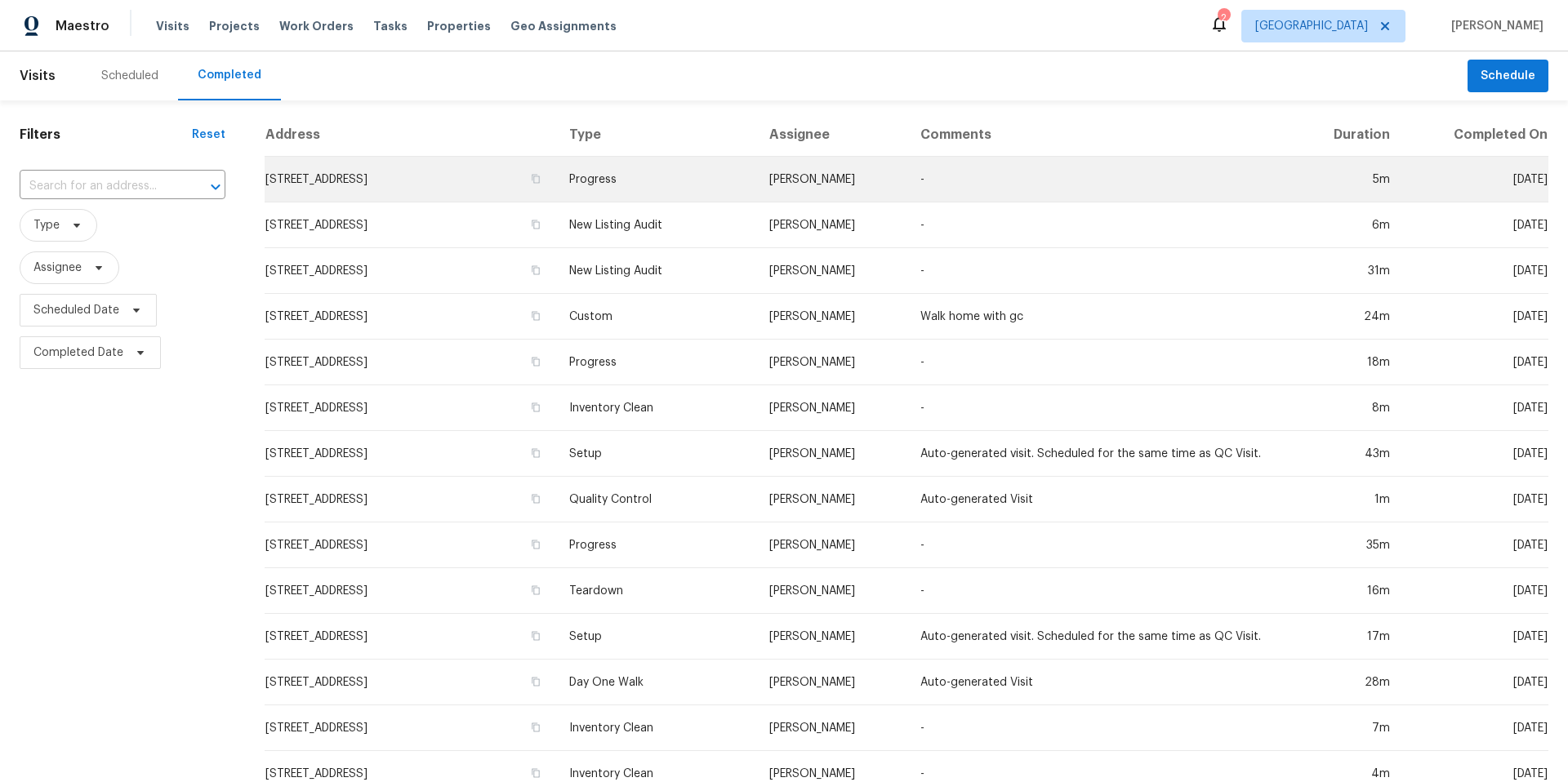
click at [826, 182] on td "[PERSON_NAME]" at bounding box center [832, 180] width 151 height 46
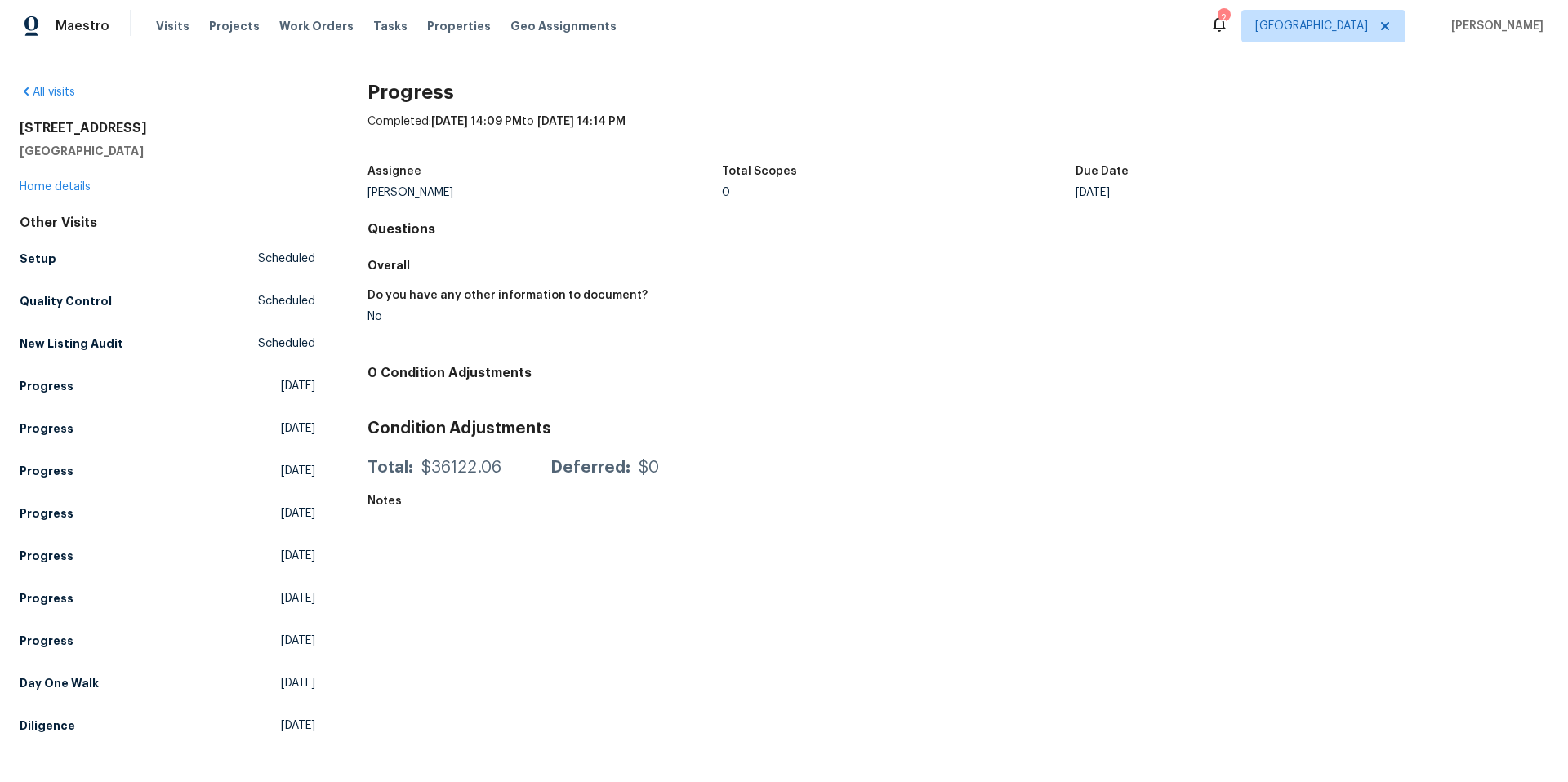
click at [125, 191] on div "1917 W Saxony Rd Tucson, AZ 85713 Home details" at bounding box center [167, 158] width 296 height 75
click at [63, 183] on link "Home details" at bounding box center [55, 187] width 71 height 11
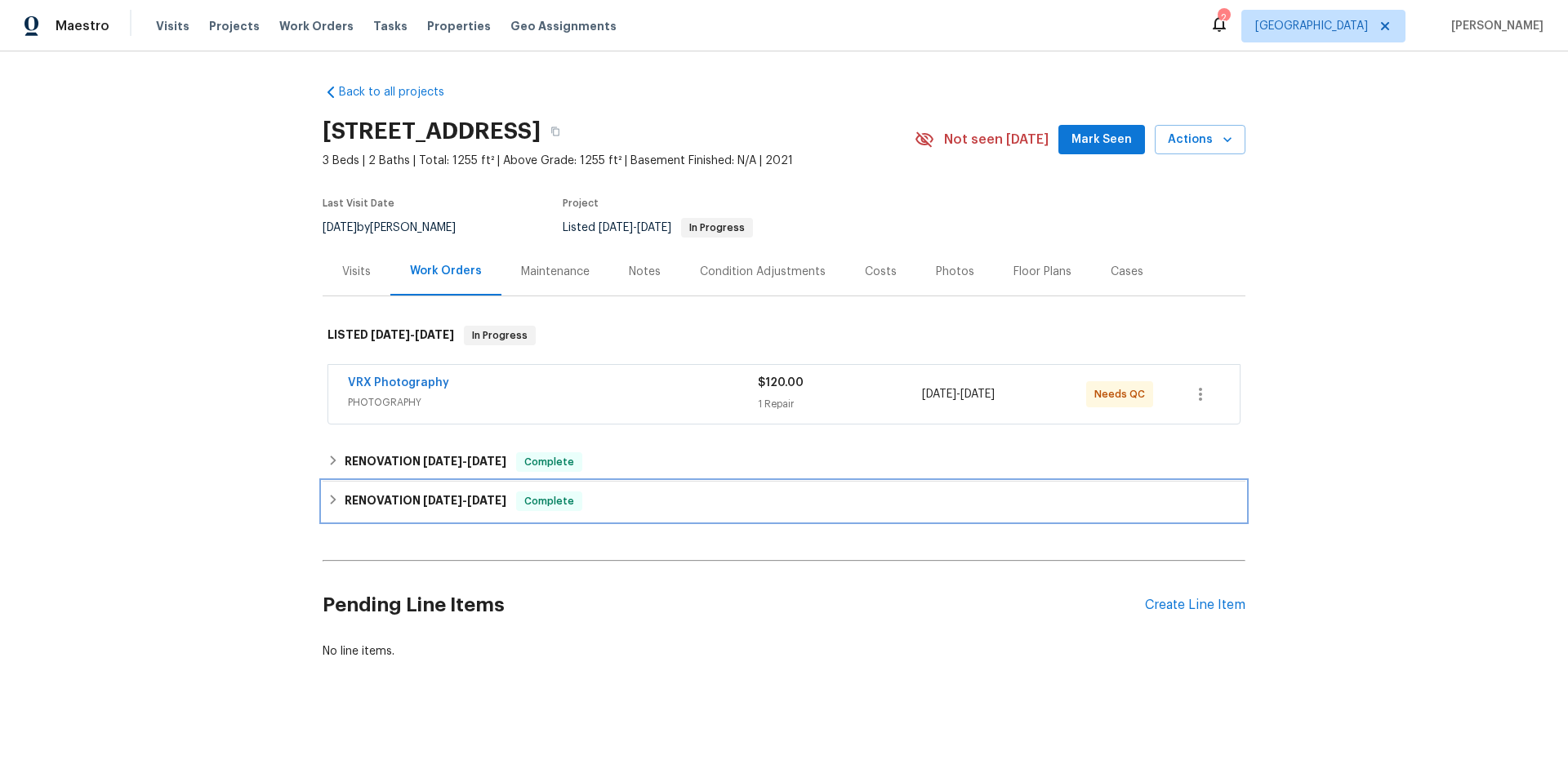
click at [327, 506] on icon at bounding box center [332, 500] width 11 height 11
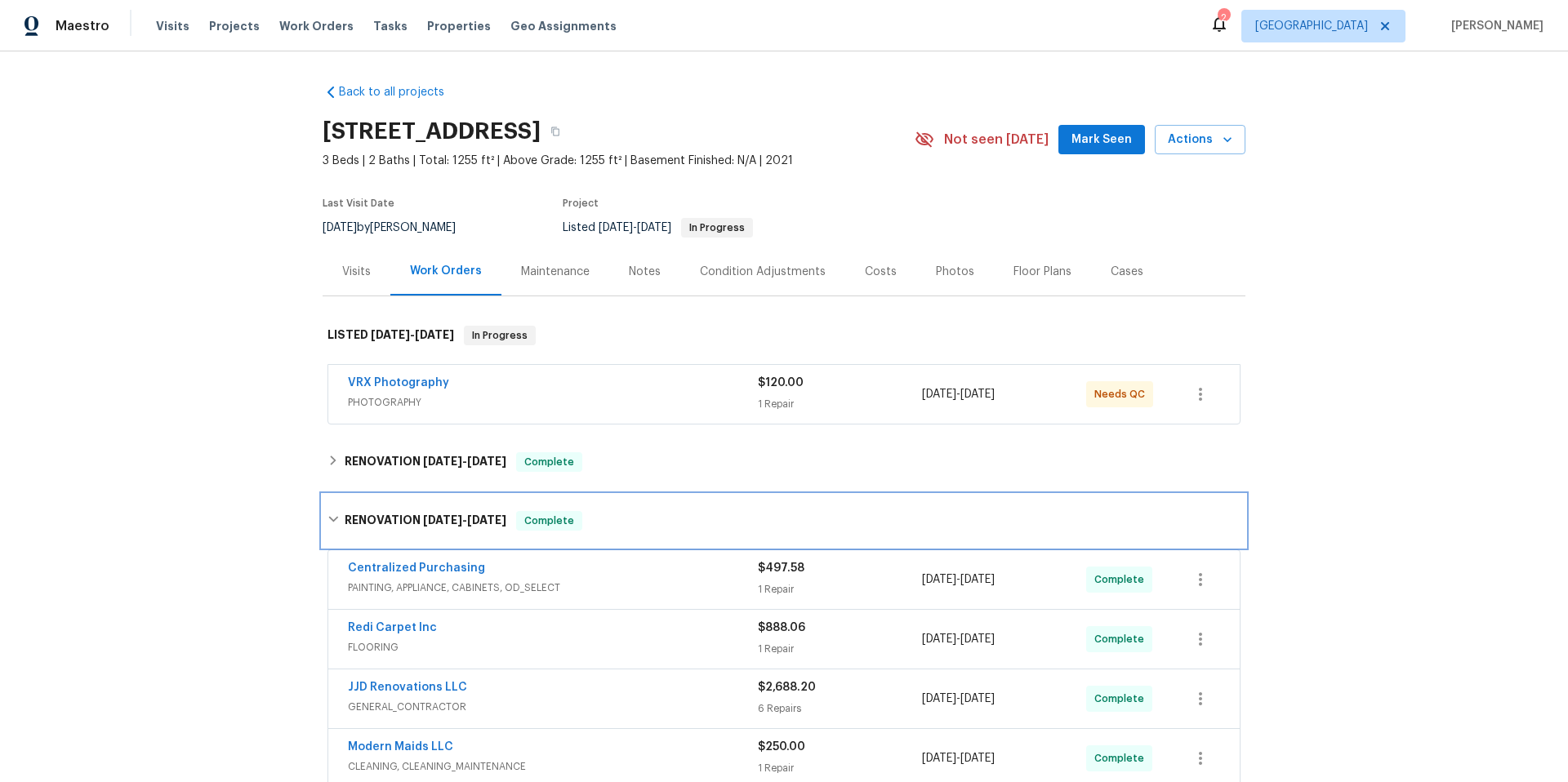
click at [328, 519] on icon at bounding box center [333, 519] width 10 height 6
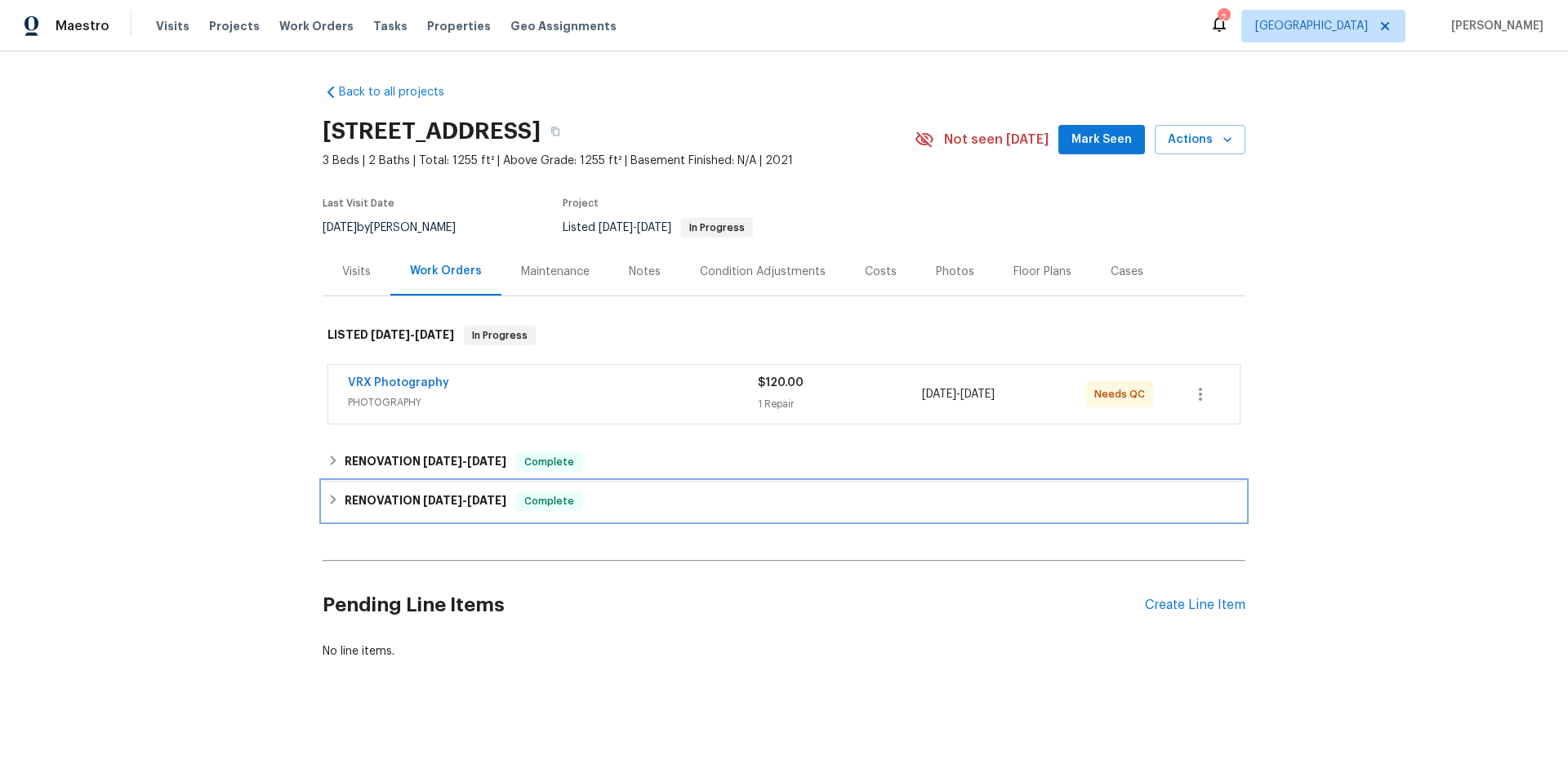
scroll to position [1, 0]
click at [327, 499] on icon at bounding box center [332, 500] width 11 height 11
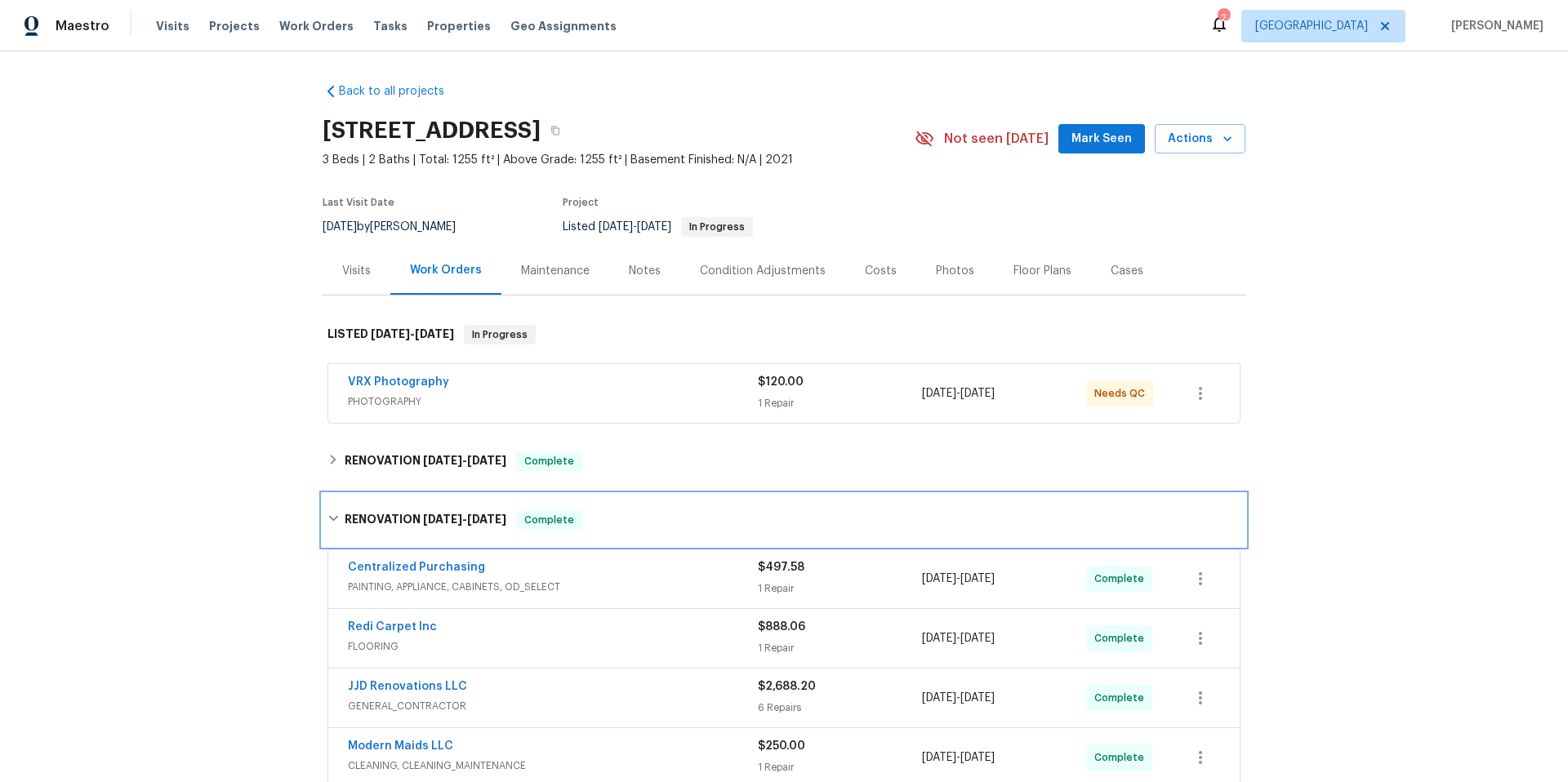
click at [327, 518] on icon at bounding box center [332, 518] width 11 height 11
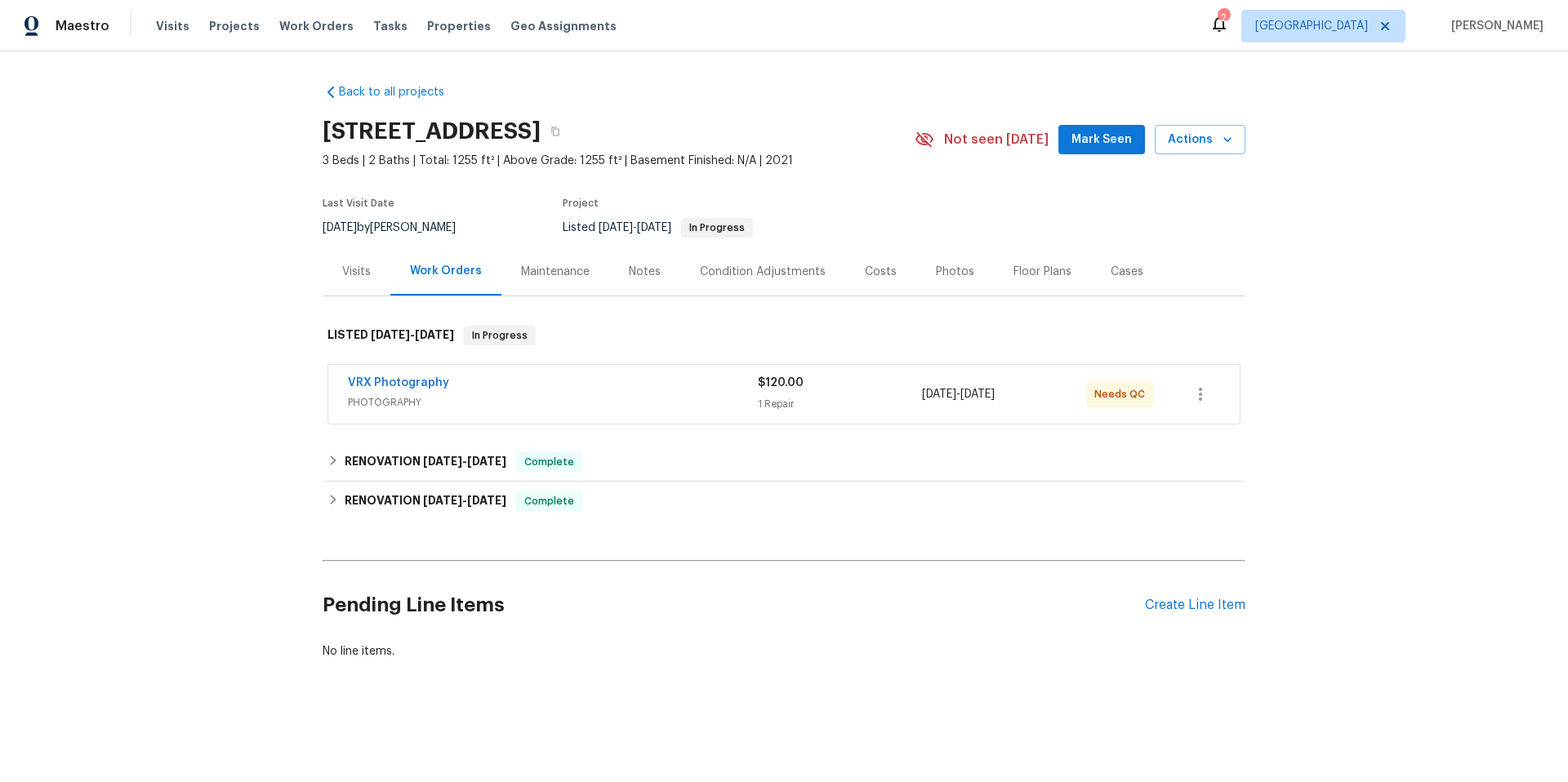
click at [358, 270] on div "Visits" at bounding box center [356, 271] width 29 height 16
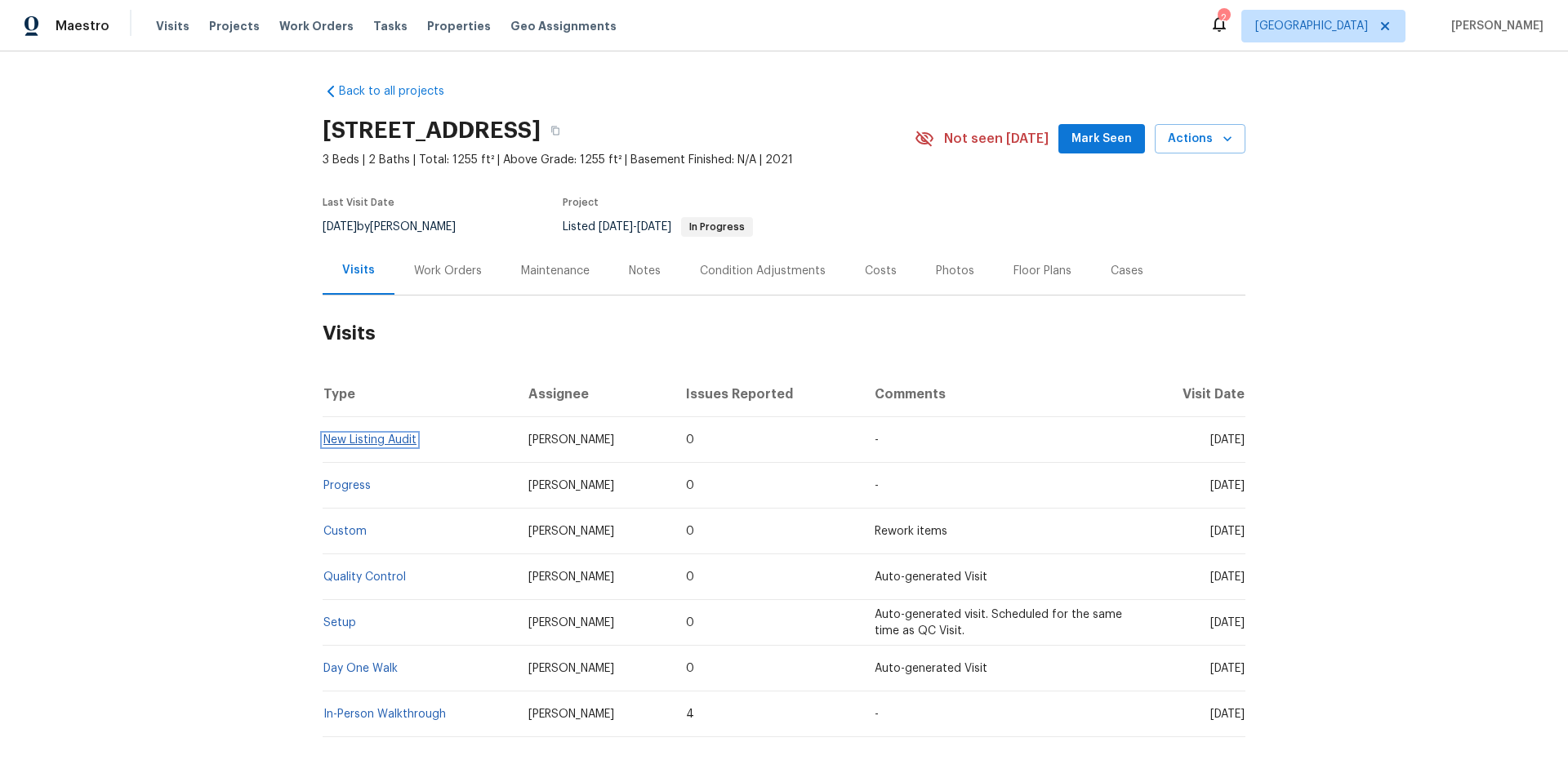
click at [342, 441] on link "New Listing Audit" at bounding box center [370, 439] width 93 height 11
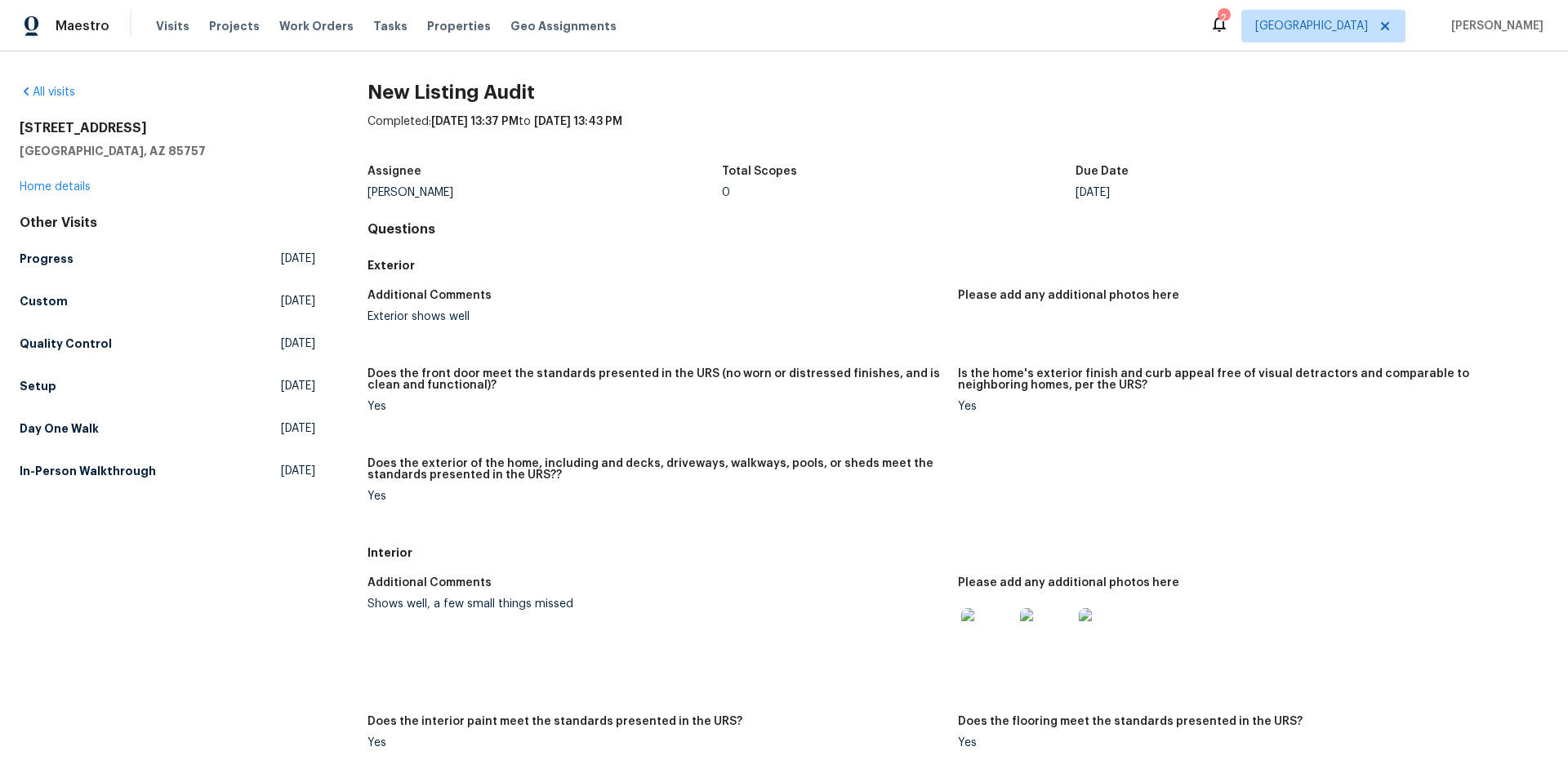
click at [1043, 657] on img at bounding box center [1046, 634] width 53 height 53
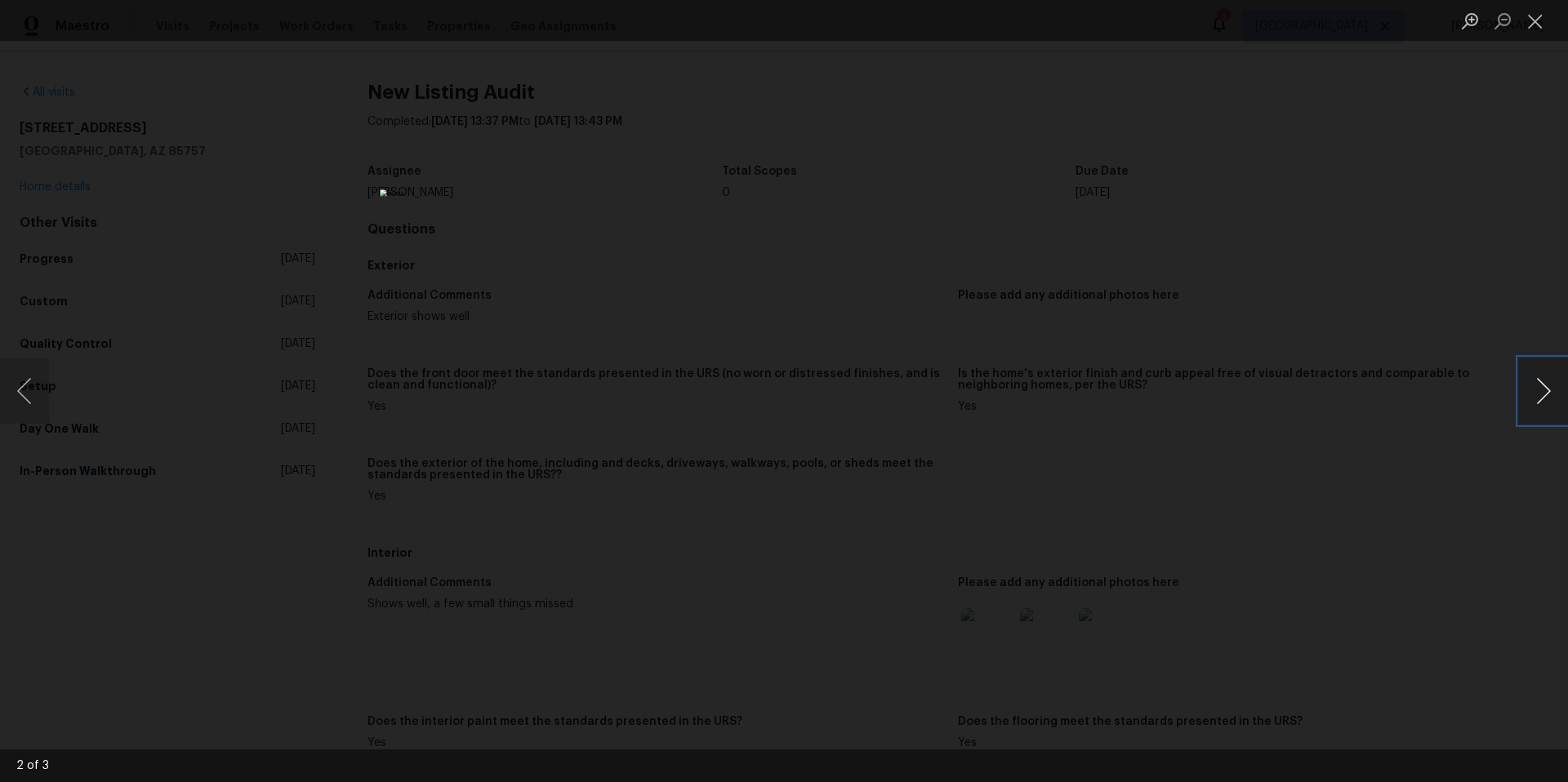
click at [1547, 398] on button "Next image" at bounding box center [1543, 391] width 49 height 65
click at [1547, 397] on button "Next image" at bounding box center [1543, 391] width 49 height 65
click at [1537, 25] on button "Close lightbox" at bounding box center [1535, 21] width 33 height 29
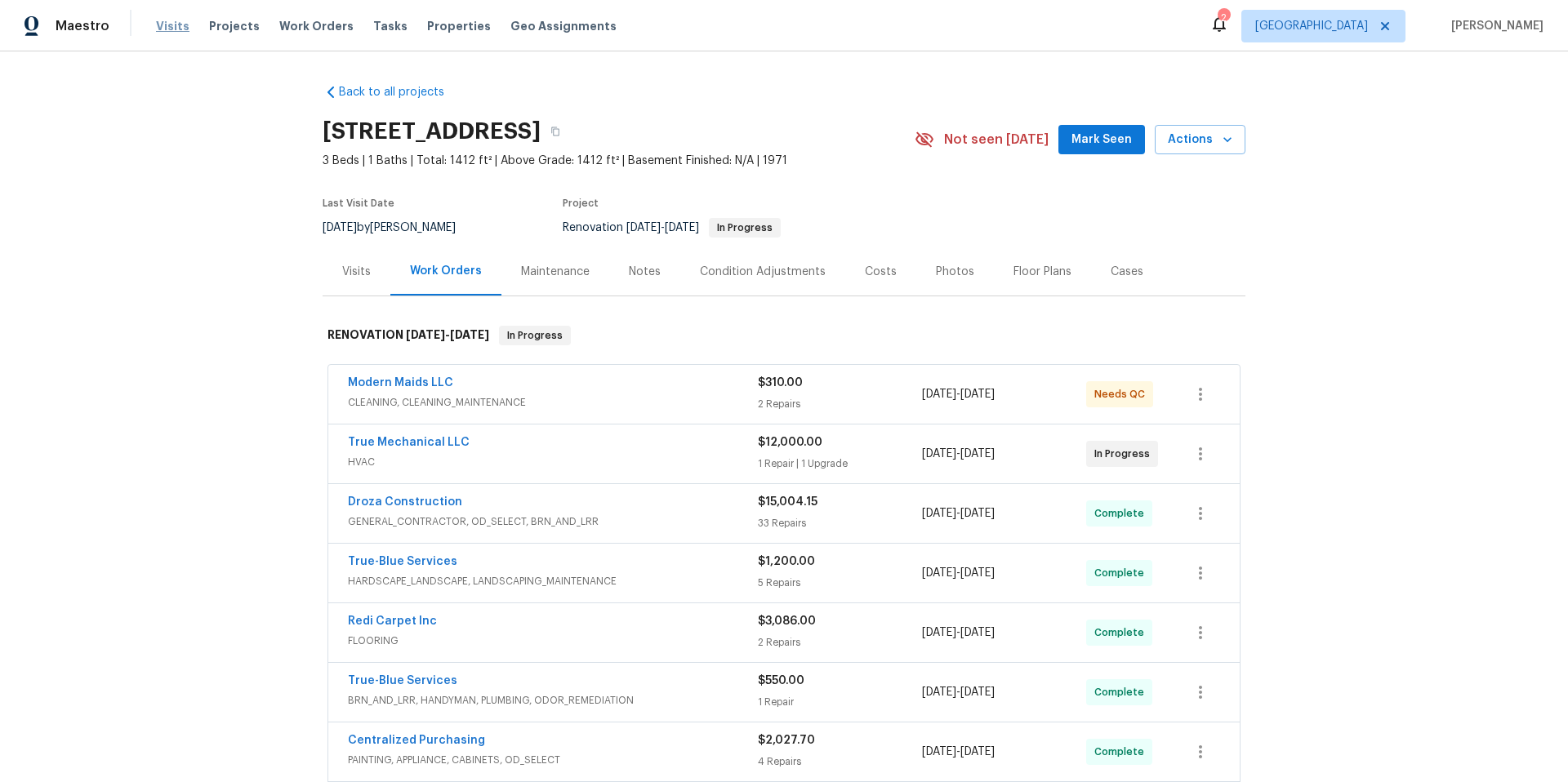
click at [165, 26] on span "Visits" at bounding box center [172, 25] width 33 height 16
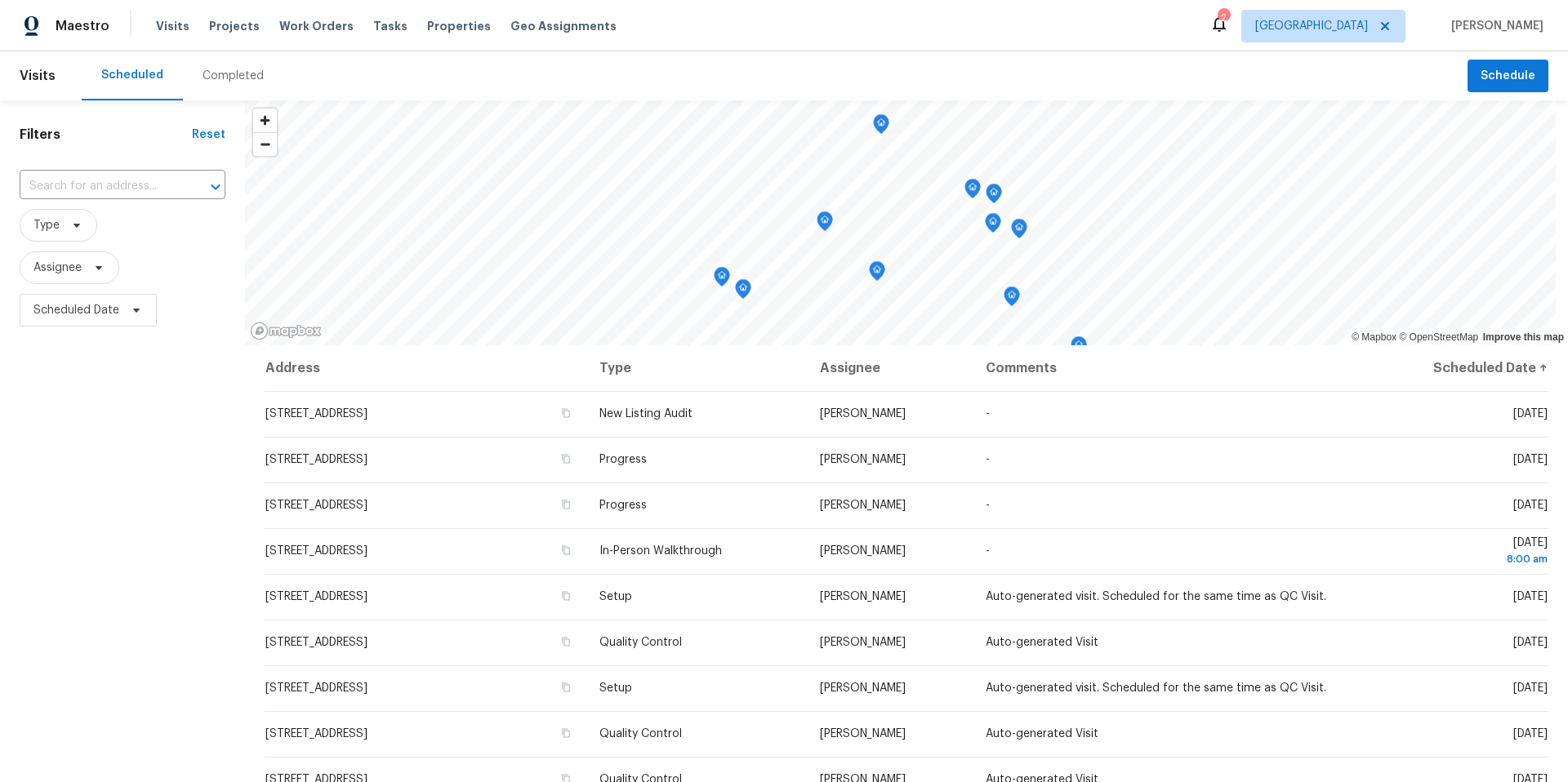
click at [231, 78] on div "Completed" at bounding box center [233, 75] width 61 height 16
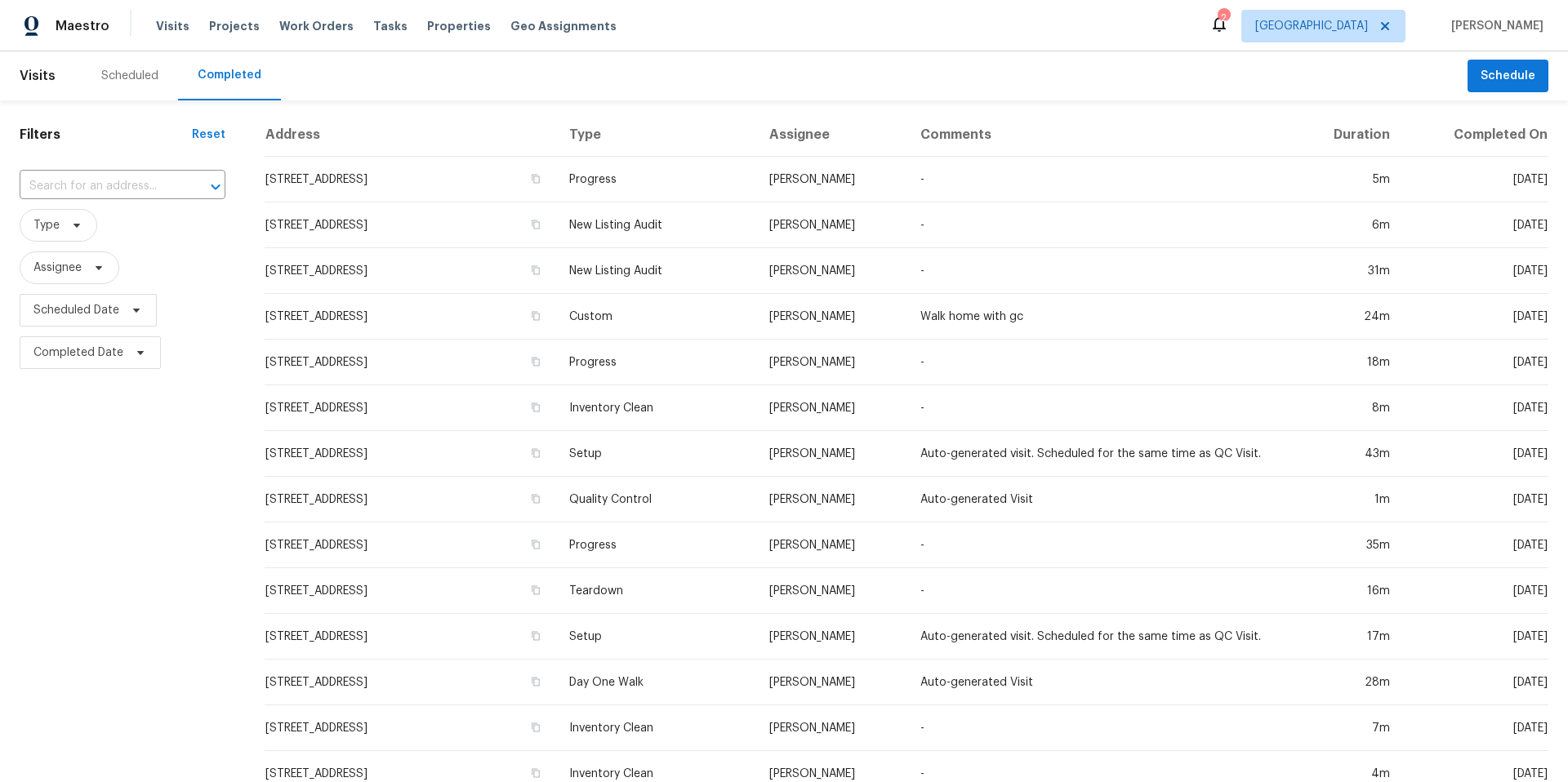
click at [113, 72] on div "Scheduled" at bounding box center [129, 75] width 57 height 16
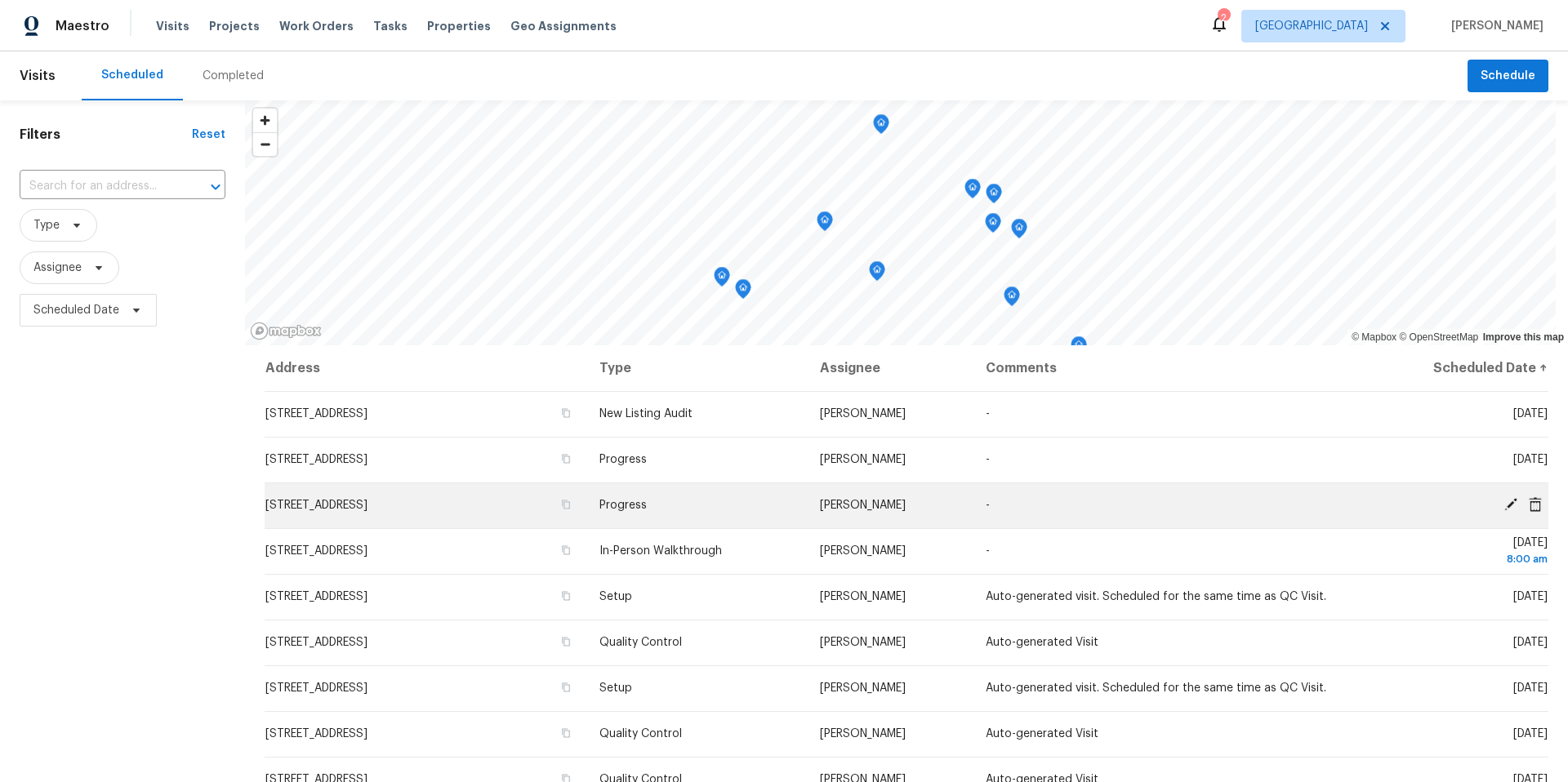
click at [494, 511] on td "[STREET_ADDRESS]" at bounding box center [425, 506] width 321 height 46
